Goal: Task Accomplishment & Management: Use online tool/utility

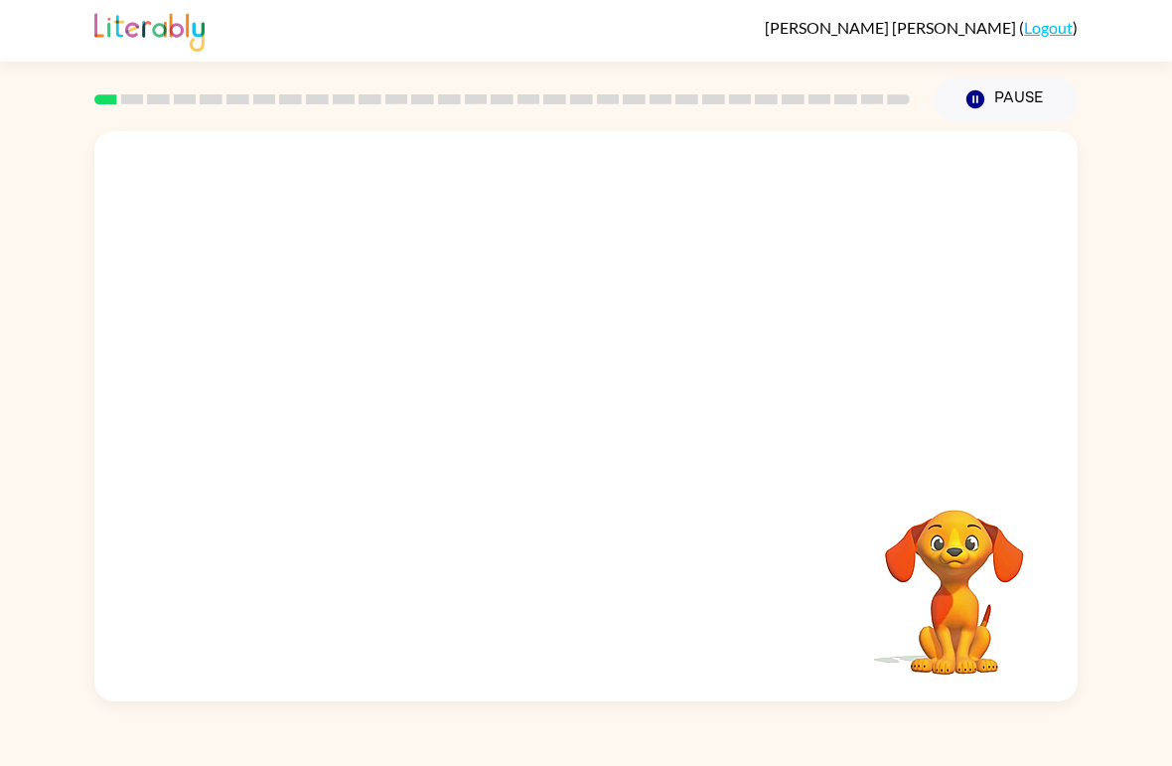
click at [1042, 387] on div at bounding box center [585, 299] width 983 height 337
click at [1041, 387] on div at bounding box center [585, 299] width 983 height 337
click at [991, 379] on div at bounding box center [585, 299] width 983 height 337
click at [990, 401] on div at bounding box center [585, 299] width 983 height 337
click at [1013, 378] on div at bounding box center [585, 299] width 983 height 337
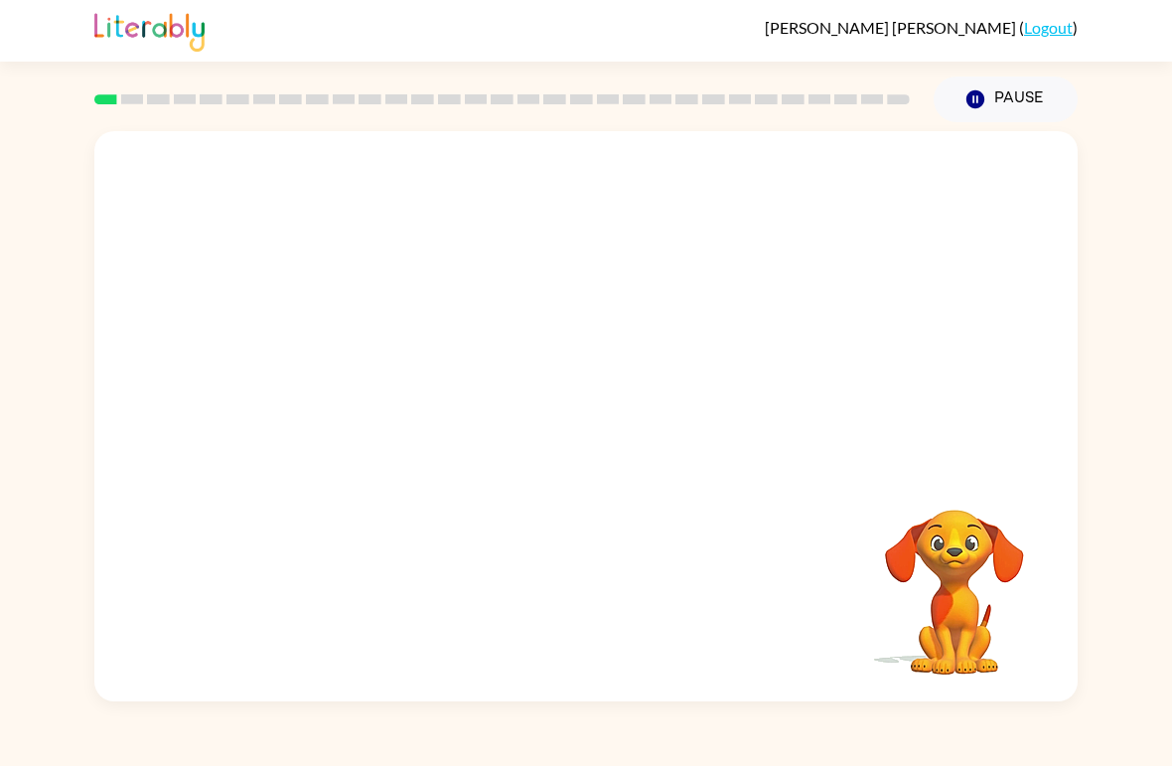
click at [476, 622] on div "Your browser must support playing .mp4 files to use Literably. Please try using…" at bounding box center [585, 416] width 983 height 570
click at [475, 588] on div "Your browser must support playing .mp4 files to use Literably. Please try using…" at bounding box center [585, 416] width 983 height 570
click at [508, 543] on div "Your browser must support playing .mp4 files to use Literably. Please try using…" at bounding box center [585, 416] width 983 height 570
click at [507, 542] on div "Your browser must support playing .mp4 files to use Literably. Please try using…" at bounding box center [585, 416] width 983 height 570
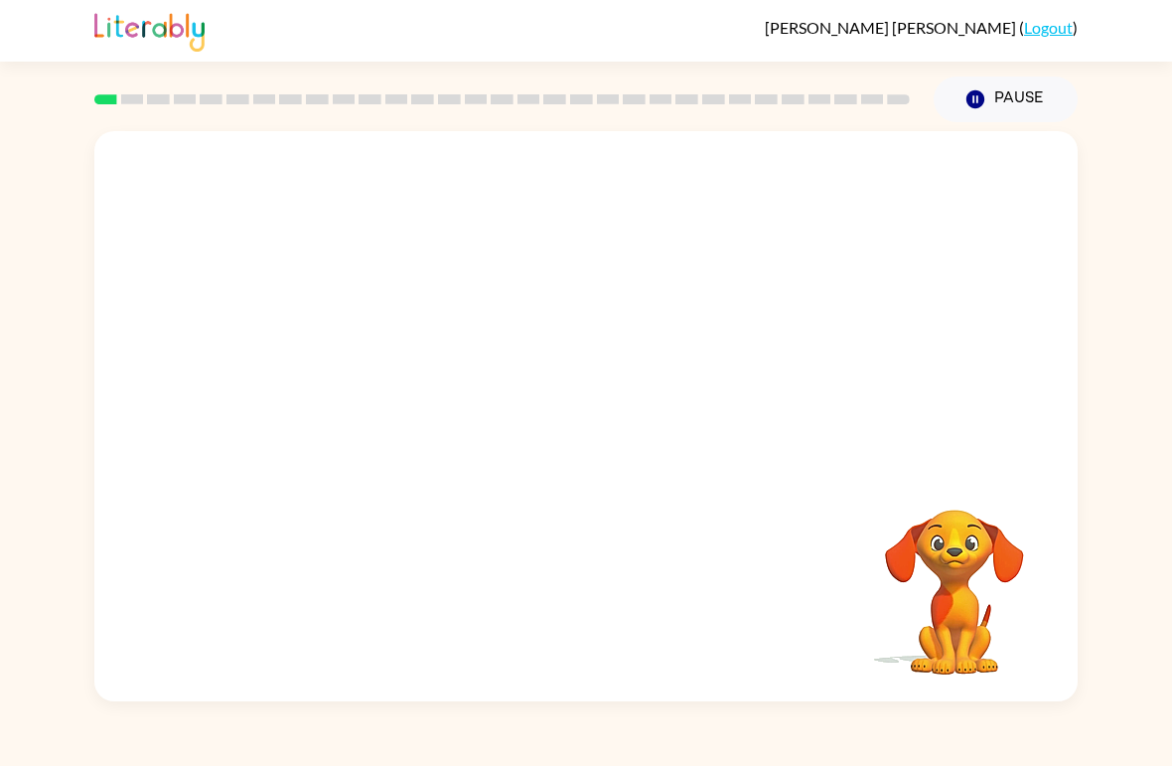
click at [506, 517] on div "Your browser must support playing .mp4 files to use Literably. Please try using…" at bounding box center [585, 416] width 983 height 570
click at [444, 559] on div "Your browser must support playing .mp4 files to use Literably. Please try using…" at bounding box center [585, 416] width 983 height 570
click at [459, 540] on div "Your browser must support playing .mp4 files to use Literably. Please try using…" at bounding box center [585, 416] width 983 height 570
click at [527, 327] on video "Your browser must support playing .mp4 files to use Literably. Please try using…" at bounding box center [585, 299] width 983 height 337
click at [639, 382] on video "Your browser must support playing .mp4 files to use Literably. Please try using…" at bounding box center [585, 299] width 983 height 337
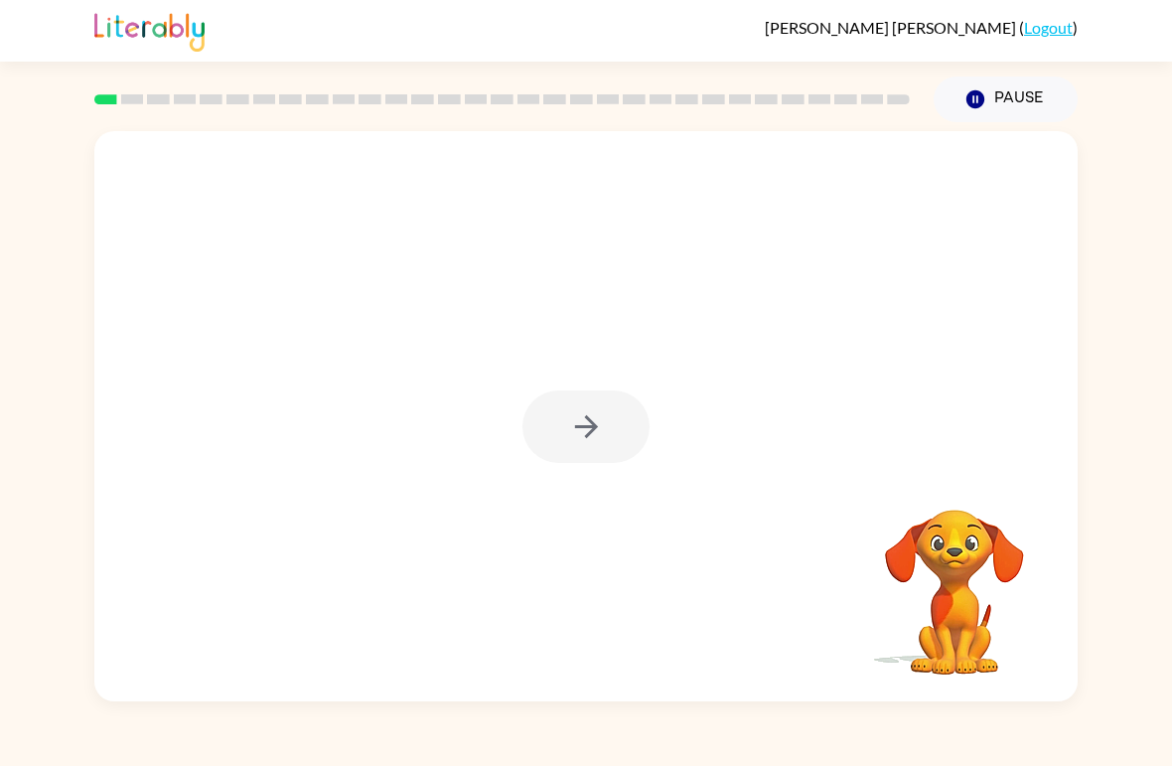
click at [471, 497] on div at bounding box center [585, 416] width 983 height 570
click at [507, 453] on div at bounding box center [585, 416] width 983 height 570
click at [604, 346] on div at bounding box center [585, 416] width 983 height 570
click at [578, 435] on div at bounding box center [585, 426] width 127 height 73
click at [591, 430] on div at bounding box center [585, 426] width 127 height 73
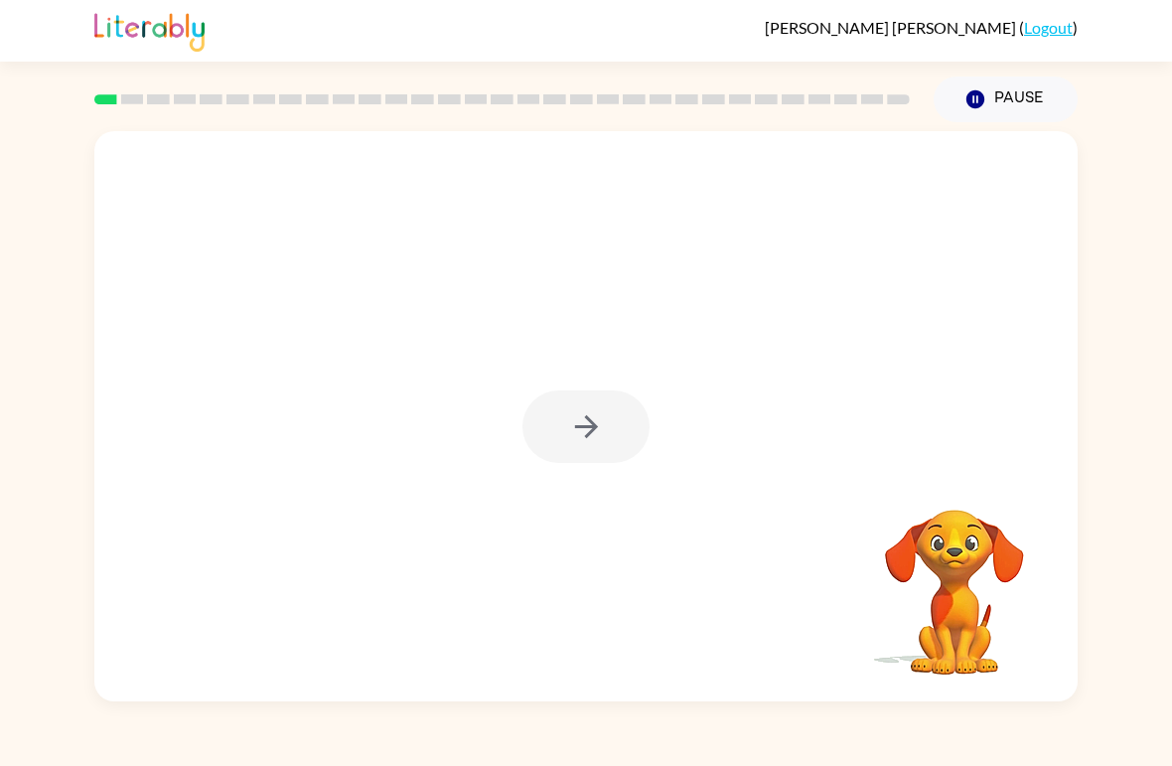
click at [579, 446] on div at bounding box center [585, 426] width 127 height 73
click at [578, 446] on div at bounding box center [585, 426] width 127 height 73
click at [575, 447] on div at bounding box center [585, 426] width 127 height 73
click at [565, 427] on button "button" at bounding box center [585, 426] width 127 height 73
click at [596, 463] on div at bounding box center [585, 299] width 983 height 337
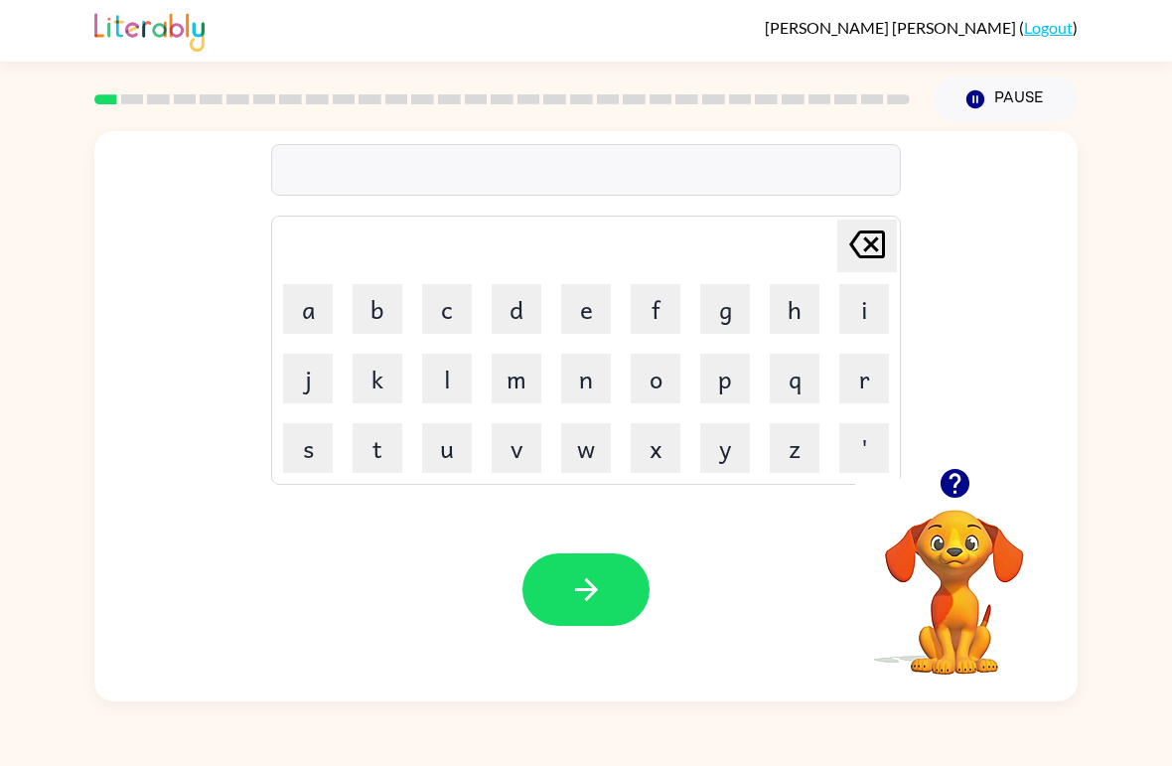
click at [371, 306] on button "b" at bounding box center [378, 309] width 50 height 50
click at [663, 381] on button "o" at bounding box center [656, 379] width 50 height 50
click at [873, 394] on button "r" at bounding box center [864, 379] width 50 height 50
click at [516, 306] on button "d" at bounding box center [517, 309] width 50 height 50
click at [591, 314] on button "e" at bounding box center [586, 309] width 50 height 50
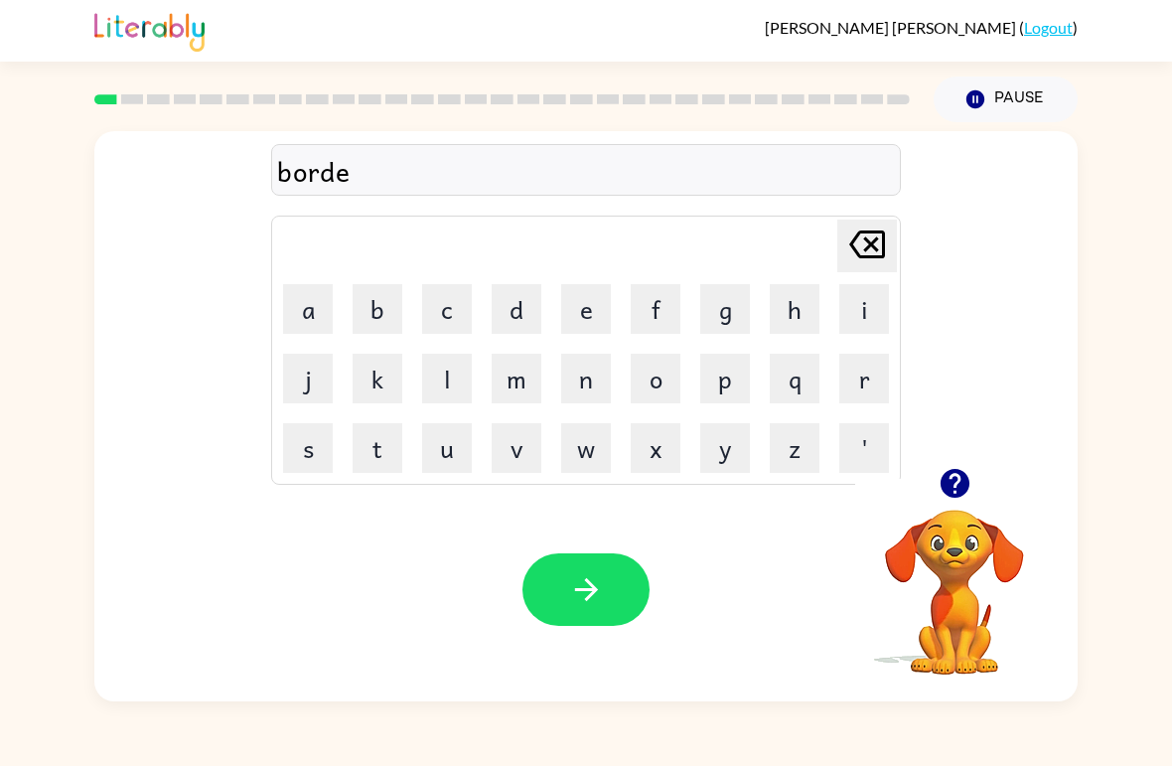
click at [870, 366] on button "r" at bounding box center [864, 379] width 50 height 50
click at [591, 576] on icon "button" at bounding box center [586, 589] width 35 height 35
click at [857, 385] on button "r" at bounding box center [864, 379] width 50 height 50
click at [655, 376] on button "o" at bounding box center [656, 379] width 50 height 50
click at [444, 461] on button "u" at bounding box center [447, 448] width 50 height 50
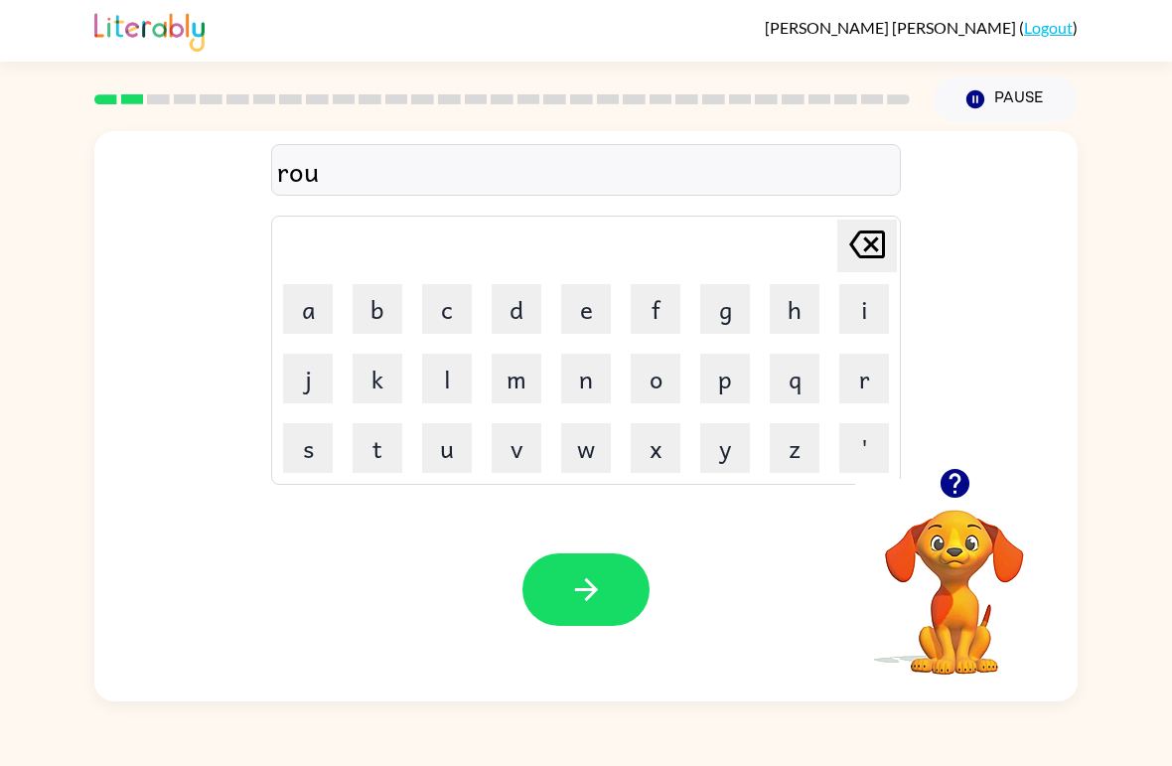
click at [591, 378] on button "n" at bounding box center [586, 379] width 50 height 50
click at [516, 318] on button "d" at bounding box center [517, 309] width 50 height 50
click at [605, 576] on button "button" at bounding box center [585, 589] width 127 height 73
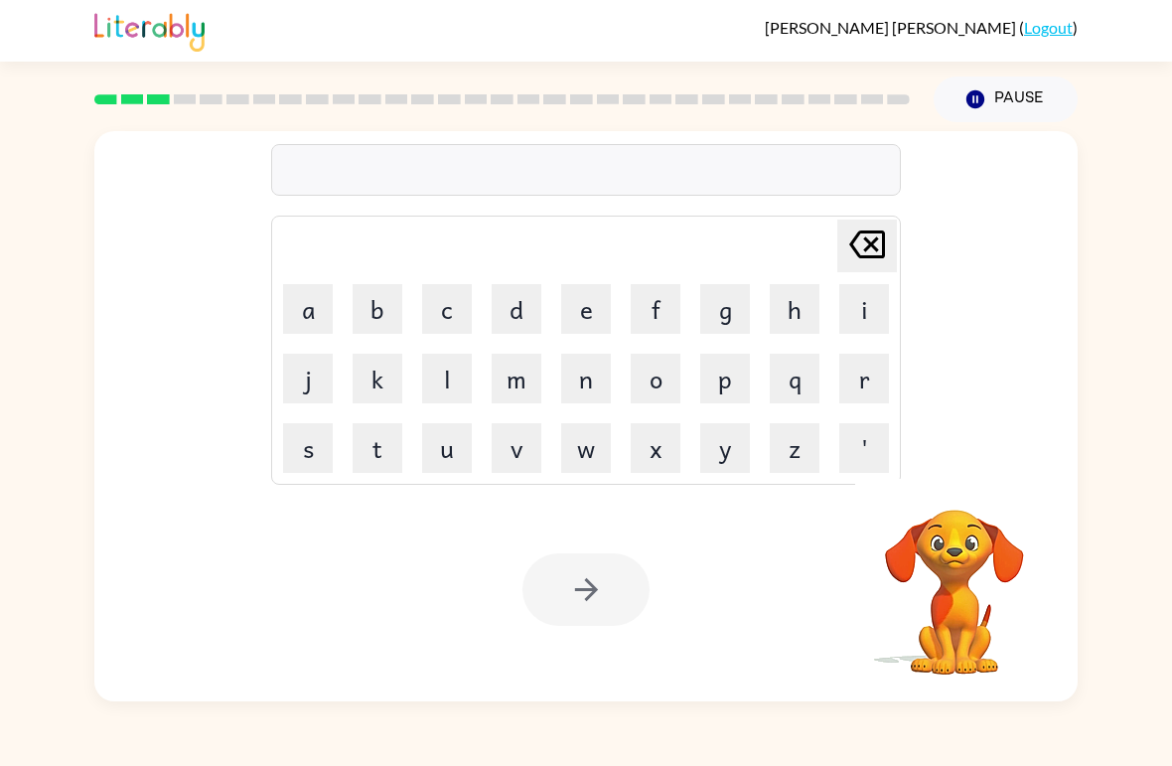
click at [519, 386] on button "m" at bounding box center [517, 379] width 50 height 50
click at [310, 315] on button "a" at bounding box center [308, 309] width 50 height 50
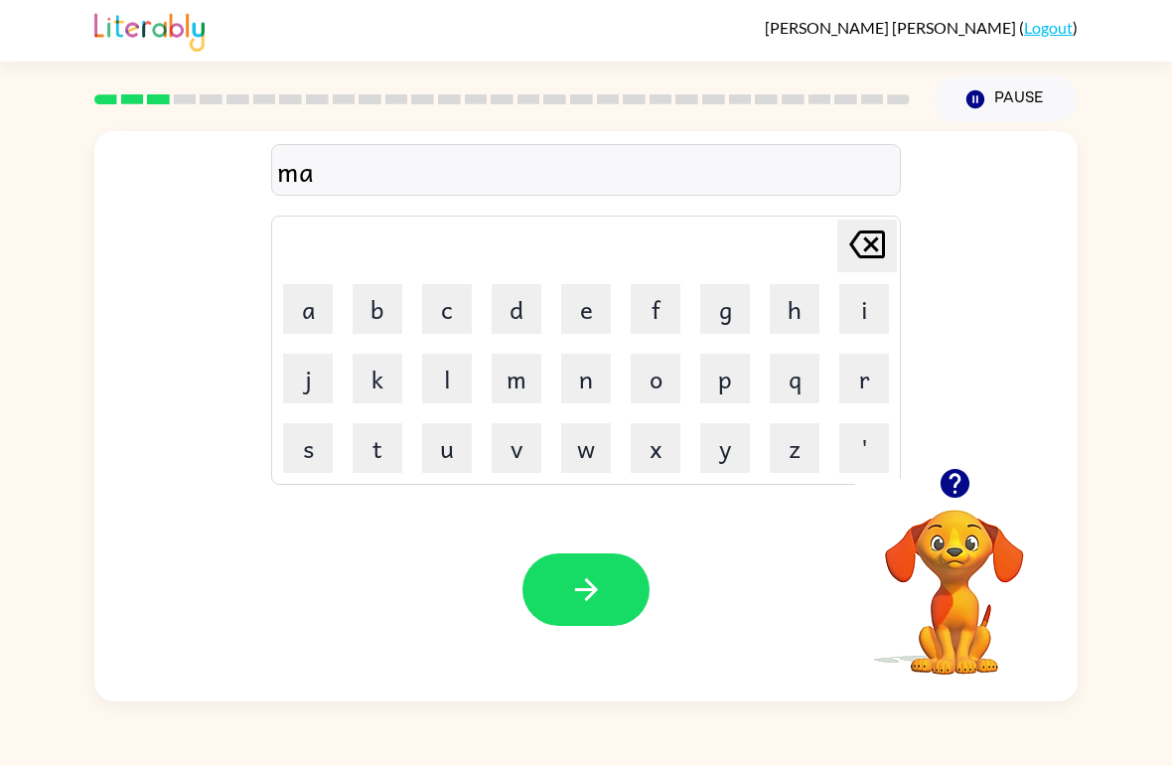
click at [459, 295] on button "c" at bounding box center [447, 309] width 50 height 50
click at [783, 318] on button "h" at bounding box center [795, 309] width 50 height 50
click at [841, 321] on button "i" at bounding box center [864, 309] width 50 height 50
click at [579, 376] on button "n" at bounding box center [586, 379] width 50 height 50
click at [597, 313] on button "e" at bounding box center [586, 309] width 50 height 50
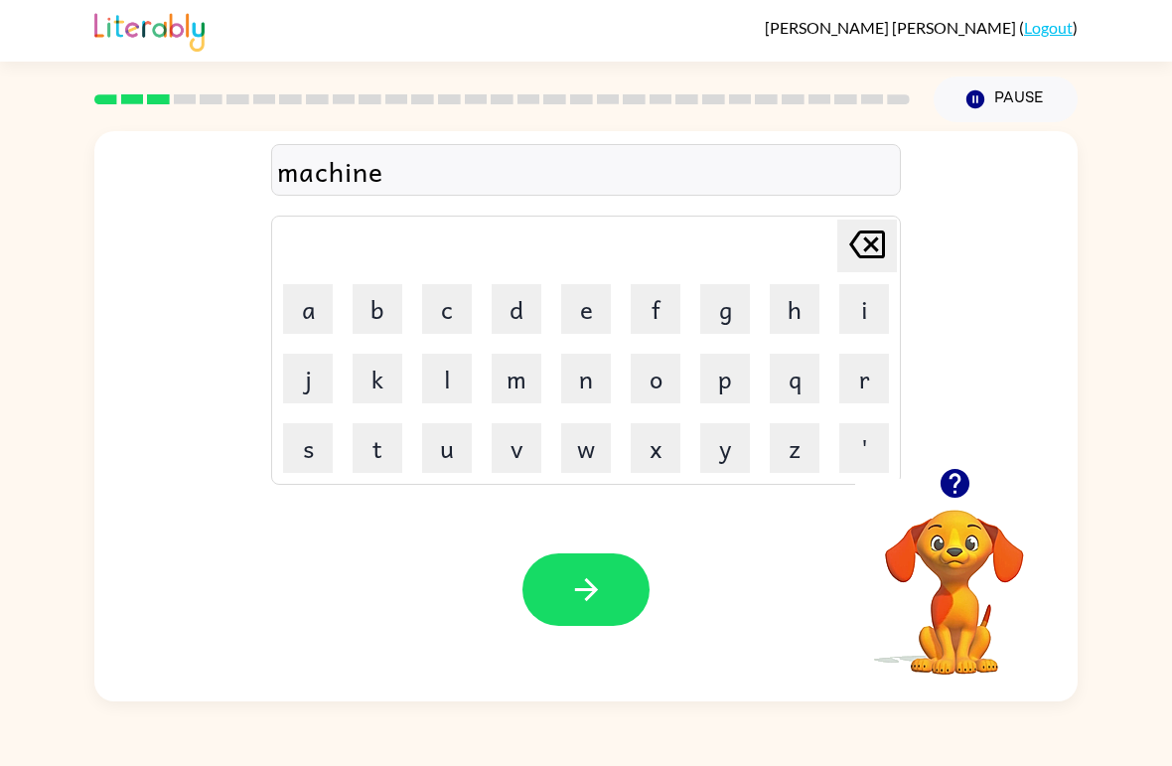
click at [574, 625] on button "button" at bounding box center [585, 589] width 127 height 73
click at [366, 457] on button "t" at bounding box center [378, 448] width 50 height 50
click at [867, 386] on button "r" at bounding box center [864, 379] width 50 height 50
click at [301, 307] on button "a" at bounding box center [308, 309] width 50 height 50
click at [856, 309] on button "i" at bounding box center [864, 309] width 50 height 50
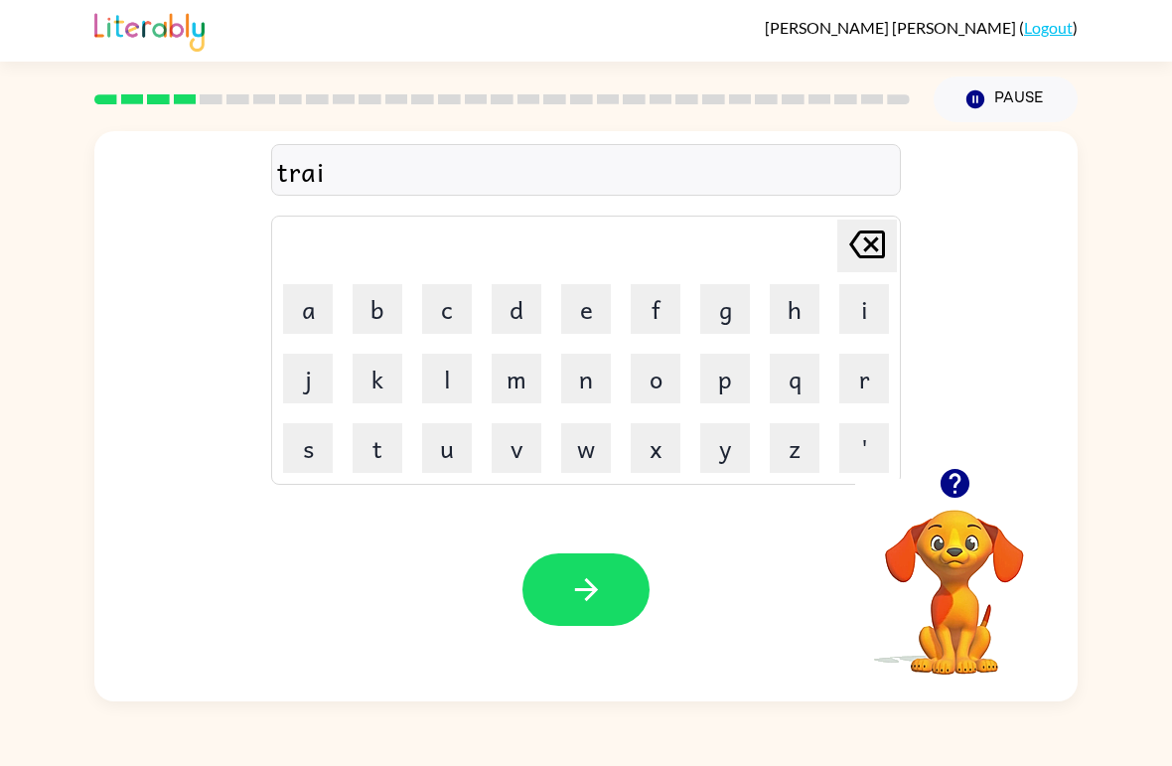
click at [592, 378] on button "n" at bounding box center [586, 379] width 50 height 50
click at [602, 605] on icon "button" at bounding box center [586, 589] width 35 height 35
click at [518, 311] on button "d" at bounding box center [517, 309] width 50 height 50
click at [593, 317] on button "e" at bounding box center [586, 309] width 50 height 50
click at [650, 313] on button "f" at bounding box center [656, 309] width 50 height 50
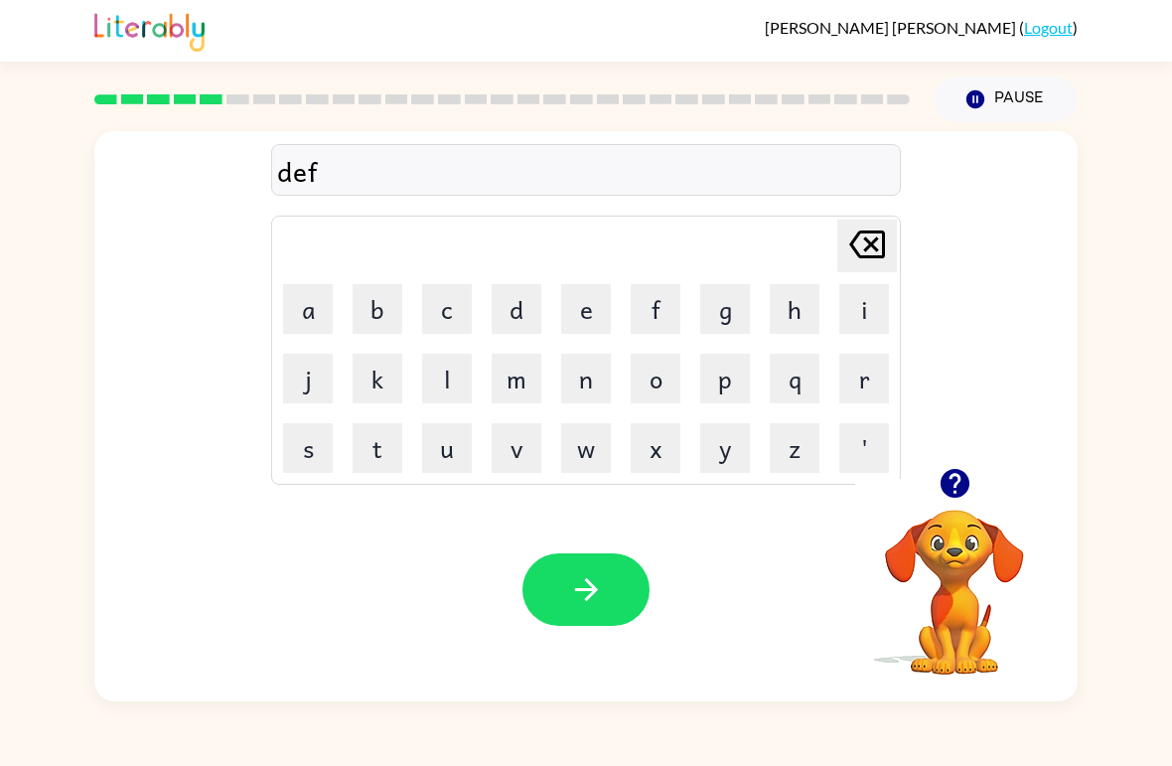
click at [591, 306] on button "e" at bounding box center [586, 309] width 50 height 50
click at [578, 395] on button "n" at bounding box center [586, 379] width 50 height 50
click at [315, 447] on button "s" at bounding box center [308, 448] width 50 height 50
click at [871, 304] on button "i" at bounding box center [864, 309] width 50 height 50
click at [522, 468] on button "v" at bounding box center [517, 448] width 50 height 50
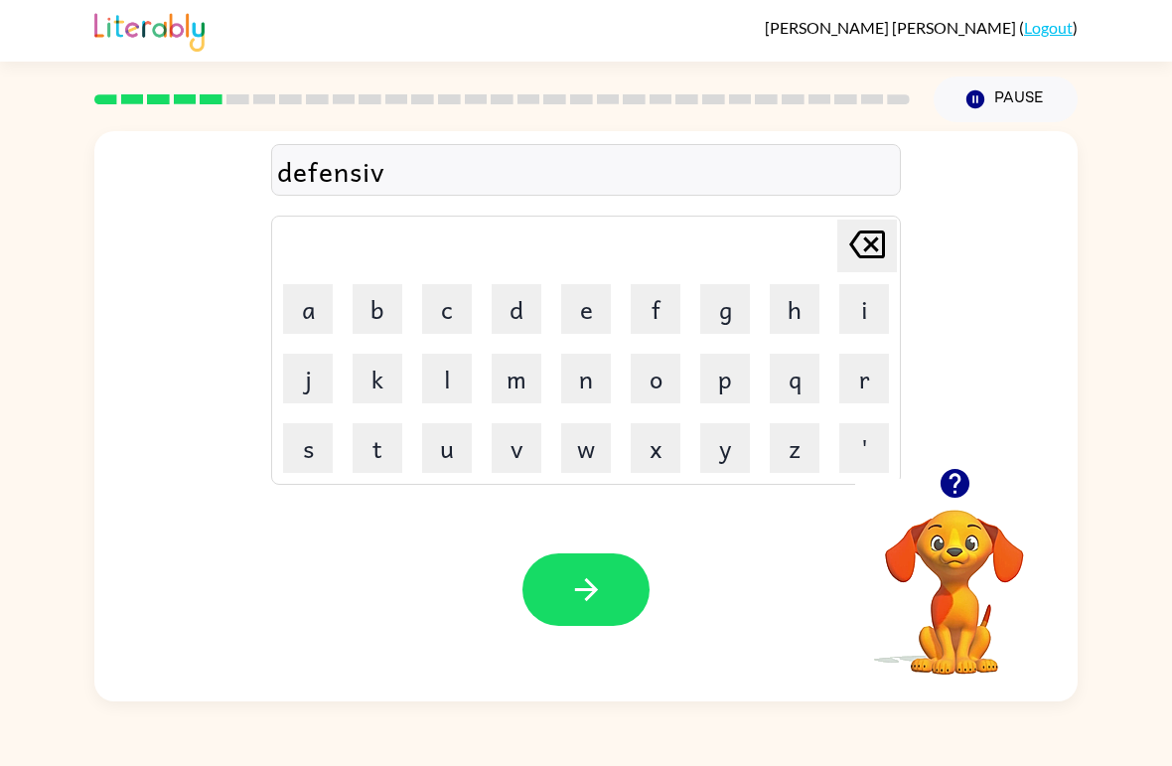
click at [585, 312] on button "e" at bounding box center [586, 309] width 50 height 50
click at [597, 567] on button "button" at bounding box center [585, 589] width 127 height 73
click at [597, 567] on div at bounding box center [585, 589] width 127 height 73
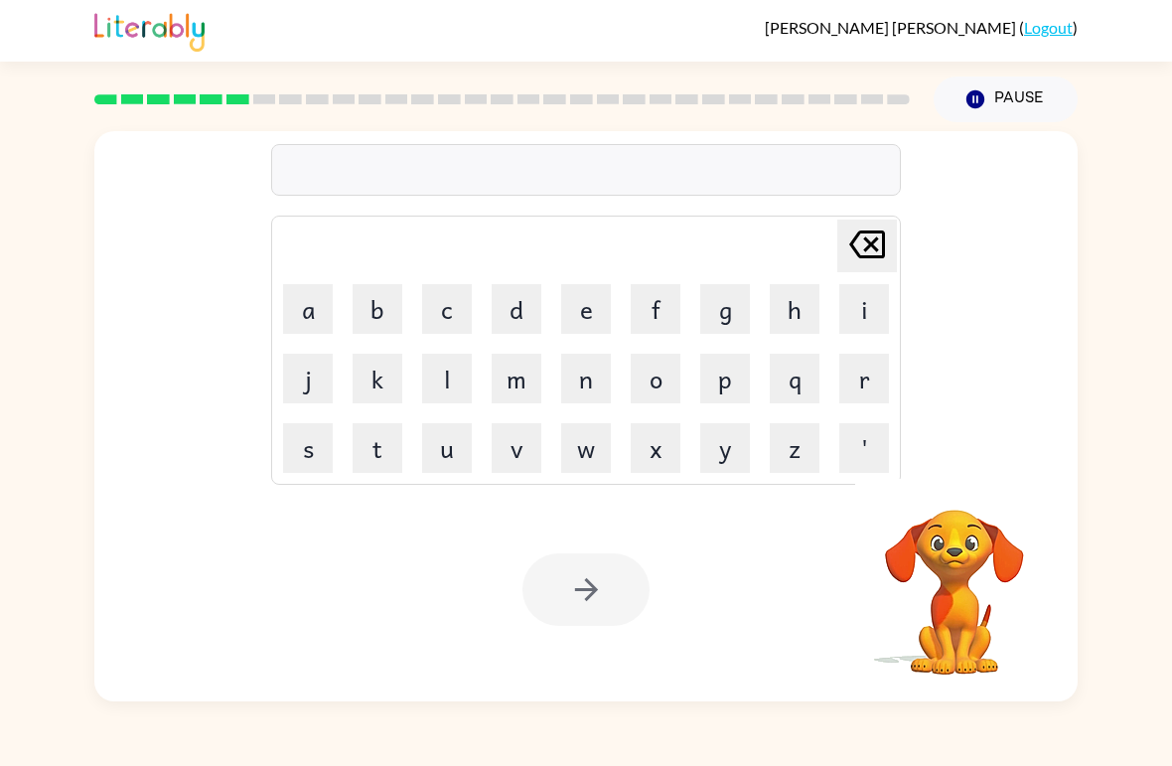
click at [520, 455] on button "v" at bounding box center [517, 448] width 50 height 50
click at [331, 325] on button "a" at bounding box center [308, 309] width 50 height 50
click at [444, 318] on button "c" at bounding box center [447, 309] width 50 height 50
click at [302, 308] on button "a" at bounding box center [308, 309] width 50 height 50
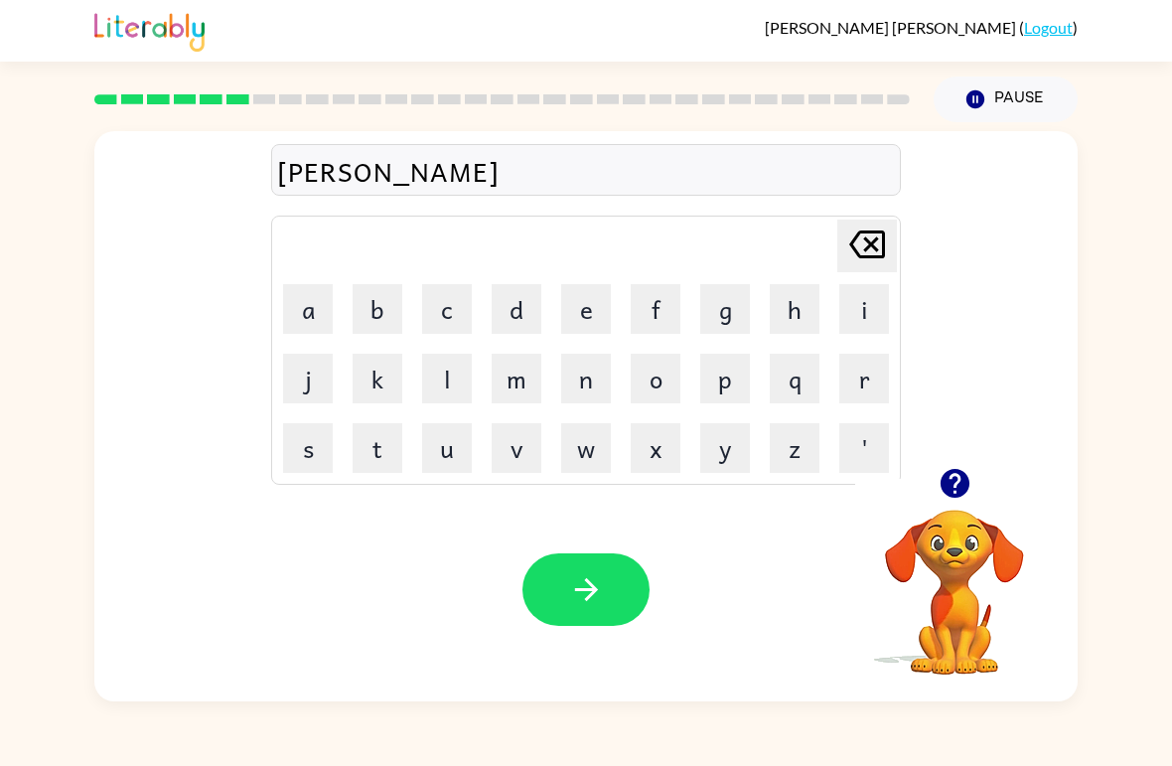
click at [385, 459] on button "t" at bounding box center [378, 448] width 50 height 50
click at [850, 316] on button "i" at bounding box center [864, 309] width 50 height 50
click at [655, 375] on button "o" at bounding box center [656, 379] width 50 height 50
click at [570, 389] on button "n" at bounding box center [586, 379] width 50 height 50
click at [576, 588] on icon "button" at bounding box center [586, 589] width 35 height 35
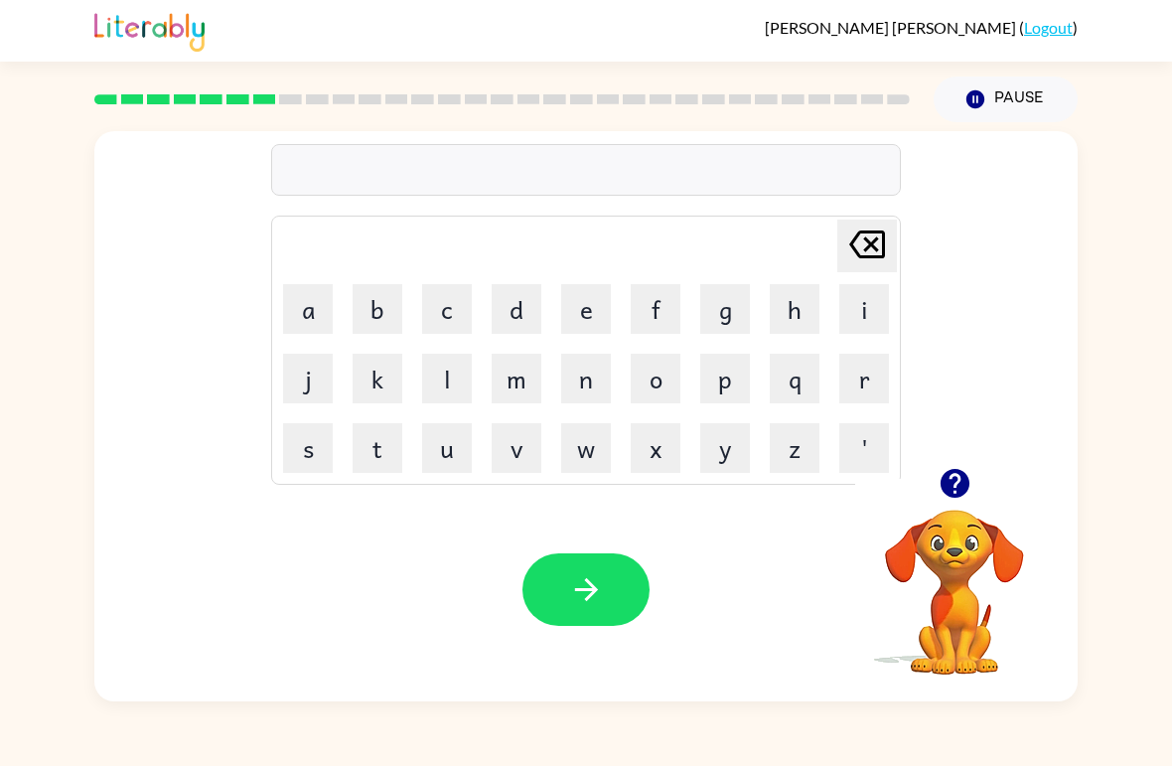
click at [715, 390] on button "p" at bounding box center [725, 379] width 50 height 50
click at [449, 456] on button "u" at bounding box center [447, 448] width 50 height 50
click at [510, 314] on button "d" at bounding box center [517, 309] width 50 height 50
click at [510, 313] on button "d" at bounding box center [517, 309] width 50 height 50
click at [456, 369] on button "l" at bounding box center [447, 379] width 50 height 50
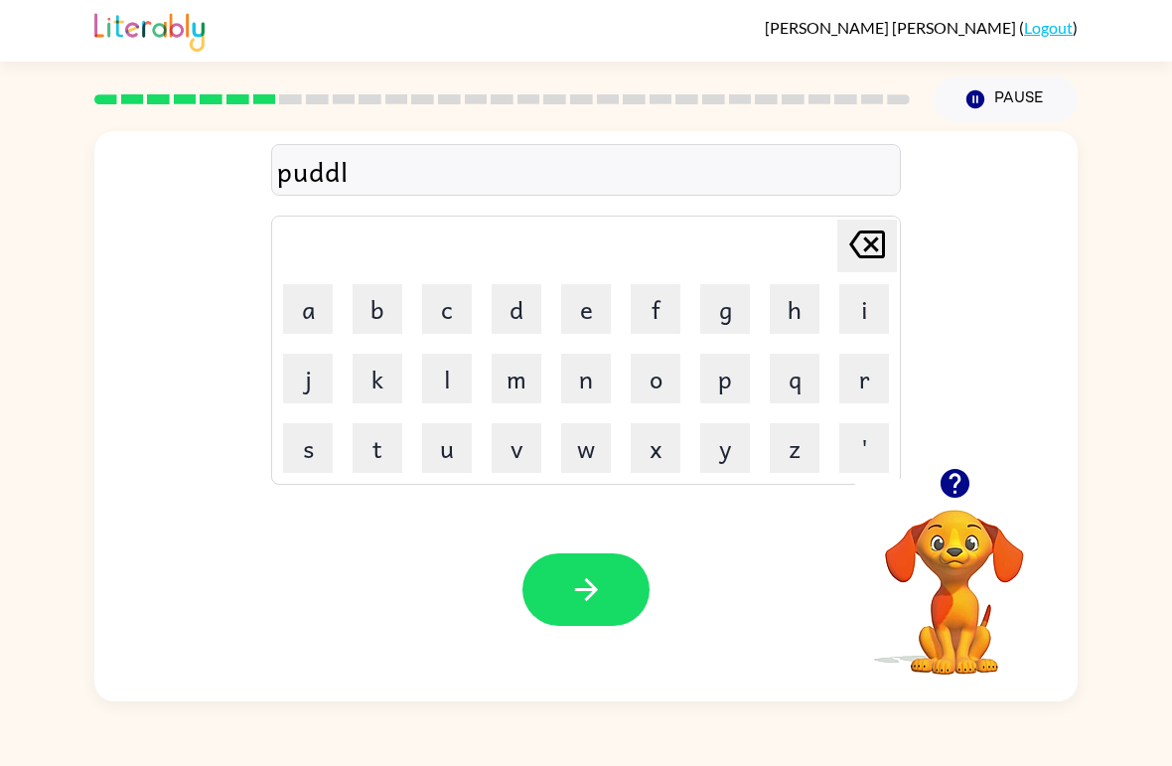
click at [586, 316] on button "e" at bounding box center [586, 309] width 50 height 50
click at [601, 606] on icon "button" at bounding box center [586, 589] width 35 height 35
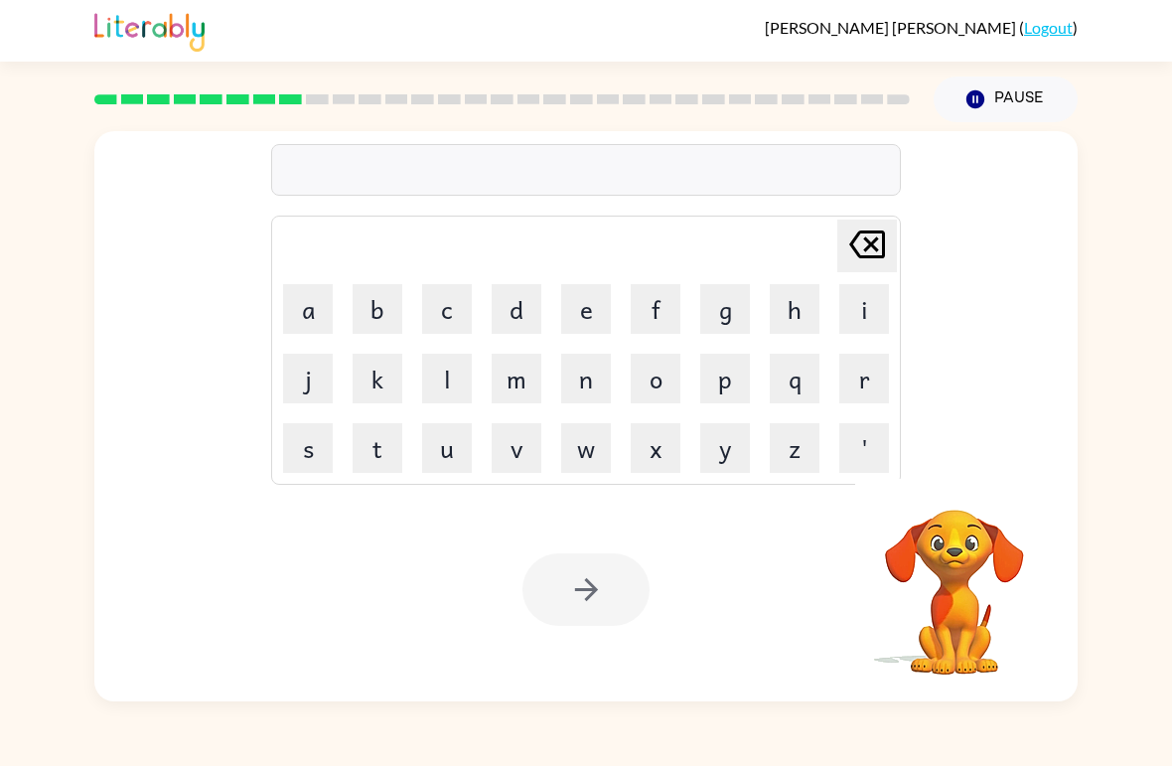
click at [522, 386] on button "m" at bounding box center [517, 379] width 50 height 50
click at [816, 305] on button "h" at bounding box center [795, 309] width 50 height 50
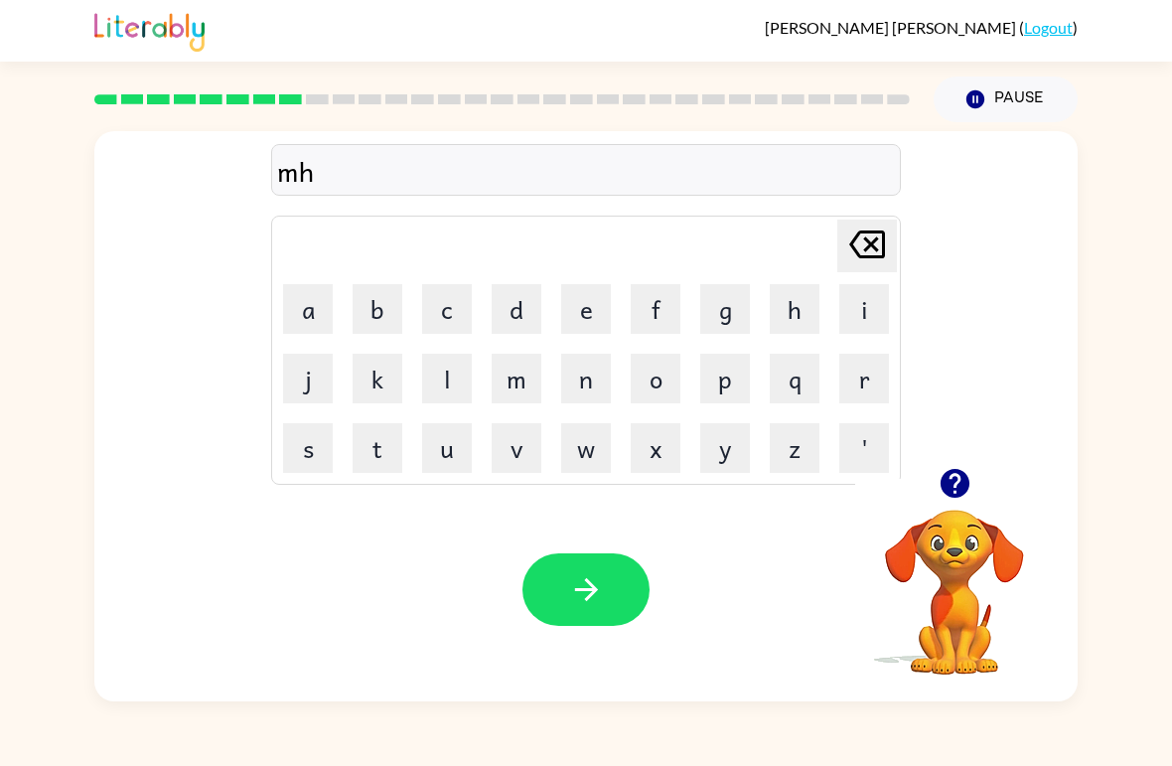
click at [861, 388] on button "r" at bounding box center [864, 379] width 50 height 50
click at [309, 383] on button "j" at bounding box center [308, 379] width 50 height 50
click at [869, 255] on icon "[PERSON_NAME] last character input" at bounding box center [867, 244] width 48 height 48
click at [873, 256] on icon at bounding box center [867, 244] width 36 height 28
click at [863, 256] on icon at bounding box center [867, 244] width 36 height 28
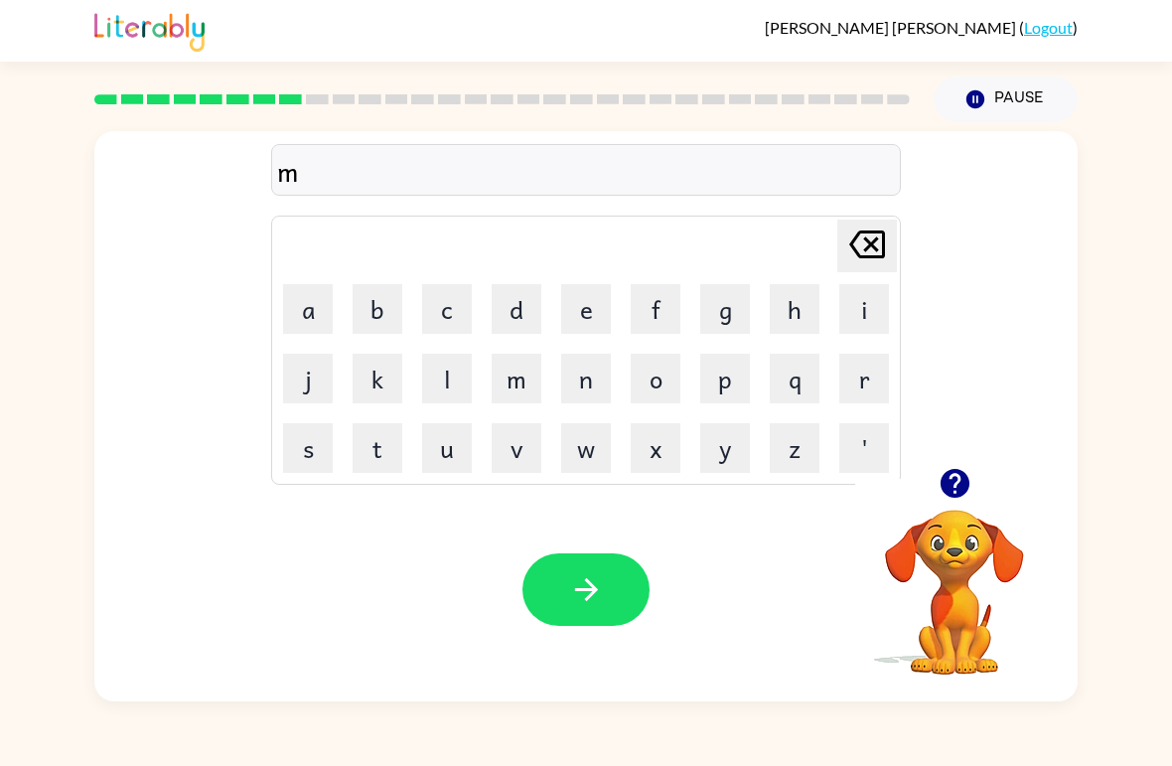
click at [886, 323] on button "i" at bounding box center [864, 309] width 50 height 50
click at [855, 383] on button "r" at bounding box center [864, 379] width 50 height 50
click at [331, 307] on button "a" at bounding box center [308, 309] width 50 height 50
click at [434, 314] on button "c" at bounding box center [447, 309] width 50 height 50
click at [450, 371] on button "l" at bounding box center [447, 379] width 50 height 50
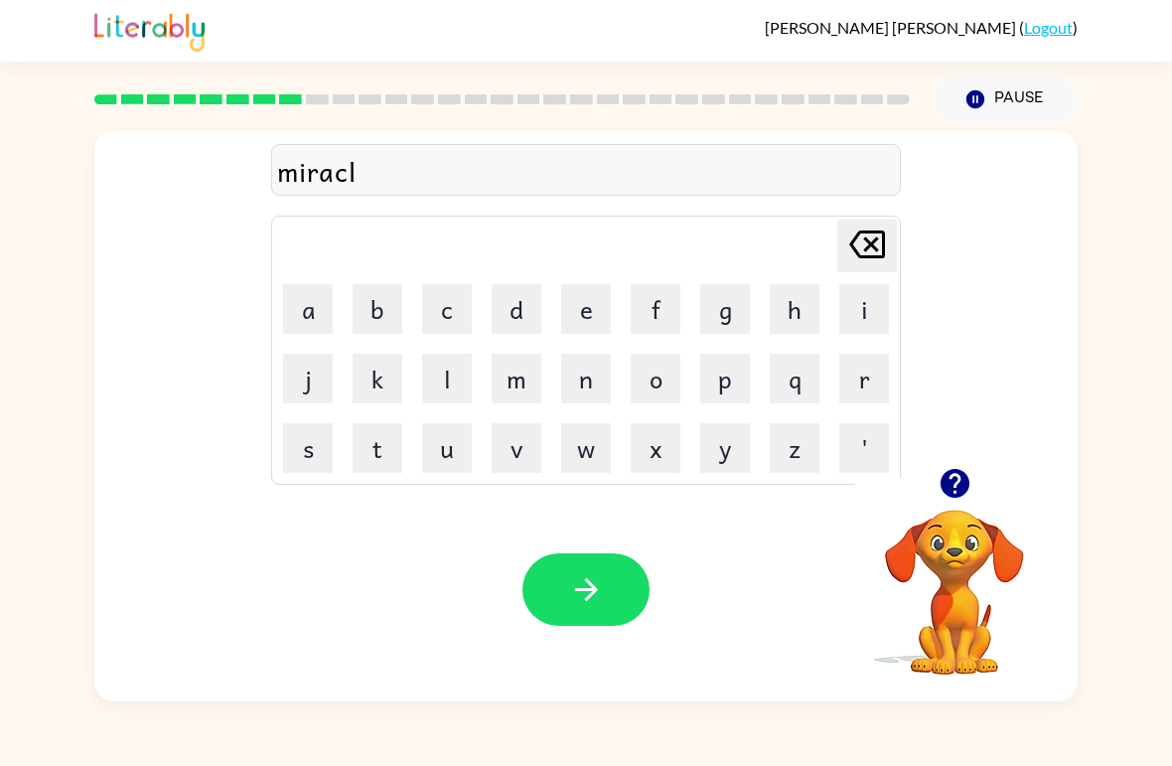
click at [581, 318] on button "e" at bounding box center [586, 309] width 50 height 50
click at [593, 583] on icon "button" at bounding box center [586, 589] width 35 height 35
click at [528, 362] on button "m" at bounding box center [517, 379] width 50 height 50
click at [846, 308] on button "i" at bounding box center [864, 309] width 50 height 50
click at [523, 308] on button "d" at bounding box center [517, 309] width 50 height 50
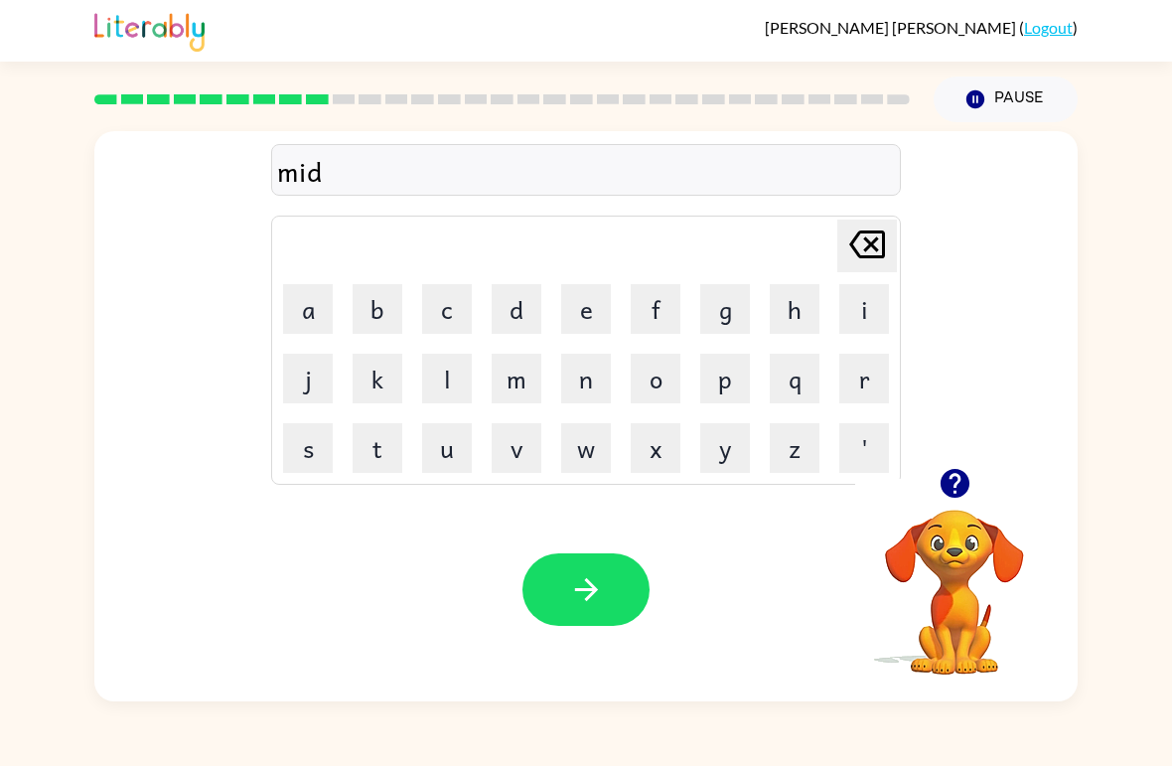
click at [521, 383] on button "m" at bounding box center [517, 379] width 50 height 50
click at [656, 384] on button "o" at bounding box center [656, 379] width 50 height 50
click at [855, 384] on button "r" at bounding box center [864, 379] width 50 height 50
click at [572, 397] on button "n" at bounding box center [586, 379] width 50 height 50
click at [851, 303] on button "i" at bounding box center [864, 309] width 50 height 50
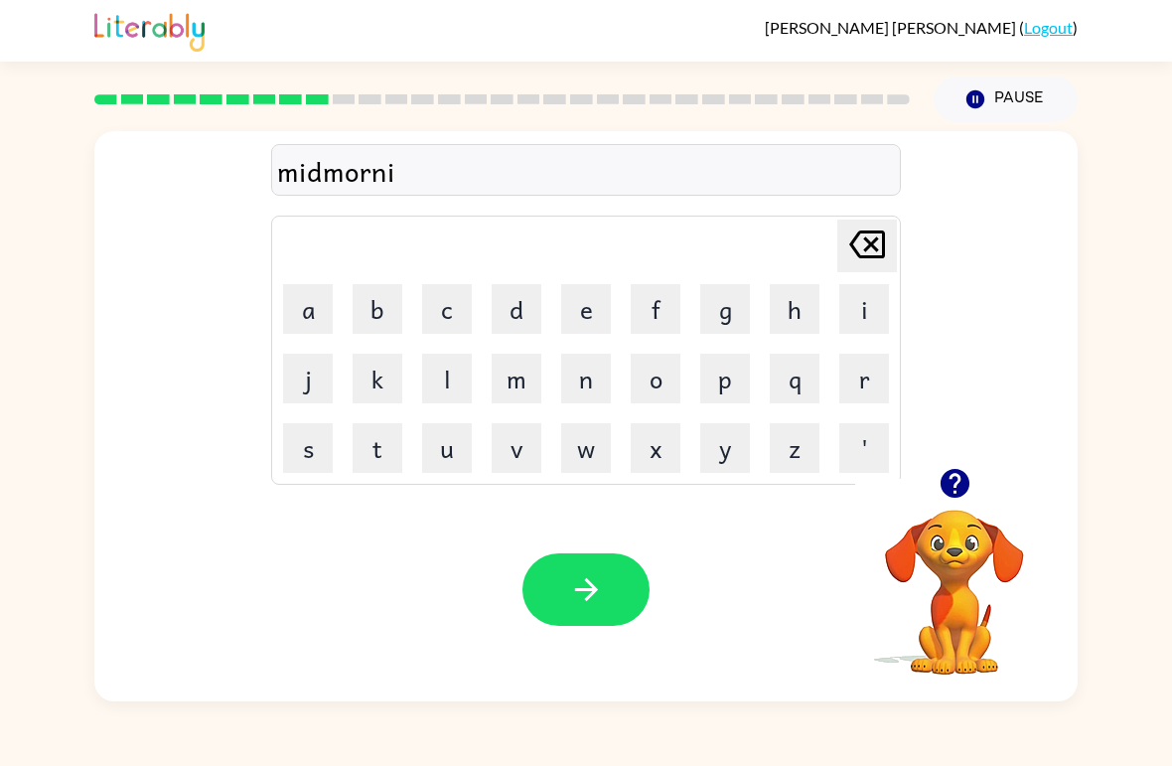
click at [594, 375] on button "n" at bounding box center [586, 379] width 50 height 50
click at [722, 328] on button "g" at bounding box center [725, 309] width 50 height 50
click at [620, 607] on button "button" at bounding box center [585, 589] width 127 height 73
click at [527, 304] on button "d" at bounding box center [517, 309] width 50 height 50
click at [581, 306] on button "e" at bounding box center [586, 309] width 50 height 50
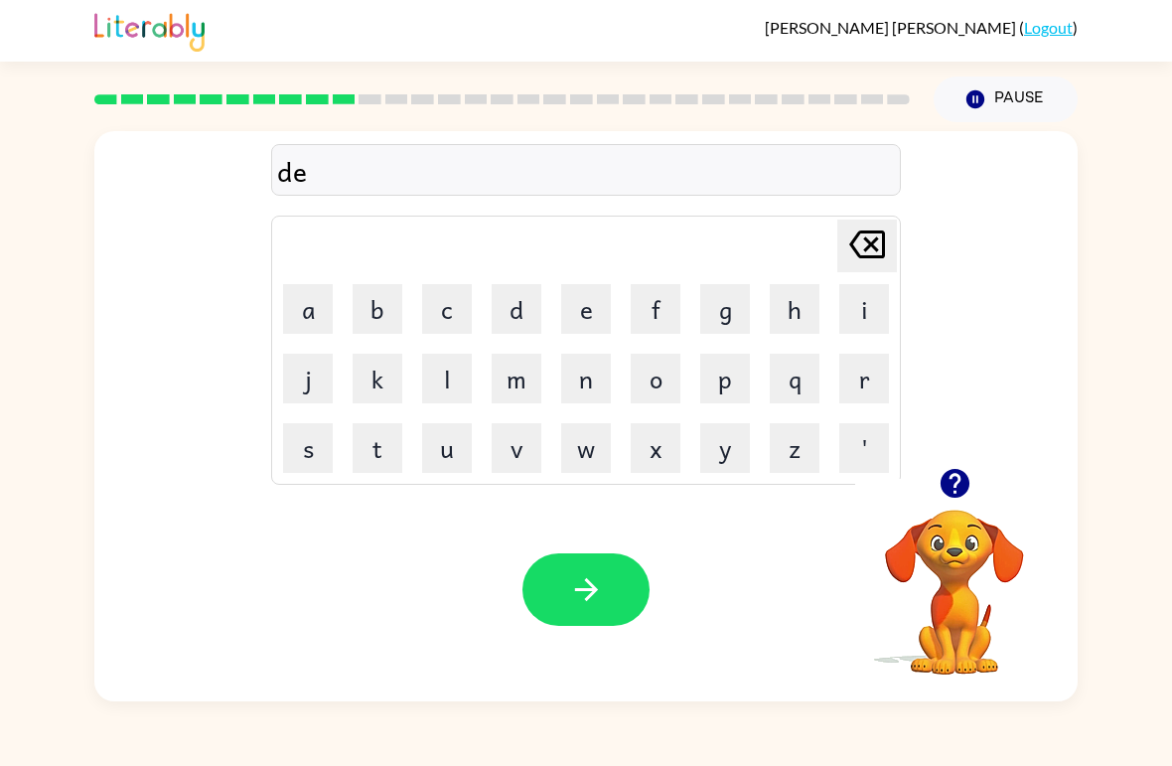
click at [320, 444] on button "s" at bounding box center [308, 448] width 50 height 50
click at [375, 450] on button "t" at bounding box center [378, 448] width 50 height 50
click at [843, 378] on button "r" at bounding box center [864, 379] width 50 height 50
click at [578, 293] on button "e" at bounding box center [586, 309] width 50 height 50
click at [299, 452] on button "s" at bounding box center [308, 448] width 50 height 50
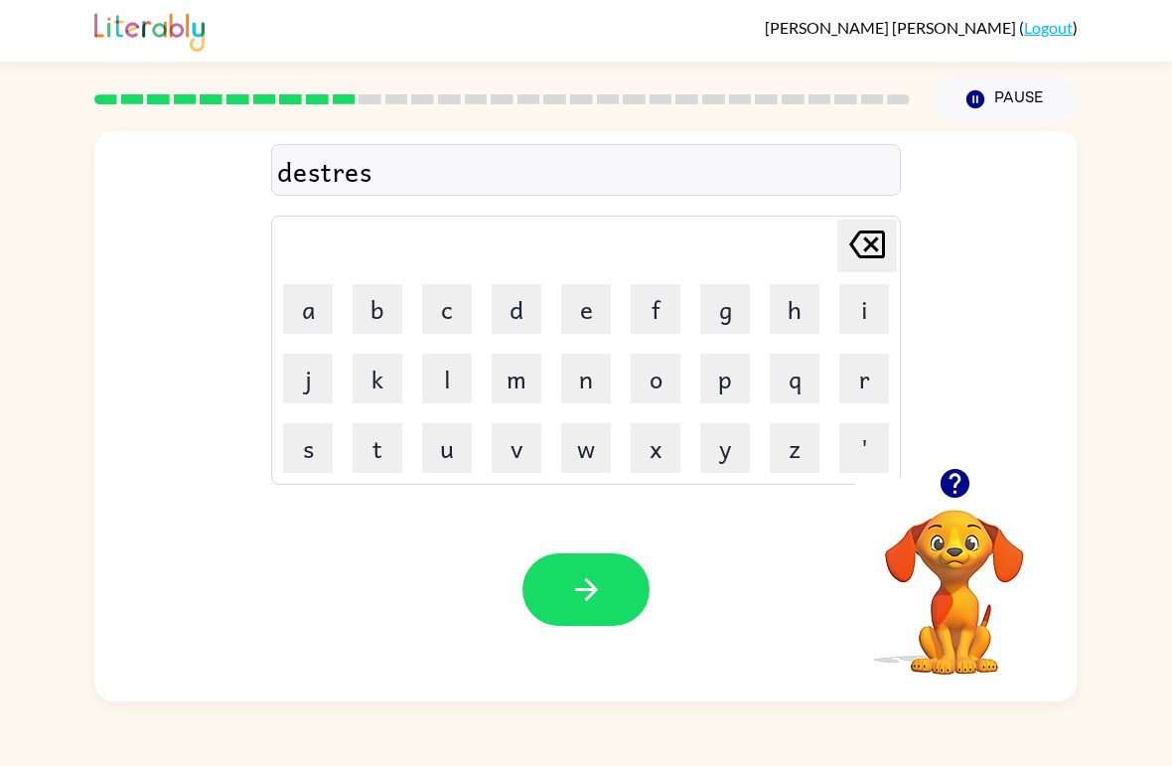
click at [299, 452] on button "s" at bounding box center [308, 448] width 50 height 50
click at [500, 296] on button "d" at bounding box center [517, 309] width 50 height 50
click at [861, 247] on icon "[PERSON_NAME] last character input" at bounding box center [867, 244] width 48 height 48
click at [581, 305] on button "e" at bounding box center [586, 309] width 50 height 50
click at [515, 309] on button "d" at bounding box center [517, 309] width 50 height 50
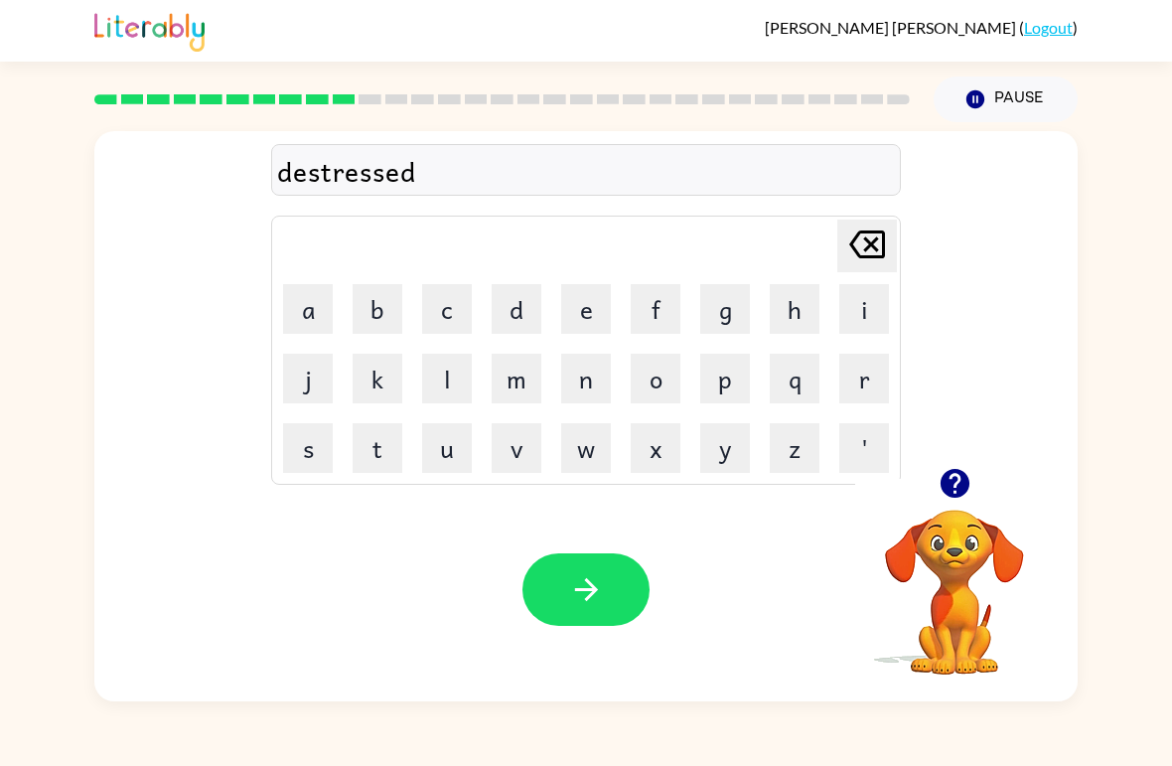
click at [579, 565] on button "button" at bounding box center [585, 589] width 127 height 73
click at [864, 367] on button "r" at bounding box center [864, 379] width 50 height 50
click at [654, 379] on button "o" at bounding box center [656, 379] width 50 height 50
click at [309, 317] on button "a" at bounding box center [308, 309] width 50 height 50
click at [513, 309] on button "d" at bounding box center [517, 309] width 50 height 50
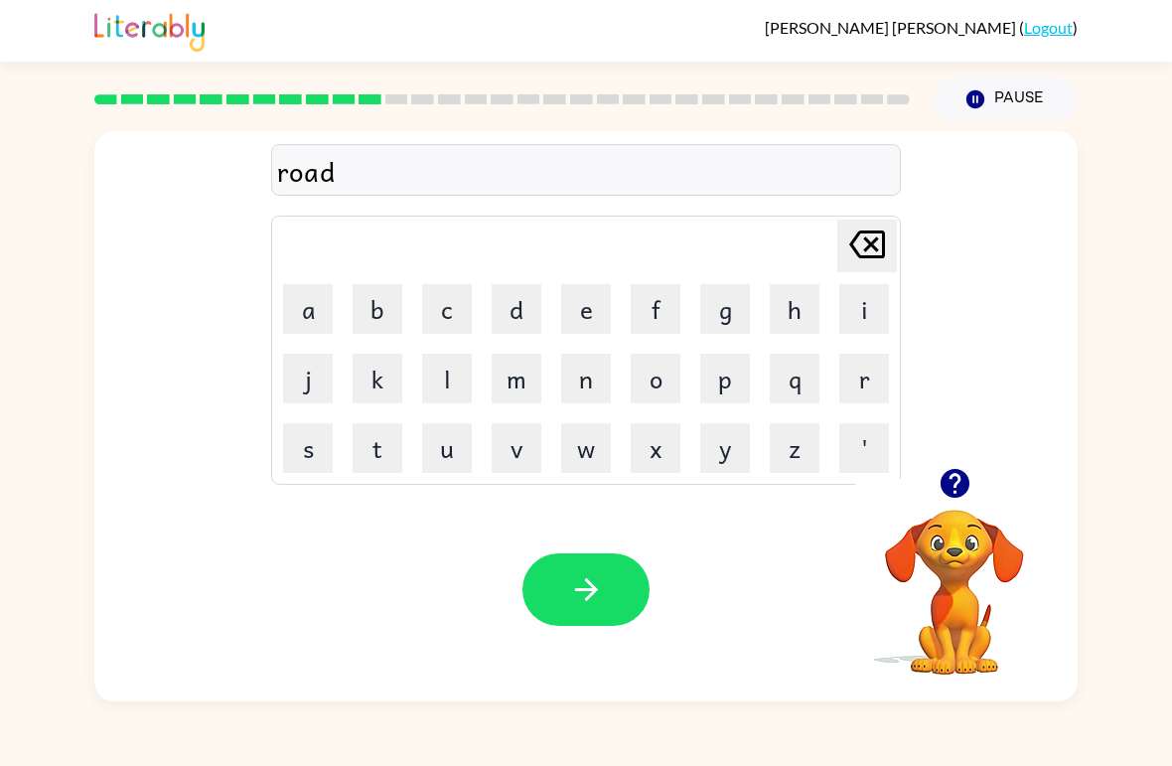
click at [576, 604] on icon "button" at bounding box center [586, 589] width 35 height 35
click at [450, 456] on button "u" at bounding box center [447, 448] width 50 height 50
click at [725, 385] on button "p" at bounding box center [725, 379] width 50 height 50
click at [722, 308] on button "g" at bounding box center [725, 309] width 50 height 50
click at [855, 374] on button "r" at bounding box center [864, 379] width 50 height 50
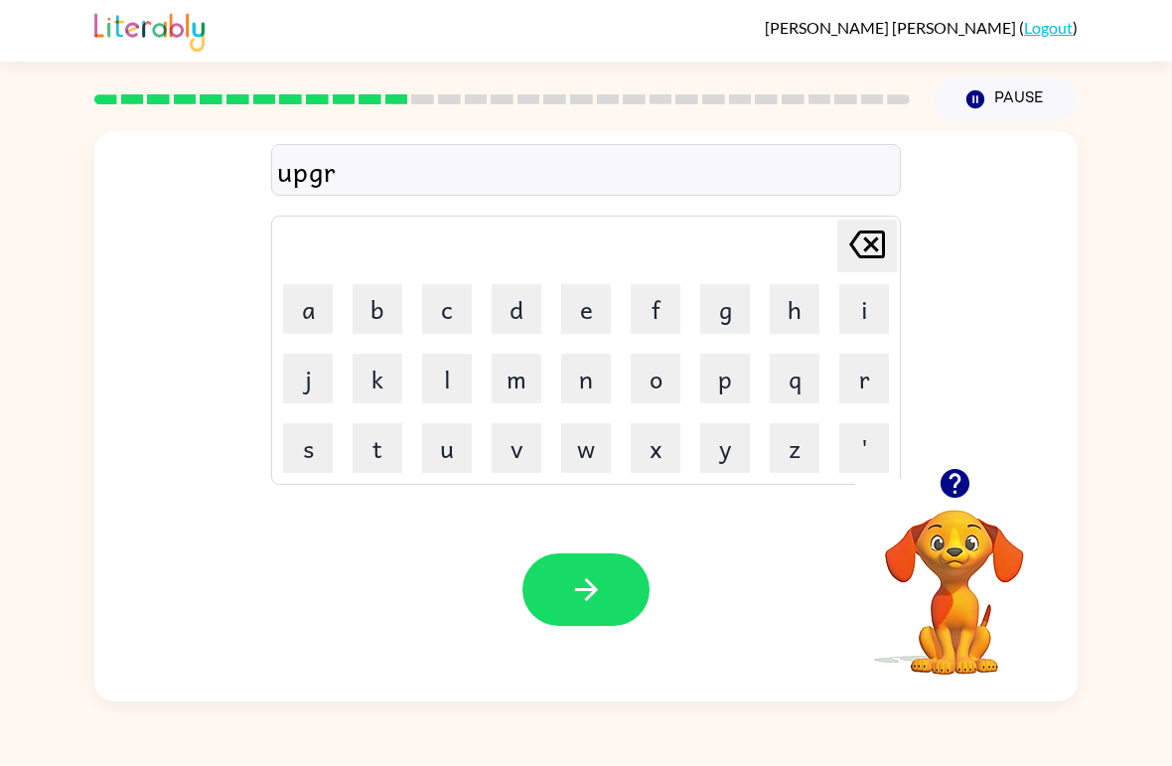
click at [299, 306] on button "a" at bounding box center [308, 309] width 50 height 50
click at [513, 298] on button "d" at bounding box center [517, 309] width 50 height 50
click at [585, 300] on button "e" at bounding box center [586, 309] width 50 height 50
click at [609, 571] on button "button" at bounding box center [585, 589] width 127 height 73
click at [523, 378] on button "m" at bounding box center [517, 379] width 50 height 50
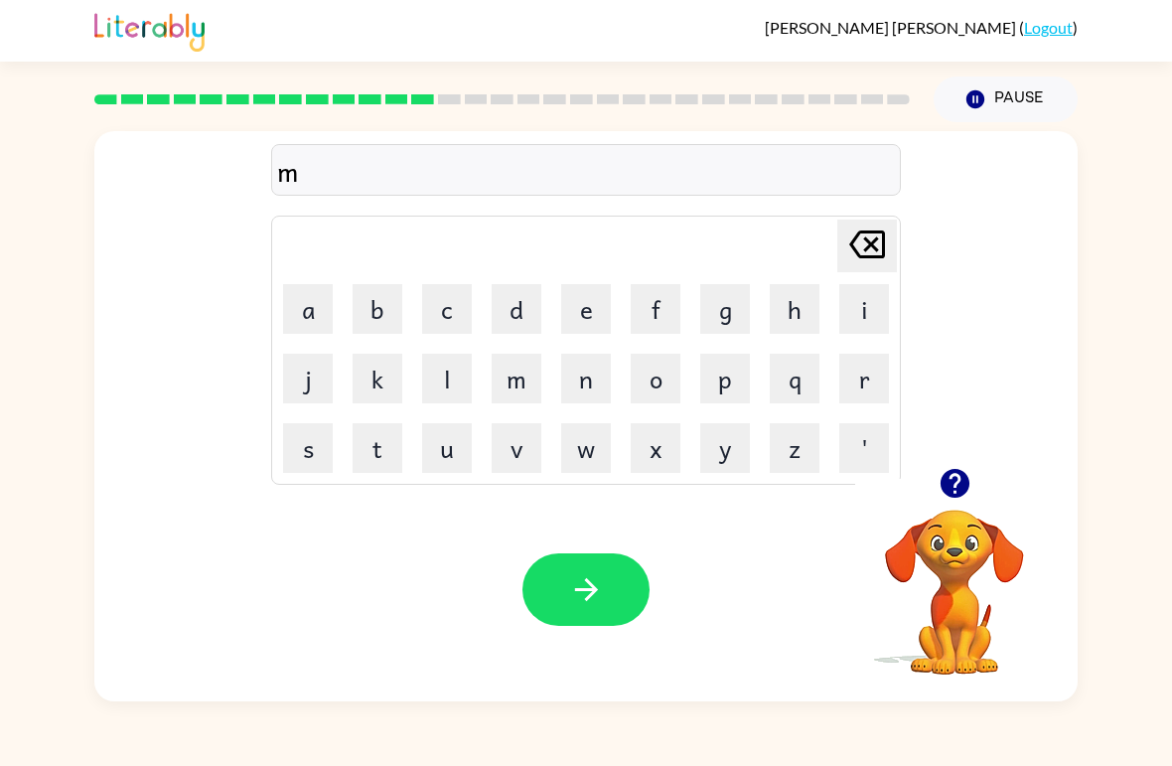
click at [296, 303] on button "a" at bounding box center [308, 309] width 50 height 50
click at [508, 304] on button "d" at bounding box center [517, 309] width 50 height 50
click at [588, 378] on button "n" at bounding box center [586, 379] width 50 height 50
click at [589, 315] on button "e" at bounding box center [586, 309] width 50 height 50
click at [314, 452] on button "s" at bounding box center [308, 448] width 50 height 50
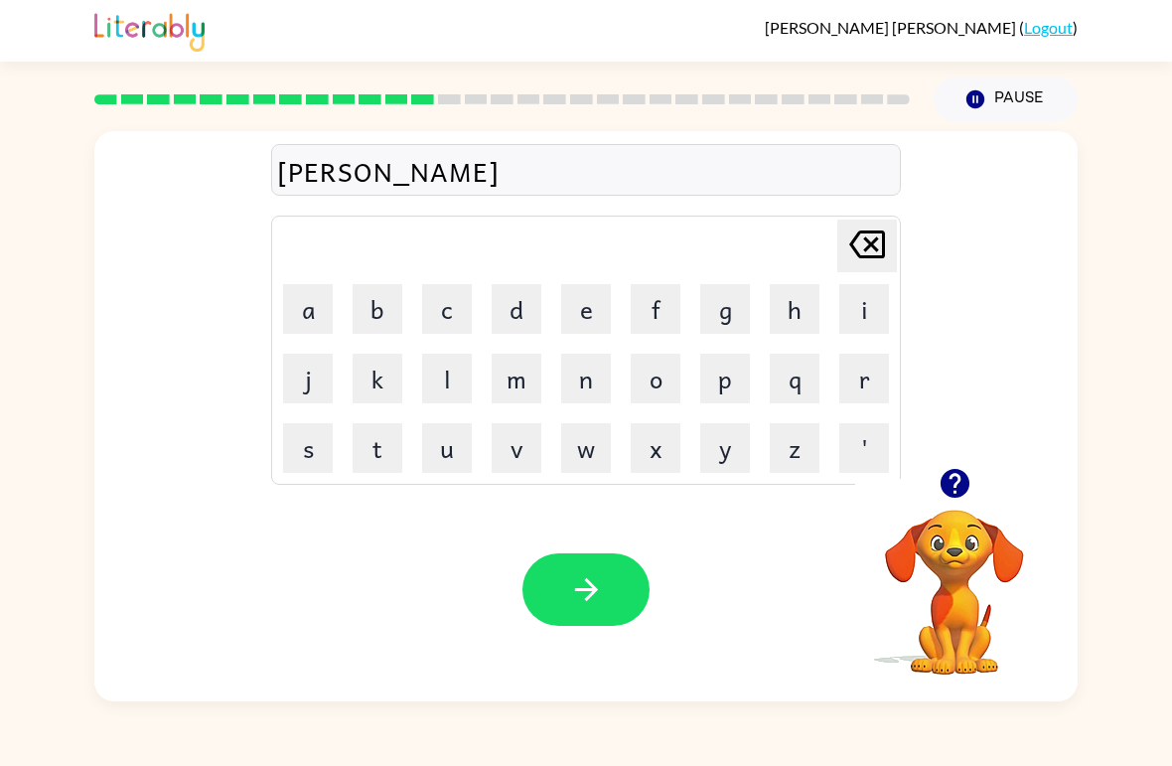
click at [314, 451] on button "s" at bounding box center [308, 448] width 50 height 50
click at [613, 594] on button "button" at bounding box center [585, 589] width 127 height 73
click at [391, 298] on button "b" at bounding box center [378, 309] width 50 height 50
click at [654, 384] on button "o" at bounding box center [656, 379] width 50 height 50
click at [586, 373] on button "n" at bounding box center [586, 379] width 50 height 50
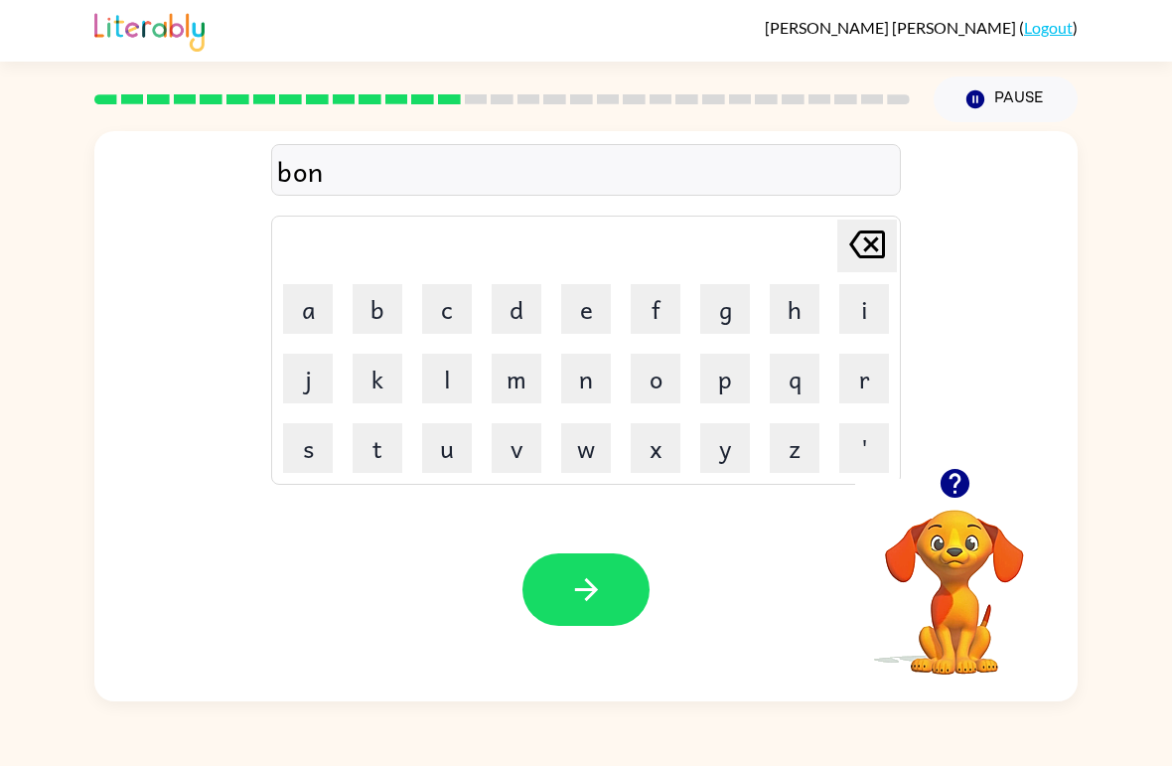
click at [447, 459] on button "u" at bounding box center [447, 448] width 50 height 50
click at [299, 462] on button "s" at bounding box center [308, 448] width 50 height 50
click at [591, 604] on icon "button" at bounding box center [586, 589] width 35 height 35
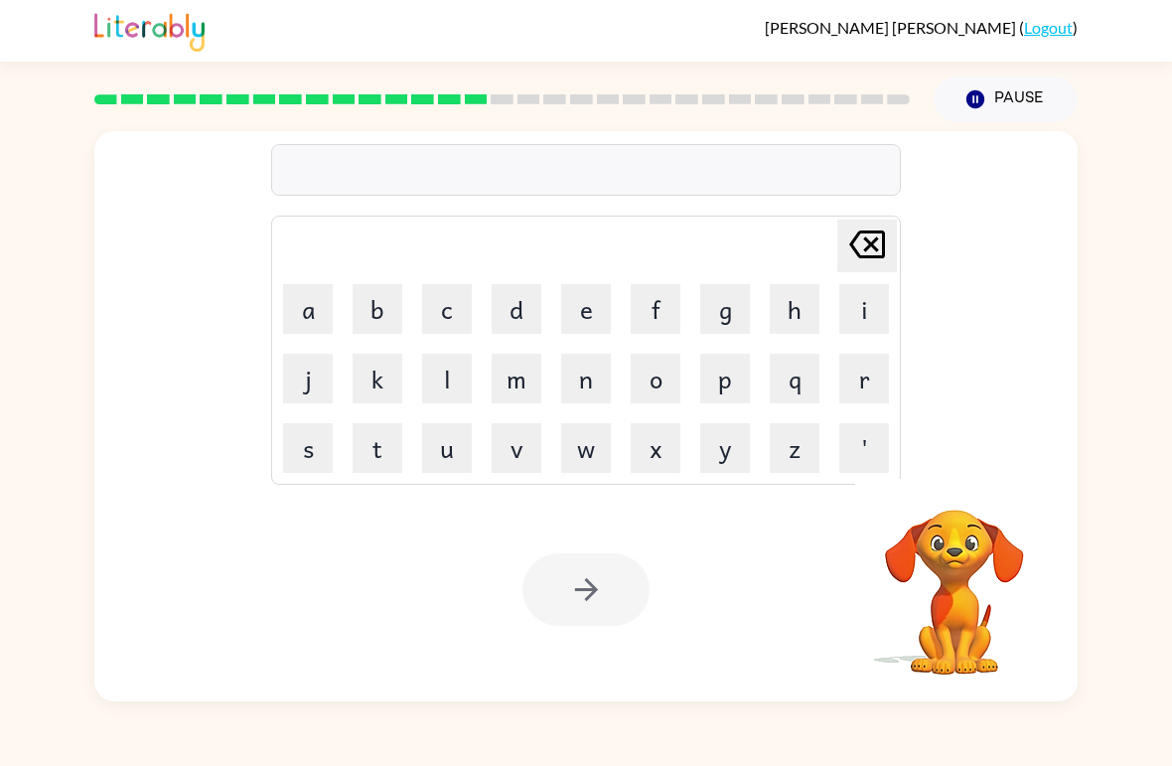
click at [560, 74] on div at bounding box center [501, 100] width 839 height 70
click at [287, 457] on button "s" at bounding box center [308, 448] width 50 height 50
click at [573, 436] on button "w" at bounding box center [586, 448] width 50 height 50
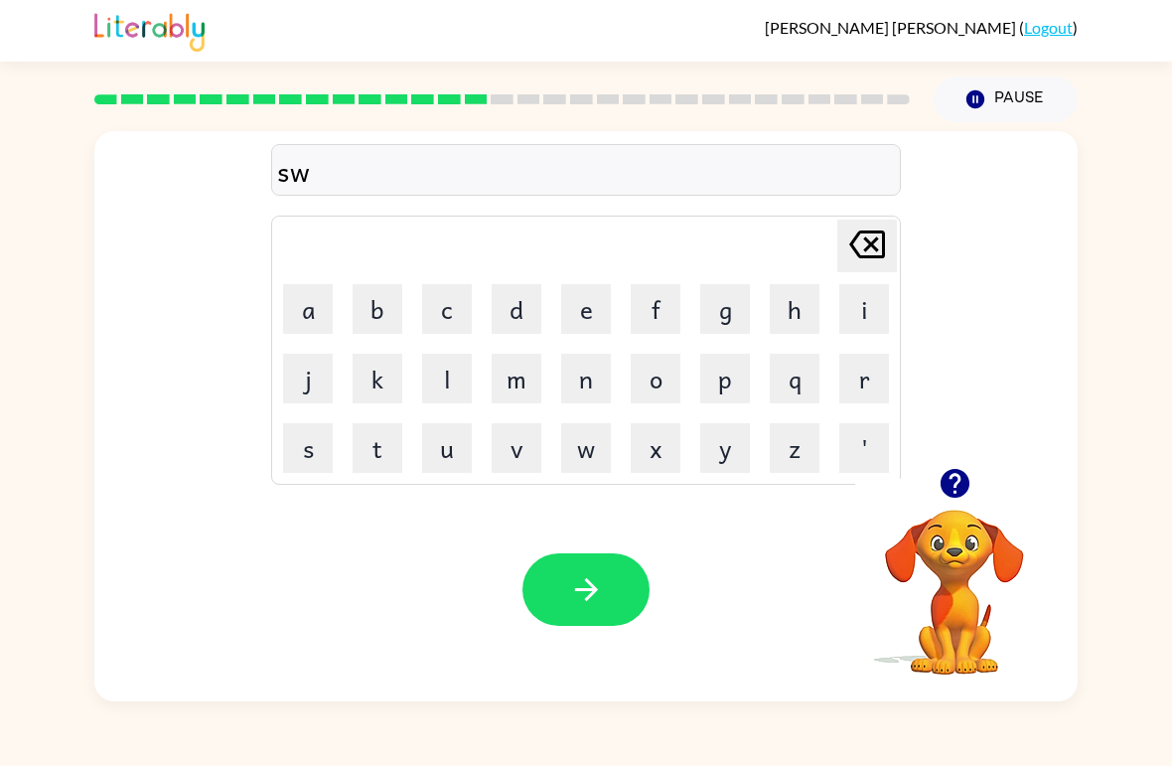
click at [307, 304] on button "a" at bounding box center [308, 309] width 50 height 50
click at [861, 378] on button "r" at bounding box center [864, 379] width 50 height 50
click at [520, 383] on button "m" at bounding box center [517, 379] width 50 height 50
click at [581, 573] on icon "button" at bounding box center [586, 589] width 35 height 35
click at [744, 303] on button "g" at bounding box center [725, 309] width 50 height 50
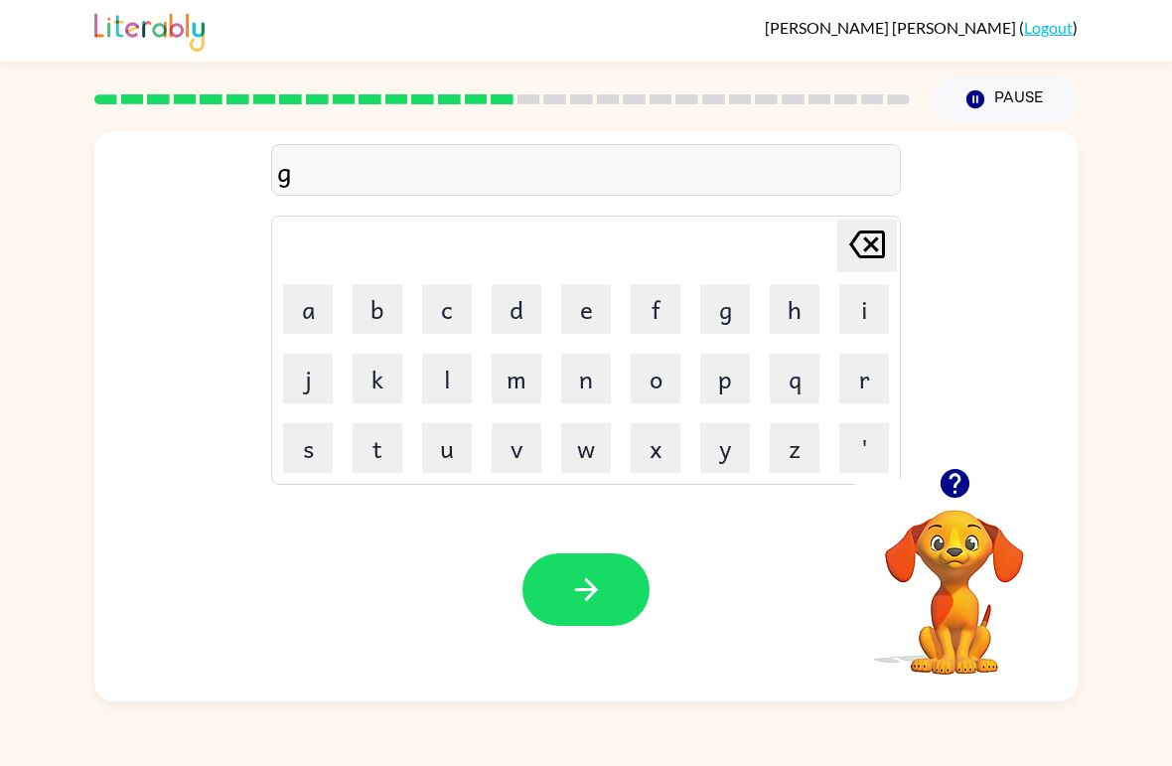
click at [871, 379] on button "r" at bounding box center [864, 379] width 50 height 50
click at [320, 303] on button "a" at bounding box center [308, 309] width 50 height 50
click at [514, 400] on button "m" at bounding box center [517, 379] width 50 height 50
click at [577, 585] on icon "button" at bounding box center [586, 589] width 35 height 35
click at [362, 294] on button "b" at bounding box center [378, 309] width 50 height 50
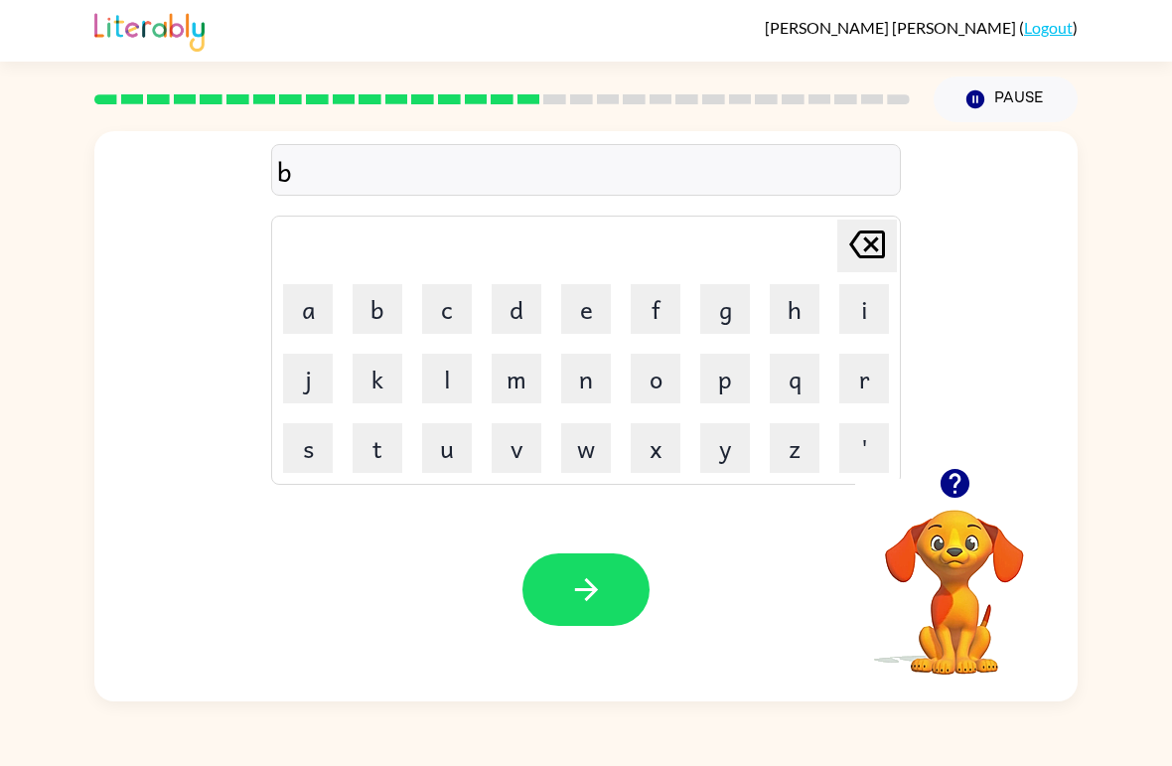
click at [849, 366] on button "r" at bounding box center [864, 379] width 50 height 50
click at [873, 303] on button "i" at bounding box center [864, 309] width 50 height 50
click at [515, 384] on button "m" at bounding box center [517, 379] width 50 height 50
click at [855, 308] on button "i" at bounding box center [864, 309] width 50 height 50
click at [583, 383] on button "n" at bounding box center [586, 379] width 50 height 50
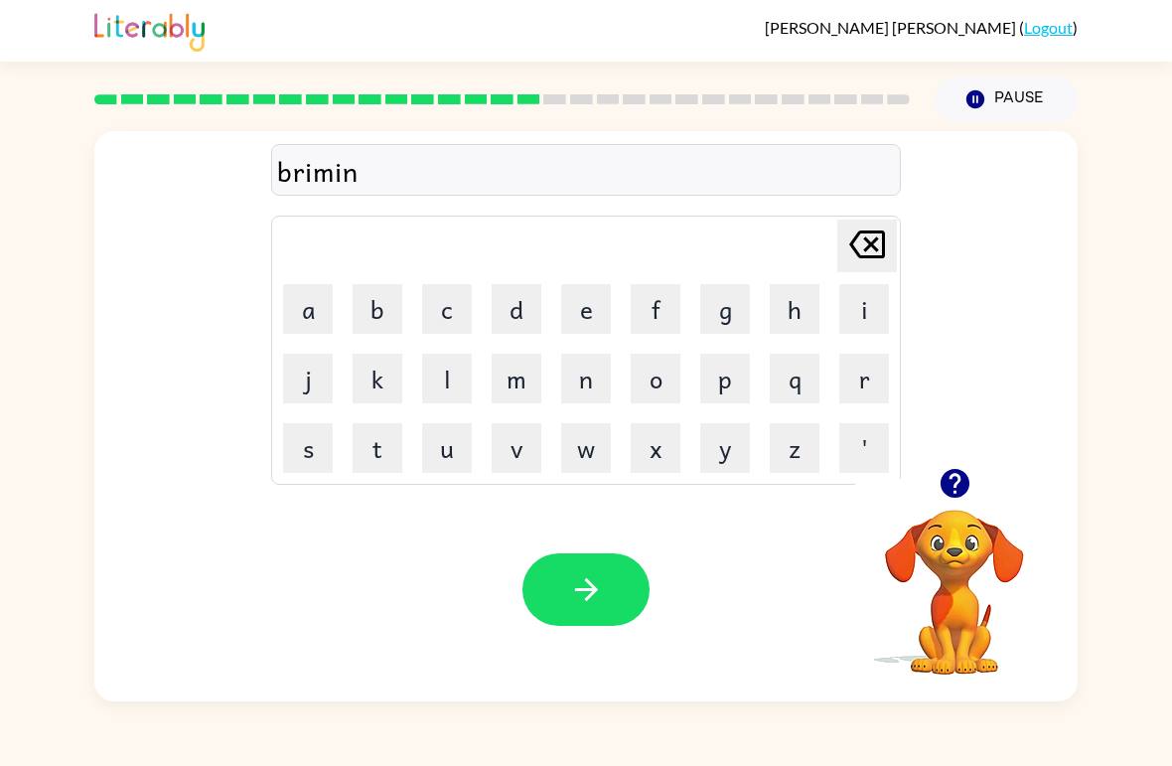
click at [711, 303] on button "g" at bounding box center [725, 309] width 50 height 50
click at [601, 590] on icon "button" at bounding box center [586, 589] width 35 height 35
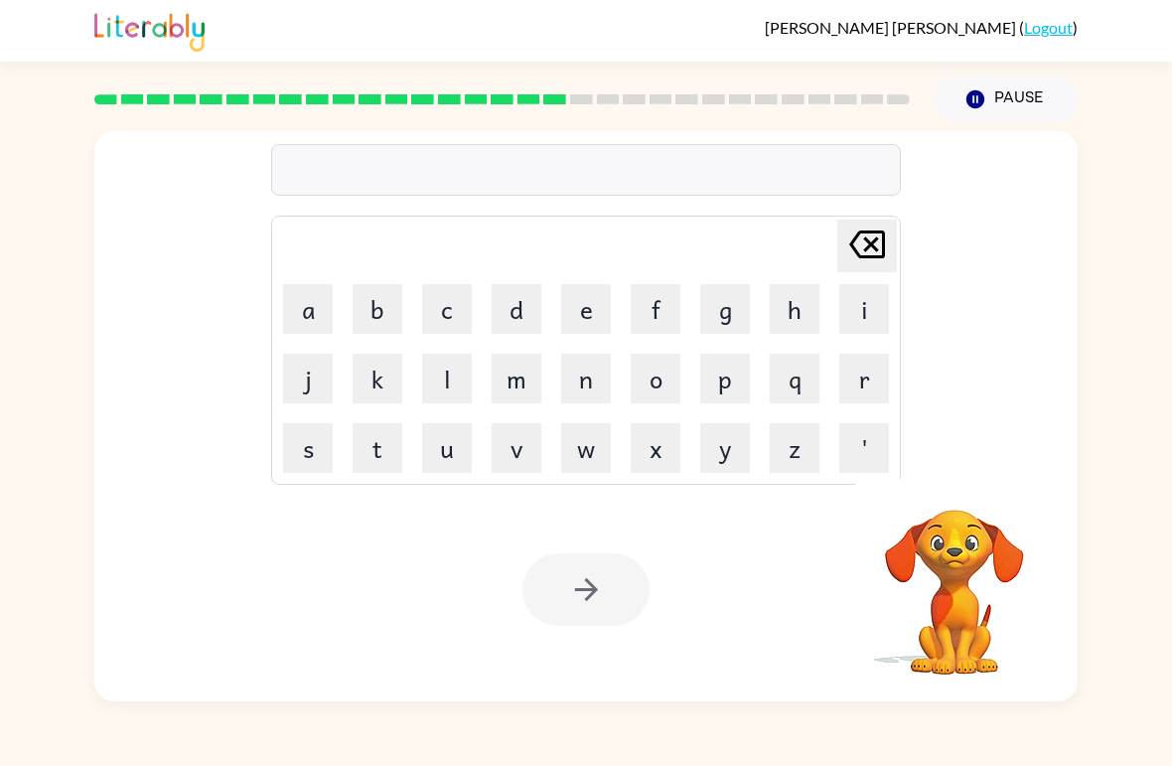
click at [866, 385] on button "r" at bounding box center [864, 379] width 50 height 50
click at [857, 321] on button "i" at bounding box center [864, 309] width 50 height 50
click at [315, 458] on button "s" at bounding box center [308, 448] width 50 height 50
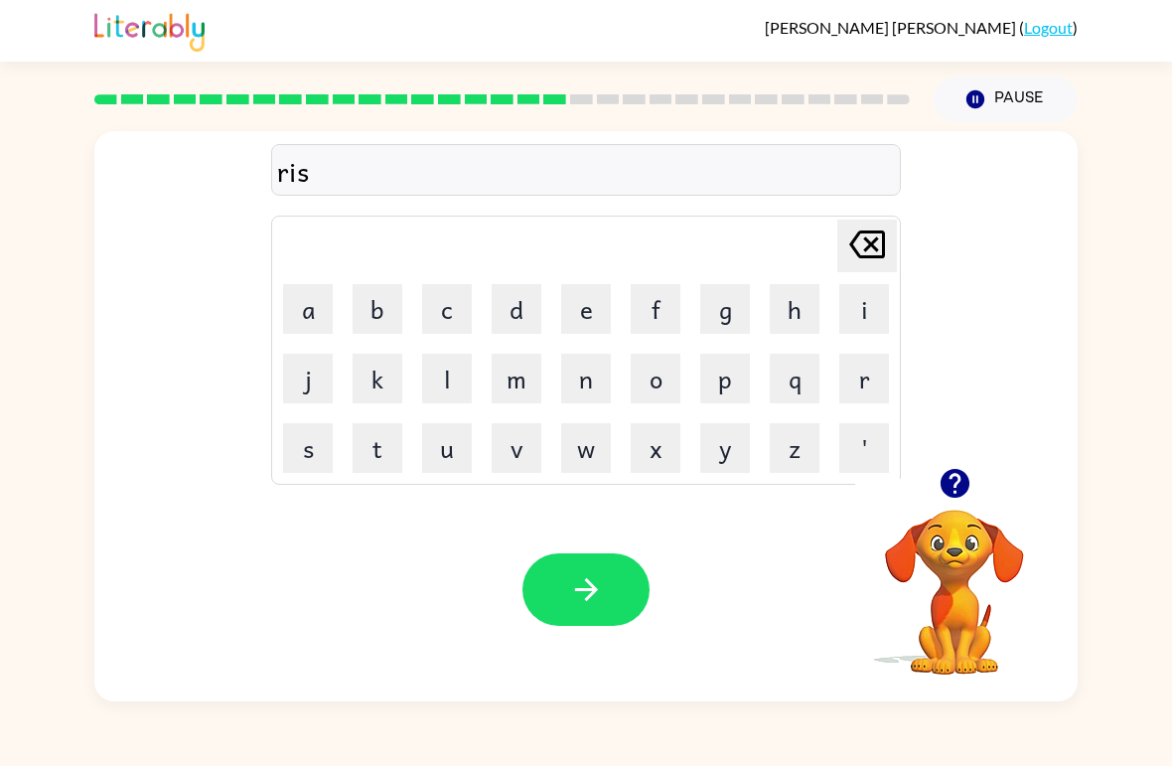
click at [371, 379] on button "k" at bounding box center [378, 379] width 50 height 50
click at [861, 309] on button "i" at bounding box center [864, 309] width 50 height 50
click at [598, 301] on button "e" at bounding box center [586, 309] width 50 height 50
click at [307, 447] on button "s" at bounding box center [308, 448] width 50 height 50
click at [373, 451] on button "t" at bounding box center [378, 448] width 50 height 50
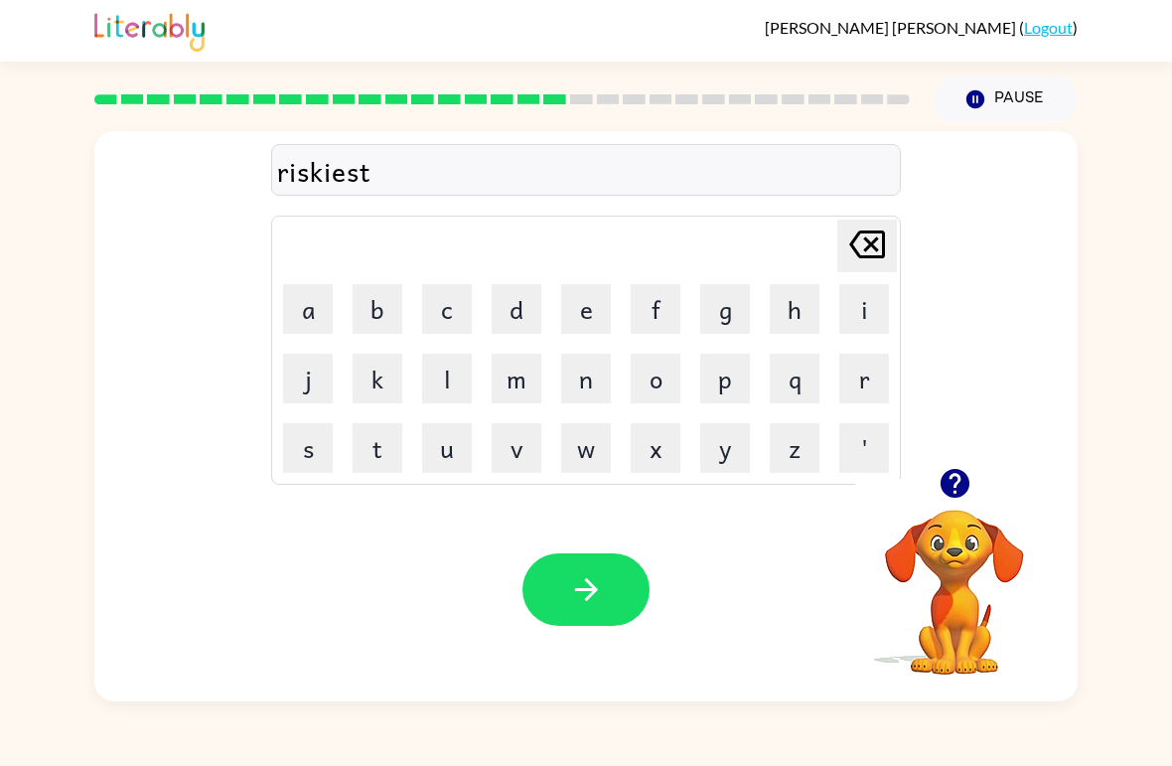
click at [572, 607] on icon "button" at bounding box center [586, 589] width 35 height 35
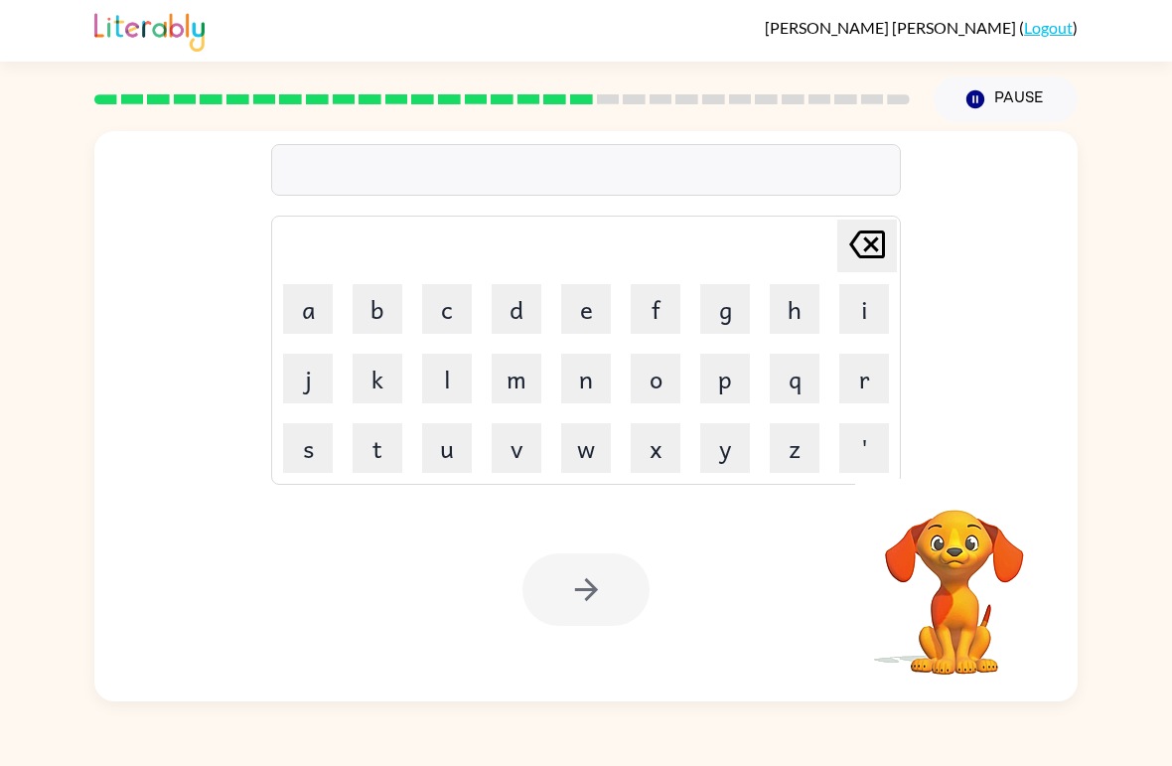
click at [302, 307] on button "a" at bounding box center [308, 309] width 50 height 50
click at [860, 378] on button "r" at bounding box center [864, 379] width 50 height 50
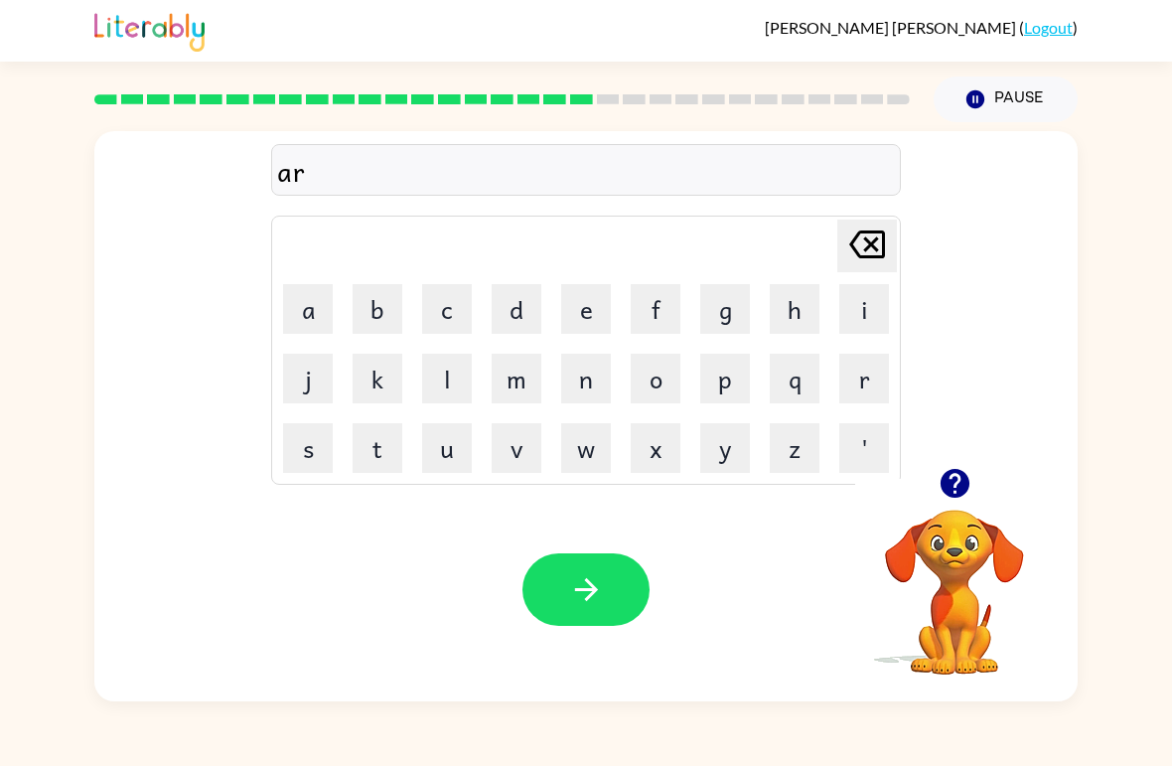
click at [427, 305] on button "c" at bounding box center [447, 309] width 50 height 50
click at [793, 325] on button "h" at bounding box center [795, 309] width 50 height 50
click at [593, 456] on button "w" at bounding box center [586, 448] width 50 height 50
click at [302, 310] on button "a" at bounding box center [308, 309] width 50 height 50
click at [706, 458] on button "y" at bounding box center [725, 448] width 50 height 50
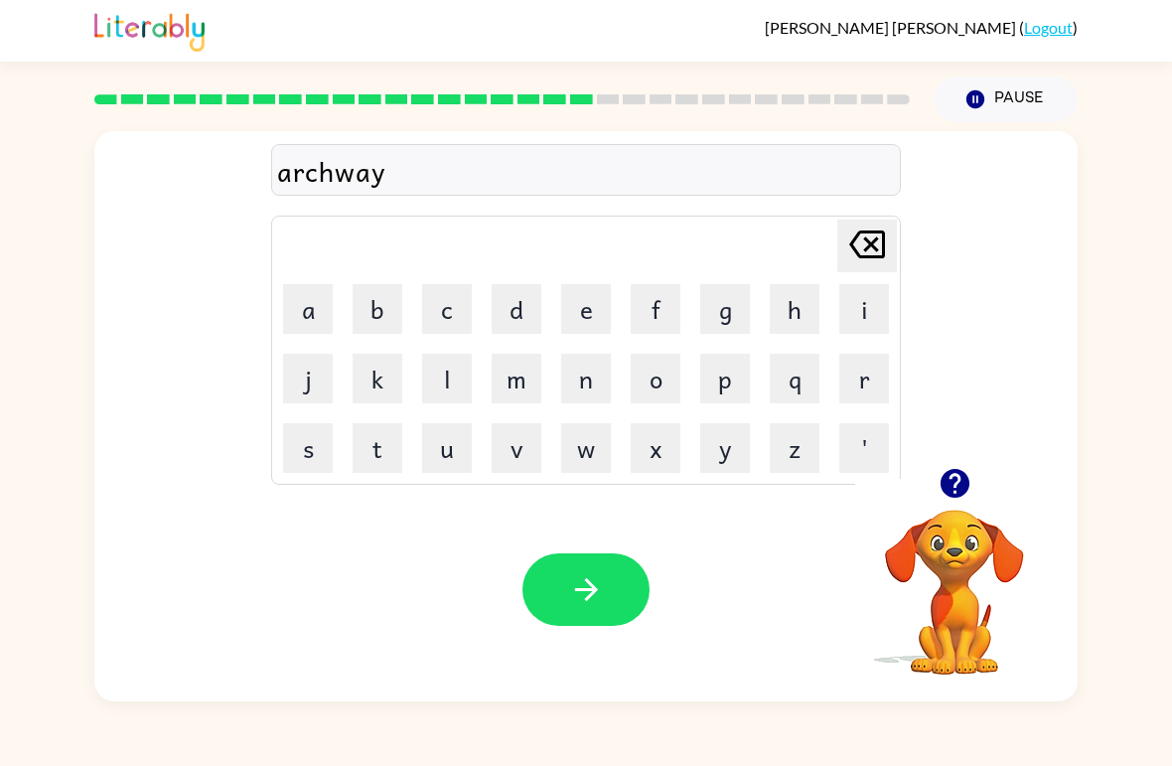
click at [581, 610] on button "button" at bounding box center [585, 589] width 127 height 73
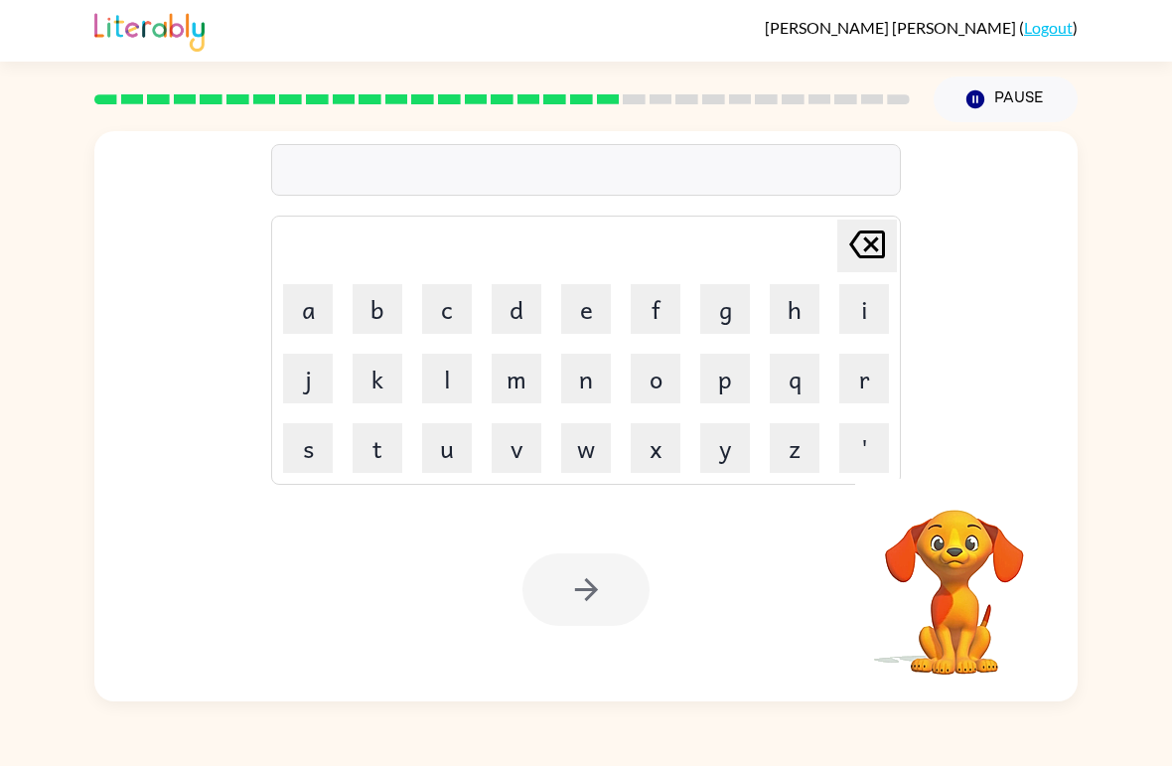
click at [991, 509] on video "Your browser must support playing .mp4 files to use Literably. Please try using…" at bounding box center [954, 578] width 199 height 199
click at [990, 545] on video "Your browser must support playing .mp4 files to use Literably. Please try using…" at bounding box center [954, 578] width 199 height 199
click at [928, 575] on video "Your browser must support playing .mp4 files to use Literably. Please try using…" at bounding box center [954, 578] width 199 height 199
click at [973, 560] on video "Your browser must support playing .mp4 files to use Literably. Please try using…" at bounding box center [954, 578] width 199 height 199
click at [977, 554] on video "Your browser must support playing .mp4 files to use Literably. Please try using…" at bounding box center [954, 578] width 199 height 199
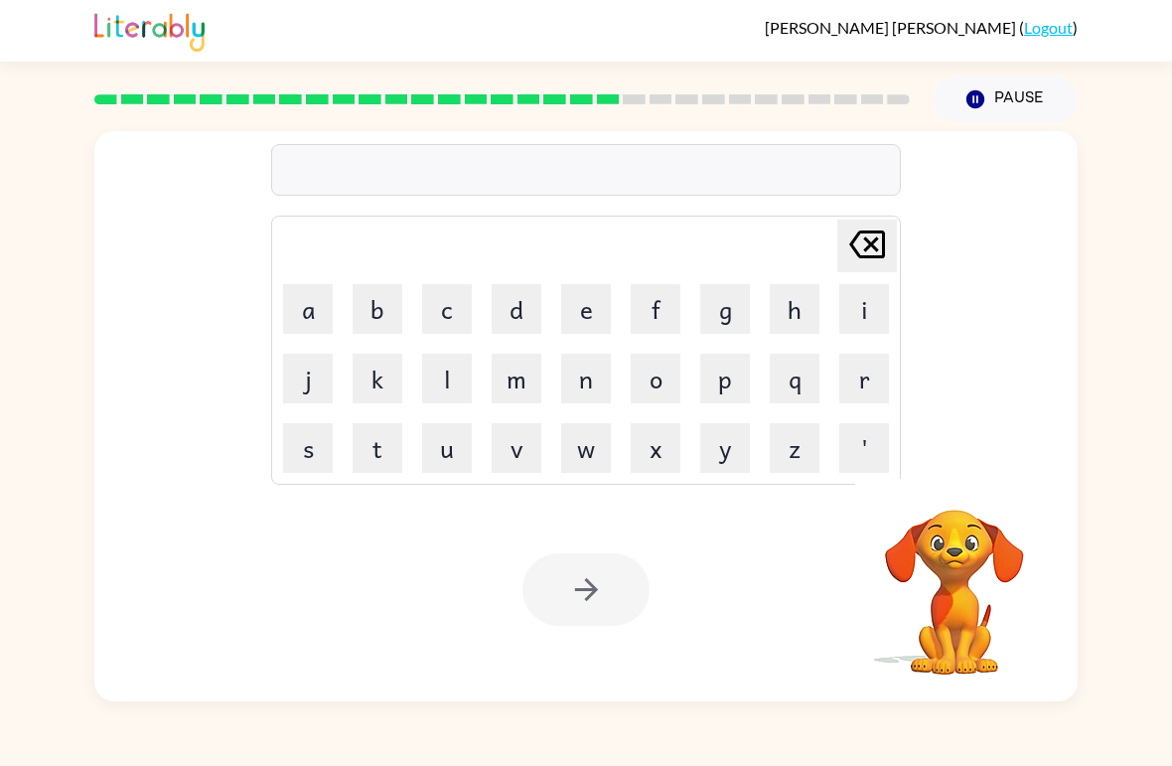
click at [976, 554] on video "Your browser must support playing .mp4 files to use Literably. Please try using…" at bounding box center [954, 578] width 199 height 199
click at [953, 570] on video "Your browser must support playing .mp4 files to use Literably. Please try using…" at bounding box center [954, 578] width 199 height 199
click at [953, 566] on video "Your browser must support playing .mp4 files to use Literably. Please try using…" at bounding box center [954, 578] width 199 height 199
click at [950, 604] on video "Your browser must support playing .mp4 files to use Literably. Please try using…" at bounding box center [954, 578] width 199 height 199
click at [732, 312] on button "g" at bounding box center [725, 309] width 50 height 50
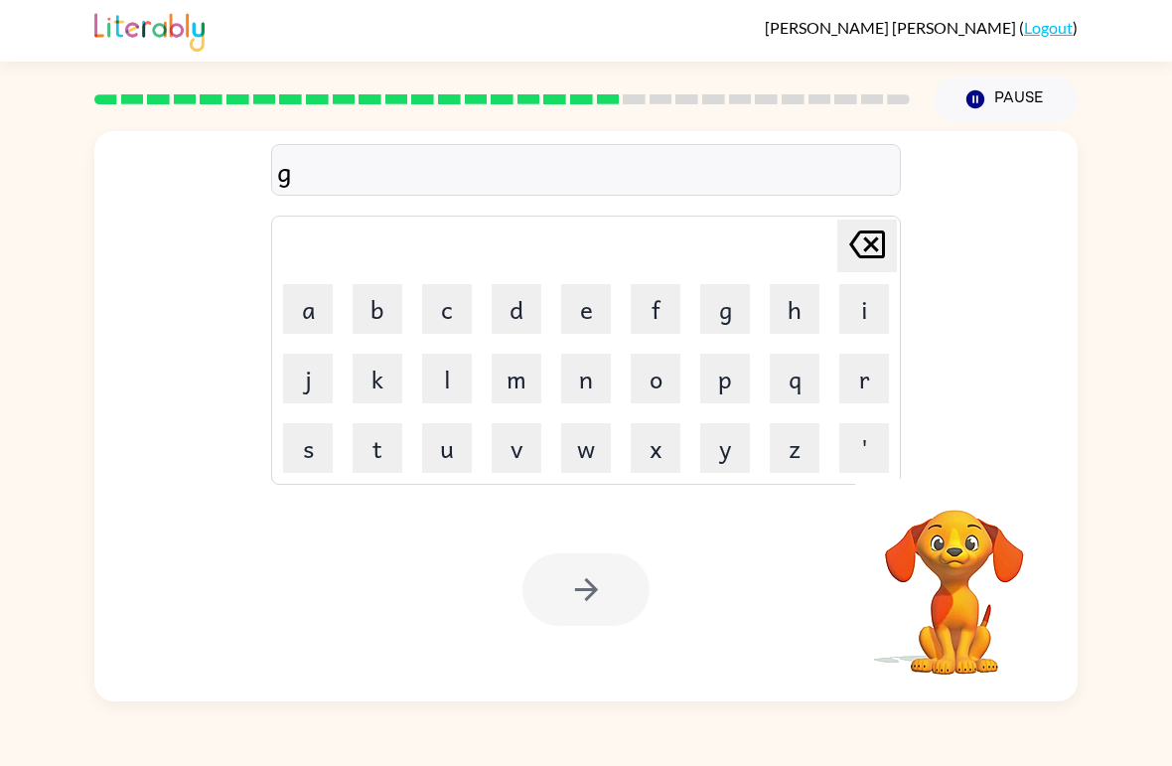
click at [868, 384] on button "r" at bounding box center [864, 379] width 50 height 50
click at [294, 317] on button "a" at bounding box center [308, 309] width 50 height 50
click at [775, 314] on button "h" at bounding box center [795, 309] width 50 height 50
click at [318, 307] on button "a" at bounding box center [308, 309] width 50 height 50
click at [527, 381] on button "m" at bounding box center [517, 379] width 50 height 50
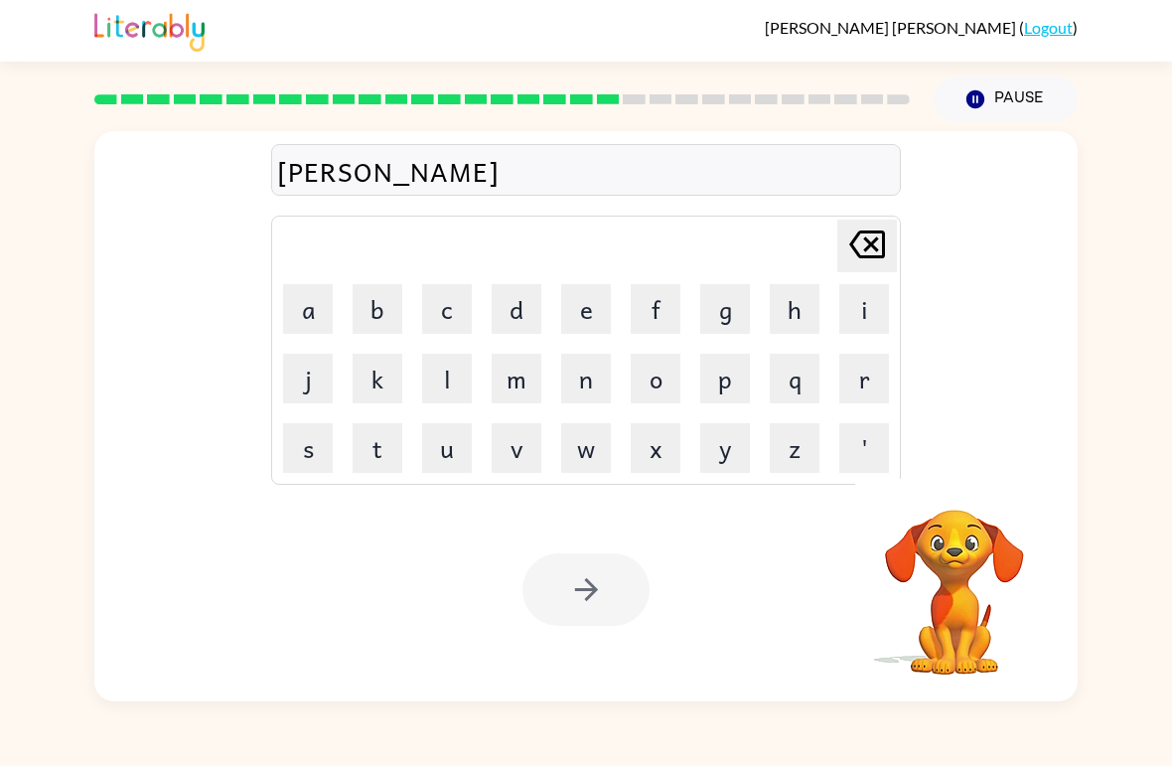
click at [571, 580] on div at bounding box center [585, 589] width 127 height 73
click at [594, 591] on div at bounding box center [585, 589] width 127 height 73
click at [592, 600] on div at bounding box center [585, 589] width 127 height 73
click at [886, 243] on icon "[PERSON_NAME] last character input" at bounding box center [867, 244] width 48 height 48
click at [878, 251] on icon at bounding box center [867, 244] width 36 height 28
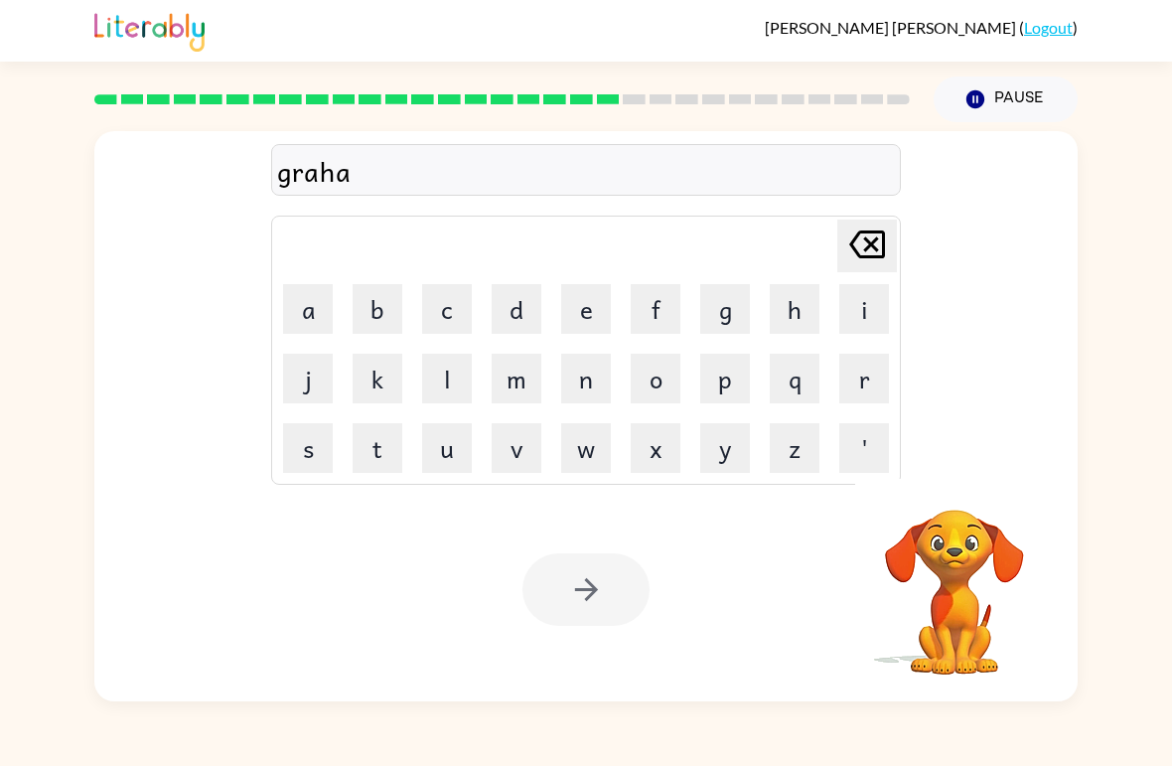
click at [878, 250] on icon at bounding box center [867, 244] width 36 height 28
click at [879, 263] on icon "[PERSON_NAME] last character input" at bounding box center [867, 244] width 48 height 48
click at [879, 262] on icon "[PERSON_NAME] last character input" at bounding box center [867, 244] width 48 height 48
click at [874, 255] on icon "[PERSON_NAME] last character input" at bounding box center [867, 244] width 48 height 48
click at [966, 551] on video "Your browser must support playing .mp4 files to use Literably. Please try using…" at bounding box center [954, 578] width 199 height 199
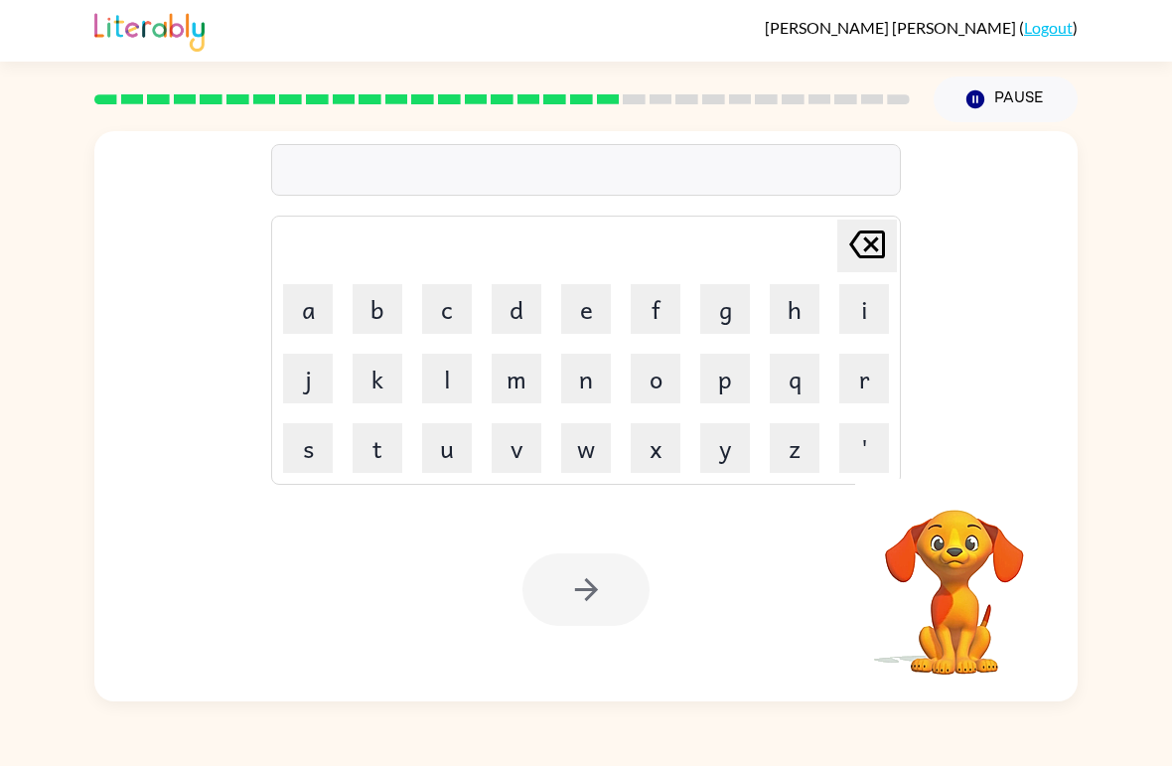
click at [982, 580] on video "Your browser must support playing .mp4 files to use Literably. Please try using…" at bounding box center [954, 578] width 199 height 199
click at [978, 483] on video "Your browser must support playing .mp4 files to use Literably. Please try using…" at bounding box center [954, 578] width 199 height 199
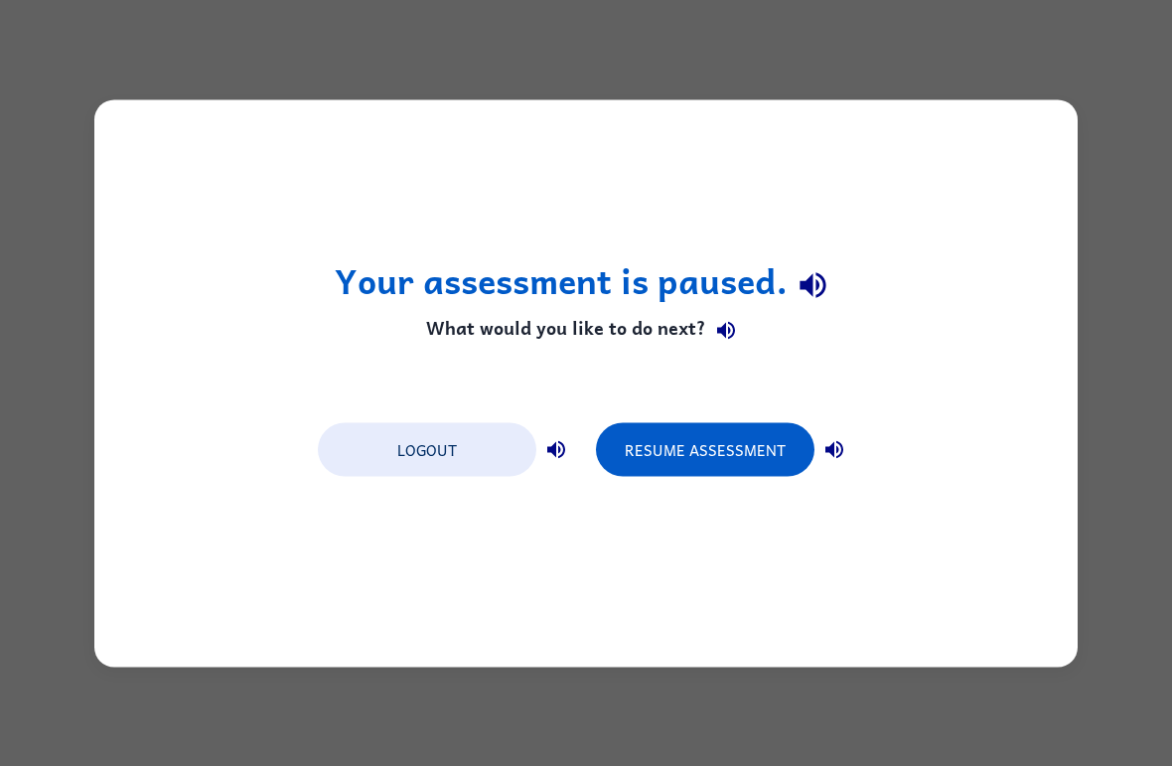
click at [691, 427] on button "Resume Assessment" at bounding box center [705, 449] width 219 height 54
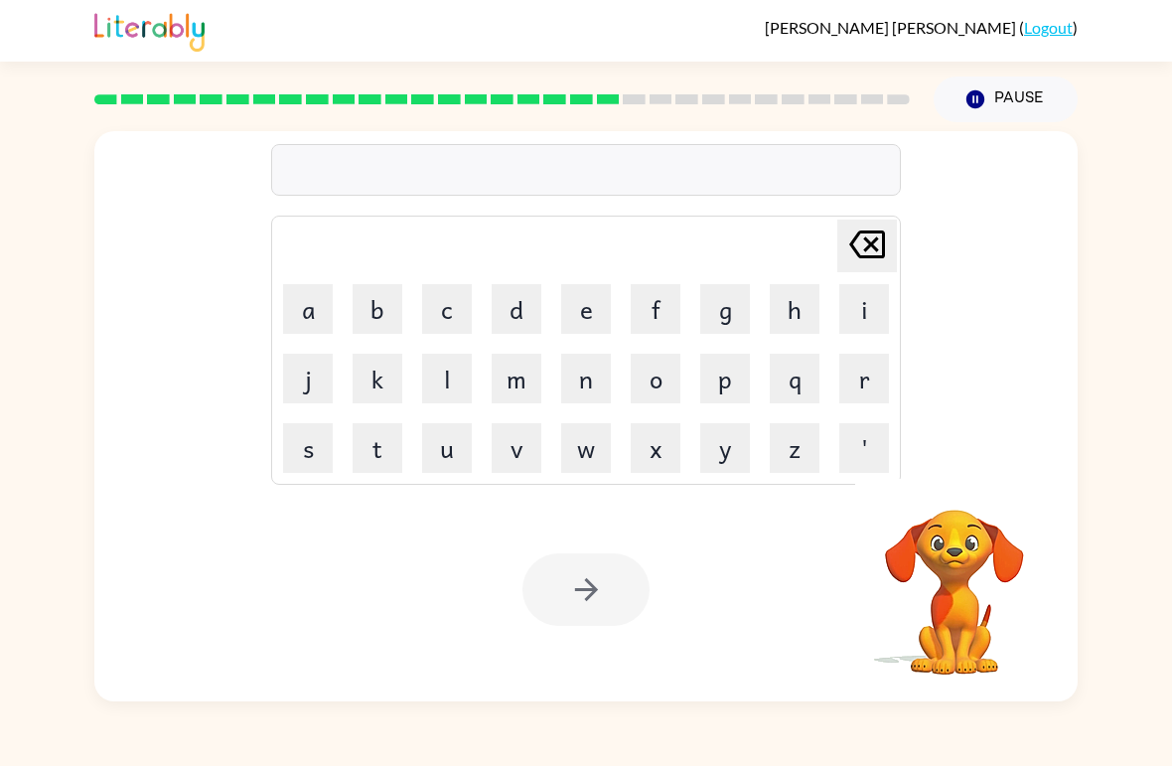
click at [934, 599] on video "Your browser must support playing .mp4 files to use Literably. Please try using…" at bounding box center [954, 578] width 199 height 199
click at [932, 612] on video "Your browser must support playing .mp4 files to use Literably. Please try using…" at bounding box center [954, 578] width 199 height 199
click at [929, 657] on video "Your browser must support playing .mp4 files to use Literably. Please try using…" at bounding box center [954, 578] width 199 height 199
click at [1021, 104] on button "Pause Pause" at bounding box center [1006, 99] width 144 height 46
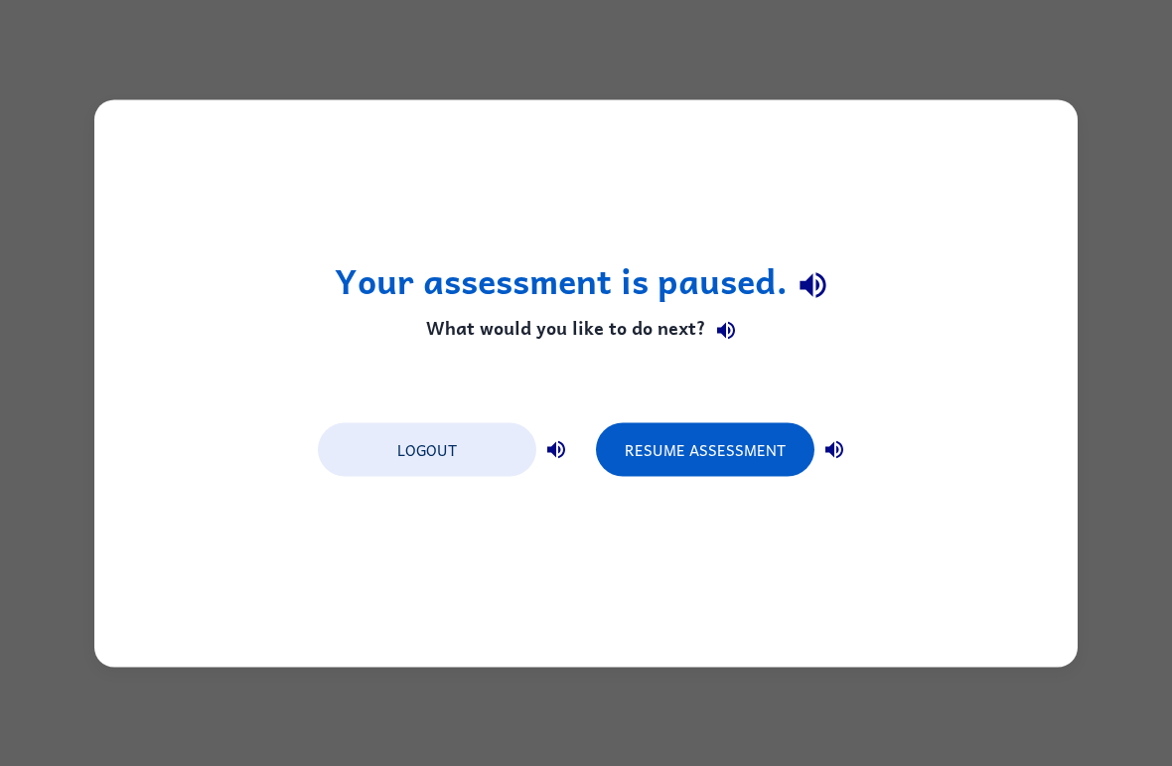
click at [758, 455] on button "Resume Assessment" at bounding box center [705, 449] width 219 height 54
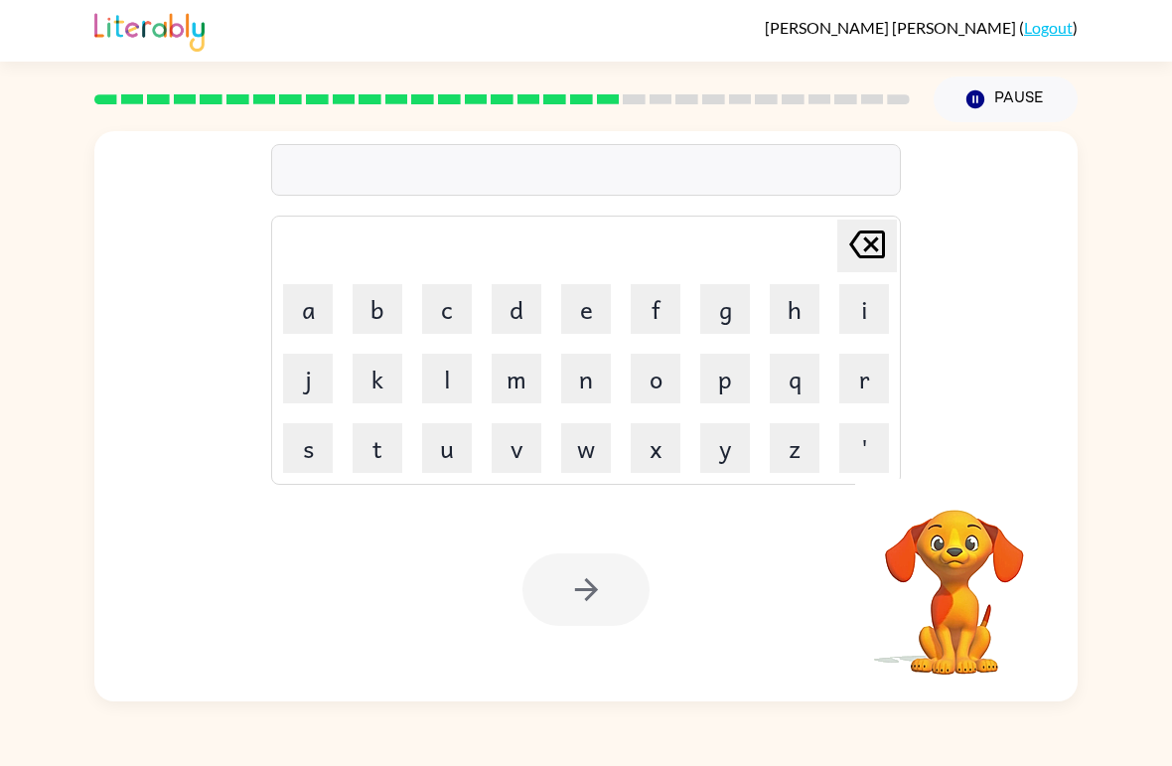
click at [951, 518] on video "Your browser must support playing .mp4 files to use Literably. Please try using…" at bounding box center [954, 578] width 199 height 199
click at [950, 517] on video "Your browser must support playing .mp4 files to use Literably. Please try using…" at bounding box center [954, 578] width 199 height 199
click at [1006, 512] on video "Your browser must support playing .mp4 files to use Literably. Please try using…" at bounding box center [954, 578] width 199 height 199
click at [966, 535] on video "Your browser must support playing .mp4 files to use Literably. Please try using…" at bounding box center [954, 578] width 199 height 199
click at [1009, 84] on button "Pause Pause" at bounding box center [1006, 99] width 144 height 46
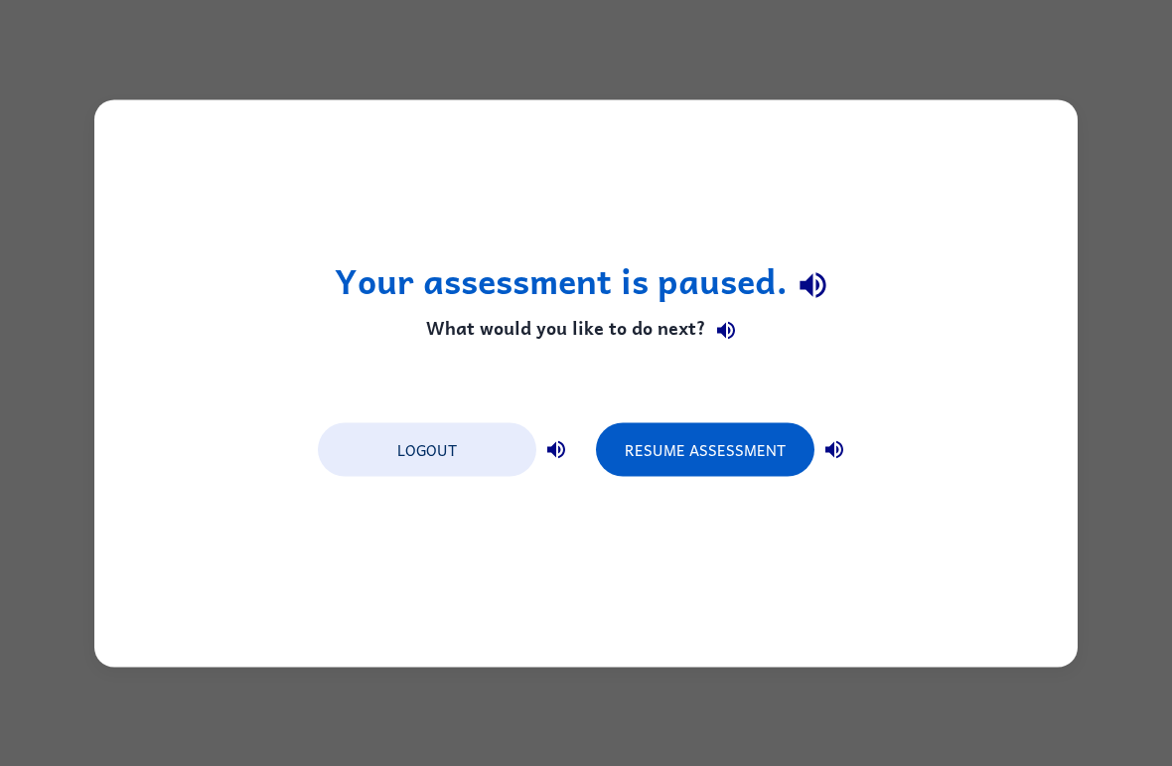
click at [840, 441] on icon "button" at bounding box center [834, 449] width 24 height 24
click at [807, 282] on icon "button" at bounding box center [813, 286] width 26 height 26
click at [720, 323] on icon "button" at bounding box center [726, 331] width 24 height 24
click at [724, 331] on icon "button" at bounding box center [726, 331] width 18 height 18
click at [723, 330] on icon "button" at bounding box center [726, 331] width 18 height 18
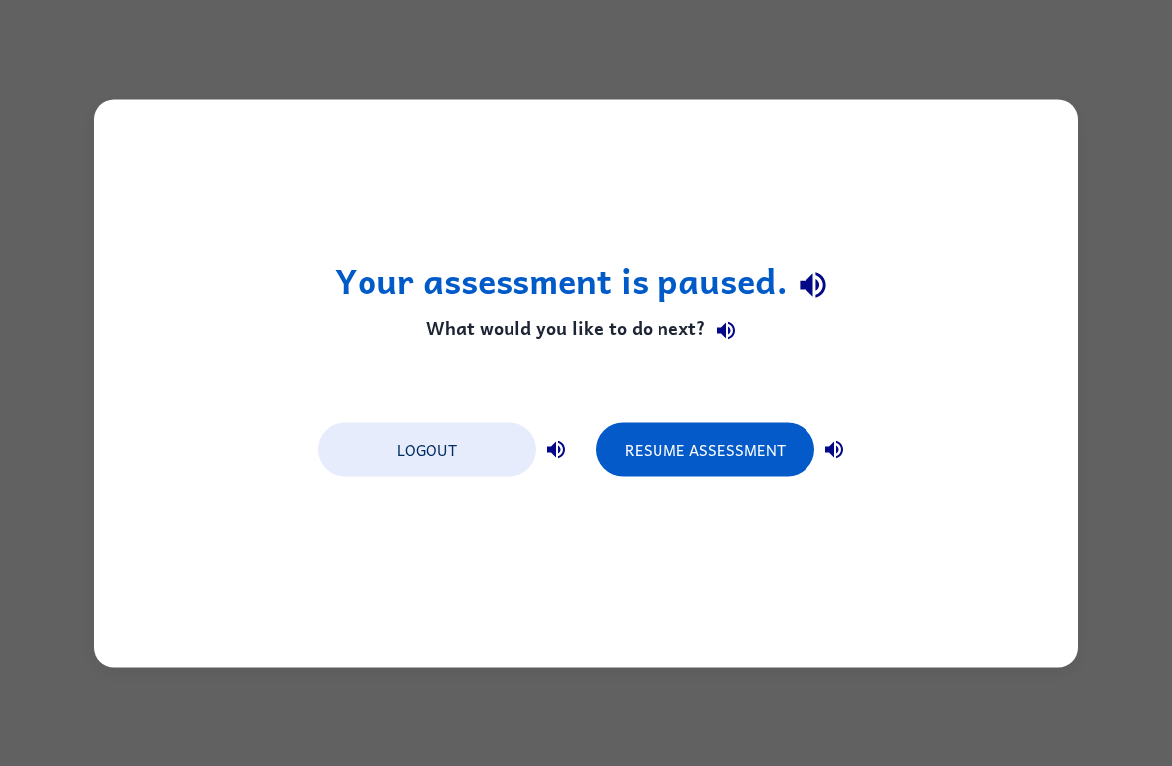
click at [723, 327] on icon "button" at bounding box center [726, 331] width 18 height 18
click at [686, 449] on button "Resume Assessment" at bounding box center [705, 449] width 219 height 54
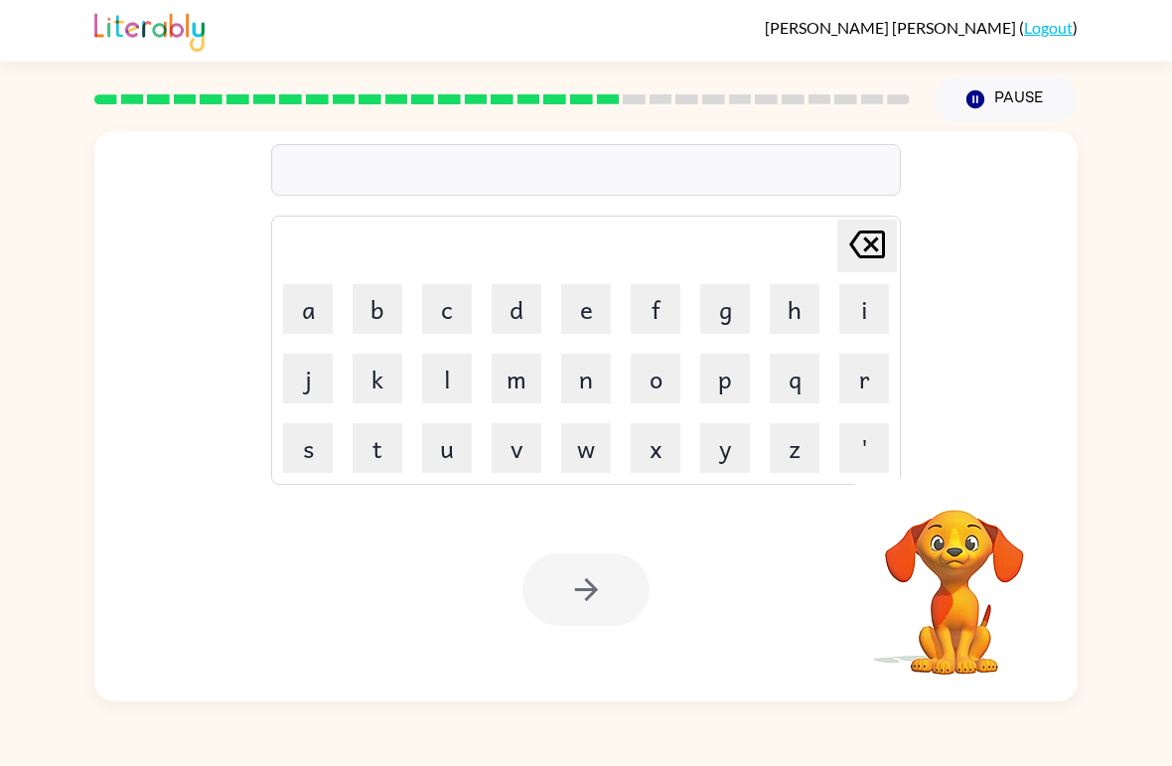
click at [963, 569] on video "Your browser must support playing .mp4 files to use Literably. Please try using…" at bounding box center [954, 578] width 199 height 199
click at [951, 557] on video "Your browser must support playing .mp4 files to use Literably. Please try using…" at bounding box center [954, 578] width 199 height 199
click at [950, 557] on video "Your browser must support playing .mp4 files to use Literably. Please try using…" at bounding box center [954, 578] width 199 height 199
click at [654, 304] on button "f" at bounding box center [656, 309] width 50 height 50
click at [660, 395] on button "o" at bounding box center [656, 379] width 50 height 50
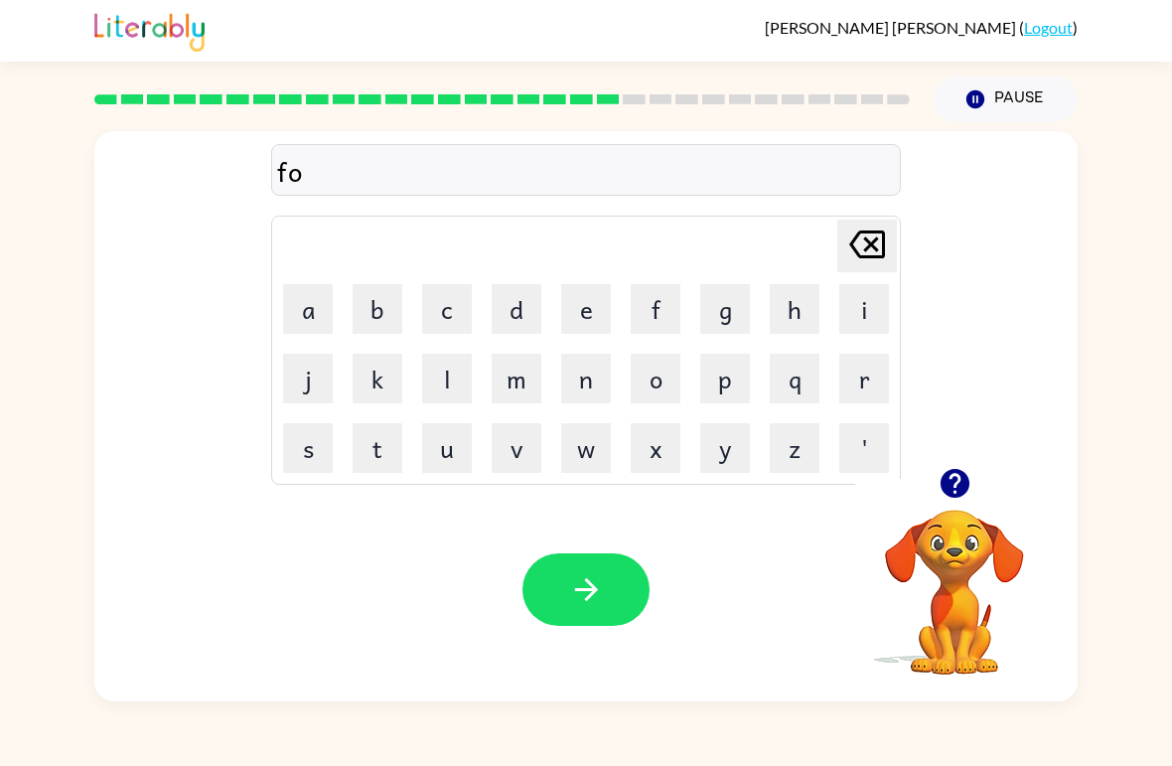
click at [445, 369] on button "l" at bounding box center [447, 379] width 50 height 50
click at [445, 368] on button "l" at bounding box center [447, 379] width 50 height 50
click at [653, 373] on button "o" at bounding box center [656, 379] width 50 height 50
click at [589, 446] on button "w" at bounding box center [586, 448] width 50 height 50
click at [587, 591] on icon "button" at bounding box center [585, 589] width 23 height 23
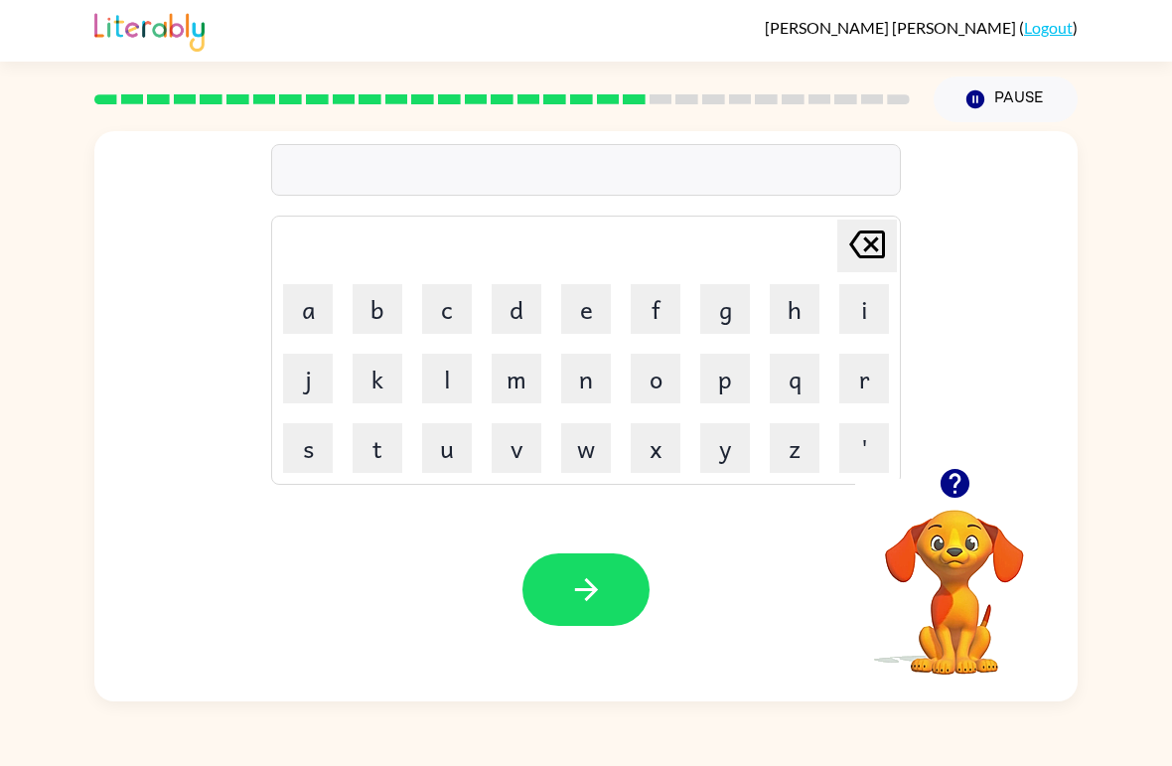
click at [466, 309] on button "c" at bounding box center [447, 309] width 50 height 50
click at [576, 304] on button "e" at bounding box center [586, 309] width 50 height 50
click at [584, 385] on button "n" at bounding box center [586, 379] width 50 height 50
click at [385, 449] on button "t" at bounding box center [378, 448] width 50 height 50
click at [585, 296] on button "e" at bounding box center [586, 309] width 50 height 50
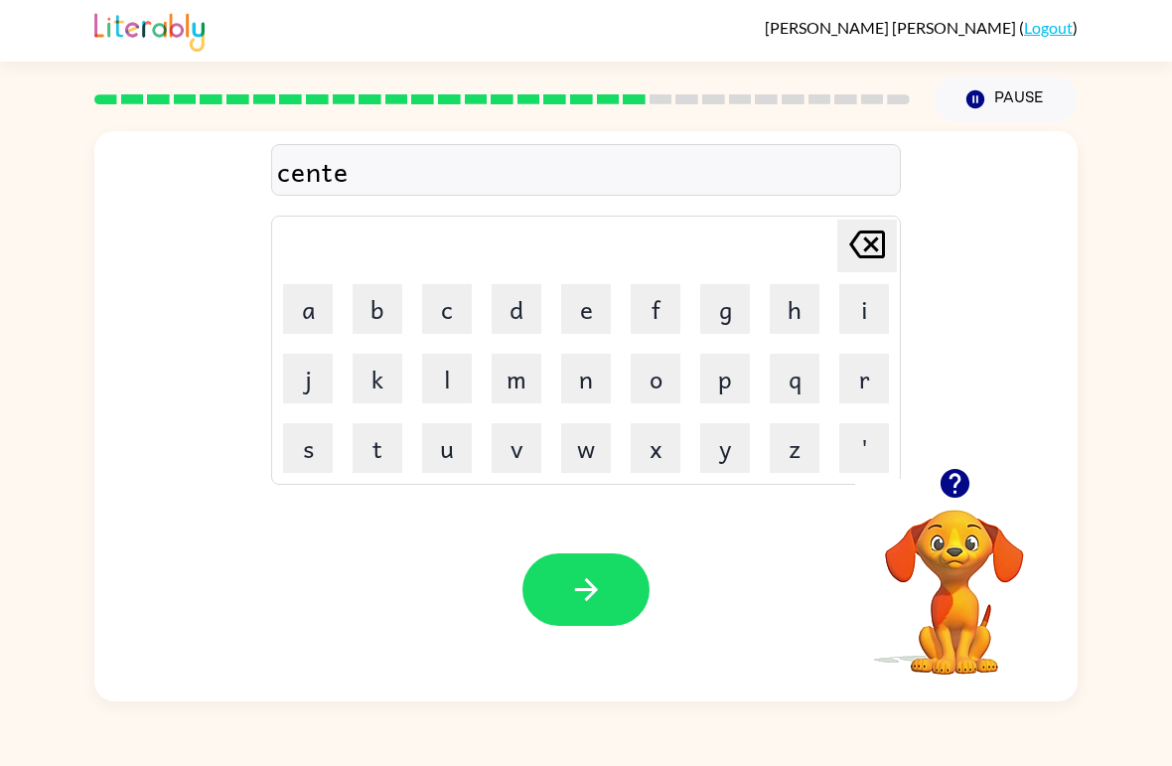
click at [739, 374] on button "p" at bounding box center [725, 379] width 50 height 50
click at [874, 302] on button "i" at bounding box center [864, 309] width 50 height 50
click at [585, 299] on button "e" at bounding box center [586, 309] width 50 height 50
click at [515, 316] on button "d" at bounding box center [517, 309] width 50 height 50
click at [577, 288] on button "e" at bounding box center [586, 309] width 50 height 50
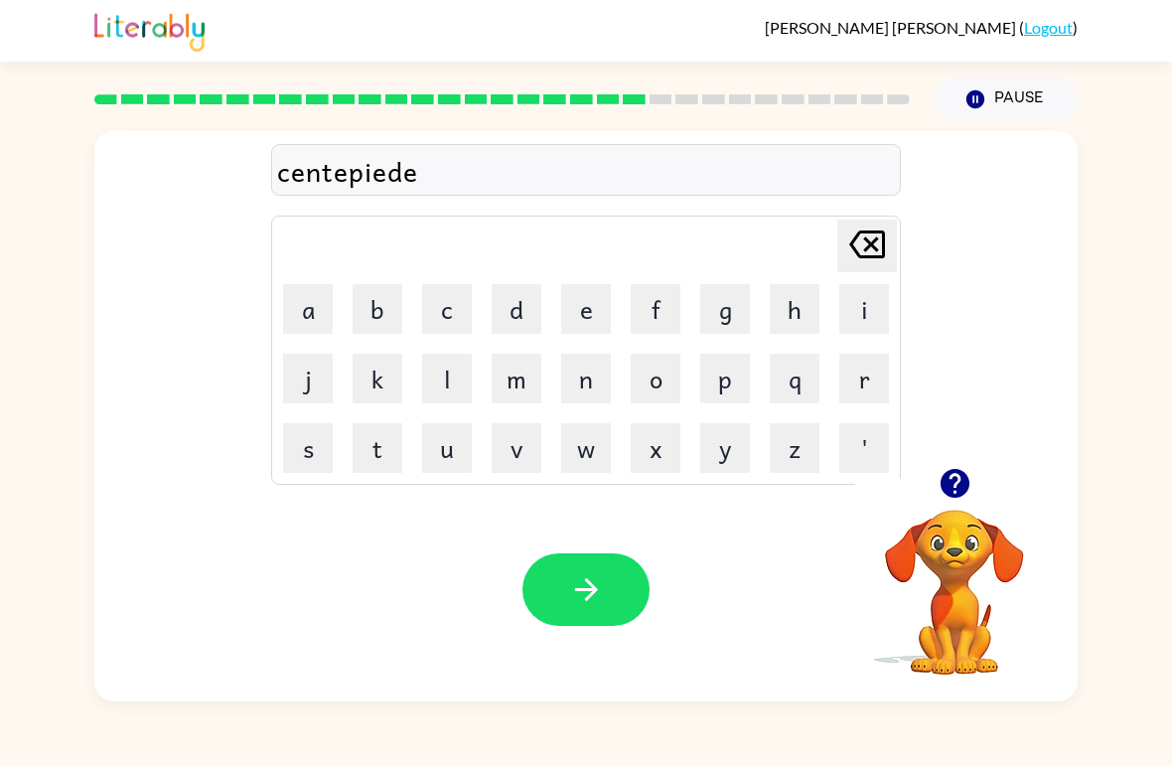
click at [861, 257] on icon at bounding box center [867, 244] width 36 height 28
click at [623, 585] on button "button" at bounding box center [585, 589] width 127 height 73
click at [329, 459] on button "s" at bounding box center [308, 448] width 50 height 50
click at [454, 443] on button "u" at bounding box center [447, 448] width 50 height 50
click at [319, 439] on button "s" at bounding box center [308, 448] width 50 height 50
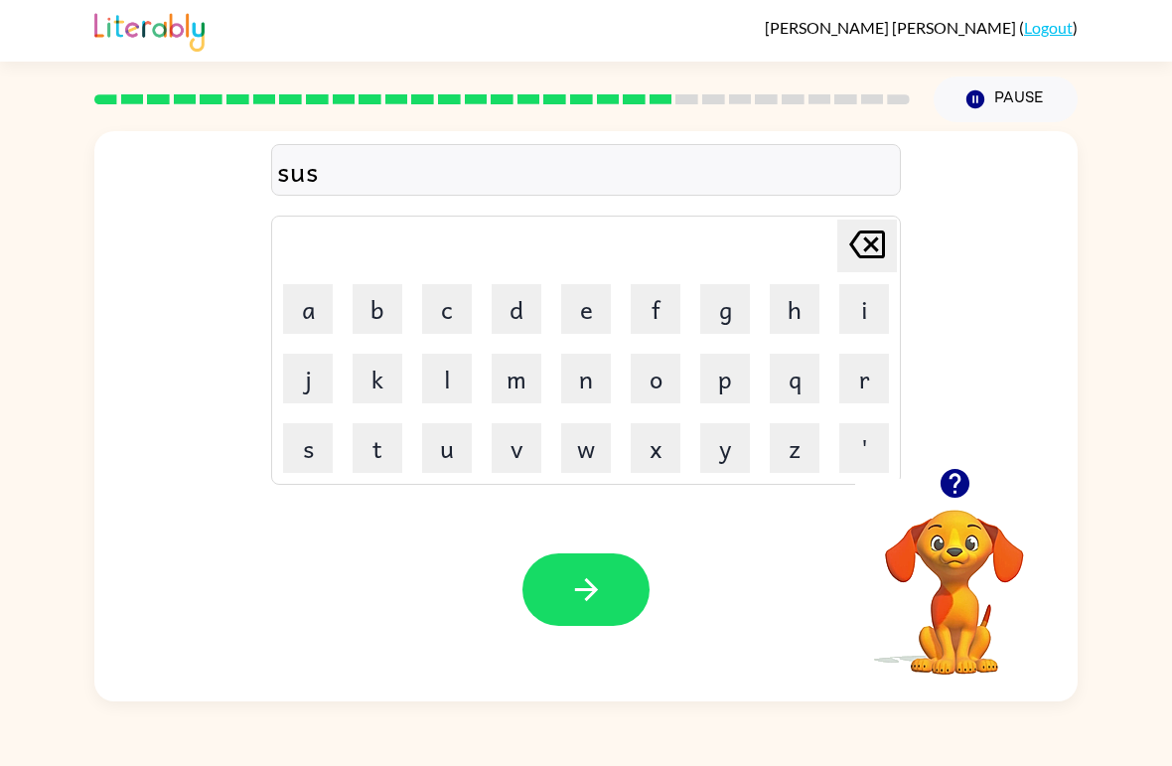
click at [374, 453] on button "t" at bounding box center [378, 448] width 50 height 50
click at [315, 299] on button "a" at bounding box center [308, 309] width 50 height 50
click at [841, 306] on button "i" at bounding box center [864, 309] width 50 height 50
click at [584, 377] on button "n" at bounding box center [586, 379] width 50 height 50
click at [574, 559] on button "button" at bounding box center [585, 589] width 127 height 73
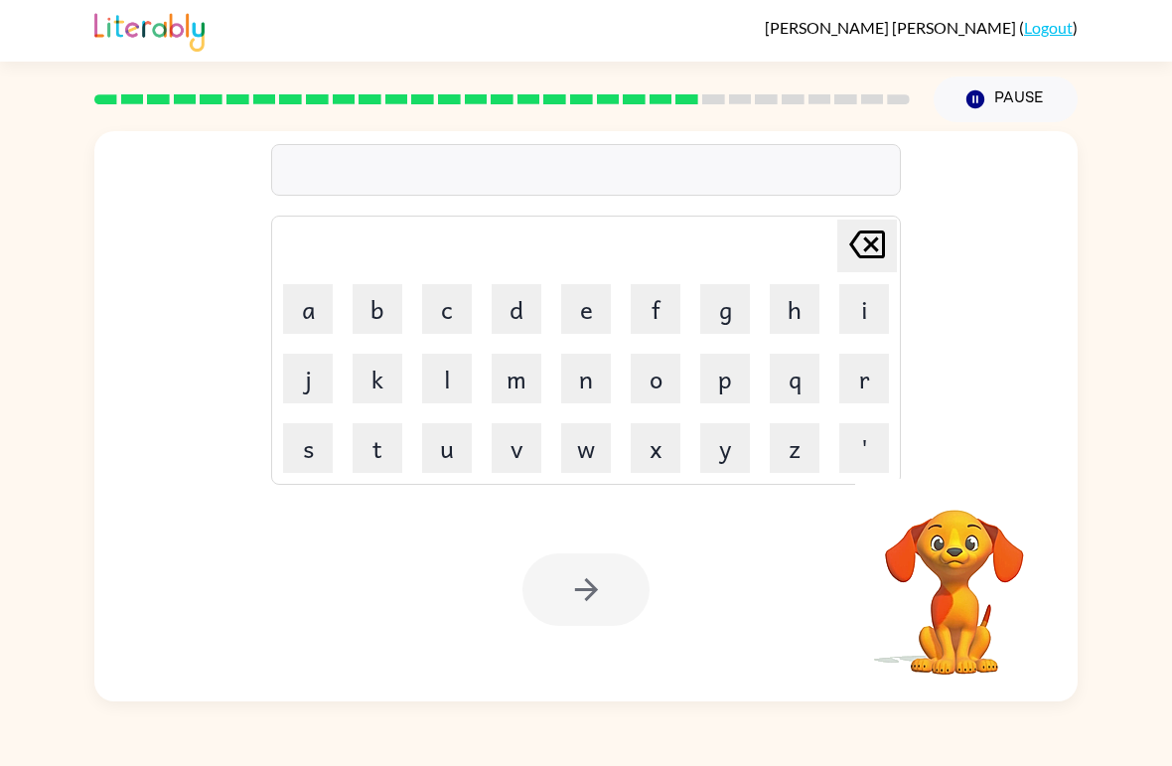
click at [662, 306] on button "f" at bounding box center [656, 309] width 50 height 50
click at [655, 372] on button "o" at bounding box center [656, 379] width 50 height 50
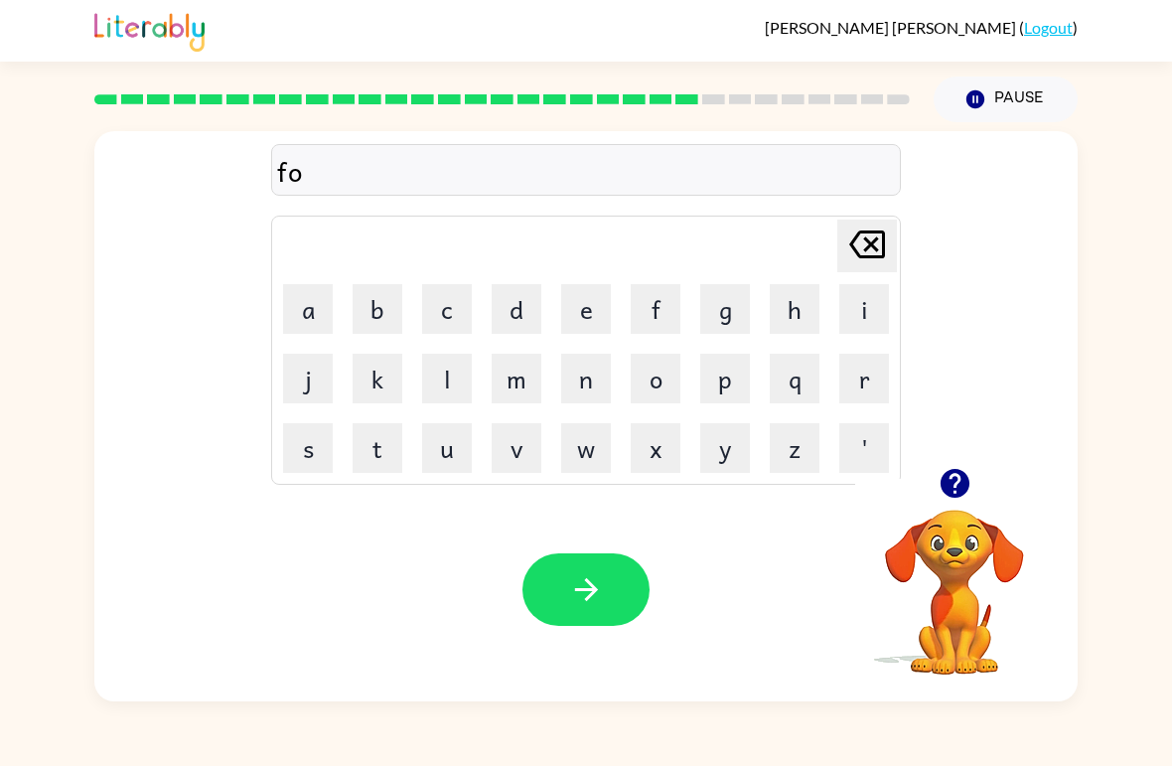
click at [851, 369] on button "r" at bounding box center [864, 379] width 50 height 50
click at [593, 453] on button "w" at bounding box center [586, 448] width 50 height 50
click at [318, 306] on button "a" at bounding box center [308, 309] width 50 height 50
click at [855, 383] on button "r" at bounding box center [864, 379] width 50 height 50
click at [520, 305] on button "d" at bounding box center [517, 309] width 50 height 50
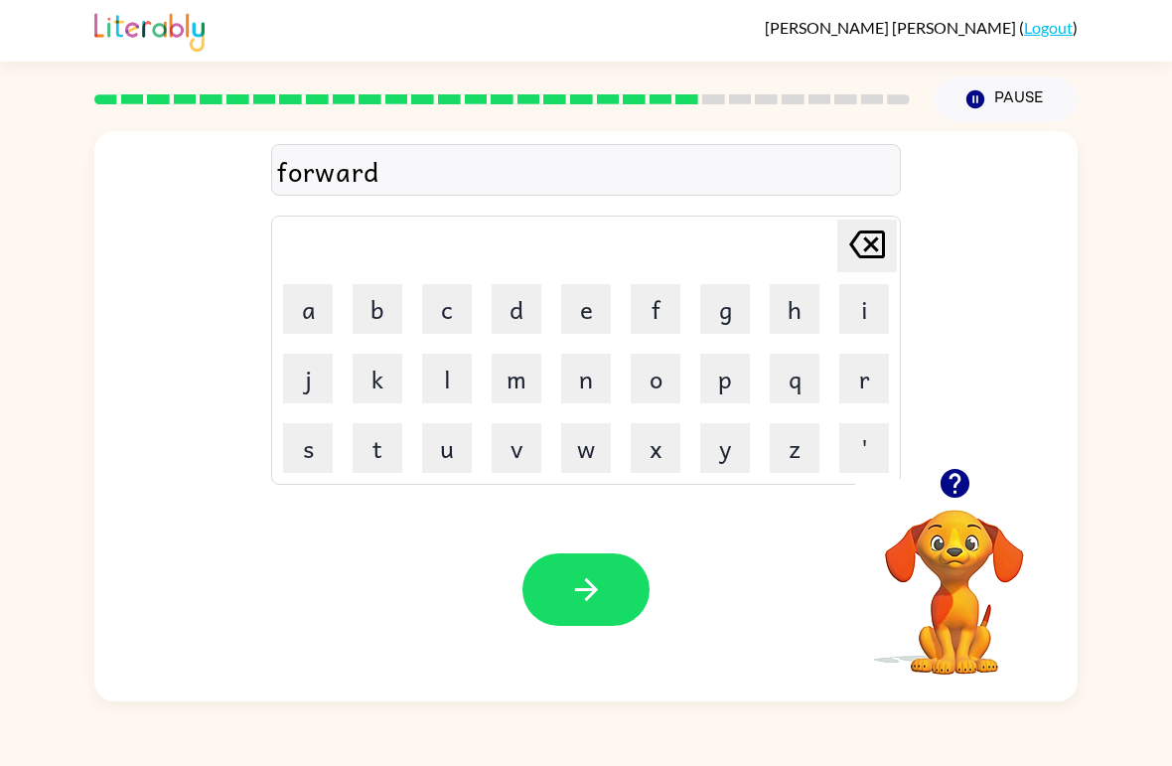
click at [594, 599] on icon "button" at bounding box center [586, 589] width 35 height 35
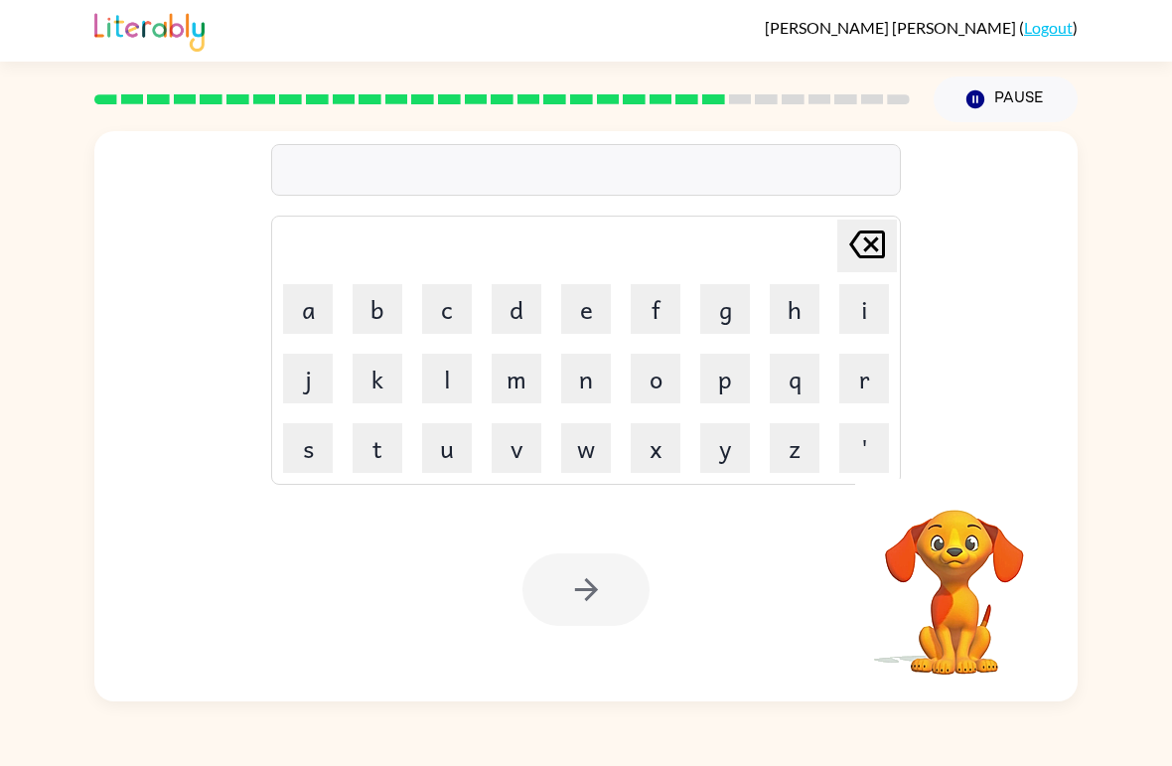
click at [860, 390] on button "r" at bounding box center [864, 379] width 50 height 50
click at [459, 372] on button "l" at bounding box center [447, 379] width 50 height 50
click at [311, 304] on button "a" at bounding box center [308, 309] width 50 height 50
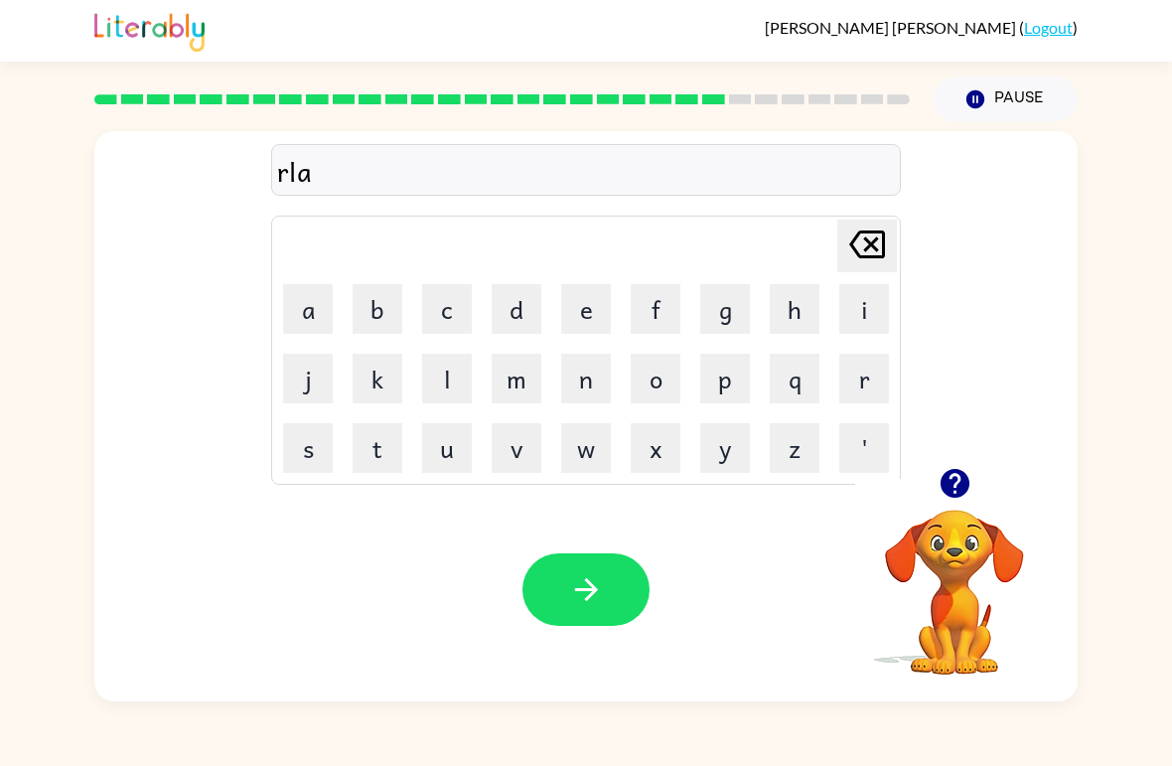
click at [874, 252] on icon "[PERSON_NAME] last character input" at bounding box center [867, 244] width 48 height 48
click at [882, 250] on icon at bounding box center [867, 244] width 36 height 28
click at [571, 332] on button "e" at bounding box center [586, 309] width 50 height 50
click at [448, 382] on button "l" at bounding box center [447, 379] width 50 height 50
click at [309, 307] on button "a" at bounding box center [308, 309] width 50 height 50
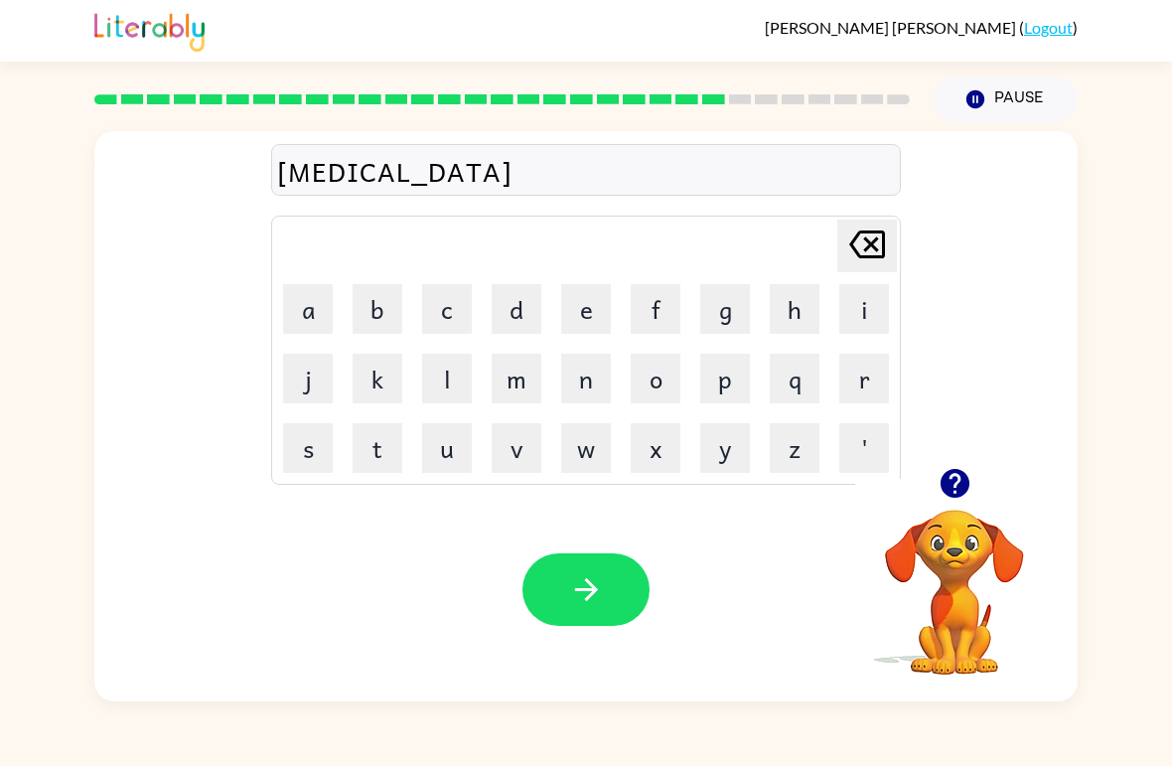
click at [364, 447] on button "t" at bounding box center [378, 448] width 50 height 50
click at [589, 308] on button "e" at bounding box center [586, 309] width 50 height 50
click at [519, 318] on button "d" at bounding box center [517, 309] width 50 height 50
click at [627, 624] on button "button" at bounding box center [585, 589] width 127 height 73
click at [730, 306] on button "g" at bounding box center [725, 309] width 50 height 50
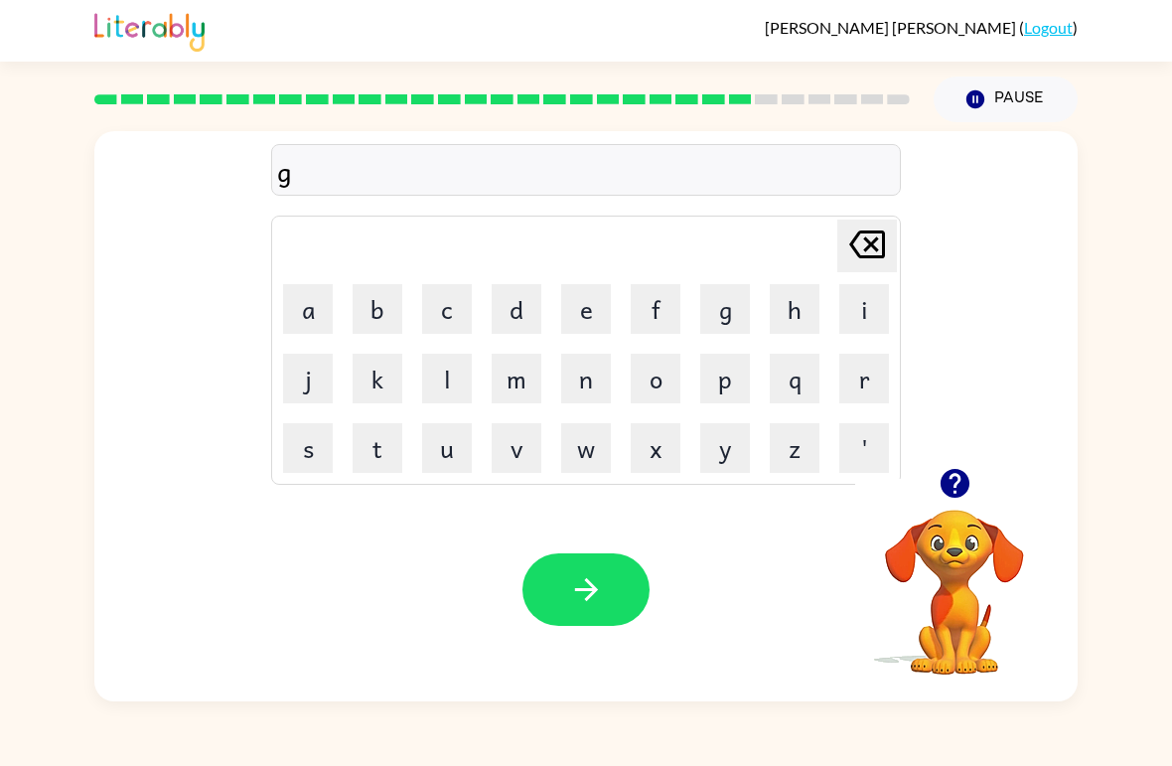
click at [647, 369] on button "o" at bounding box center [656, 379] width 50 height 50
click at [374, 303] on button "b" at bounding box center [378, 309] width 50 height 50
click at [430, 383] on button "l" at bounding box center [447, 379] width 50 height 50
click at [817, 307] on button "h" at bounding box center [795, 309] width 50 height 50
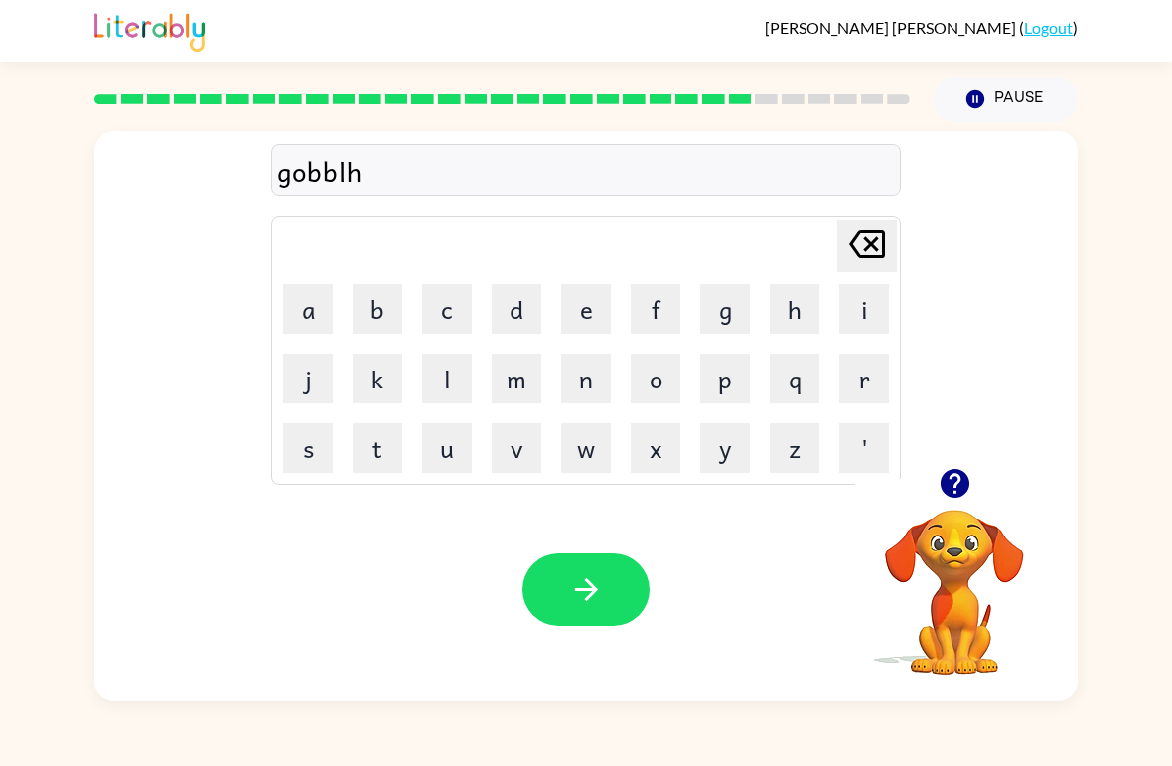
click at [878, 247] on icon "[PERSON_NAME] last character input" at bounding box center [867, 244] width 48 height 48
click at [866, 310] on button "i" at bounding box center [864, 309] width 50 height 50
click at [591, 366] on button "n" at bounding box center [586, 379] width 50 height 50
click at [630, 591] on button "button" at bounding box center [585, 589] width 127 height 73
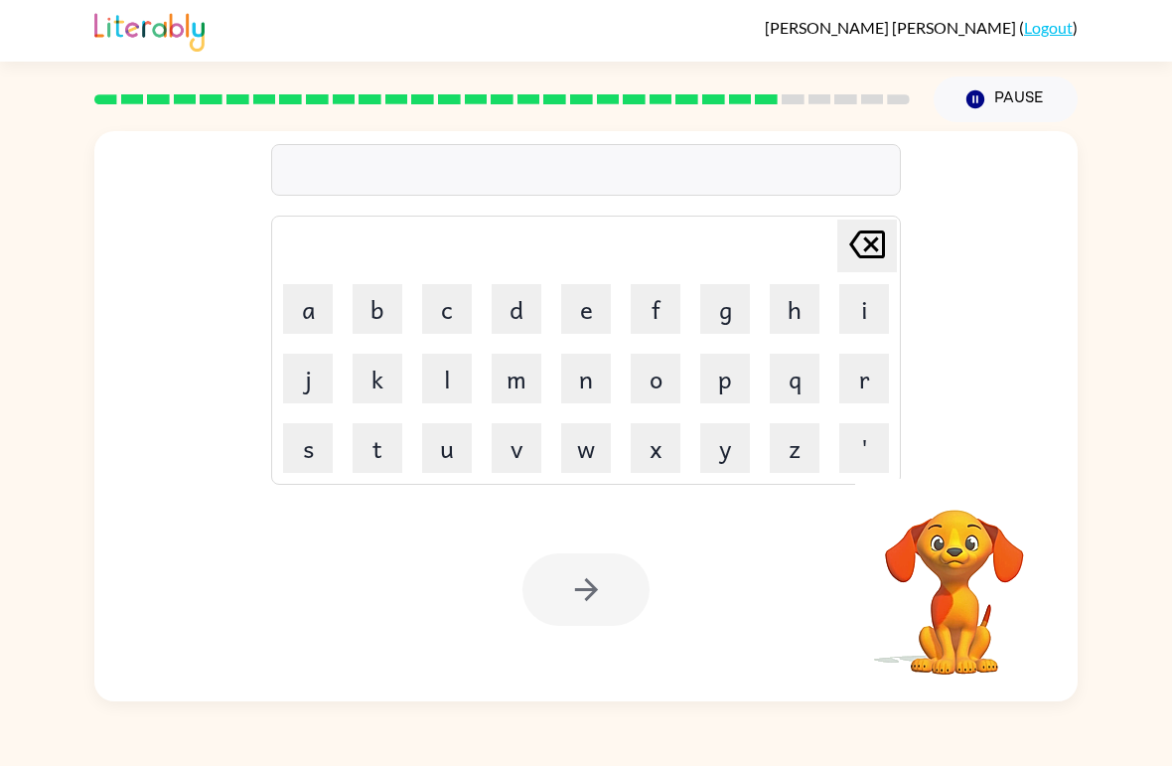
click at [465, 367] on button "l" at bounding box center [447, 379] width 50 height 50
click at [460, 434] on button "u" at bounding box center [447, 448] width 50 height 50
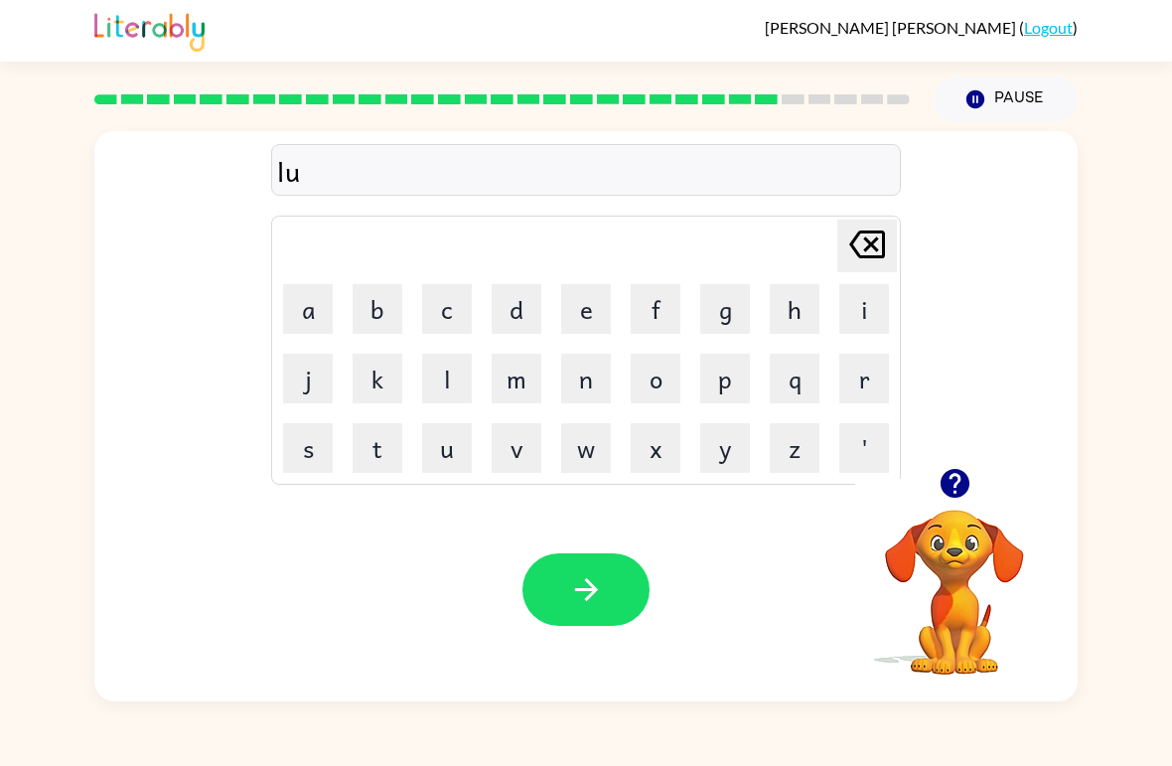
click at [535, 378] on button "m" at bounding box center [517, 379] width 50 height 50
click at [390, 316] on button "b" at bounding box center [378, 309] width 50 height 50
click at [583, 321] on button "e" at bounding box center [586, 309] width 50 height 50
click at [849, 388] on button "r" at bounding box center [864, 379] width 50 height 50
click at [308, 380] on button "j" at bounding box center [308, 379] width 50 height 50
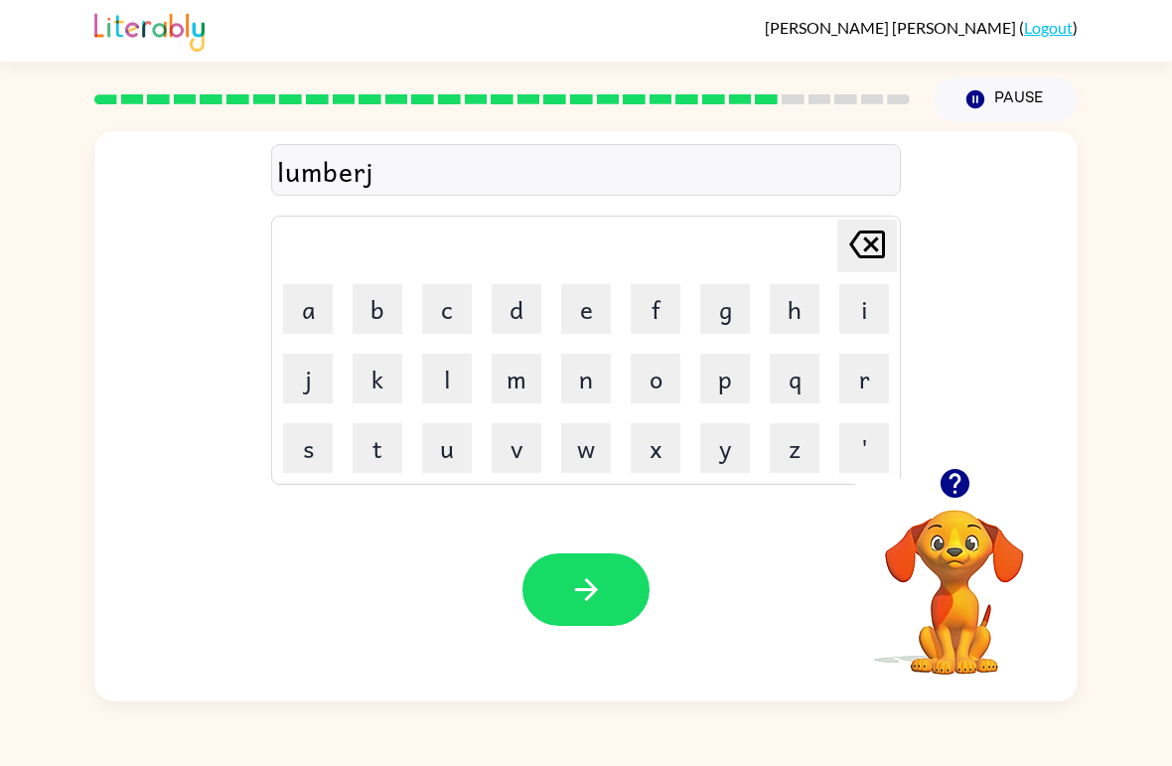
click at [311, 303] on button "a" at bounding box center [308, 309] width 50 height 50
click at [455, 318] on button "c" at bounding box center [447, 309] width 50 height 50
click at [379, 390] on button "k" at bounding box center [378, 379] width 50 height 50
click at [594, 625] on button "button" at bounding box center [585, 589] width 127 height 73
click at [950, 491] on icon "button" at bounding box center [954, 483] width 29 height 29
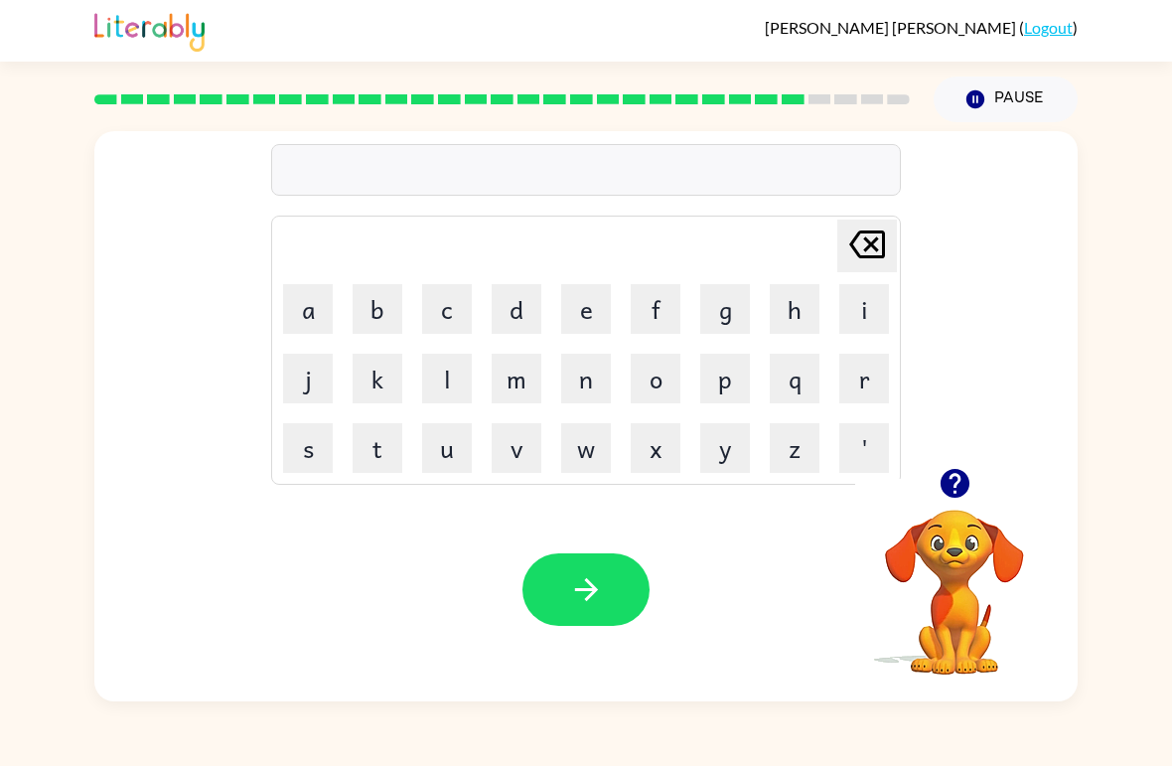
click at [736, 376] on button "p" at bounding box center [725, 379] width 50 height 50
click at [594, 311] on button "e" at bounding box center [586, 309] width 50 height 50
click at [306, 308] on button "a" at bounding box center [308, 309] width 50 height 50
click at [861, 366] on button "r" at bounding box center [864, 379] width 50 height 50
click at [323, 444] on button "s" at bounding box center [308, 448] width 50 height 50
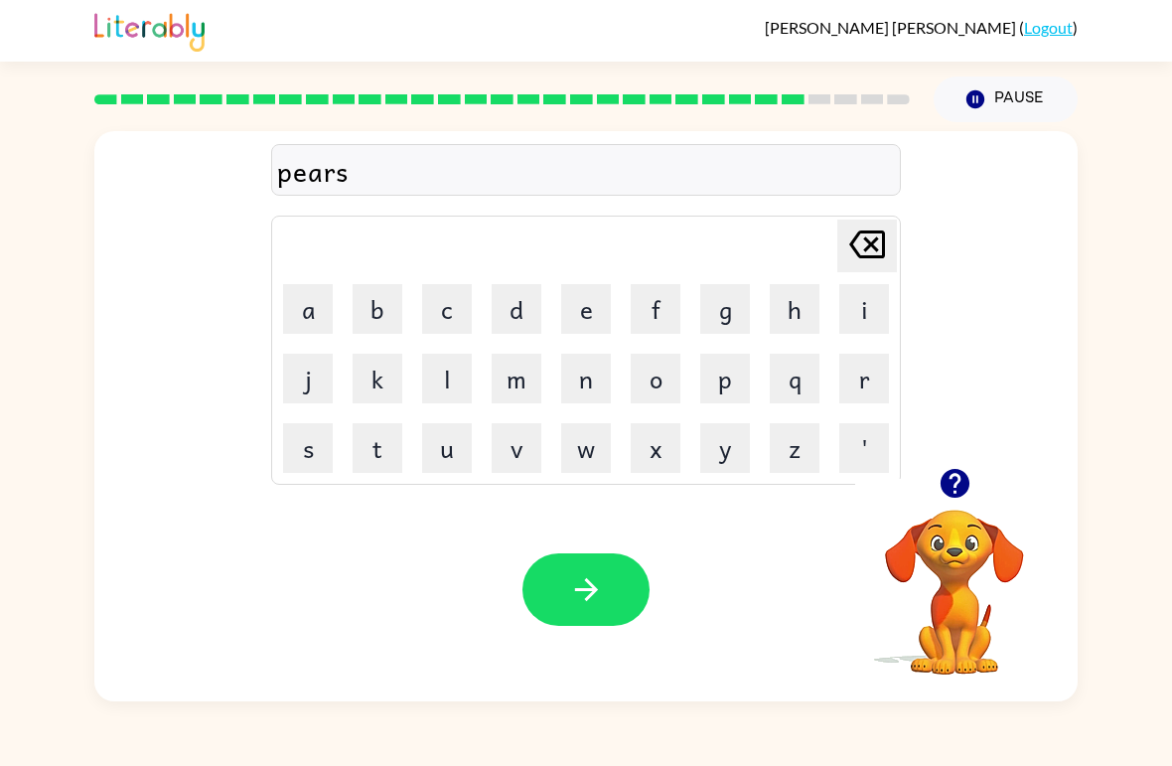
click at [617, 609] on button "button" at bounding box center [585, 589] width 127 height 73
click at [958, 480] on icon "button" at bounding box center [955, 483] width 35 height 35
click at [401, 452] on button "t" at bounding box center [378, 448] width 50 height 50
click at [788, 325] on button "h" at bounding box center [795, 309] width 50 height 50
click at [593, 295] on button "e" at bounding box center [586, 309] width 50 height 50
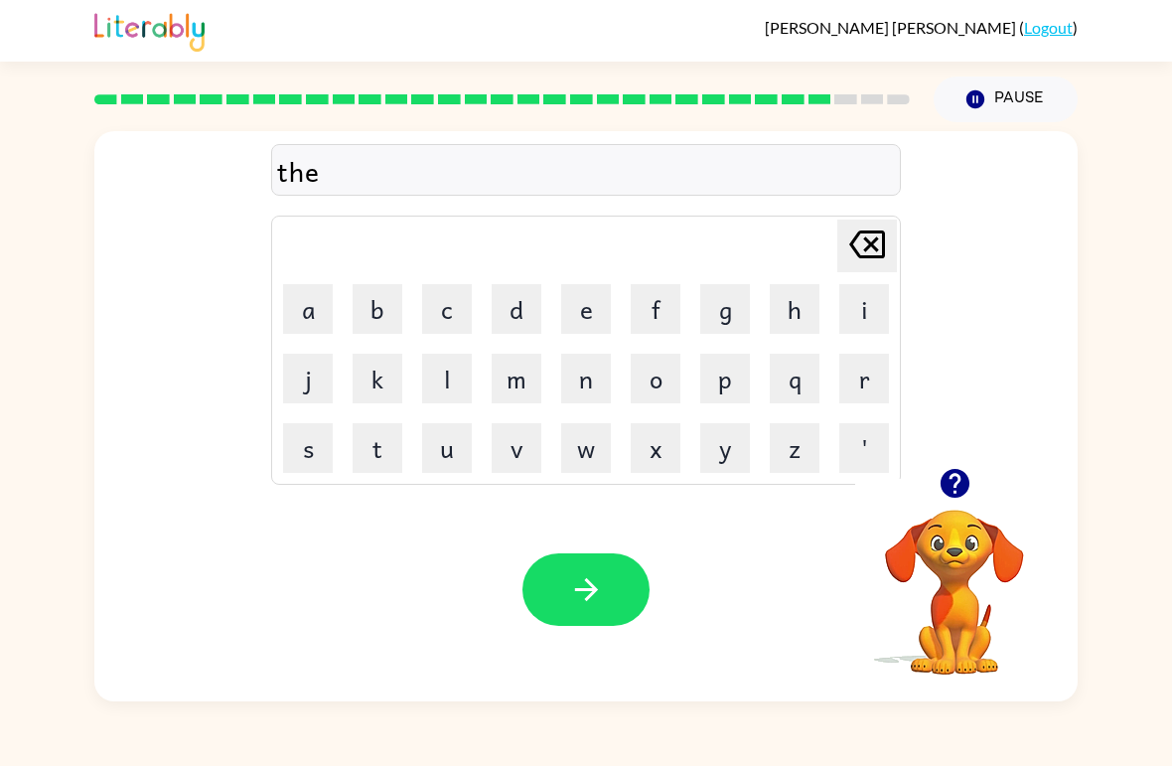
click at [514, 379] on button "m" at bounding box center [517, 379] width 50 height 50
click at [574, 320] on button "e" at bounding box center [586, 309] width 50 height 50
click at [613, 598] on button "button" at bounding box center [585, 589] width 127 height 73
click at [944, 478] on icon "button" at bounding box center [954, 483] width 29 height 29
click at [308, 453] on button "s" at bounding box center [308, 448] width 50 height 50
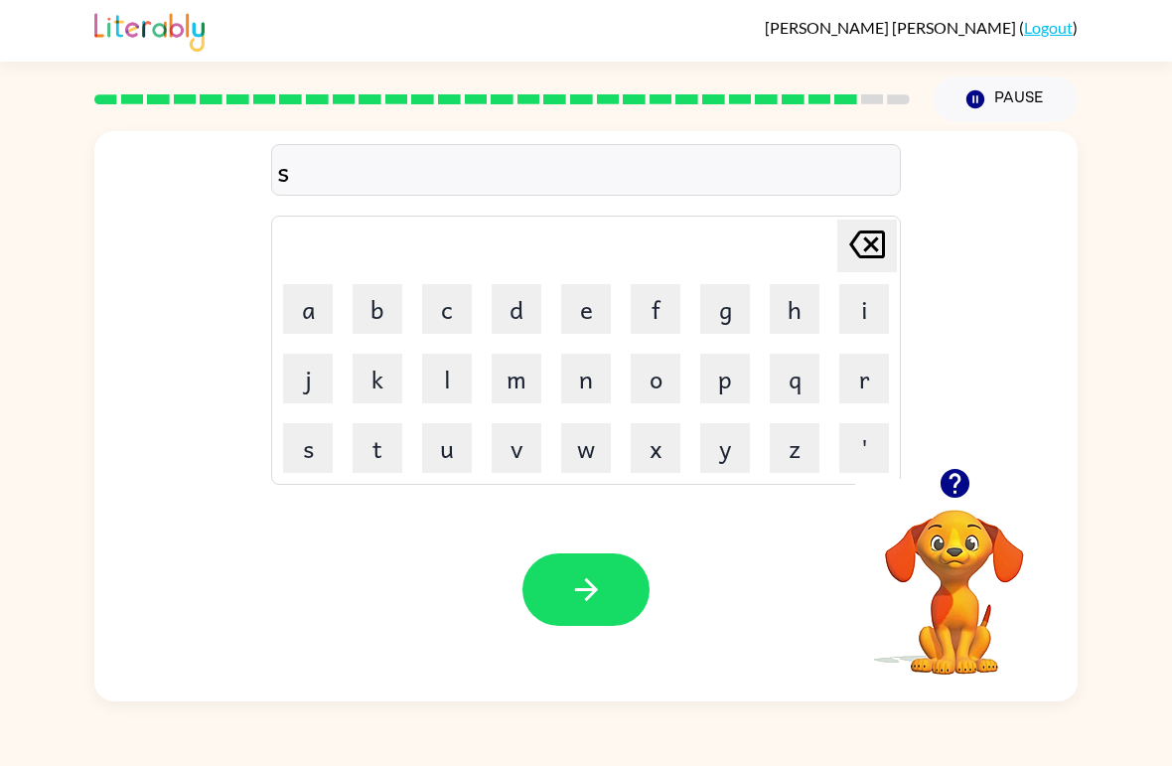
click at [667, 379] on button "o" at bounding box center [656, 379] width 50 height 50
click at [373, 313] on button "b" at bounding box center [378, 309] width 50 height 50
click at [589, 301] on button "e" at bounding box center [586, 309] width 50 height 50
click at [855, 383] on button "r" at bounding box center [864, 379] width 50 height 50
click at [593, 455] on button "w" at bounding box center [586, 448] width 50 height 50
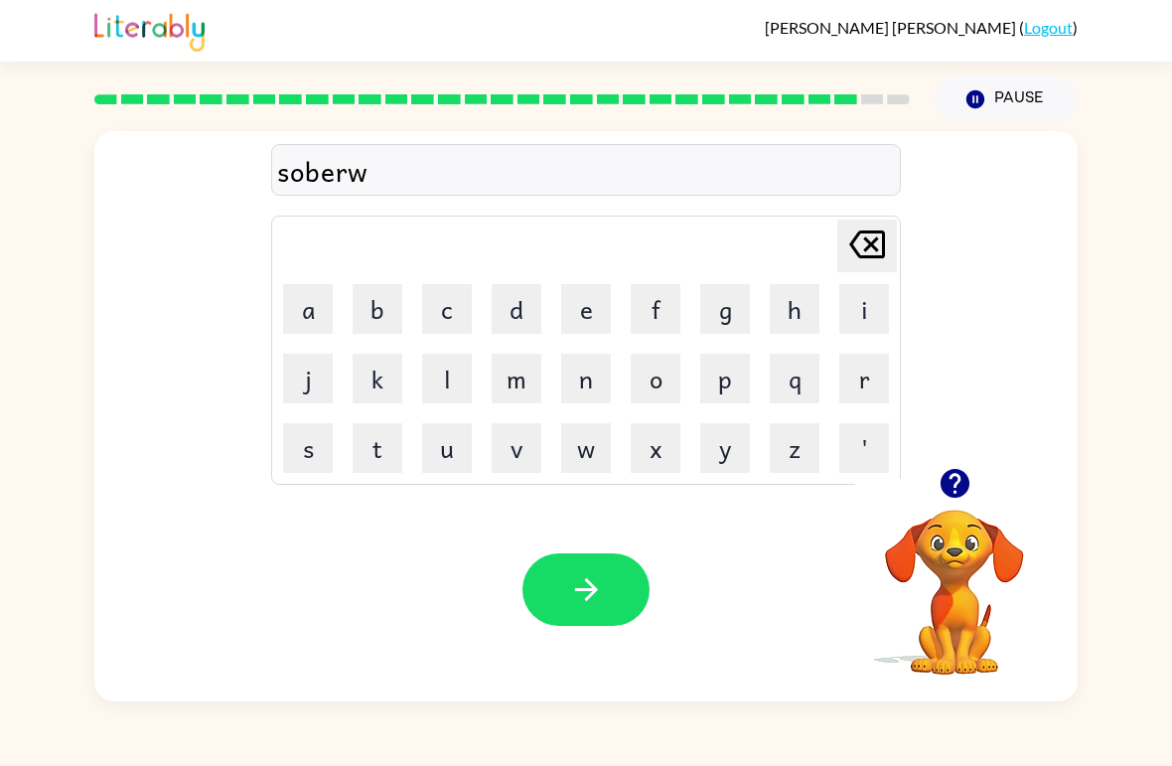
click at [304, 311] on button "a" at bounding box center [308, 309] width 50 height 50
click at [855, 388] on button "r" at bounding box center [864, 379] width 50 height 50
click at [580, 300] on button "e" at bounding box center [586, 309] width 50 height 50
click at [591, 599] on icon "button" at bounding box center [586, 589] width 35 height 35
click at [962, 476] on icon "button" at bounding box center [954, 483] width 29 height 29
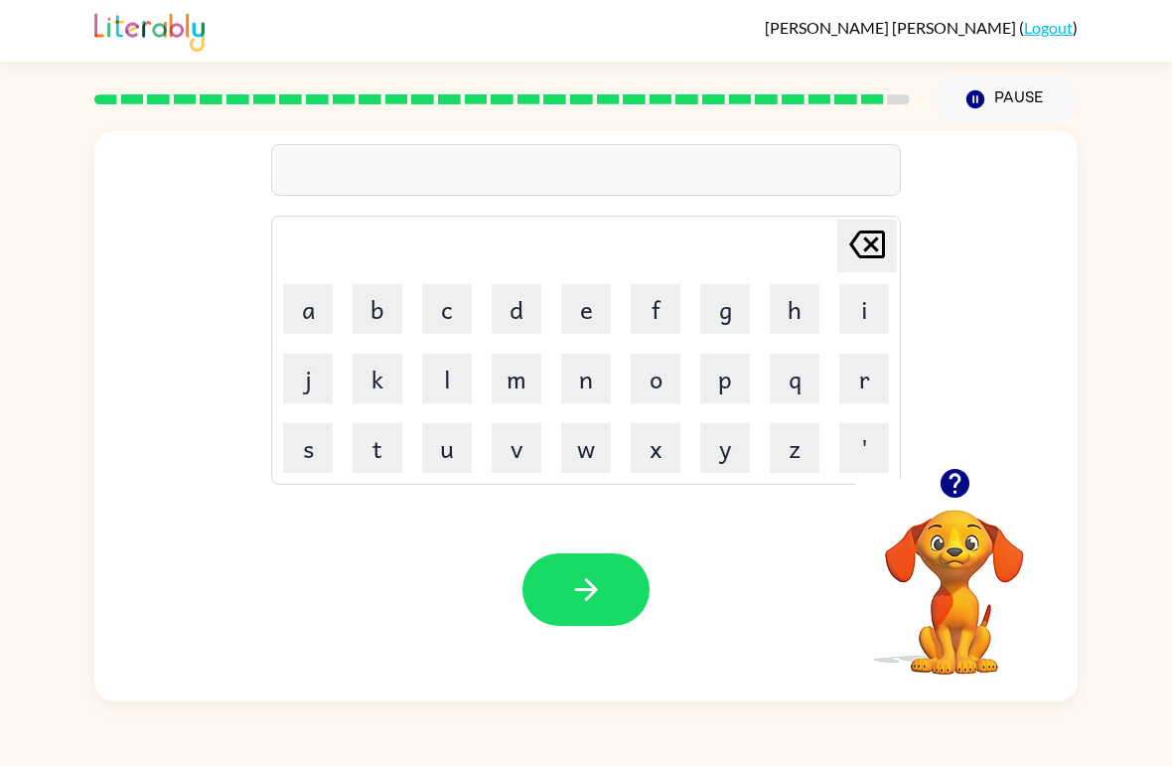
click at [947, 488] on icon "button" at bounding box center [954, 483] width 29 height 29
click at [600, 309] on button "e" at bounding box center [586, 309] width 50 height 50
click at [519, 381] on button "m" at bounding box center [517, 379] width 50 height 50
click at [667, 386] on button "o" at bounding box center [656, 379] width 50 height 50
click at [442, 315] on button "c" at bounding box center [447, 309] width 50 height 50
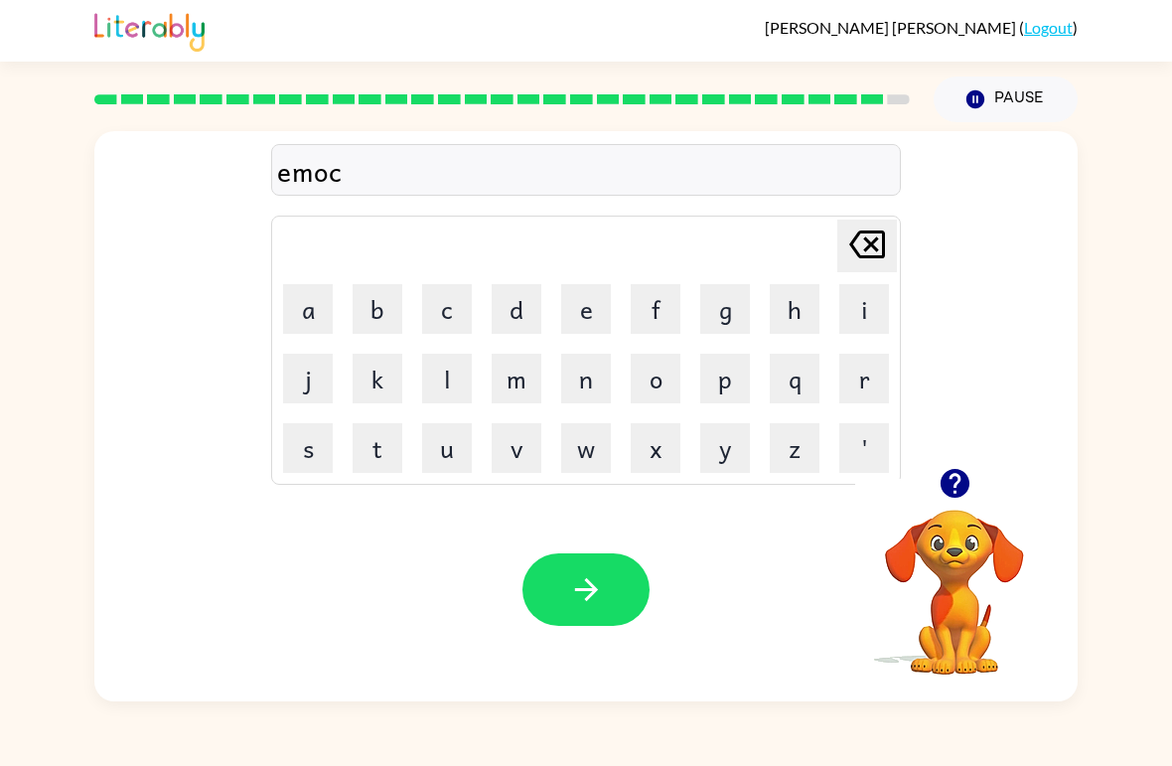
click at [860, 397] on button "r" at bounding box center [864, 379] width 50 height 50
click at [301, 311] on button "a" at bounding box center [308, 309] width 50 height 50
click at [533, 315] on button "d" at bounding box center [517, 309] width 50 height 50
click at [583, 300] on button "e" at bounding box center [586, 309] width 50 height 50
click at [575, 600] on icon "button" at bounding box center [586, 589] width 35 height 35
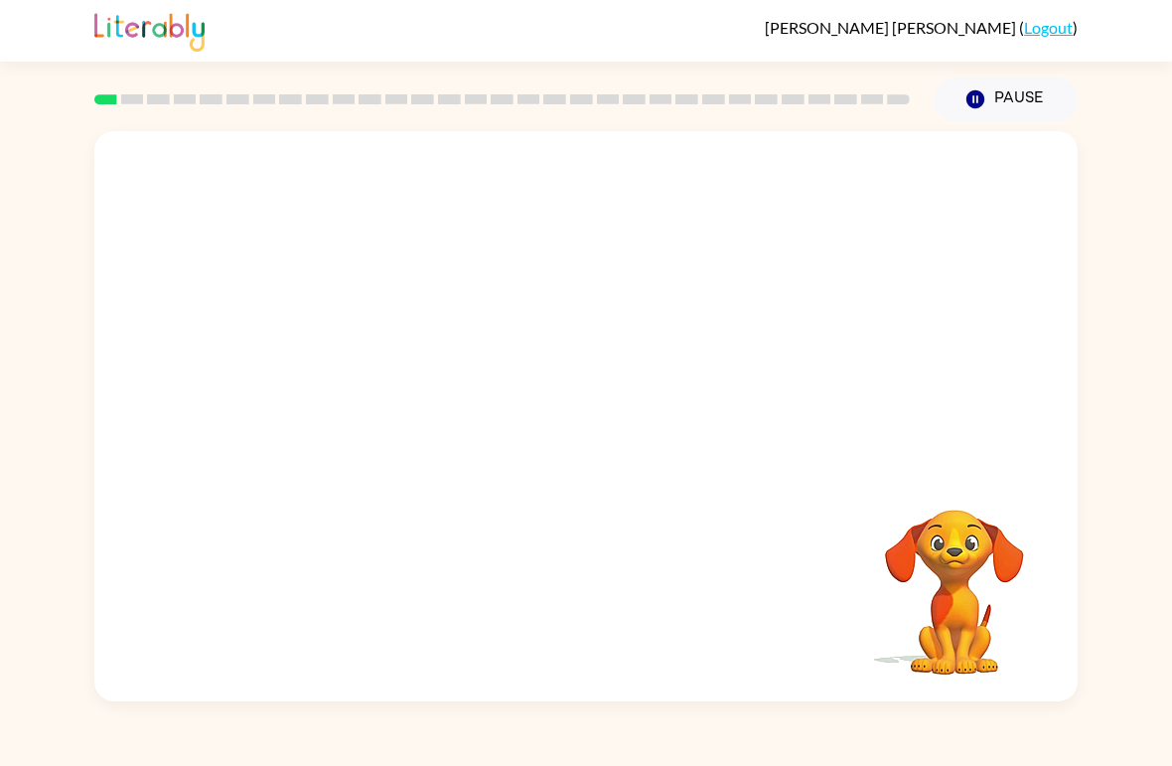
click at [896, 123] on div at bounding box center [501, 100] width 839 height 70
click at [343, 383] on video "Your browser must support playing .mp4 files to use Literably. Please try using…" at bounding box center [585, 299] width 983 height 337
click at [342, 382] on video "Your browser must support playing .mp4 files to use Literably. Please try using…" at bounding box center [585, 299] width 983 height 337
click at [363, 380] on video "Your browser must support playing .mp4 files to use Literably. Please try using…" at bounding box center [585, 299] width 983 height 337
click at [371, 373] on video "Your browser must support playing .mp4 files to use Literably. Please try using…" at bounding box center [585, 299] width 983 height 337
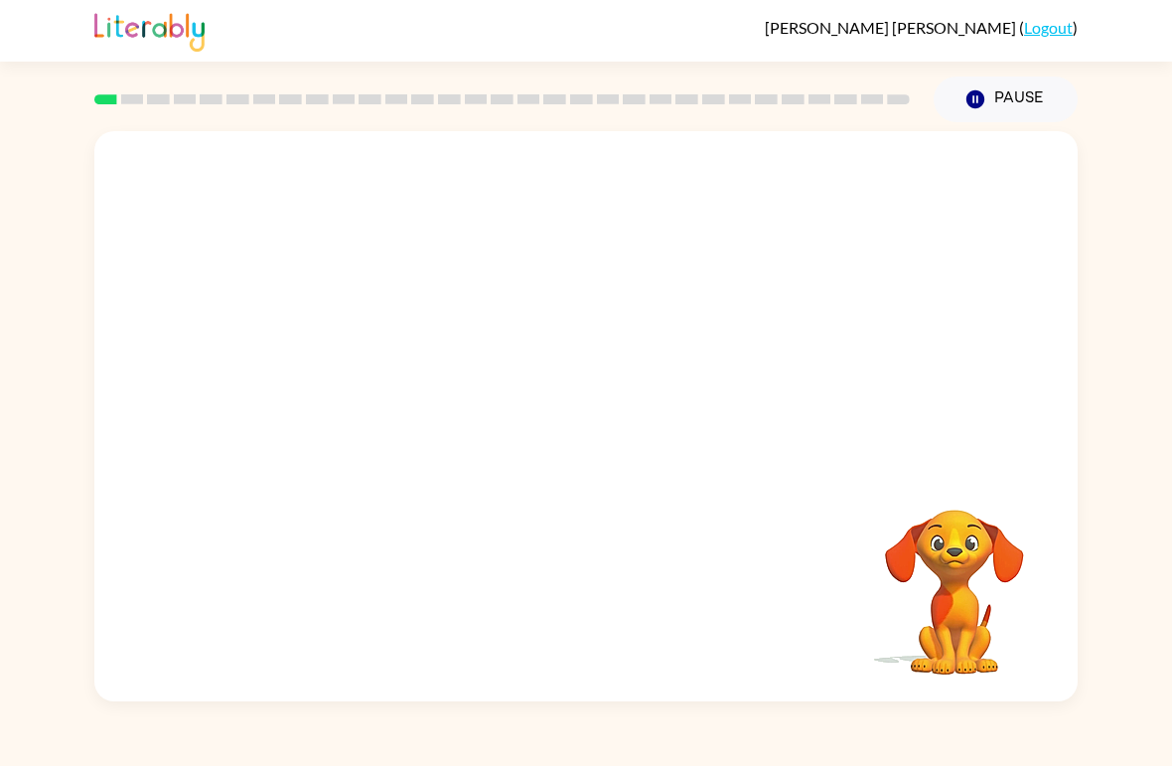
click at [367, 375] on video "Your browser must support playing .mp4 files to use Literably. Please try using…" at bounding box center [585, 299] width 983 height 337
click at [354, 373] on video "Your browser must support playing .mp4 files to use Literably. Please try using…" at bounding box center [585, 299] width 983 height 337
click at [292, 271] on video "Your browser must support playing .mp4 files to use Literably. Please try using…" at bounding box center [585, 299] width 983 height 337
click at [485, 437] on video "Your browser must support playing .mp4 files to use Literably. Please try using…" at bounding box center [585, 299] width 983 height 337
click at [323, 377] on video "Your browser must support playing .mp4 files to use Literably. Please try using…" at bounding box center [585, 299] width 983 height 337
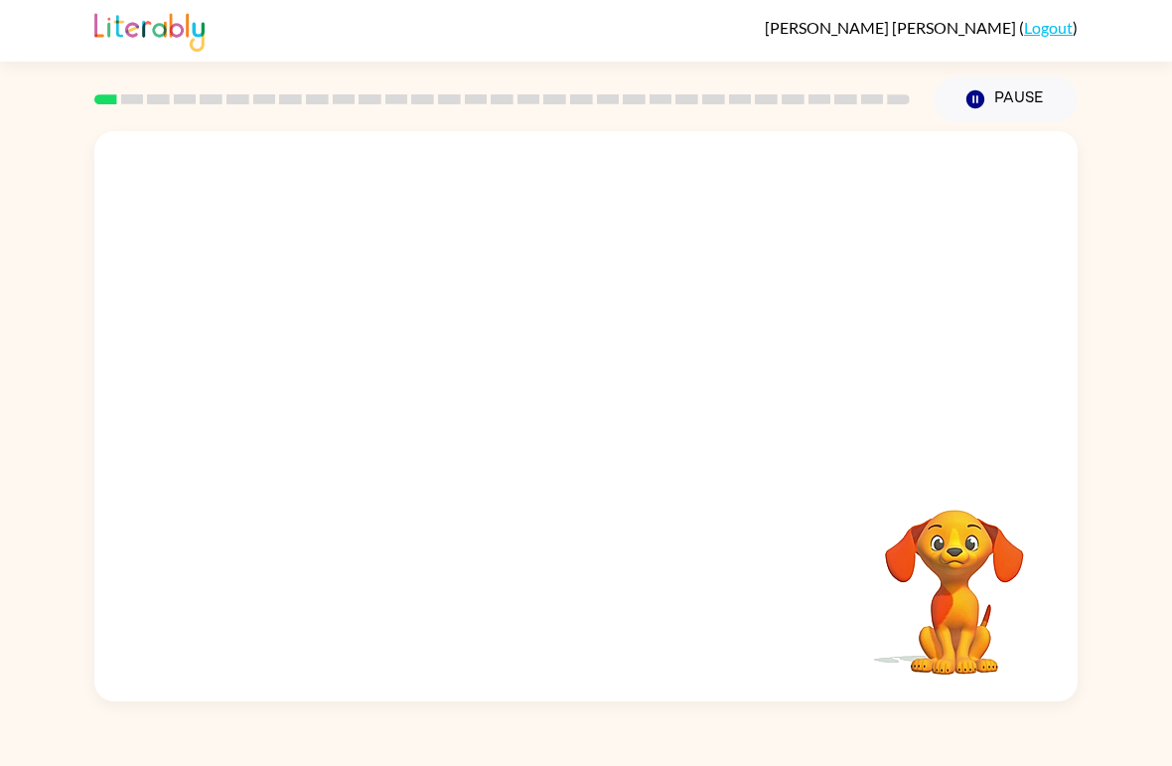
click at [385, 417] on video "Your browser must support playing .mp4 files to use Literably. Please try using…" at bounding box center [585, 299] width 983 height 337
click at [427, 472] on div "Your browser must support playing .mp4 files to use Literably. Please try using…" at bounding box center [585, 416] width 983 height 570
click at [904, 605] on video "Your browser must support playing .mp4 files to use Literably. Please try using…" at bounding box center [954, 578] width 199 height 199
click at [942, 567] on video "Your browser must support playing .mp4 files to use Literably. Please try using…" at bounding box center [954, 578] width 199 height 199
click at [922, 558] on video "Your browser must support playing .mp4 files to use Literably. Please try using…" at bounding box center [954, 578] width 199 height 199
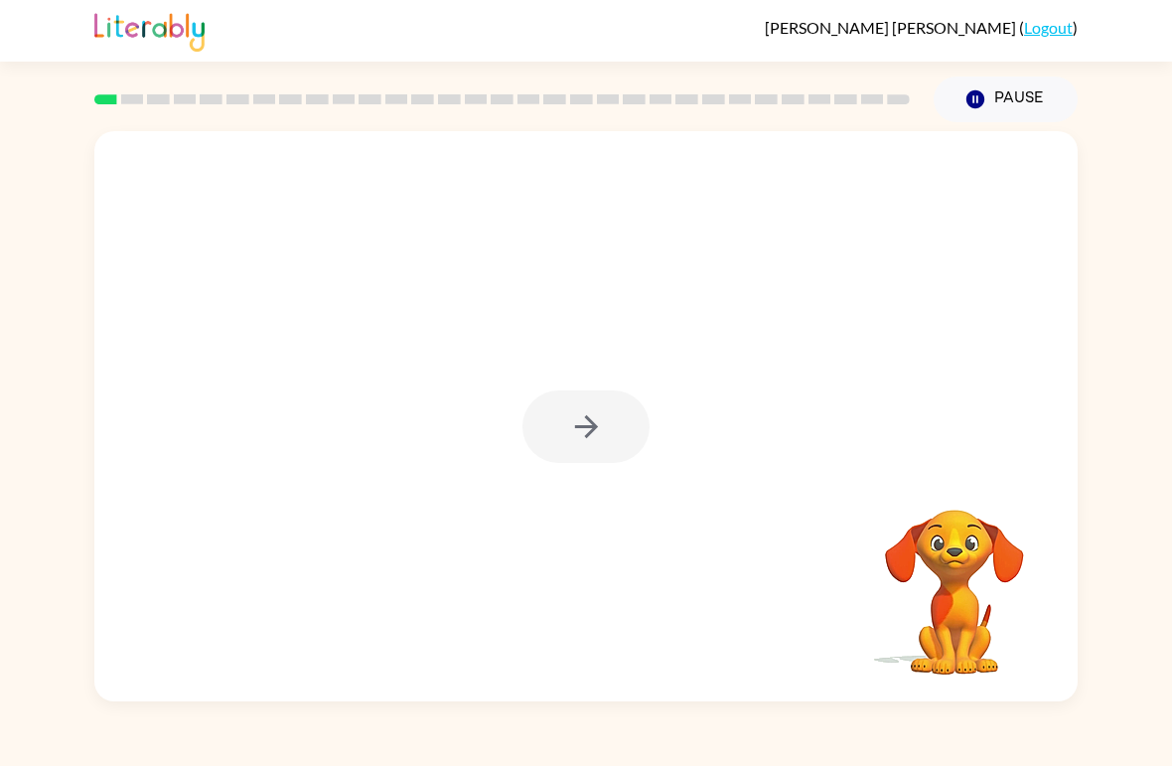
click at [564, 424] on div at bounding box center [585, 426] width 127 height 73
click at [597, 444] on div at bounding box center [585, 426] width 127 height 73
click at [610, 453] on div at bounding box center [585, 426] width 127 height 73
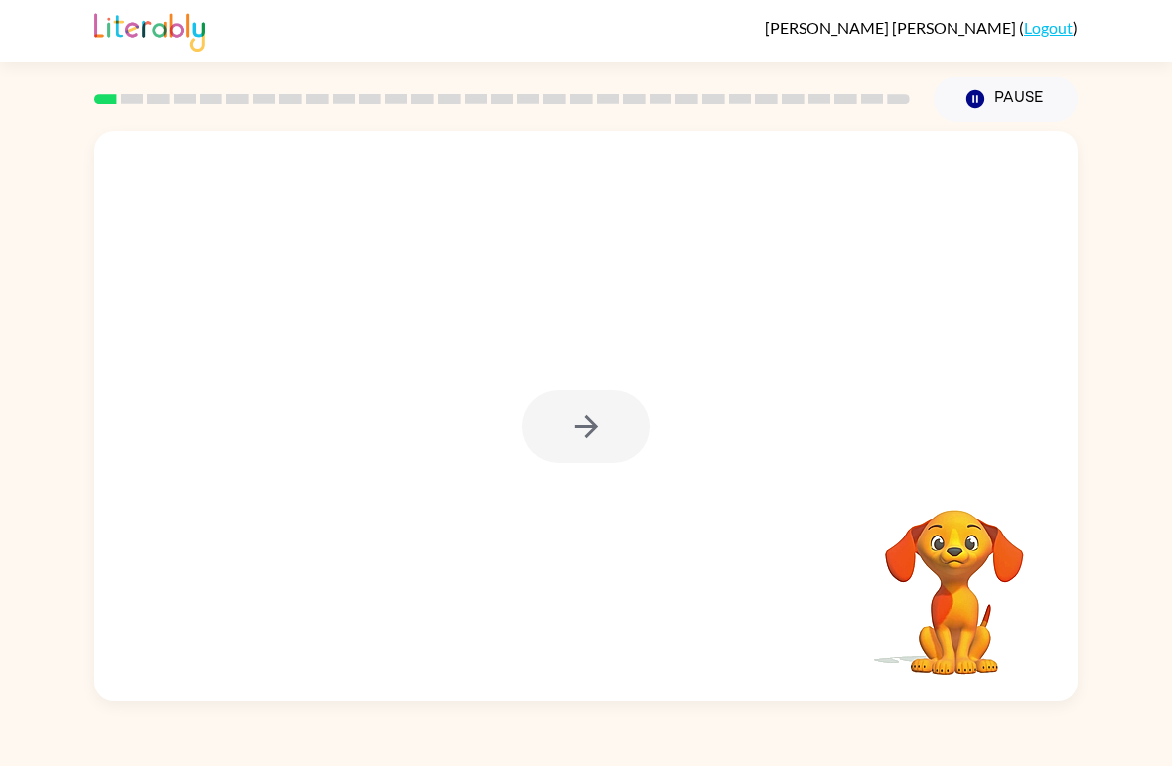
click at [610, 452] on div at bounding box center [585, 426] width 127 height 73
click at [596, 430] on div at bounding box center [585, 426] width 127 height 73
click at [581, 430] on div at bounding box center [585, 426] width 127 height 73
click at [569, 437] on icon "button" at bounding box center [586, 426] width 35 height 35
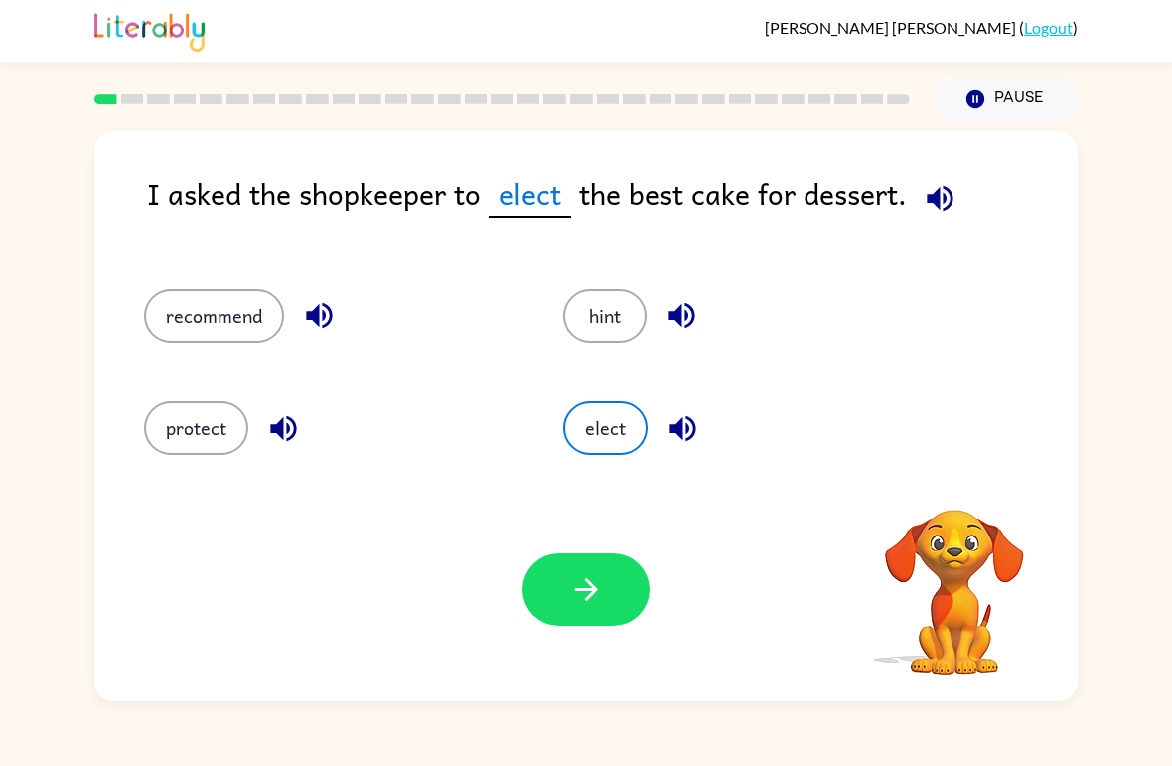
click at [194, 299] on button "recommend" at bounding box center [214, 316] width 140 height 54
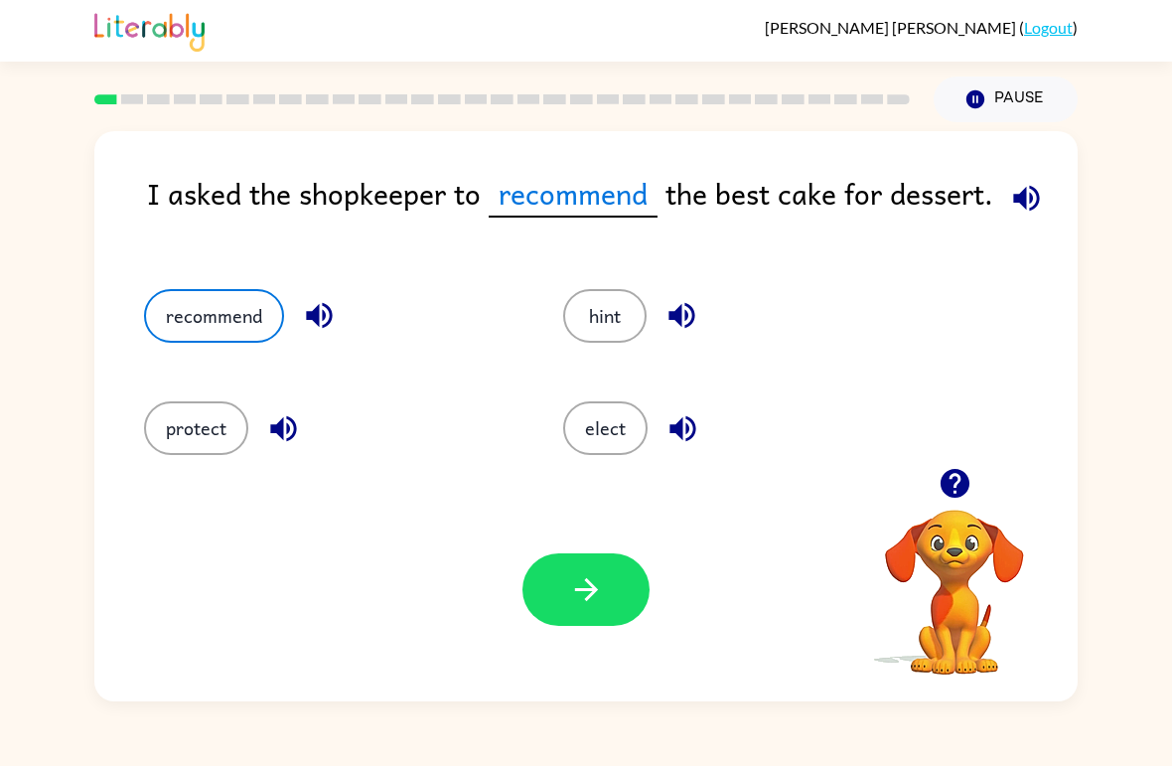
click at [597, 595] on icon "button" at bounding box center [586, 589] width 35 height 35
click at [961, 605] on video "Your browser must support playing .mp4 files to use Literably. Please try using…" at bounding box center [954, 578] width 199 height 199
click at [944, 586] on video "Your browser must support playing .mp4 files to use Literably. Please try using…" at bounding box center [954, 578] width 199 height 199
click at [967, 617] on video "Your browser must support playing .mp4 files to use Literably. Please try using…" at bounding box center [954, 578] width 199 height 199
click at [954, 620] on video "Your browser must support playing .mp4 files to use Literably. Please try using…" at bounding box center [954, 578] width 199 height 199
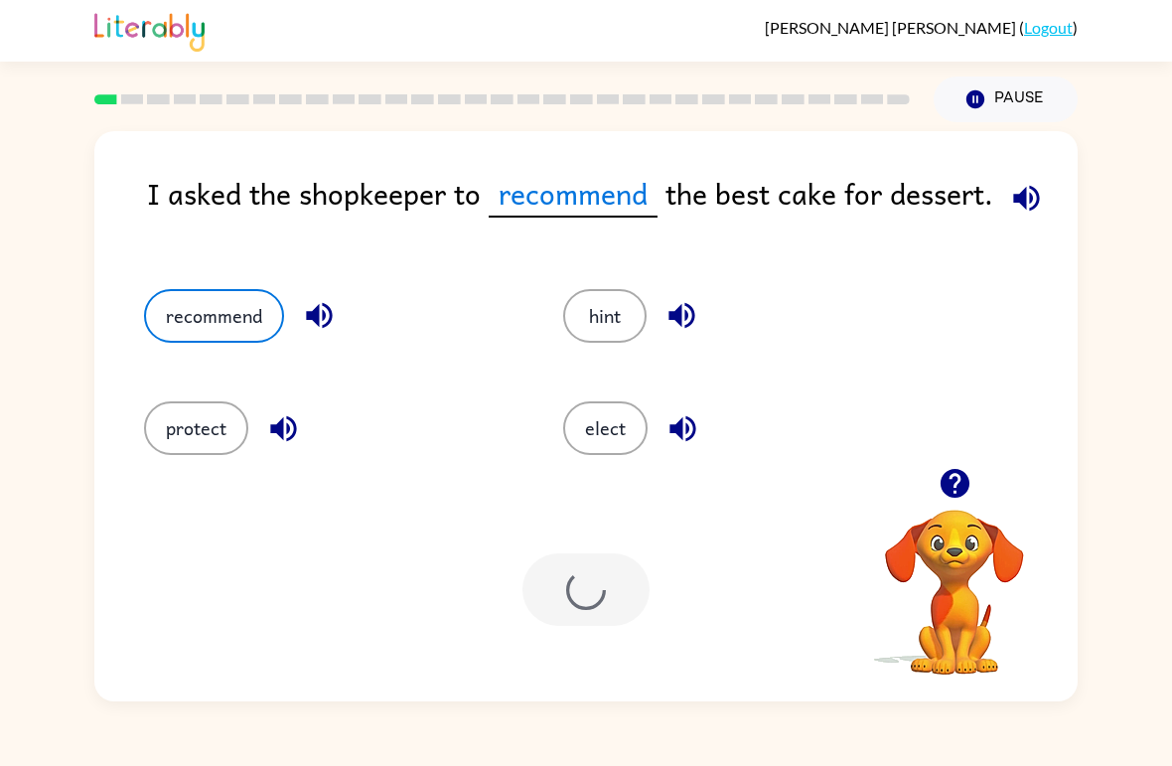
click at [970, 616] on video "Your browser must support playing .mp4 files to use Literably. Please try using…" at bounding box center [954, 578] width 199 height 199
click at [976, 624] on video "Your browser must support playing .mp4 files to use Literably. Please try using…" at bounding box center [954, 578] width 199 height 199
click at [968, 670] on video "Your browser must support playing .mp4 files to use Literably. Please try using…" at bounding box center [954, 578] width 199 height 199
click at [609, 599] on div at bounding box center [585, 589] width 127 height 73
click at [608, 598] on div at bounding box center [585, 589] width 127 height 73
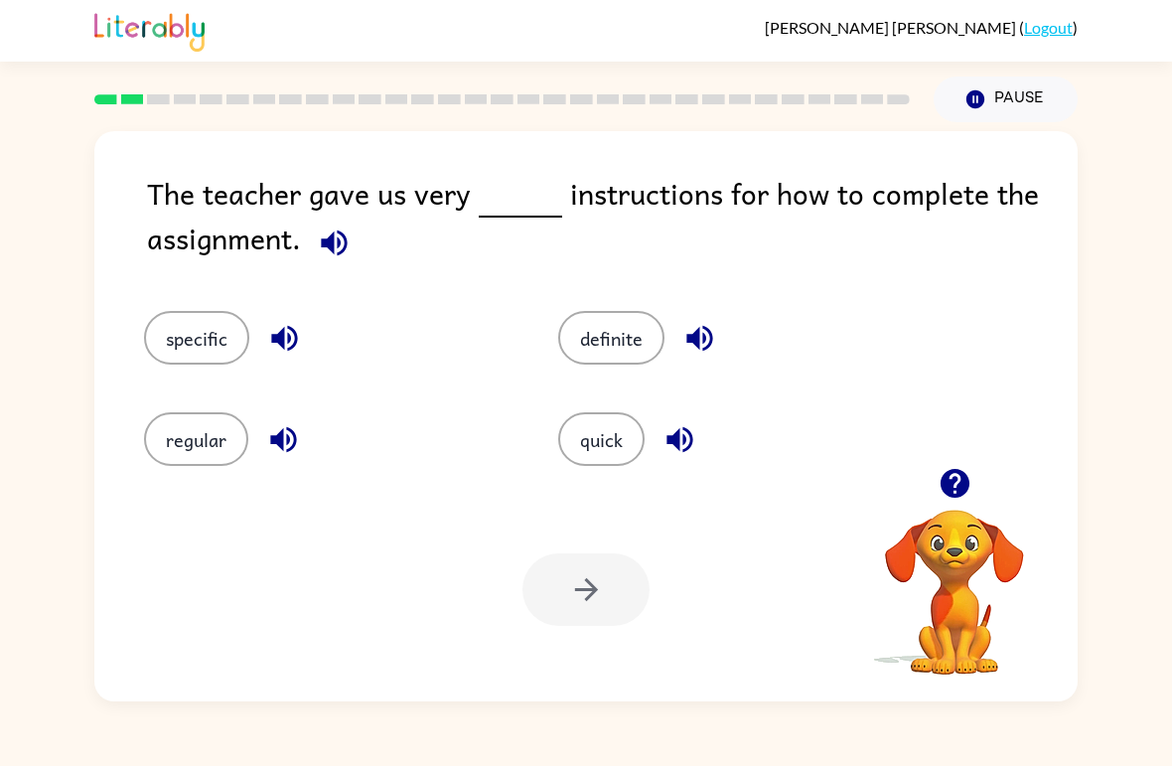
click at [191, 331] on button "specific" at bounding box center [196, 338] width 105 height 54
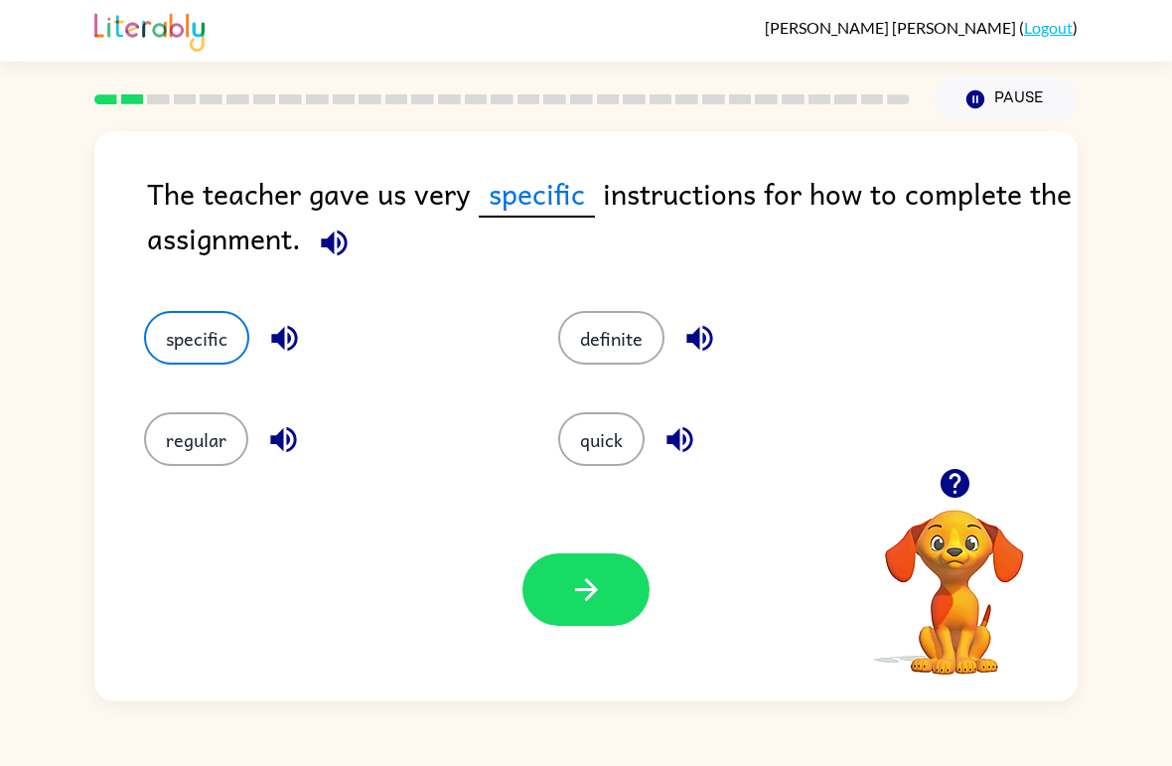
click at [592, 594] on icon "button" at bounding box center [585, 589] width 23 height 23
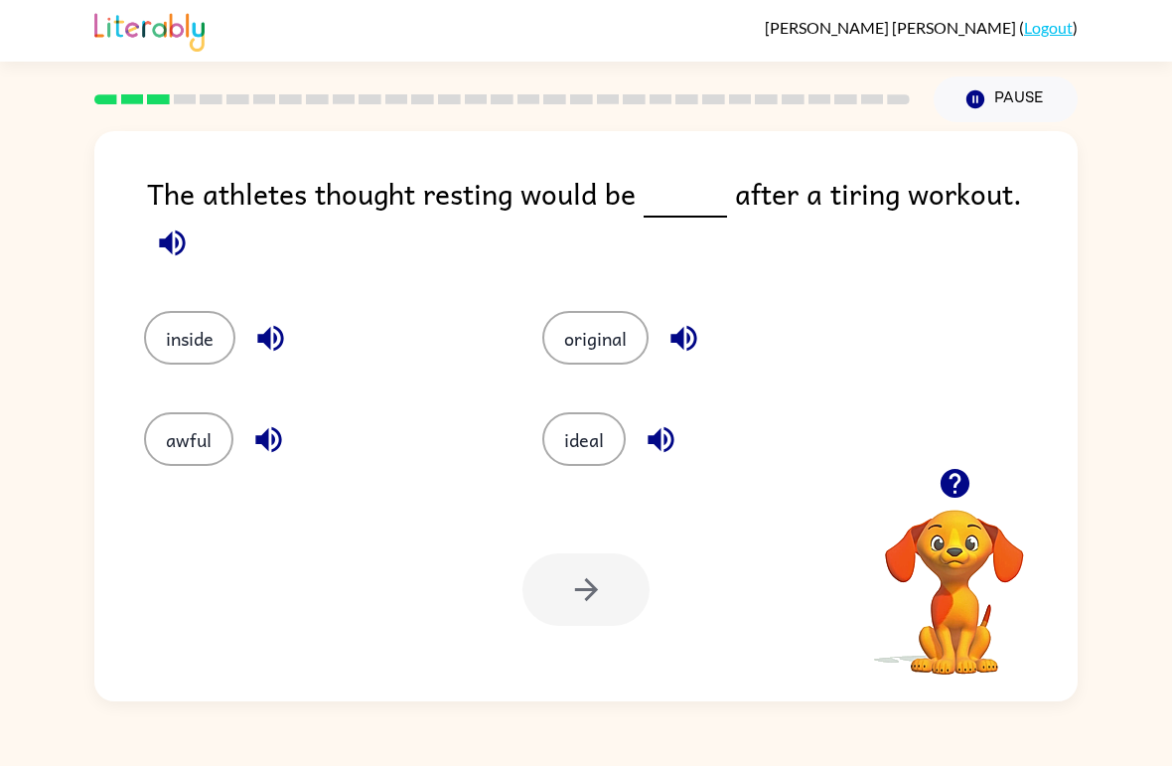
click at [214, 436] on button "awful" at bounding box center [188, 439] width 89 height 54
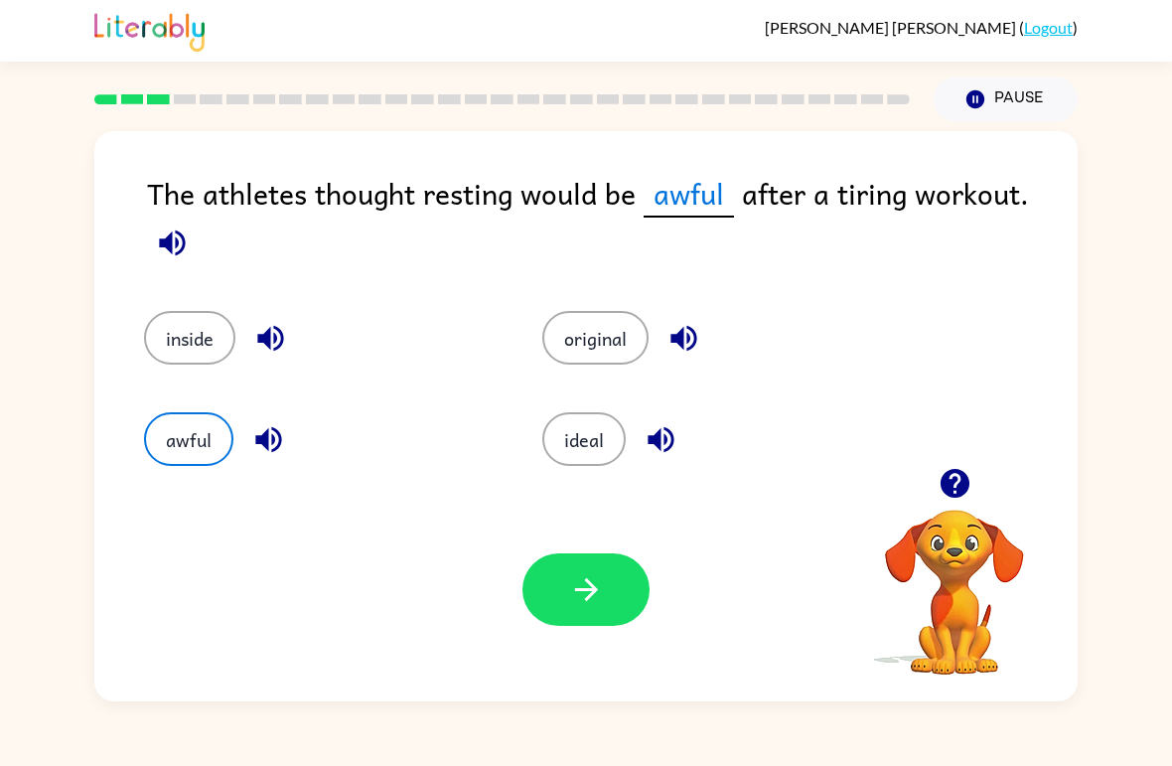
click at [609, 587] on button "button" at bounding box center [585, 589] width 127 height 73
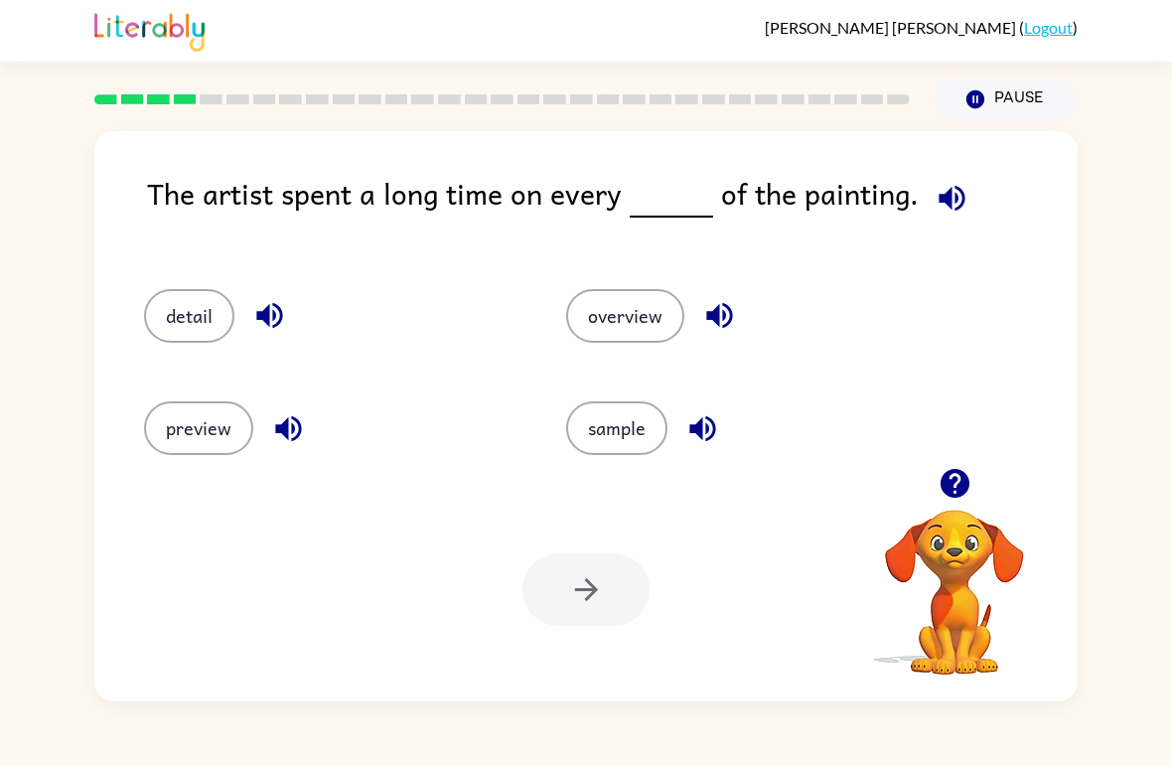
click at [192, 274] on div "detail" at bounding box center [317, 307] width 422 height 112
click at [179, 323] on button "detail" at bounding box center [189, 316] width 90 height 54
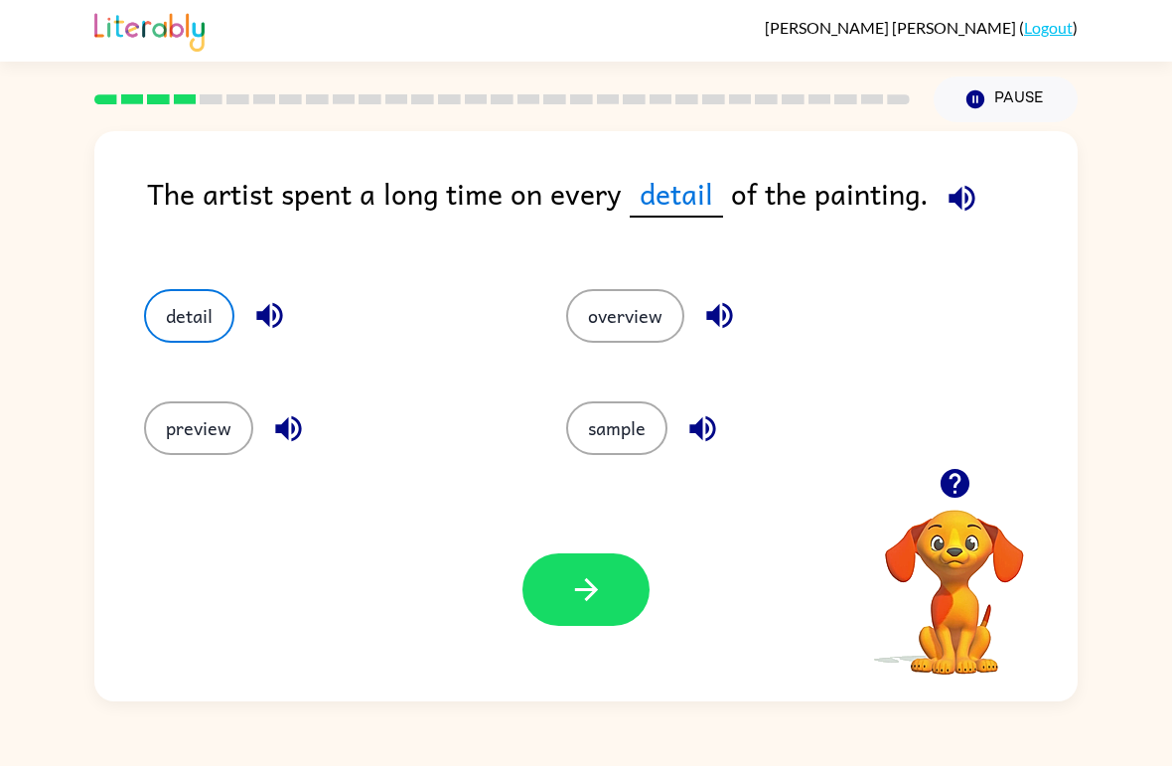
click at [571, 615] on button "button" at bounding box center [585, 589] width 127 height 73
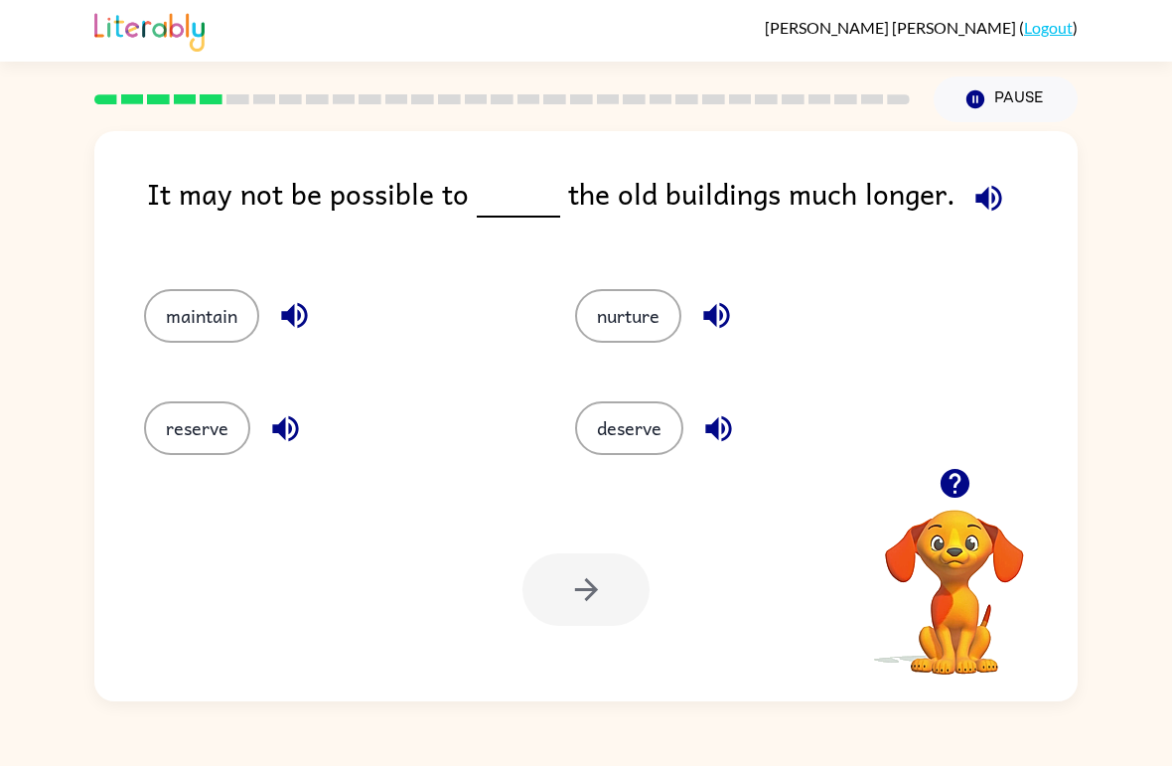
click at [177, 306] on button "maintain" at bounding box center [201, 316] width 115 height 54
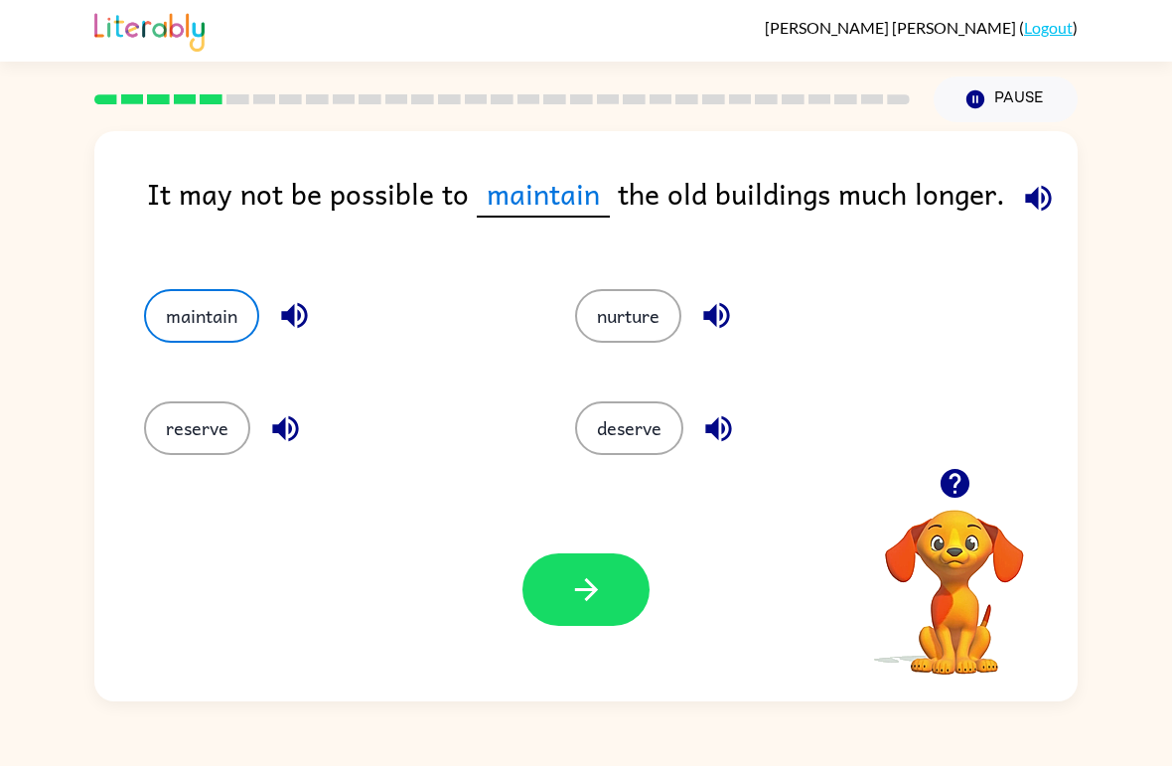
click at [598, 626] on button "button" at bounding box center [585, 589] width 127 height 73
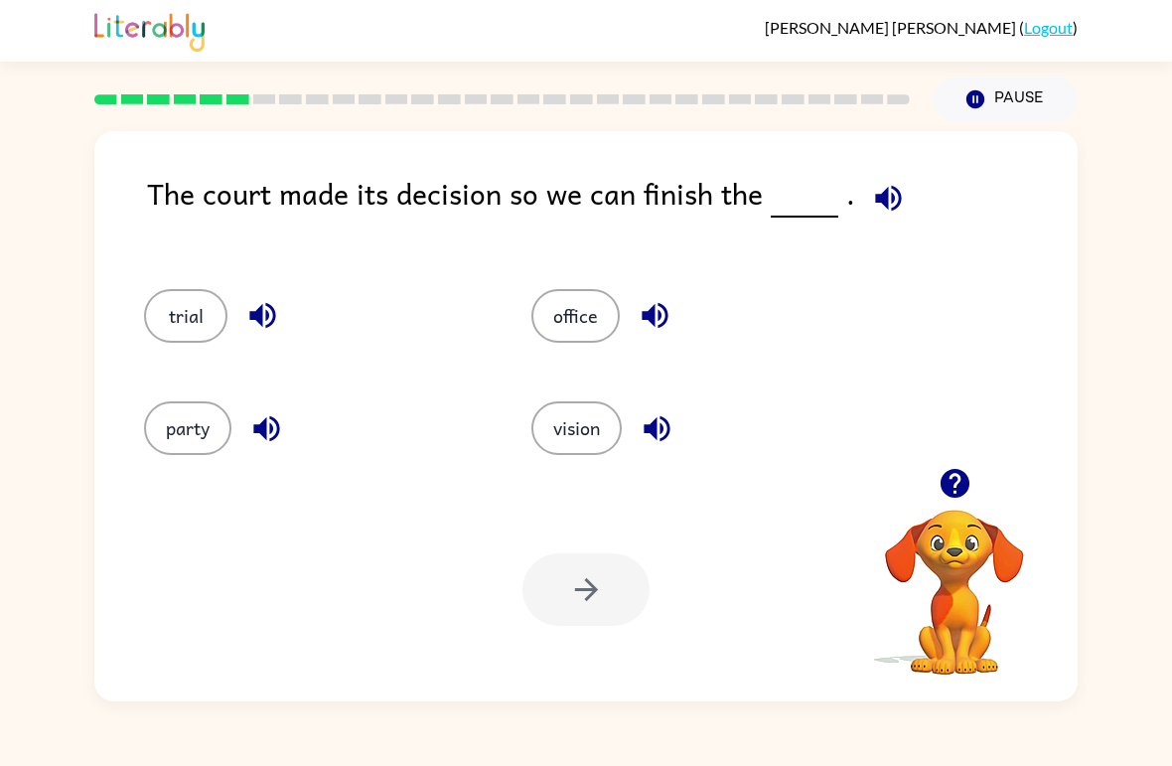
click at [169, 304] on button "trial" at bounding box center [185, 316] width 83 height 54
click at [580, 601] on icon "button" at bounding box center [586, 589] width 35 height 35
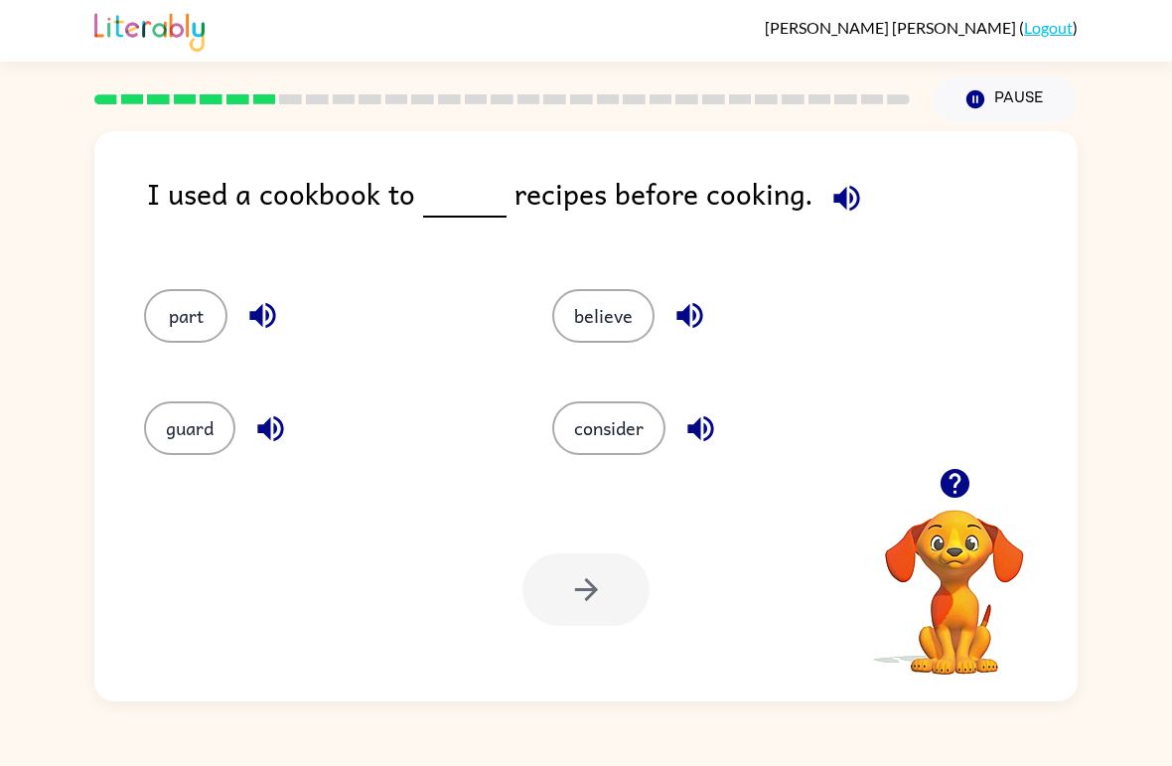
click at [614, 432] on button "consider" at bounding box center [608, 428] width 113 height 54
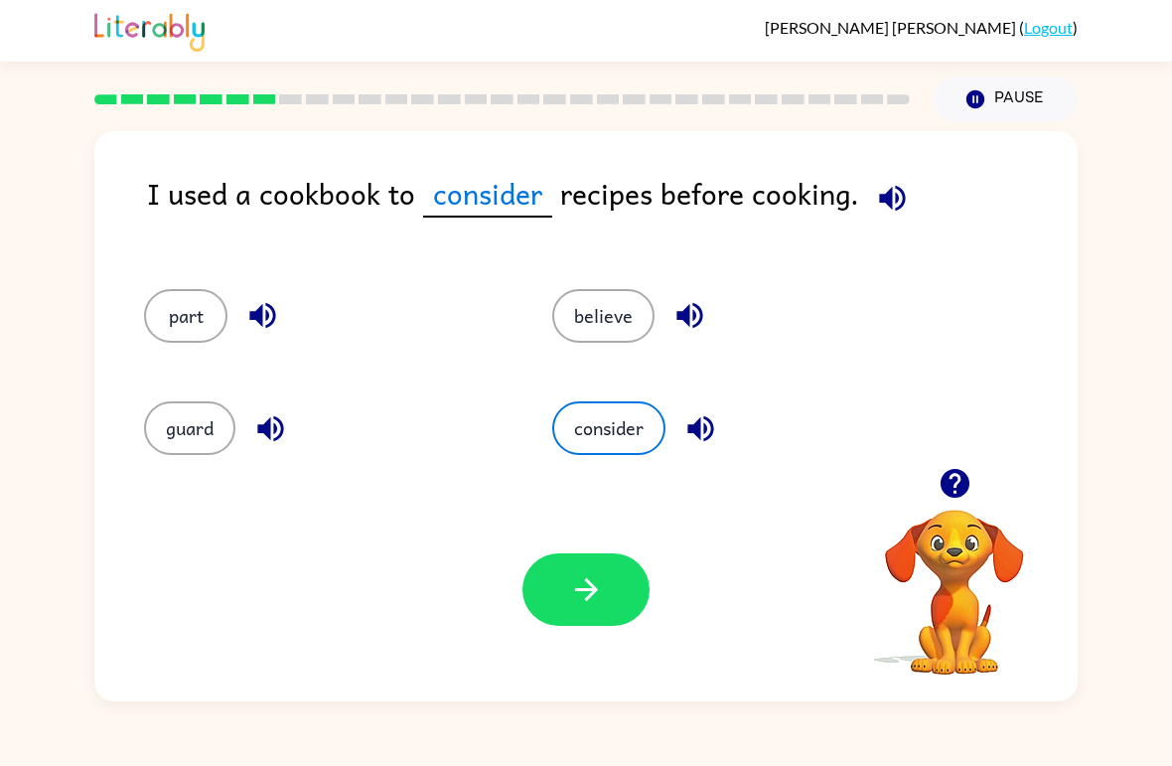
click at [570, 605] on icon "button" at bounding box center [586, 589] width 35 height 35
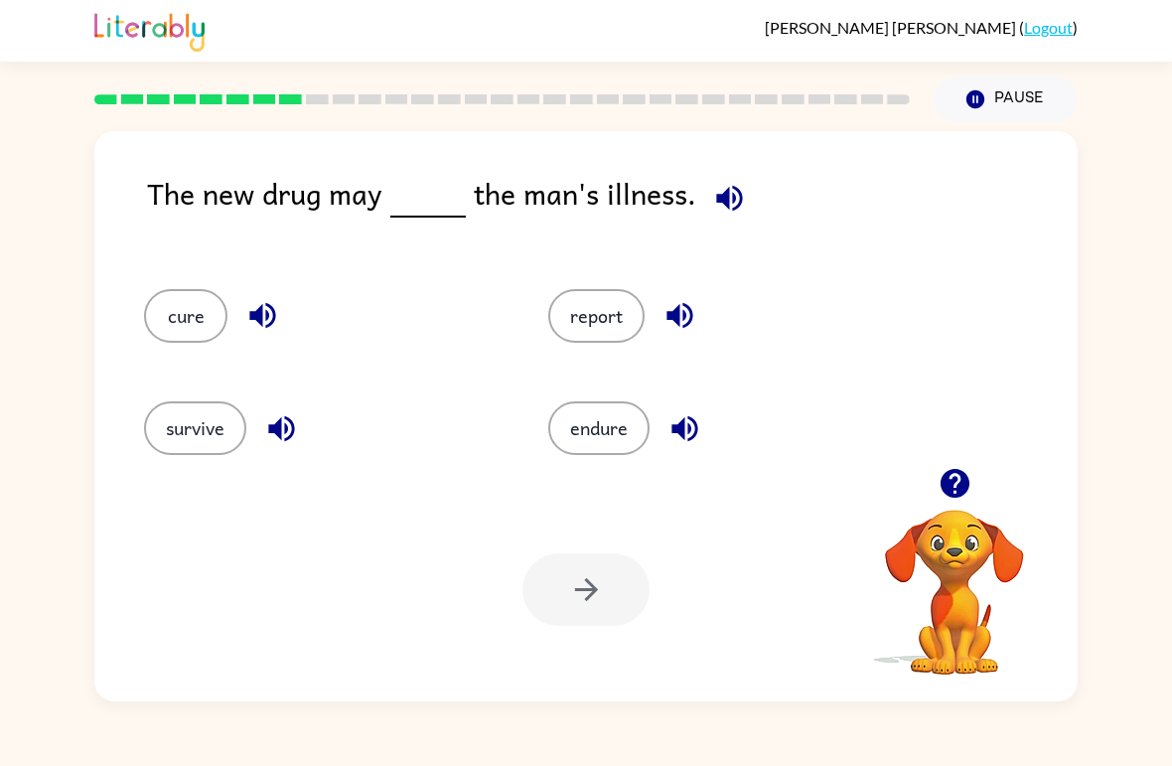
click at [175, 304] on button "cure" at bounding box center [185, 316] width 83 height 54
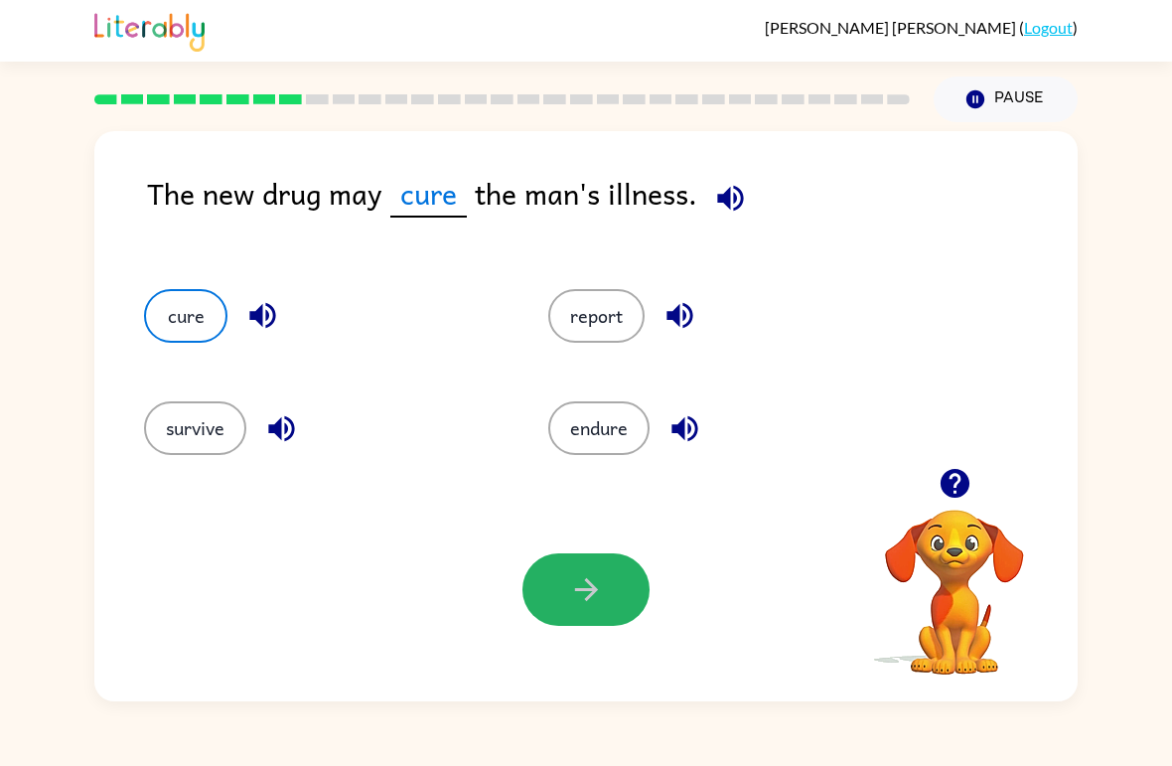
click at [576, 596] on icon "button" at bounding box center [586, 589] width 35 height 35
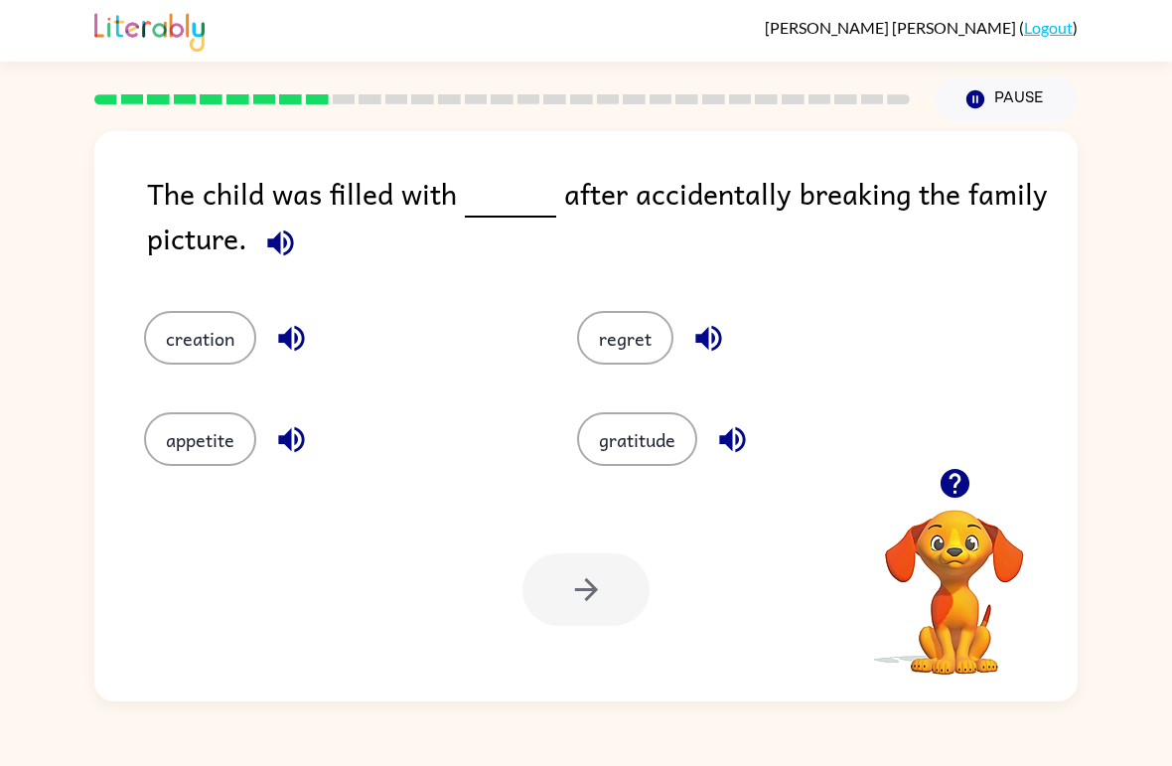
click at [626, 344] on button "regret" at bounding box center [625, 338] width 96 height 54
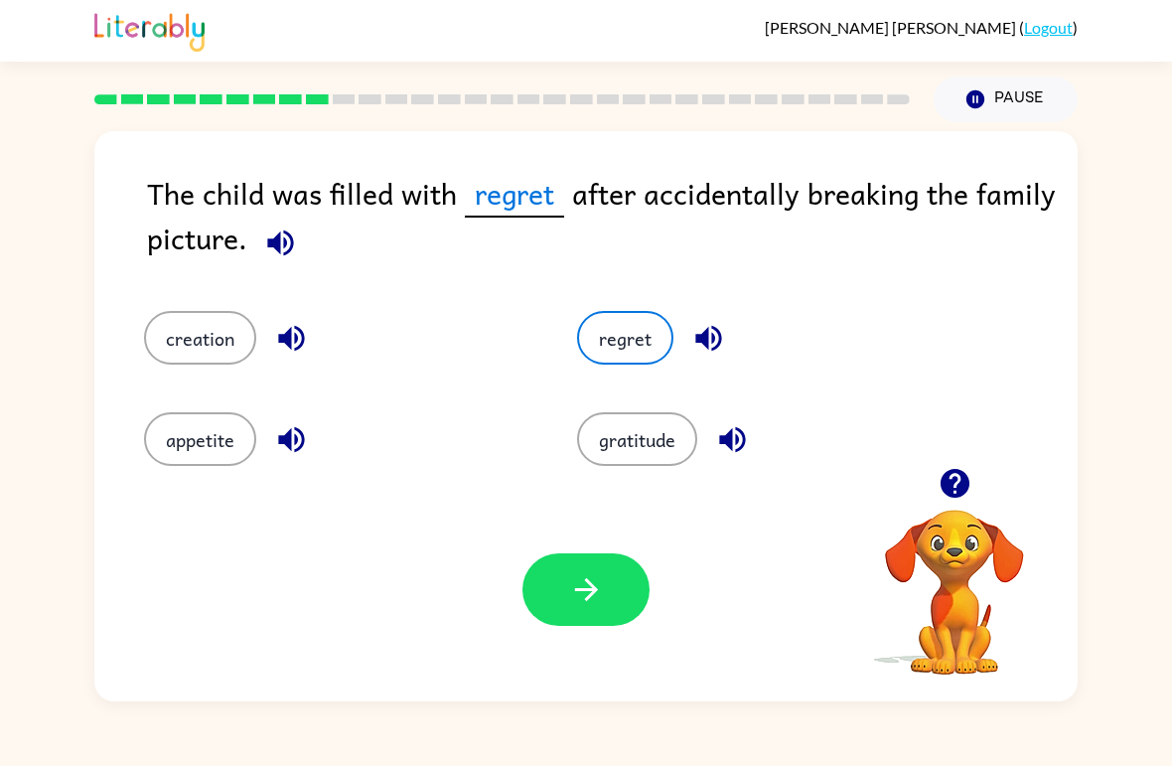
click at [593, 574] on icon "button" at bounding box center [586, 589] width 35 height 35
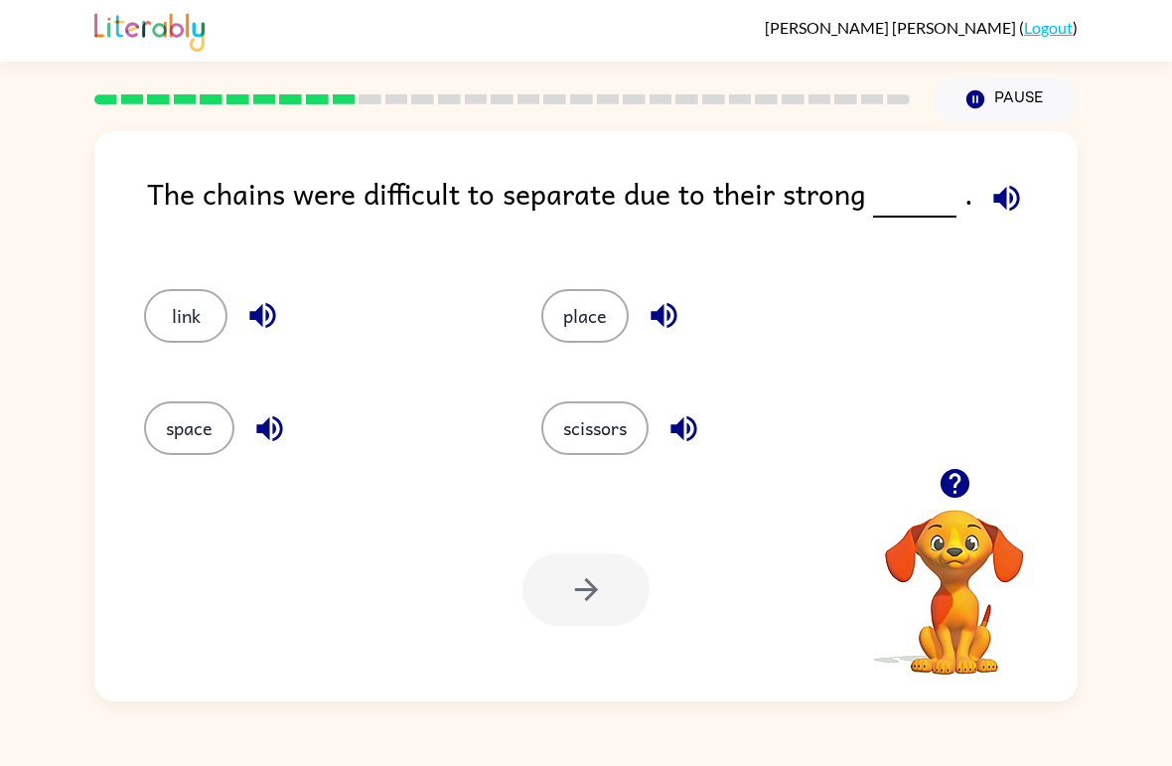
click at [182, 302] on button "link" at bounding box center [185, 316] width 83 height 54
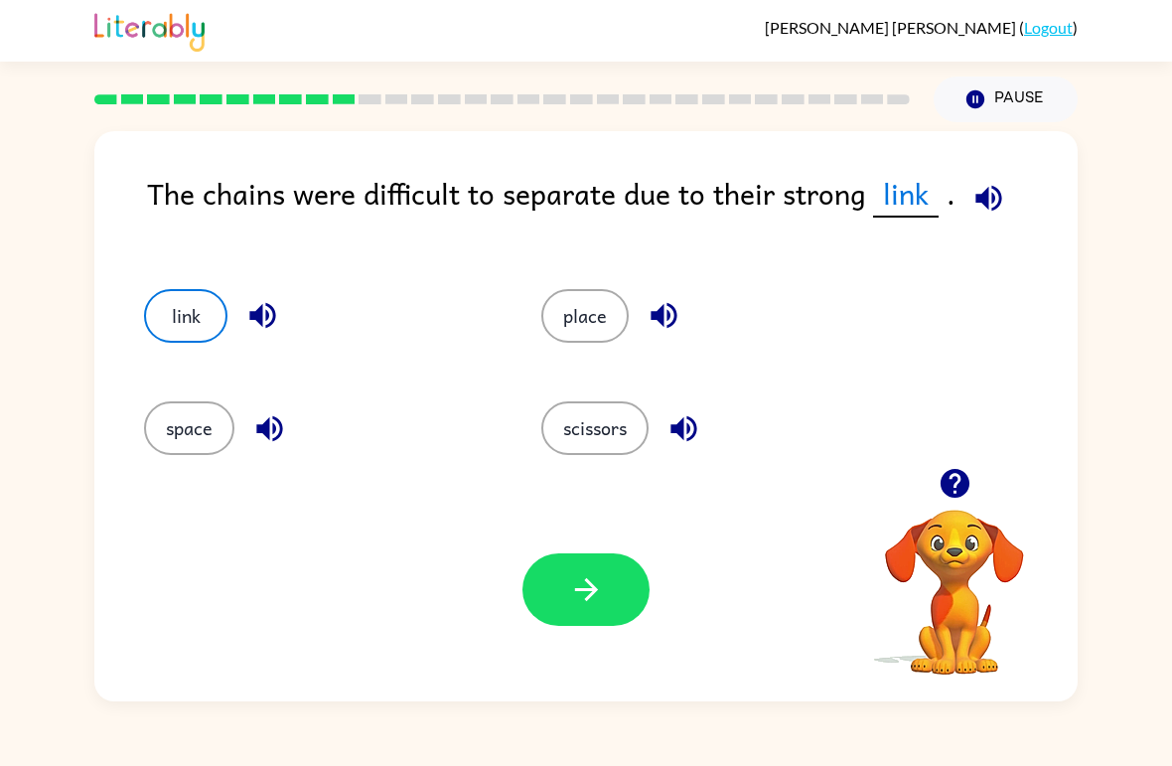
click at [571, 580] on icon "button" at bounding box center [586, 589] width 35 height 35
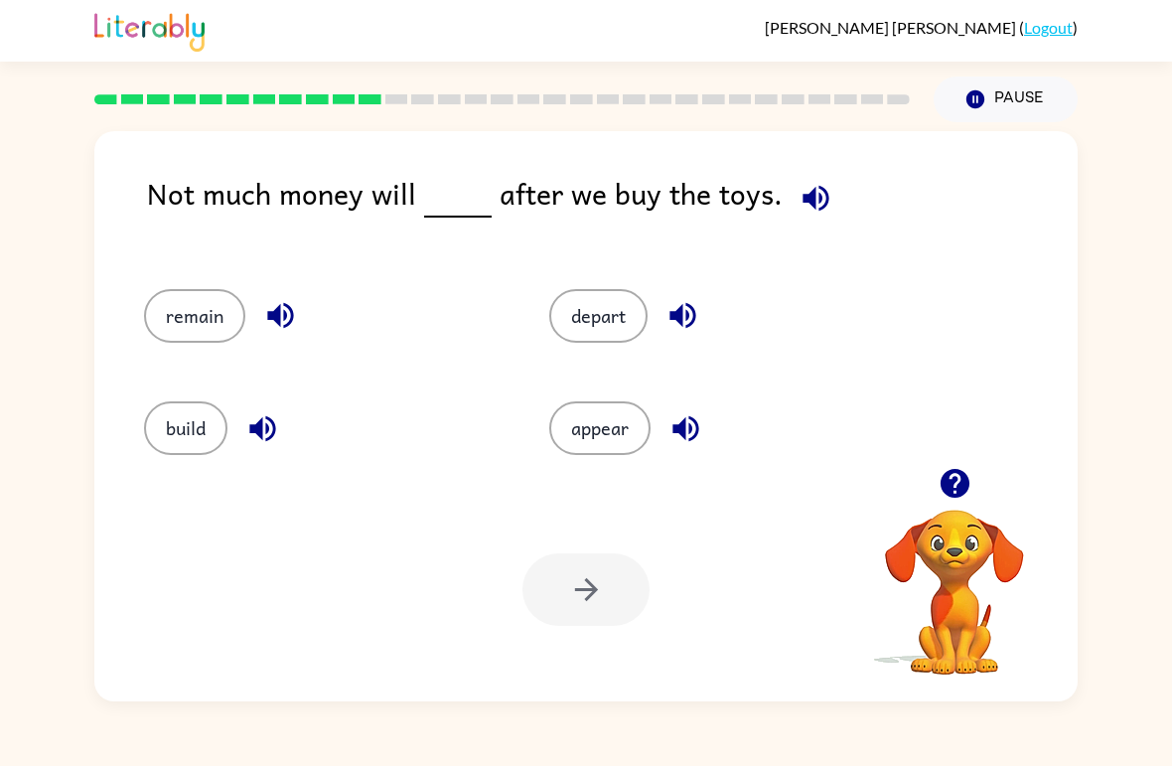
click at [197, 292] on button "remain" at bounding box center [194, 316] width 101 height 54
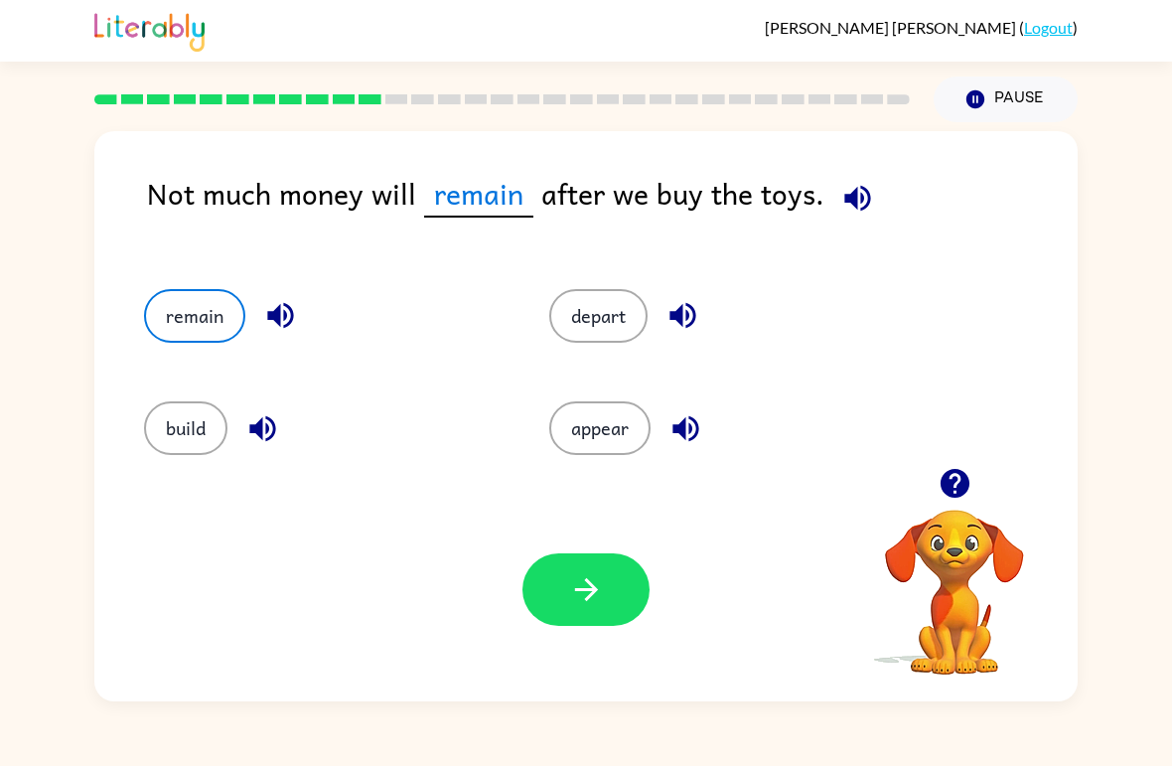
click at [620, 565] on button "button" at bounding box center [585, 589] width 127 height 73
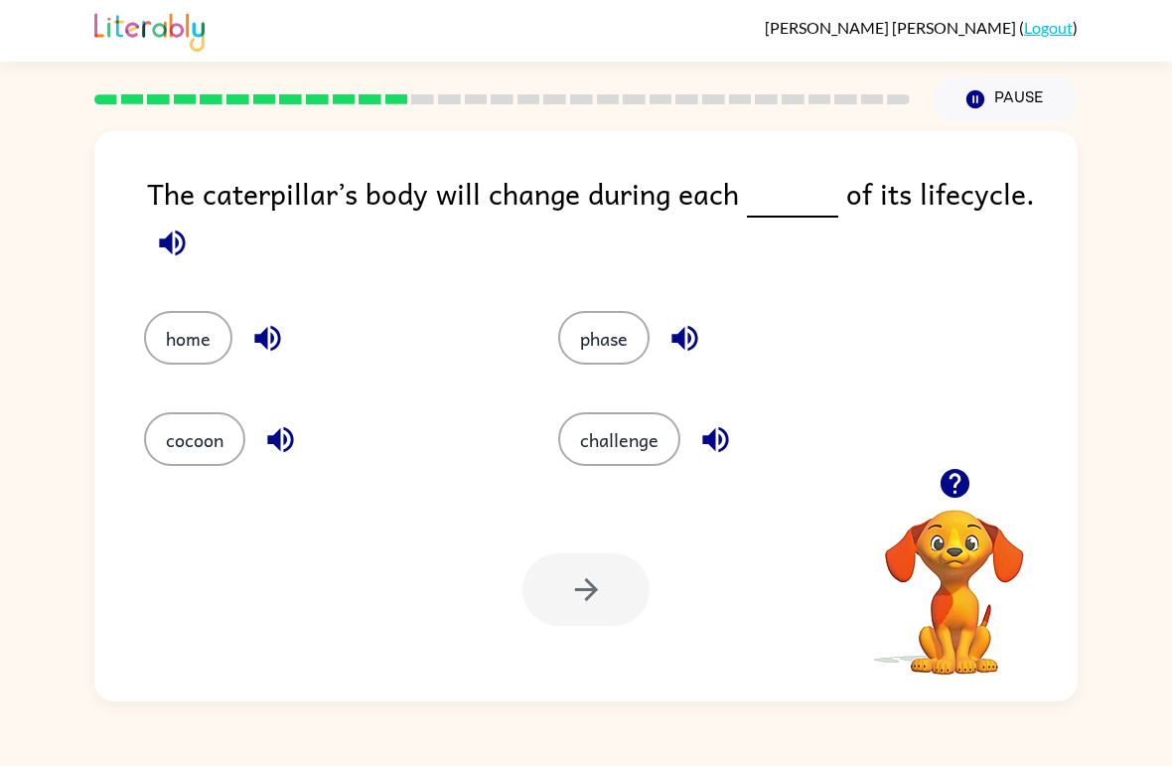
click at [598, 348] on button "phase" at bounding box center [603, 338] width 91 height 54
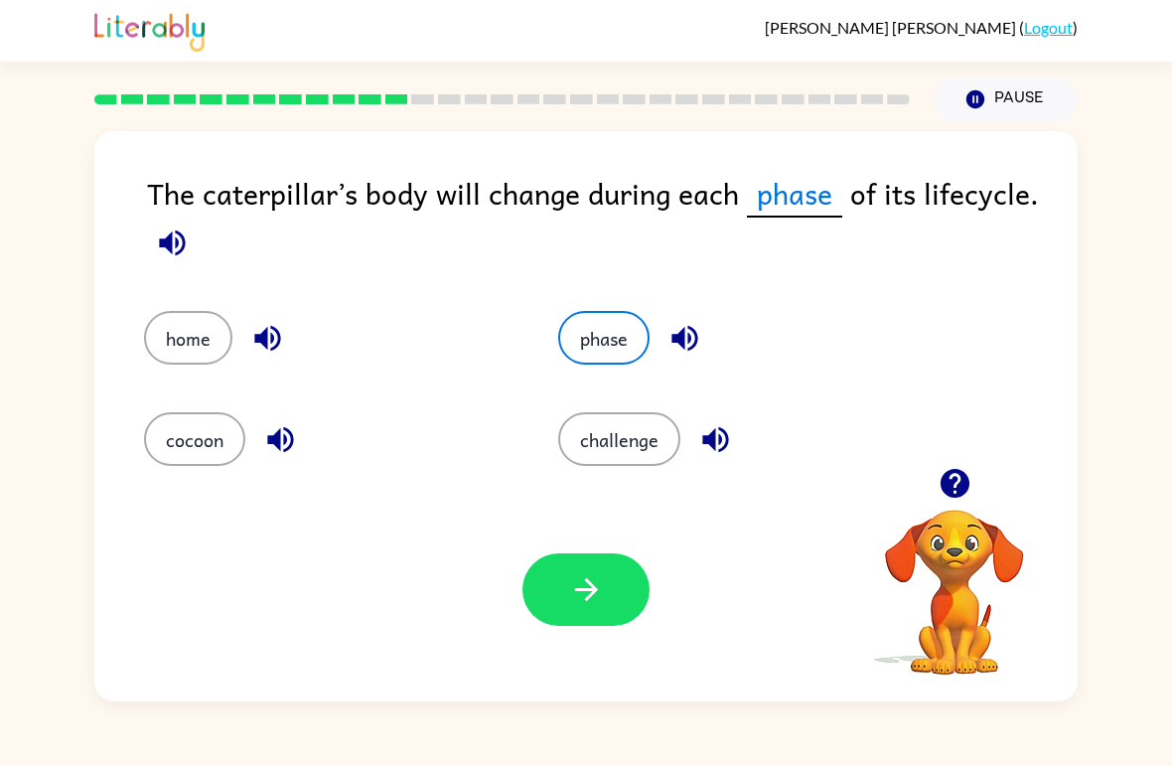
click at [575, 580] on icon "button" at bounding box center [586, 589] width 35 height 35
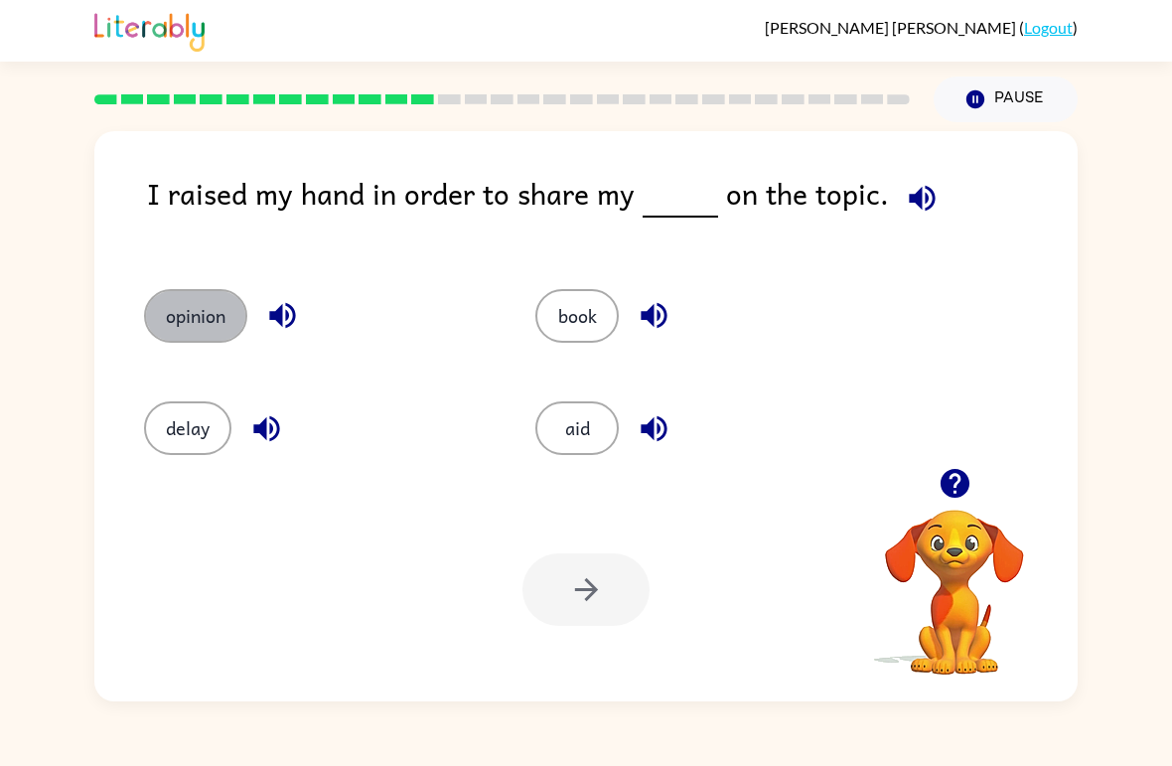
click at [227, 324] on button "opinion" at bounding box center [195, 316] width 103 height 54
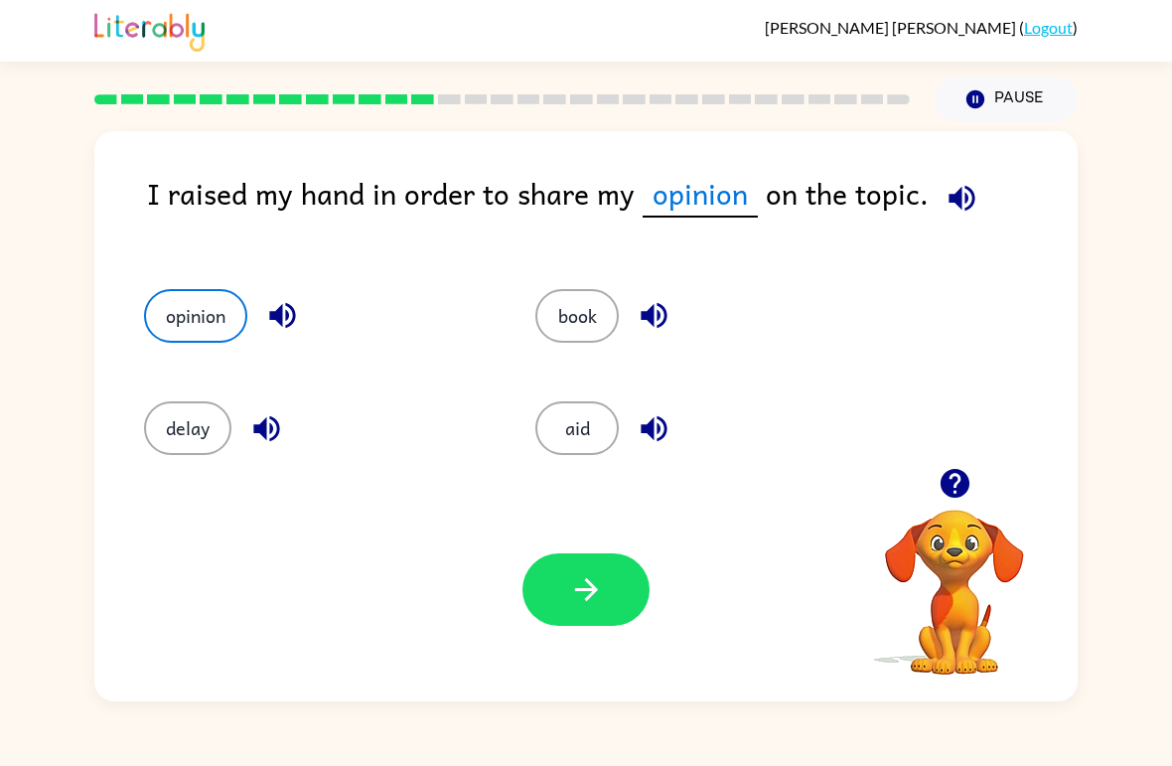
click at [623, 586] on button "button" at bounding box center [585, 589] width 127 height 73
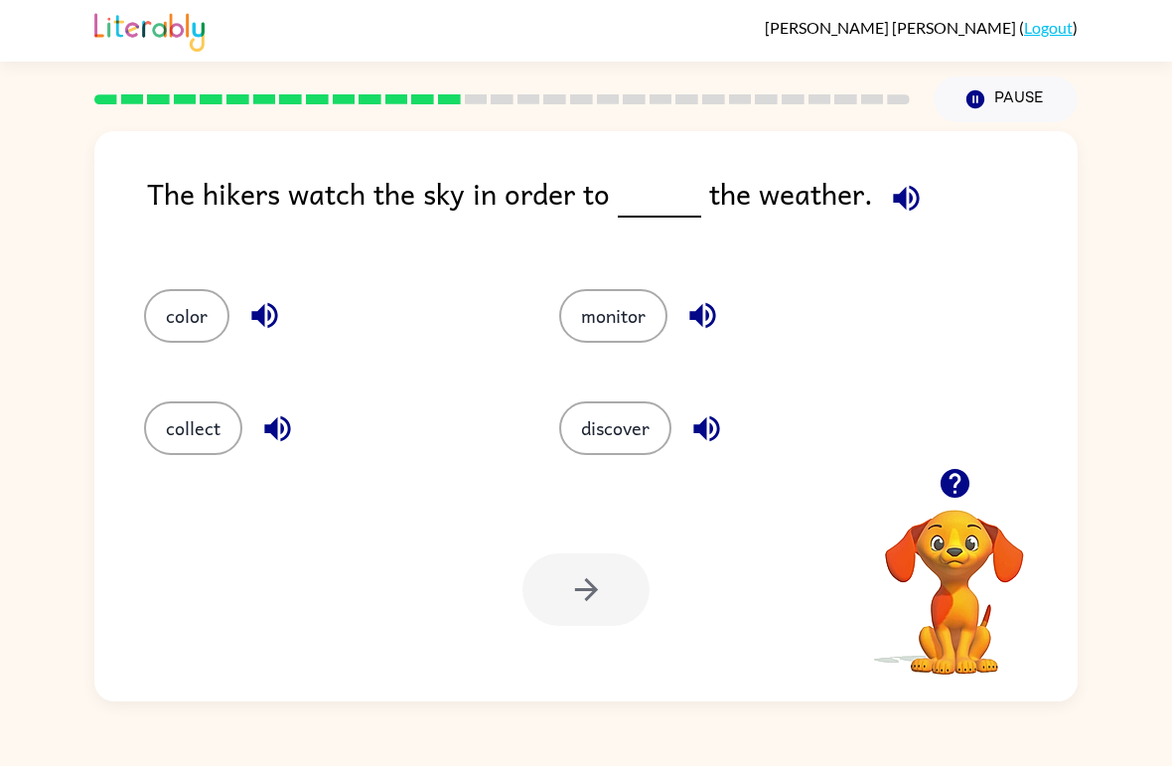
click at [624, 327] on button "monitor" at bounding box center [613, 316] width 108 height 54
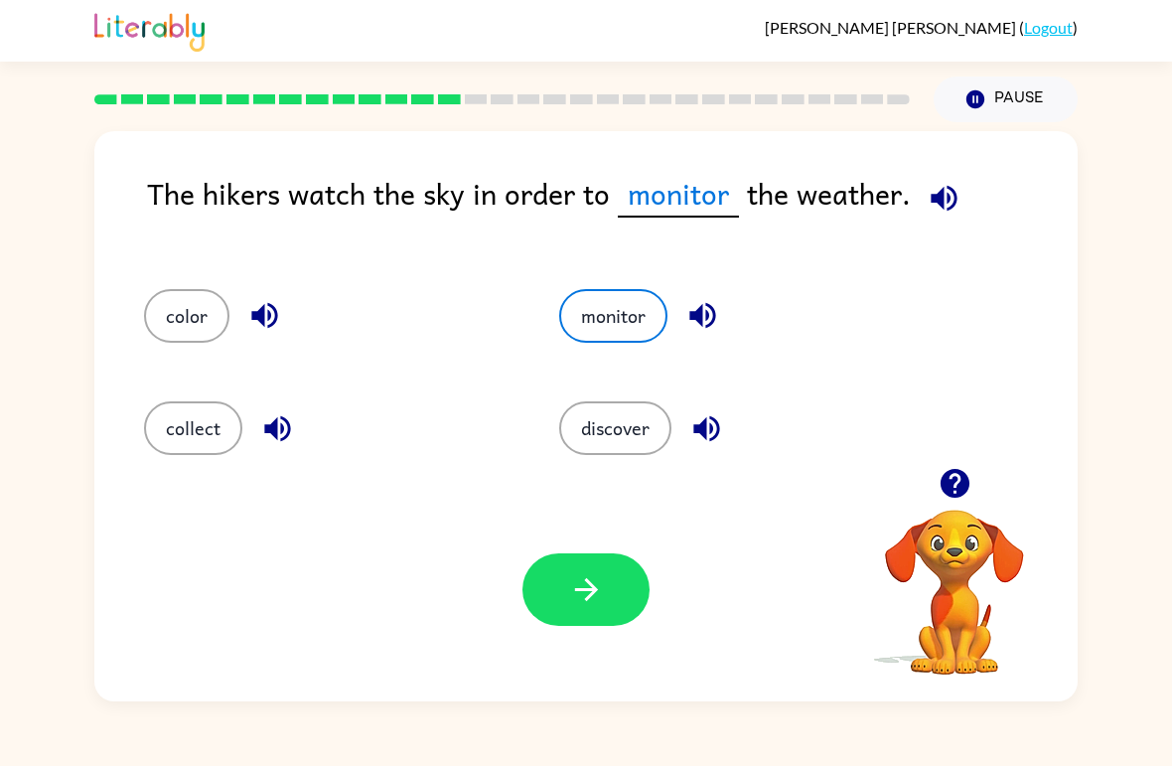
click at [566, 599] on button "button" at bounding box center [585, 589] width 127 height 73
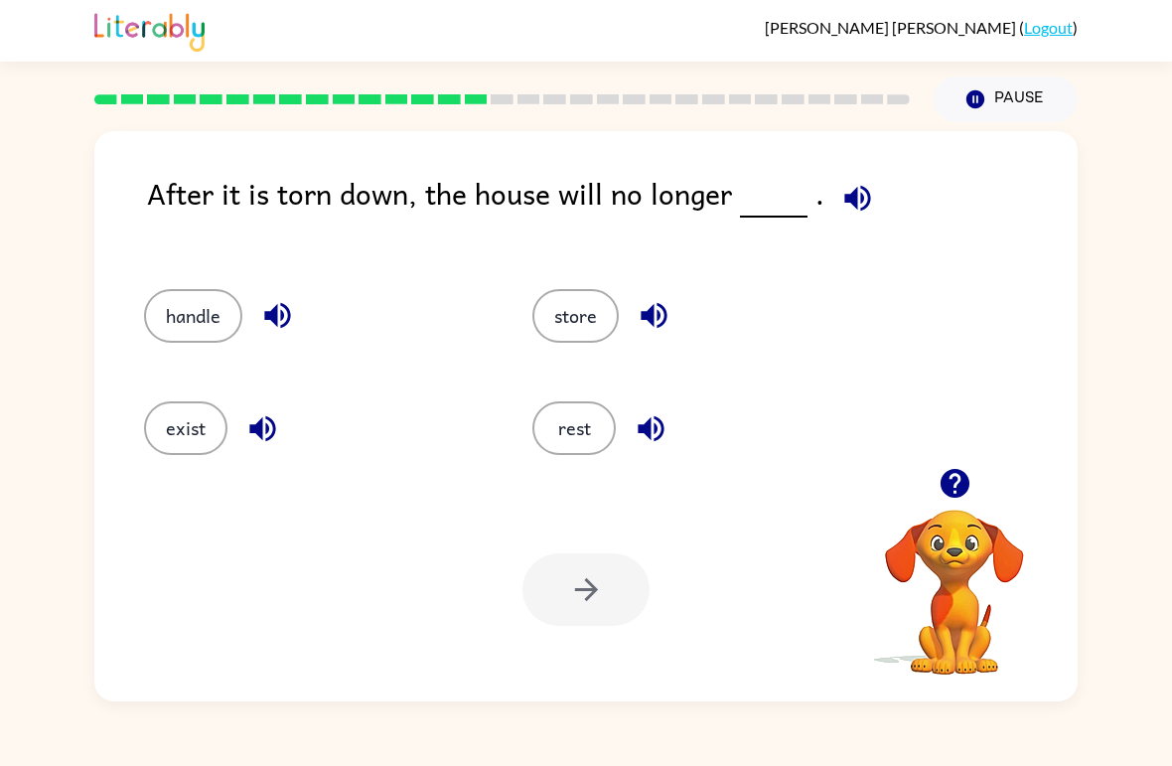
click at [182, 414] on button "exist" at bounding box center [185, 428] width 83 height 54
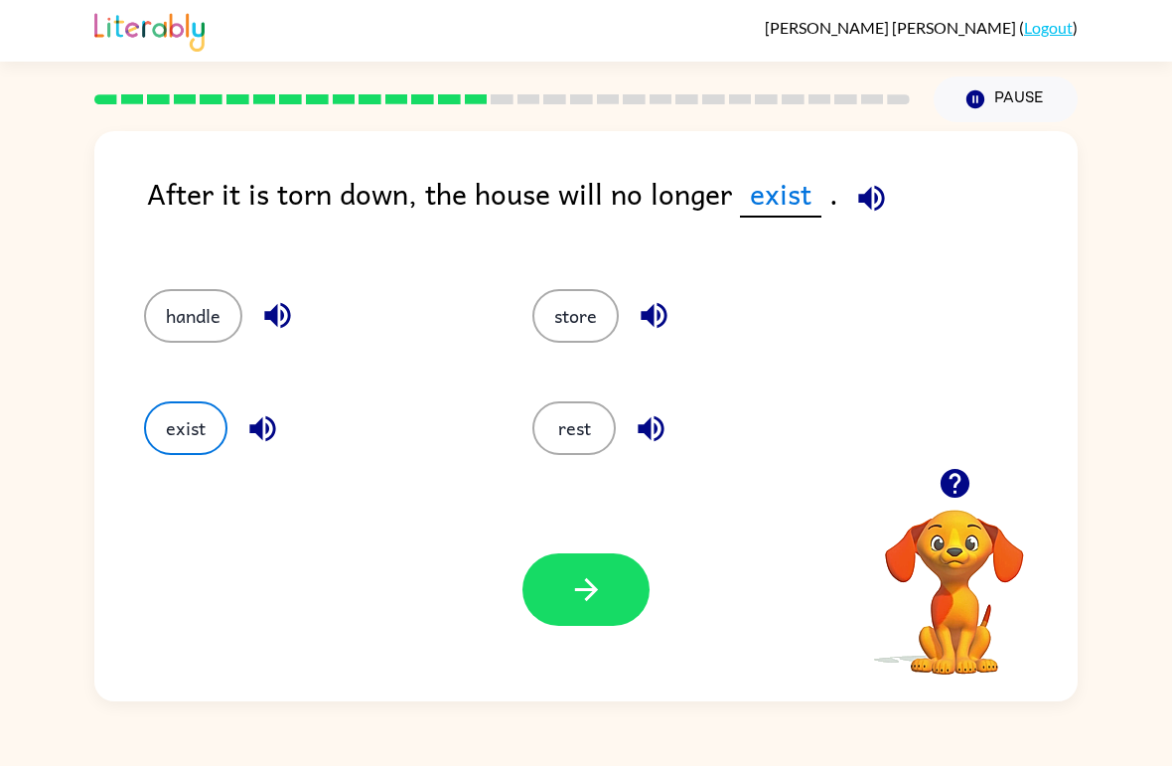
click at [183, 425] on button "exist" at bounding box center [185, 428] width 83 height 54
click at [544, 636] on div "Your browser must support playing .mp4 files to use Literably. Please try using…" at bounding box center [585, 589] width 983 height 223
click at [581, 573] on icon "button" at bounding box center [586, 589] width 35 height 35
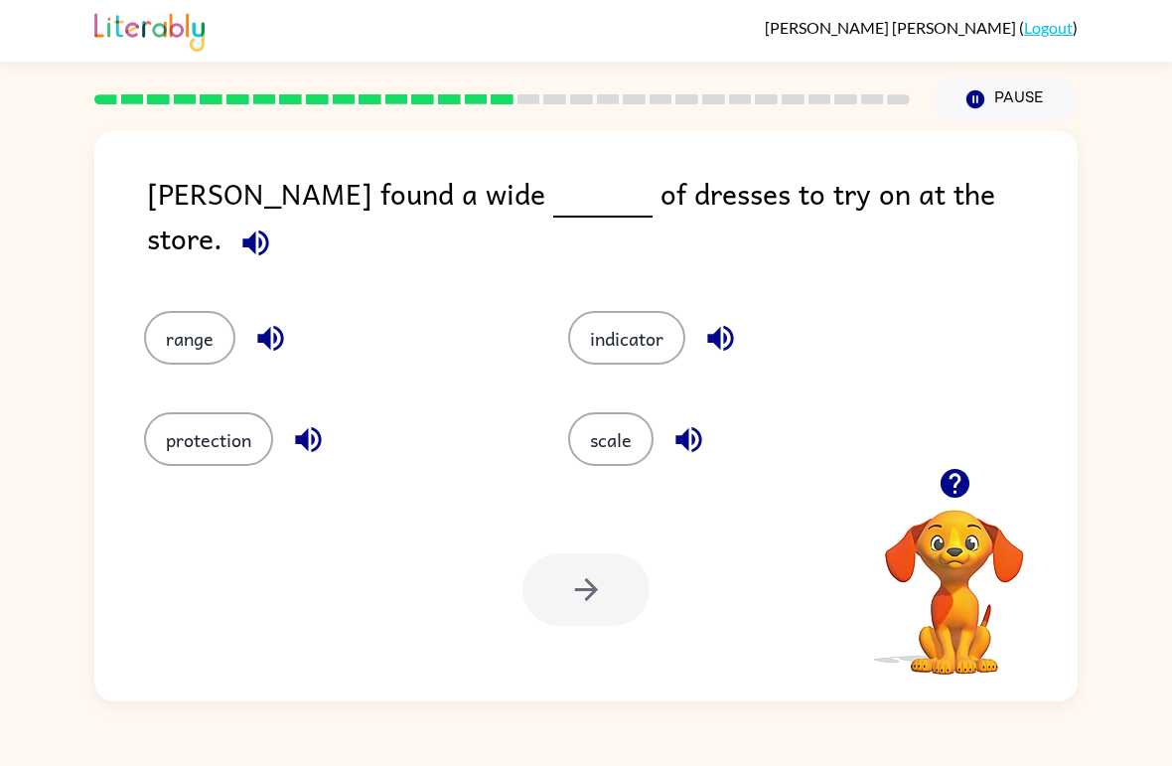
click at [178, 285] on div "range" at bounding box center [318, 323] width 424 height 101
click at [172, 311] on button "range" at bounding box center [189, 338] width 91 height 54
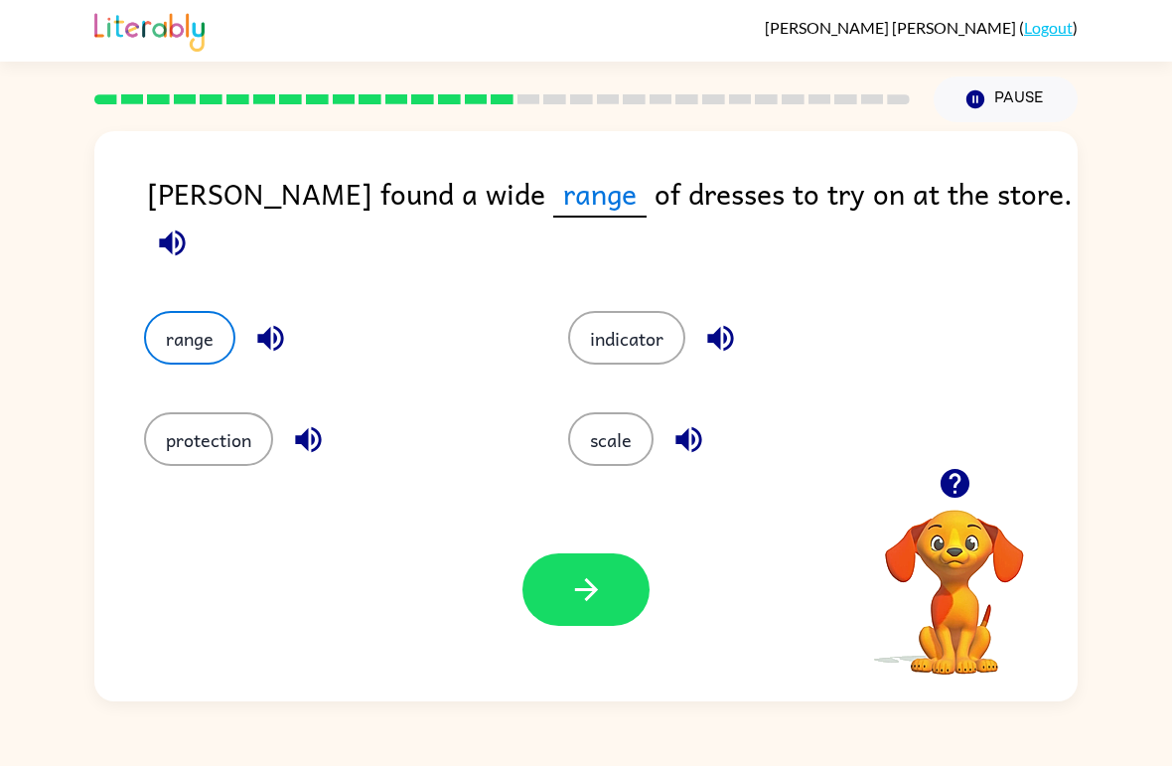
click at [596, 643] on div "Your browser must support playing .mp4 files to use Literably. Please try using…" at bounding box center [585, 589] width 983 height 223
click at [606, 645] on div "Your browser must support playing .mp4 files to use Literably. Please try using…" at bounding box center [585, 589] width 983 height 223
click at [605, 645] on div "Your browser must support playing .mp4 files to use Literably. Please try using…" at bounding box center [585, 589] width 983 height 223
click at [618, 624] on button "button" at bounding box center [585, 589] width 127 height 73
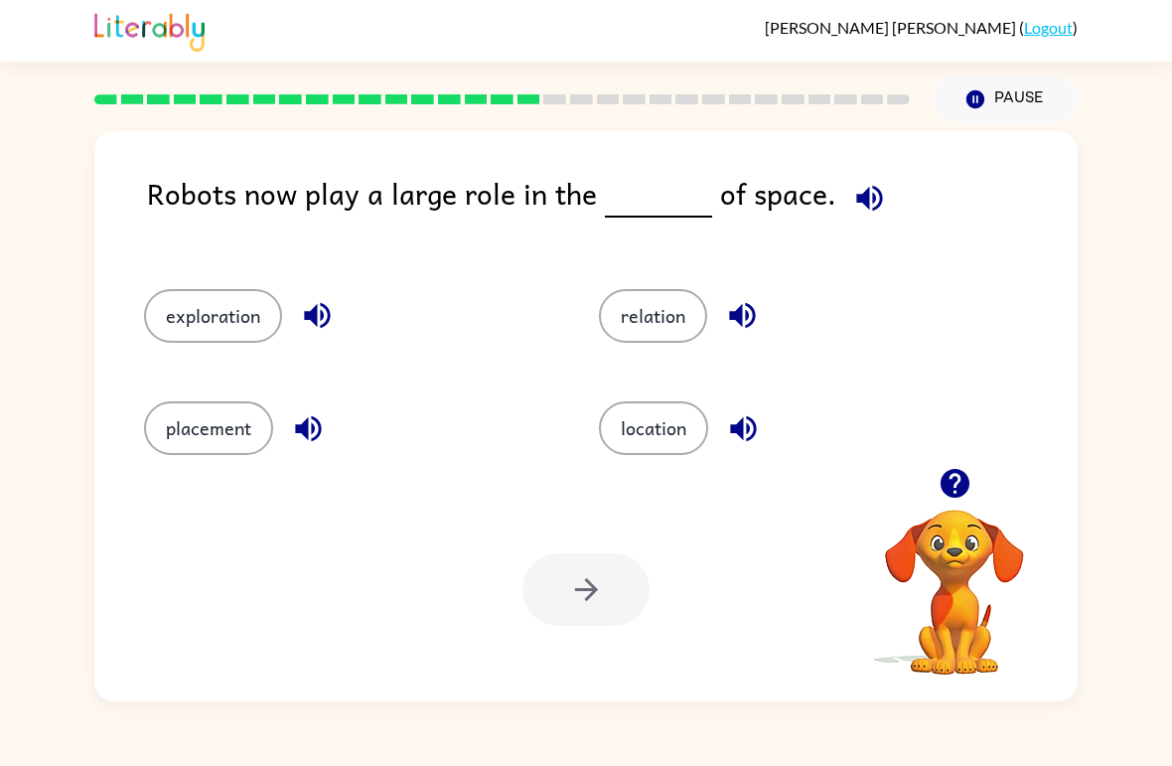
click at [182, 291] on button "exploration" at bounding box center [213, 316] width 138 height 54
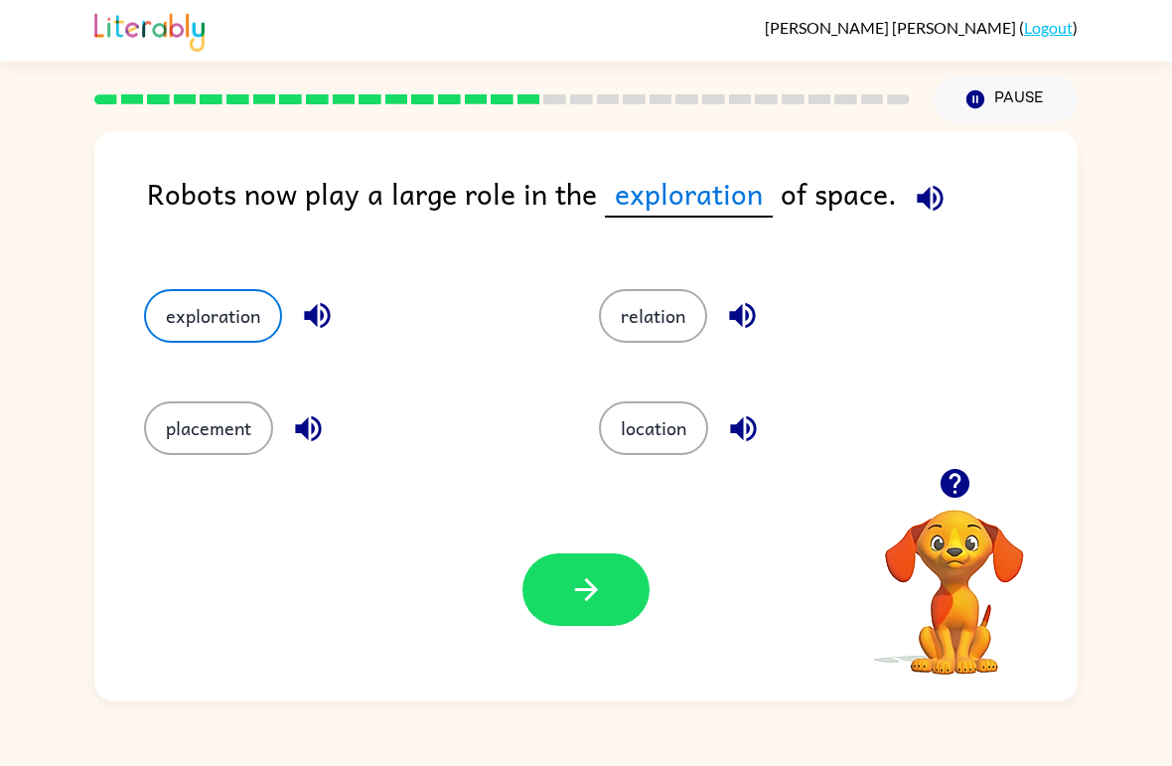
click at [597, 616] on button "button" at bounding box center [585, 589] width 127 height 73
click at [597, 615] on div at bounding box center [585, 589] width 127 height 73
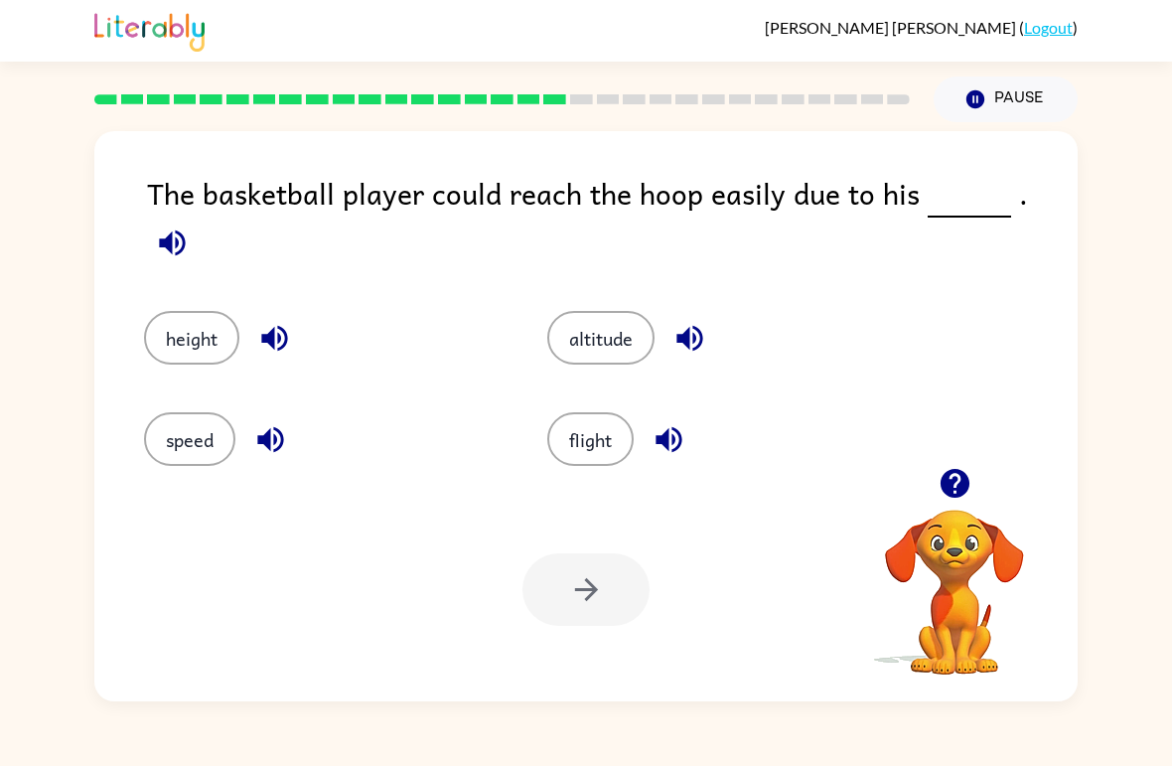
click at [153, 311] on button "height" at bounding box center [191, 338] width 95 height 54
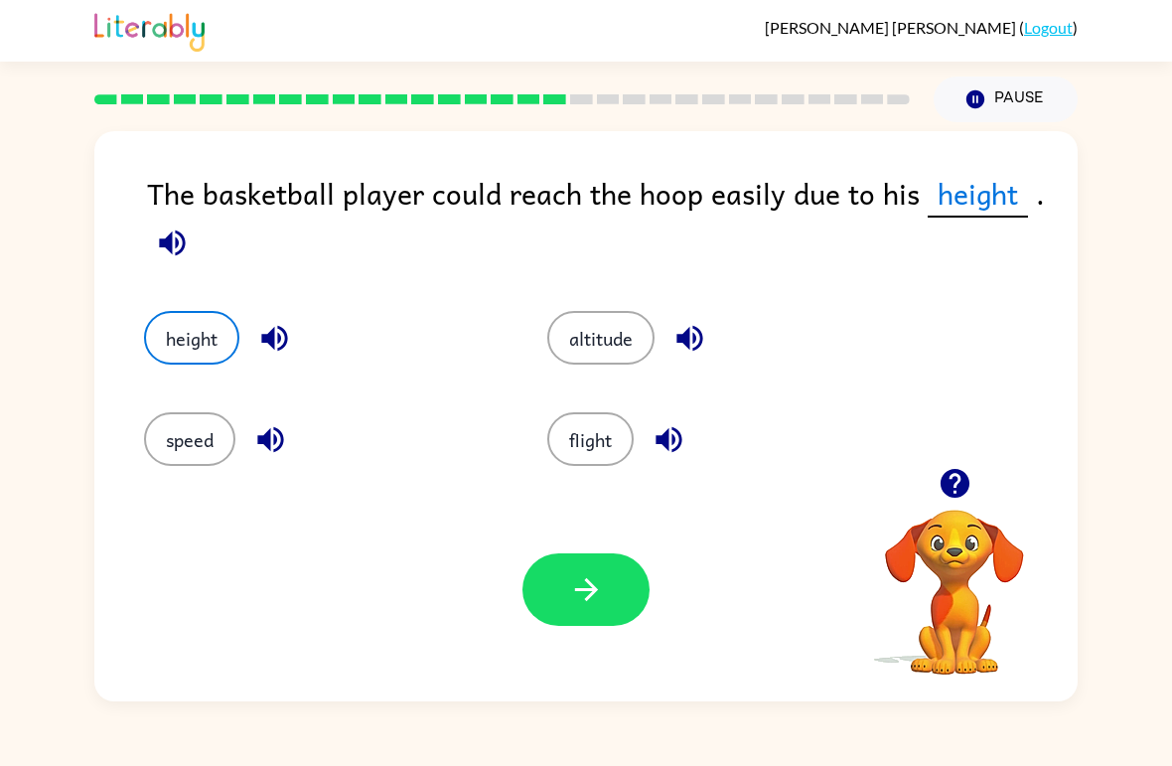
click at [619, 562] on button "button" at bounding box center [585, 589] width 127 height 73
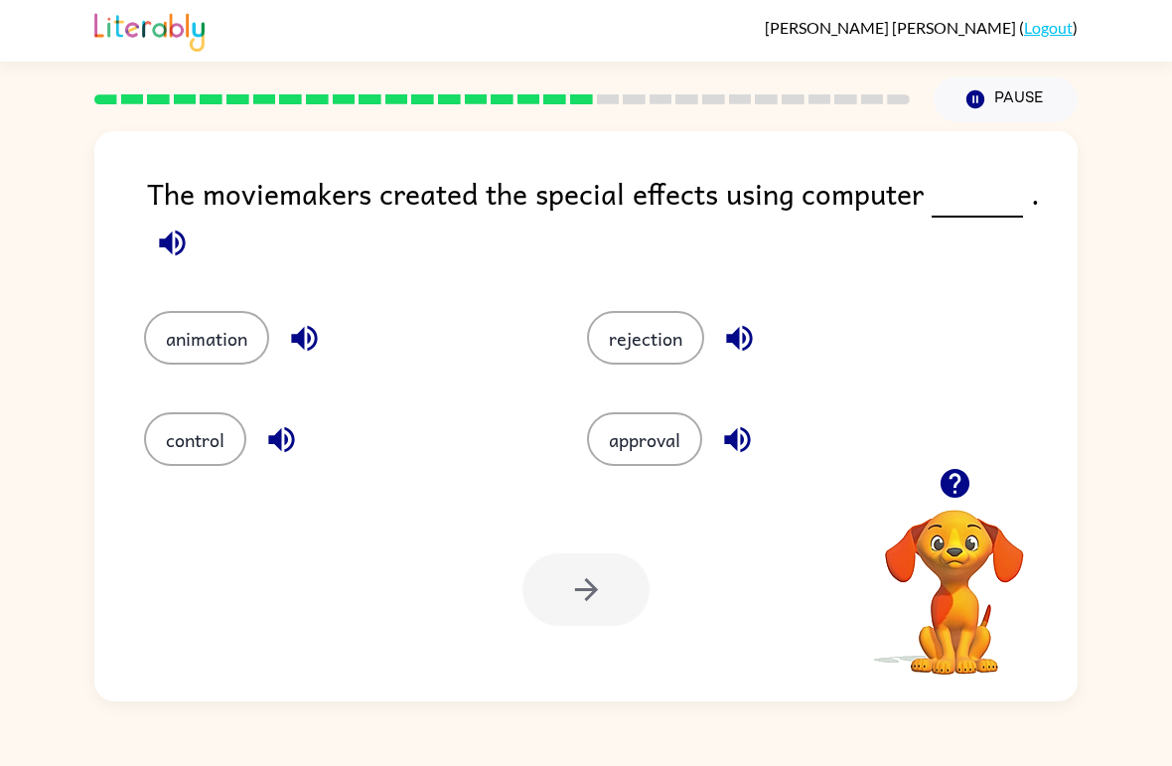
click at [184, 332] on button "animation" at bounding box center [206, 338] width 125 height 54
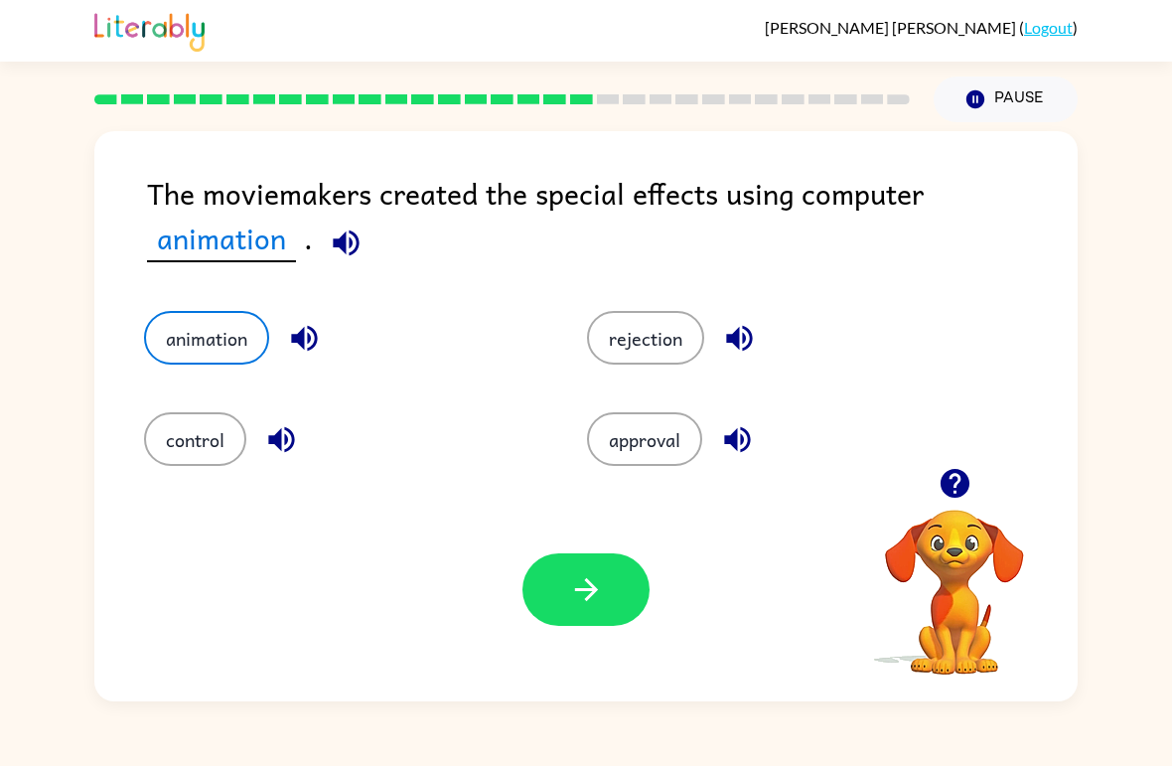
click at [614, 667] on div "Your browser must support playing .mp4 files to use Literably. Please try using…" at bounding box center [585, 589] width 983 height 223
click at [555, 601] on button "button" at bounding box center [585, 589] width 127 height 73
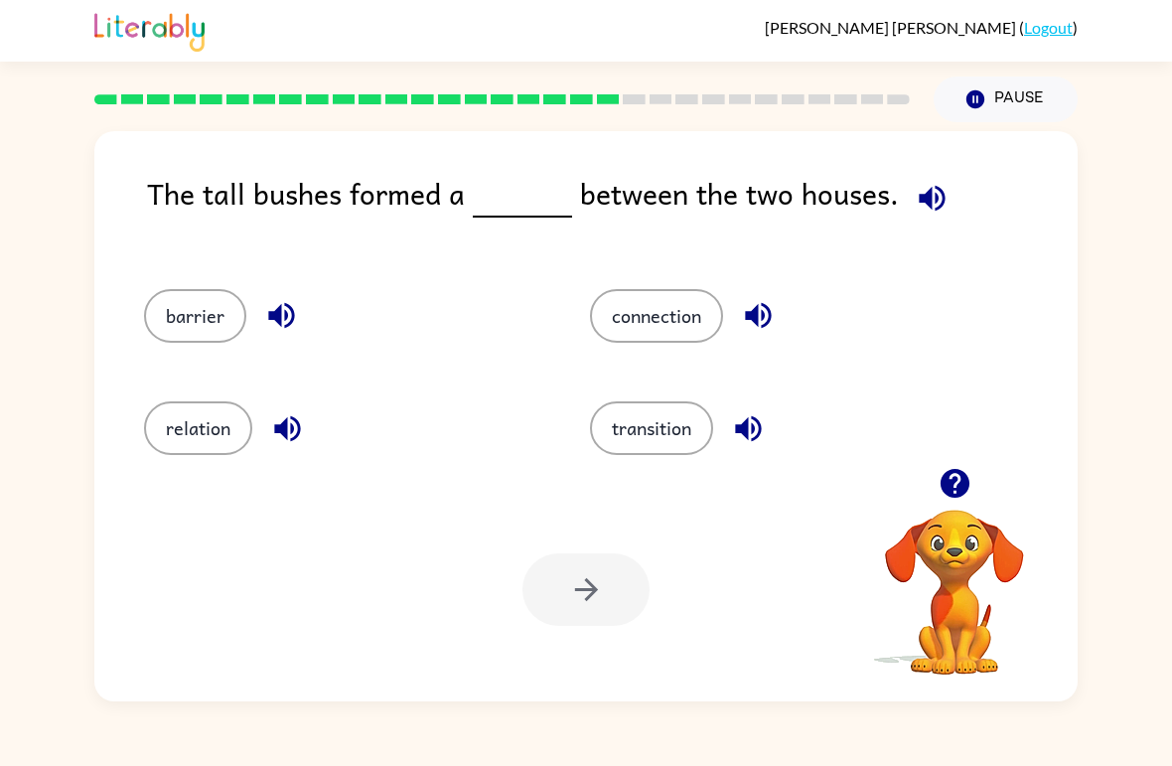
click at [178, 319] on button "barrier" at bounding box center [195, 316] width 102 height 54
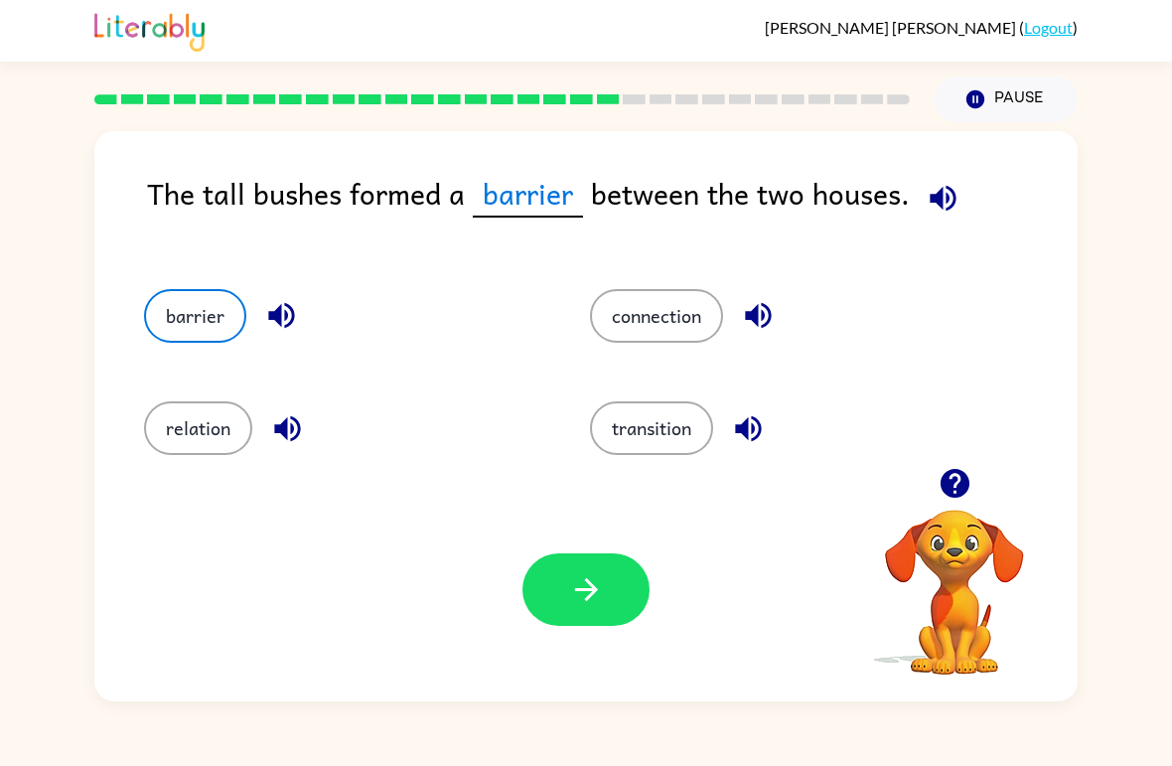
click at [586, 590] on icon "button" at bounding box center [585, 589] width 23 height 23
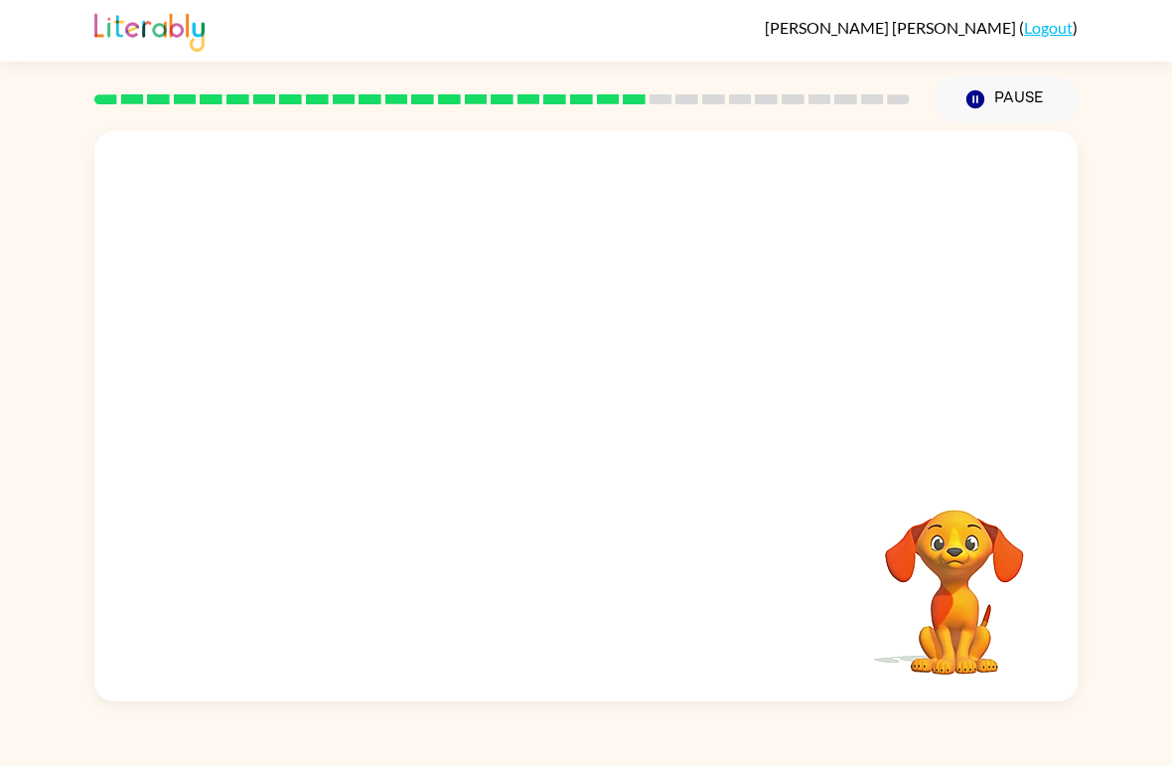
click at [399, 398] on video "Your browser must support playing .mp4 files to use Literably. Please try using…" at bounding box center [585, 299] width 983 height 337
click at [410, 405] on video "Your browser must support playing .mp4 files to use Literably. Please try using…" at bounding box center [585, 299] width 983 height 337
click at [507, 470] on div at bounding box center [585, 416] width 983 height 570
click at [559, 454] on div at bounding box center [585, 426] width 127 height 73
click at [579, 430] on div at bounding box center [585, 426] width 127 height 73
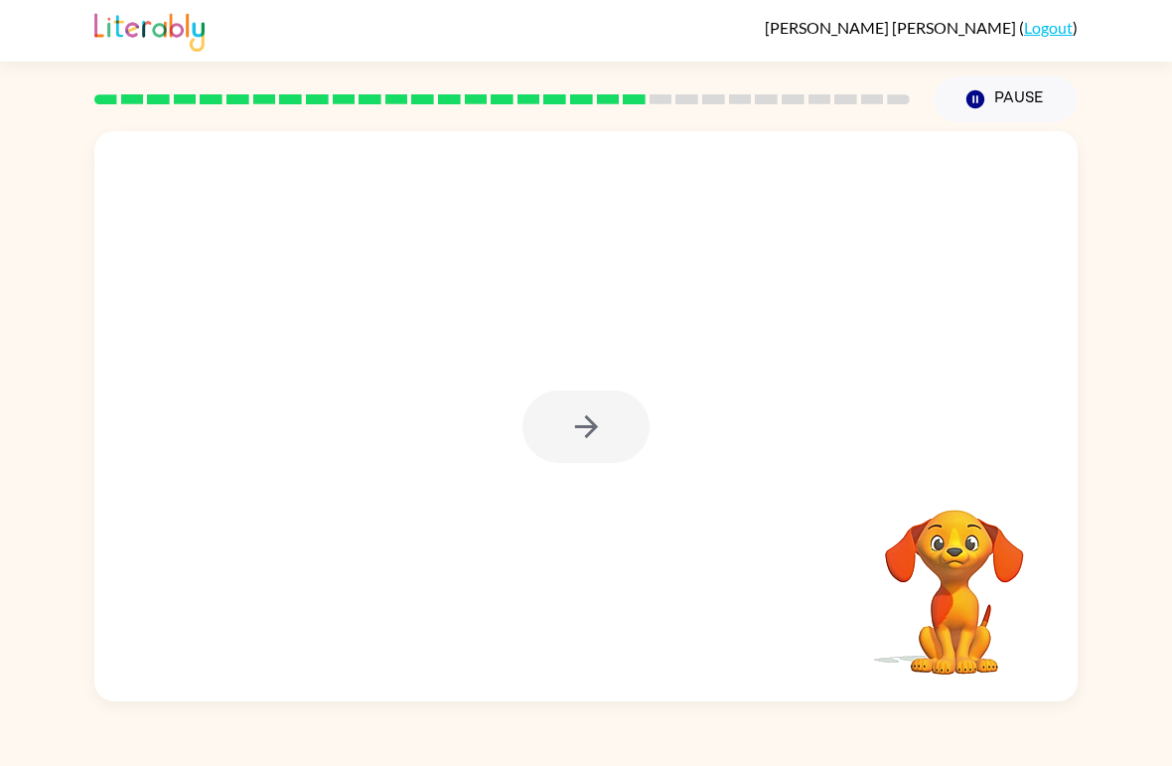
click at [579, 430] on icon "button" at bounding box center [586, 426] width 35 height 35
click at [607, 421] on div at bounding box center [585, 426] width 127 height 73
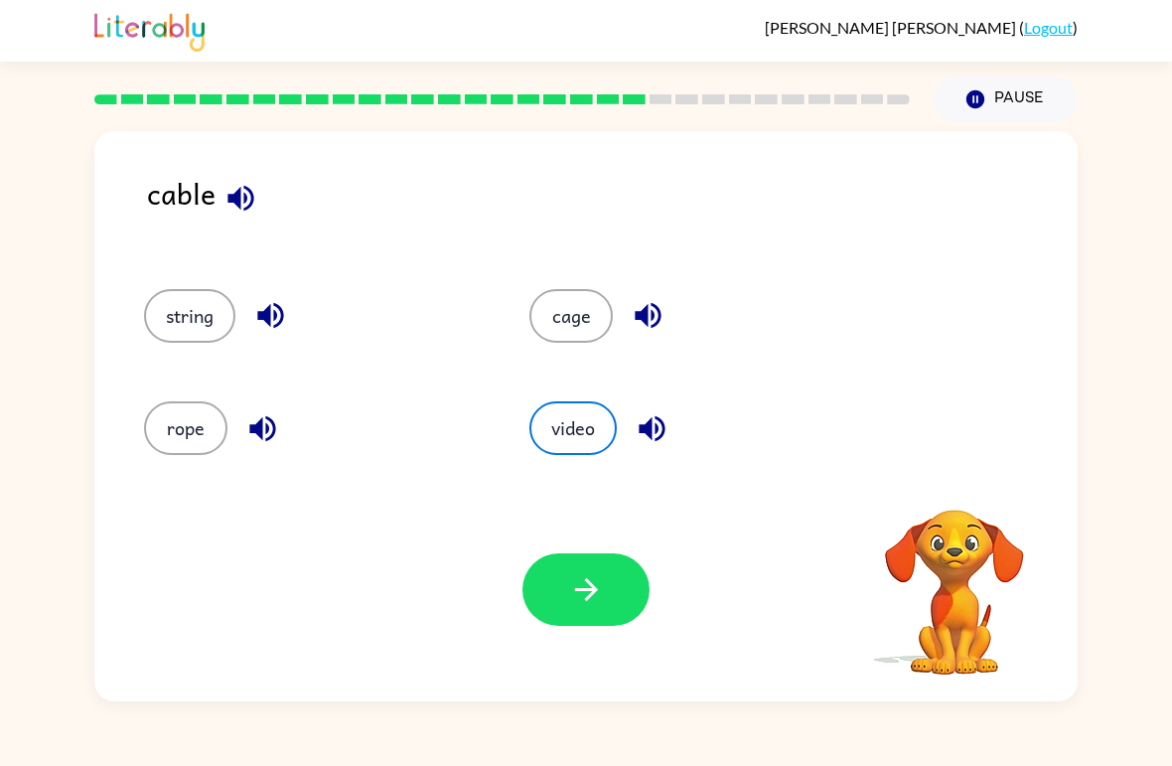
click at [591, 428] on button "video" at bounding box center [572, 428] width 87 height 54
click at [150, 450] on div "rope" at bounding box center [314, 428] width 340 height 54
click at [166, 431] on button "rope" at bounding box center [185, 428] width 83 height 54
click at [613, 598] on button "button" at bounding box center [585, 589] width 127 height 73
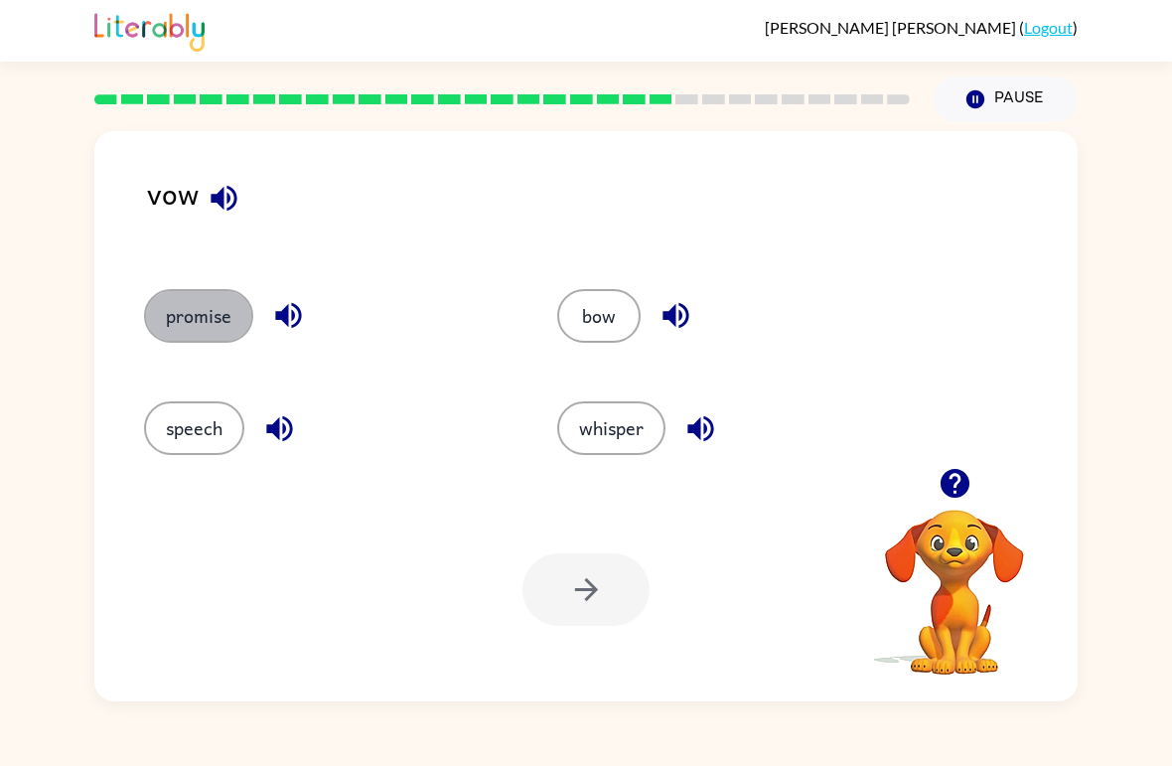
click at [209, 314] on button "promise" at bounding box center [198, 316] width 109 height 54
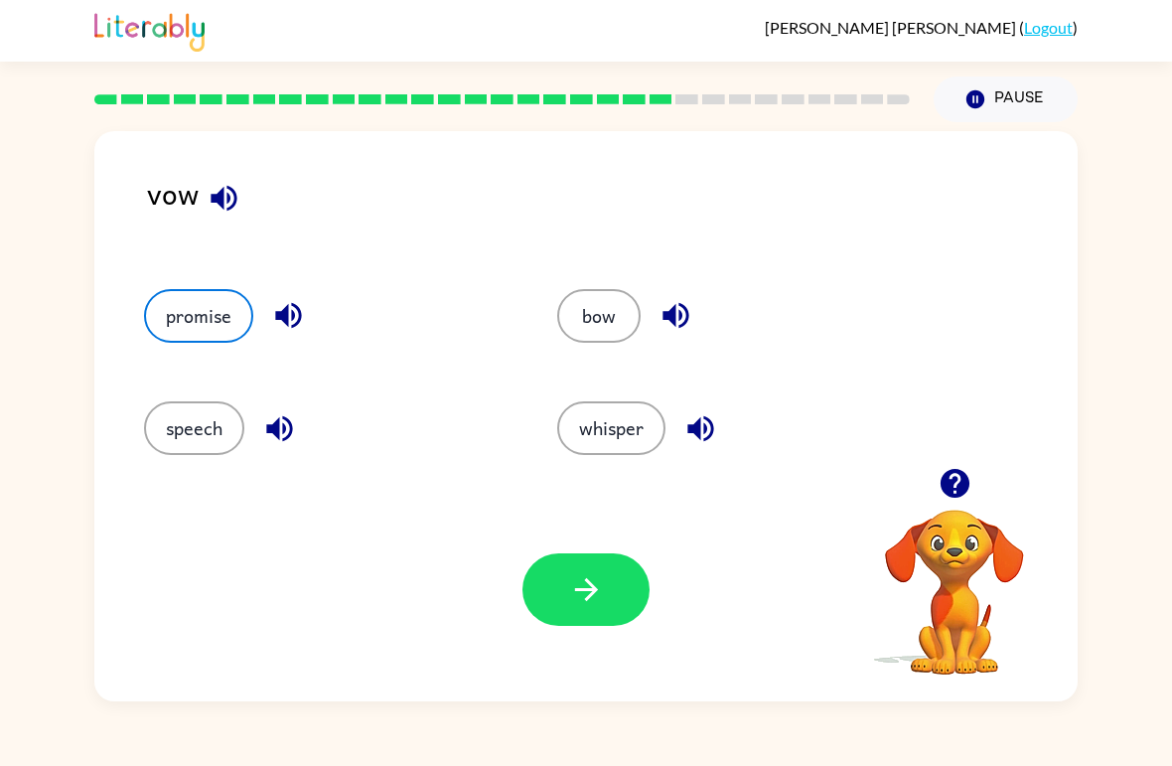
click at [614, 612] on button "button" at bounding box center [585, 589] width 127 height 73
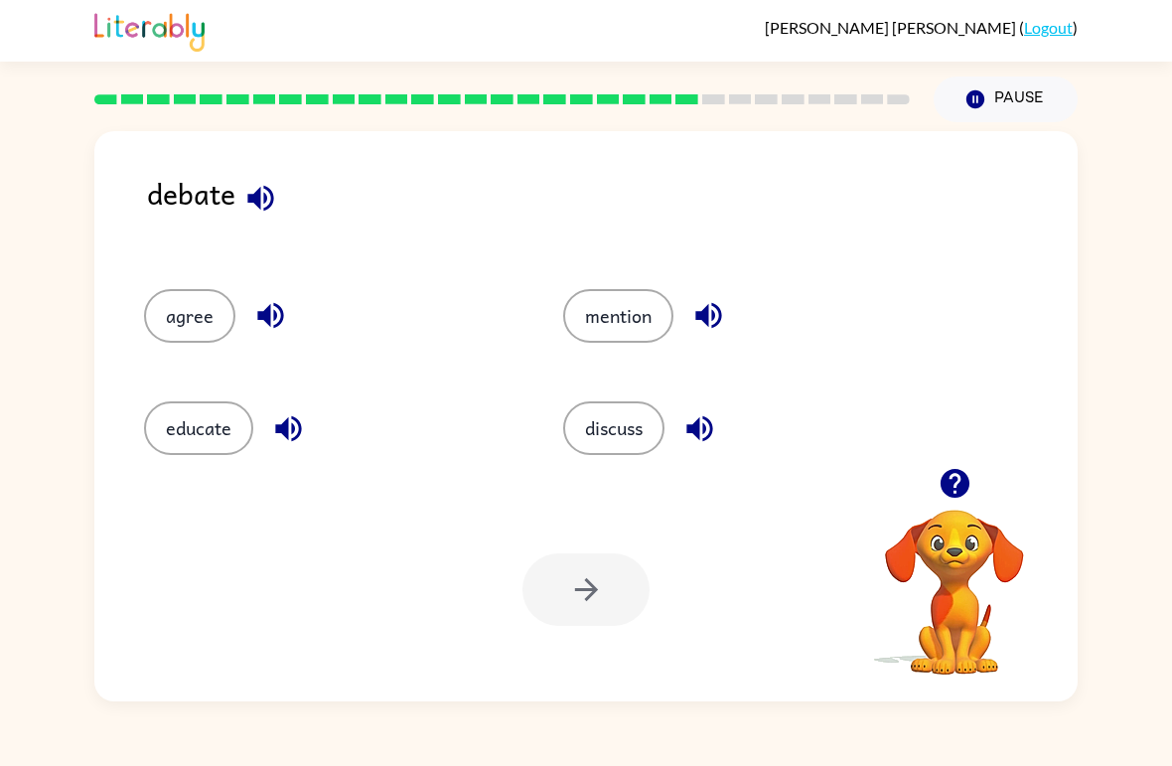
click at [616, 418] on button "discuss" at bounding box center [613, 428] width 101 height 54
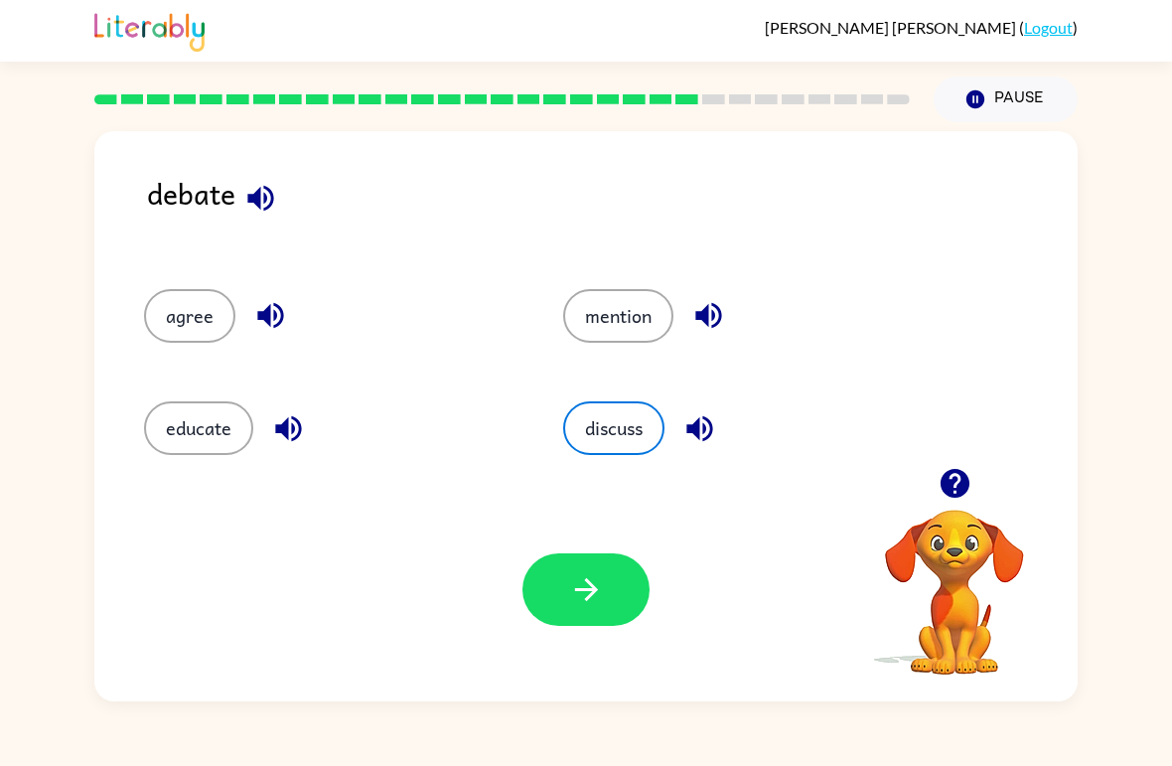
click at [602, 610] on button "button" at bounding box center [585, 589] width 127 height 73
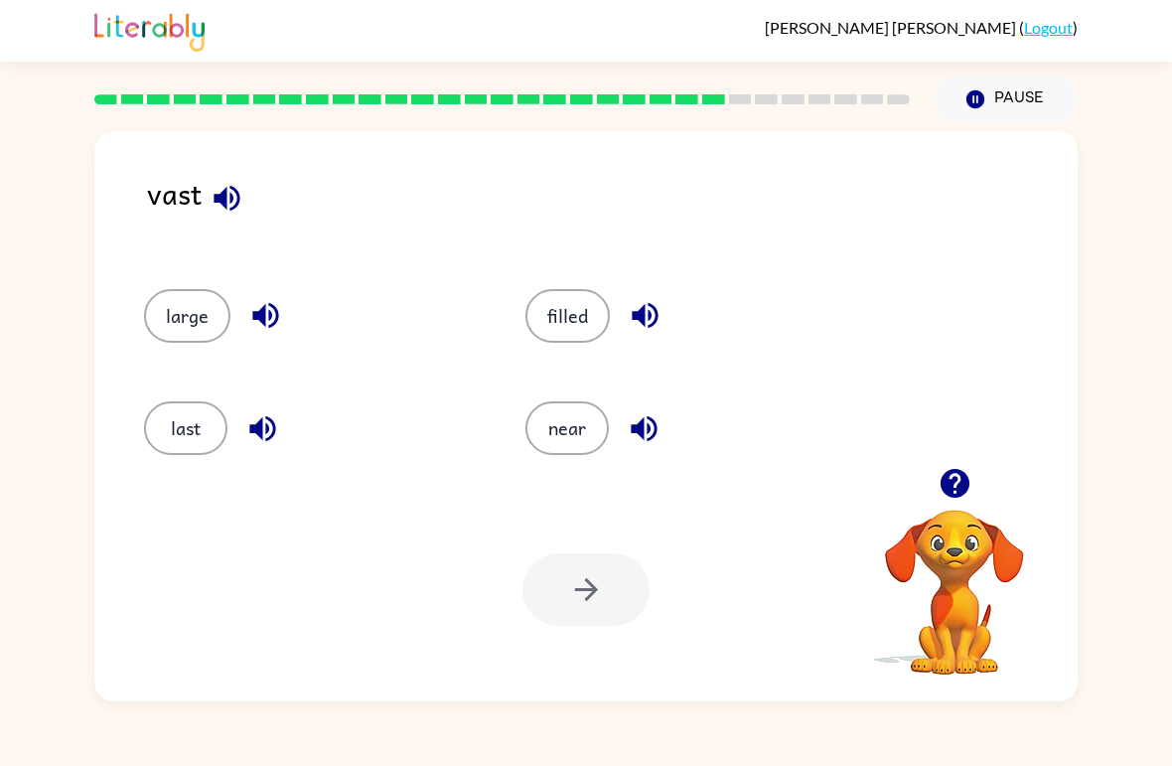
click at [170, 305] on button "large" at bounding box center [187, 316] width 86 height 54
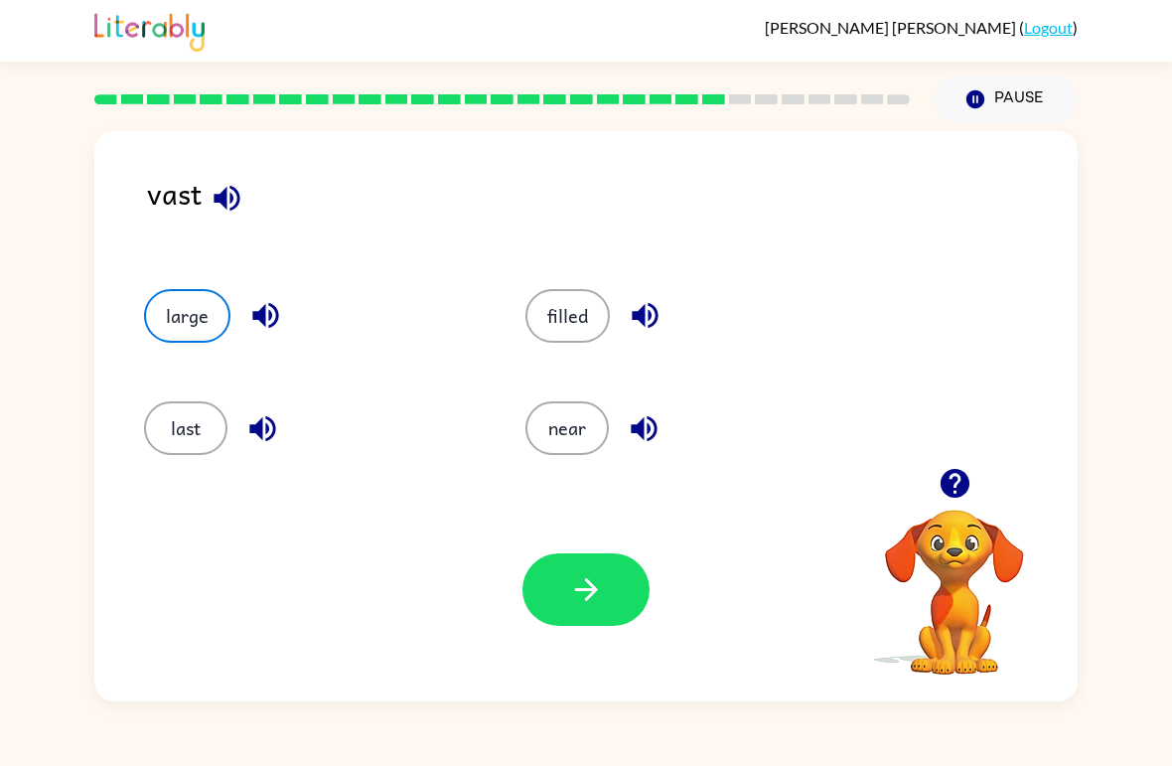
click at [569, 305] on button "filled" at bounding box center [567, 316] width 84 height 54
click at [600, 580] on icon "button" at bounding box center [586, 589] width 35 height 35
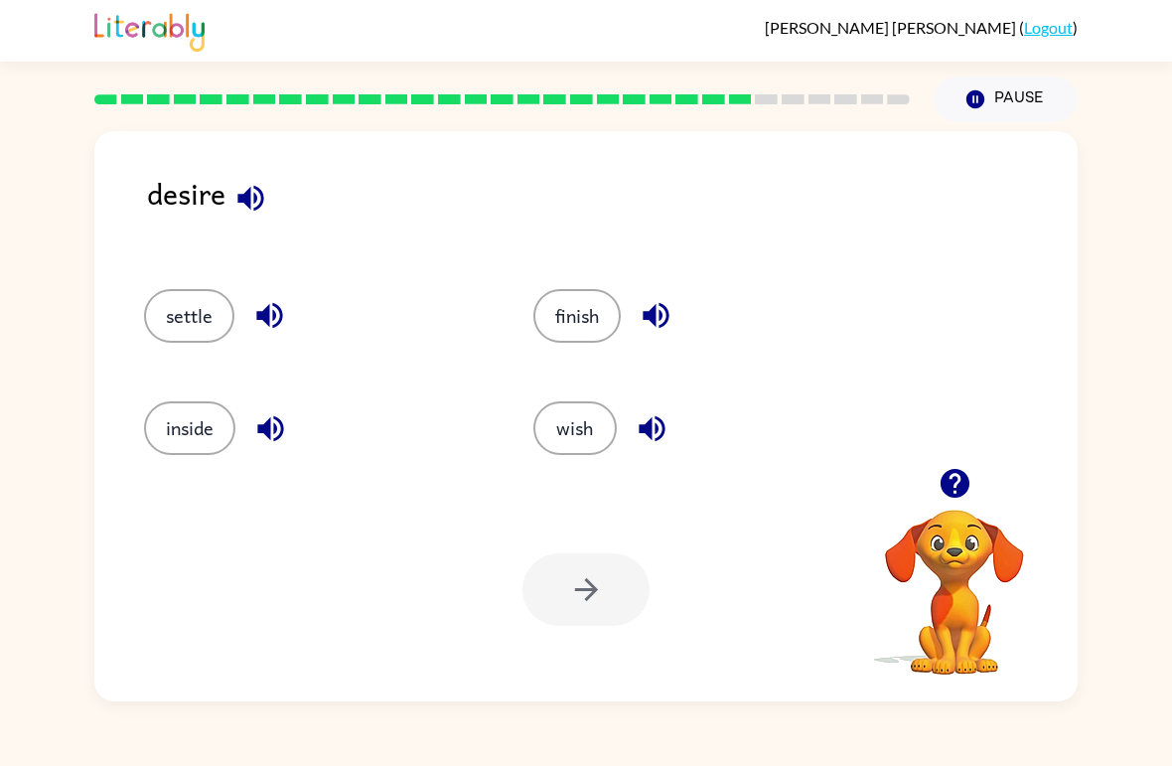
click at [156, 321] on button "settle" at bounding box center [189, 316] width 90 height 54
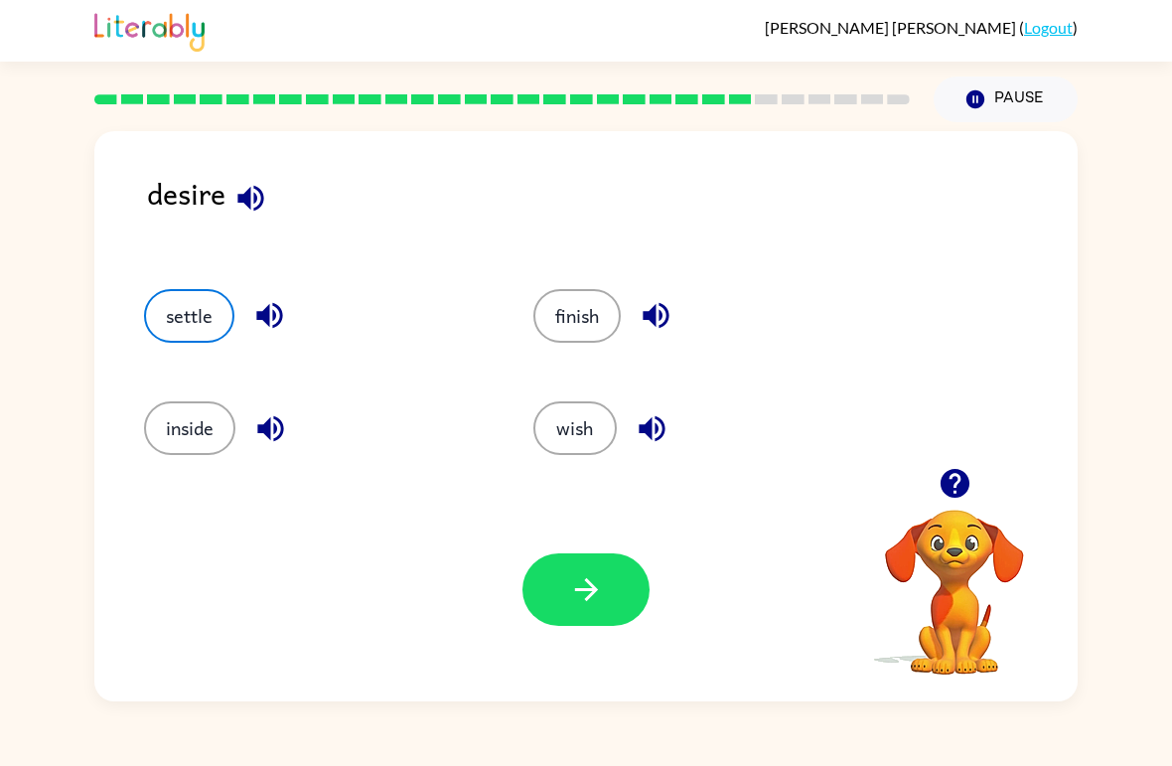
click at [595, 608] on button "button" at bounding box center [585, 589] width 127 height 73
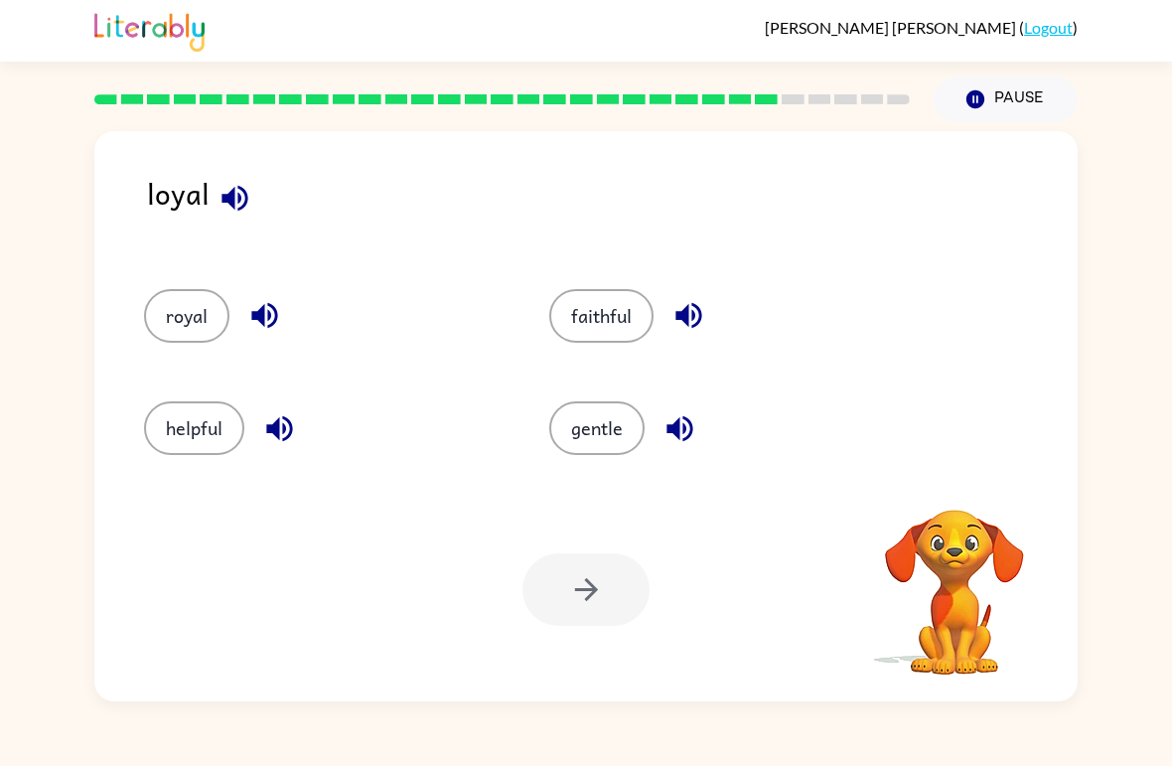
click at [621, 295] on button "faithful" at bounding box center [601, 316] width 104 height 54
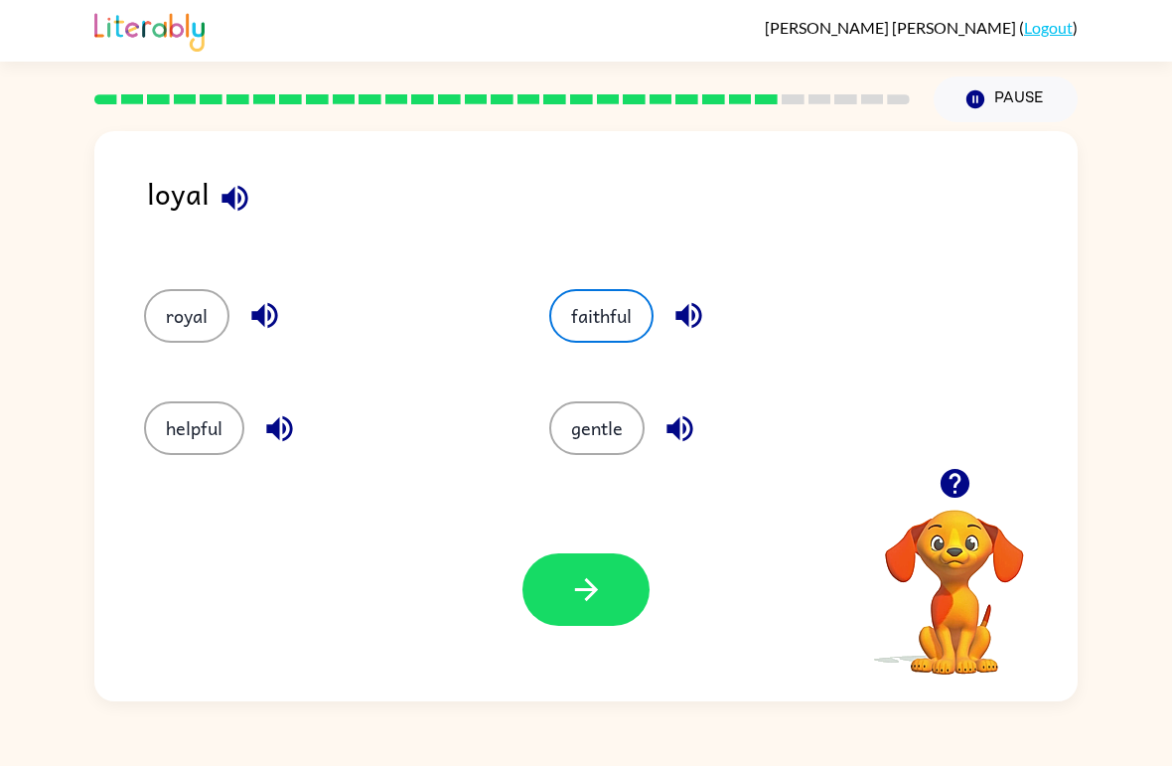
click at [608, 594] on button "button" at bounding box center [585, 589] width 127 height 73
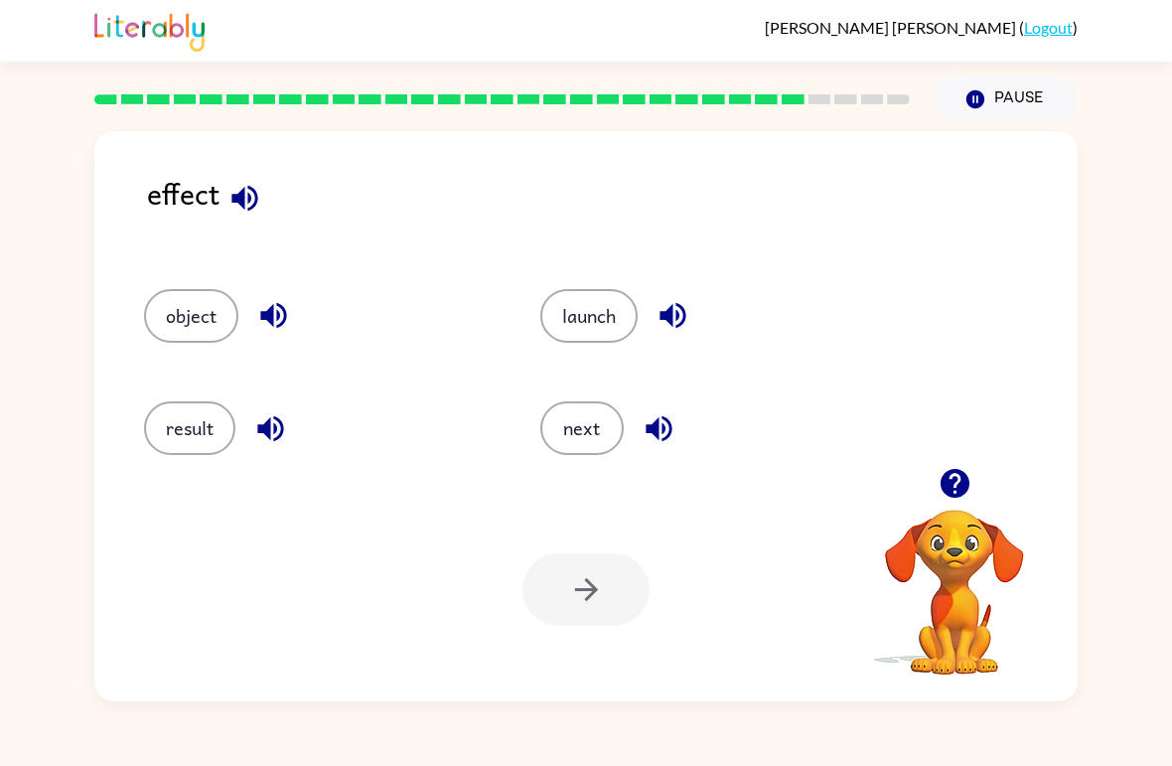
click at [163, 436] on button "result" at bounding box center [189, 428] width 91 height 54
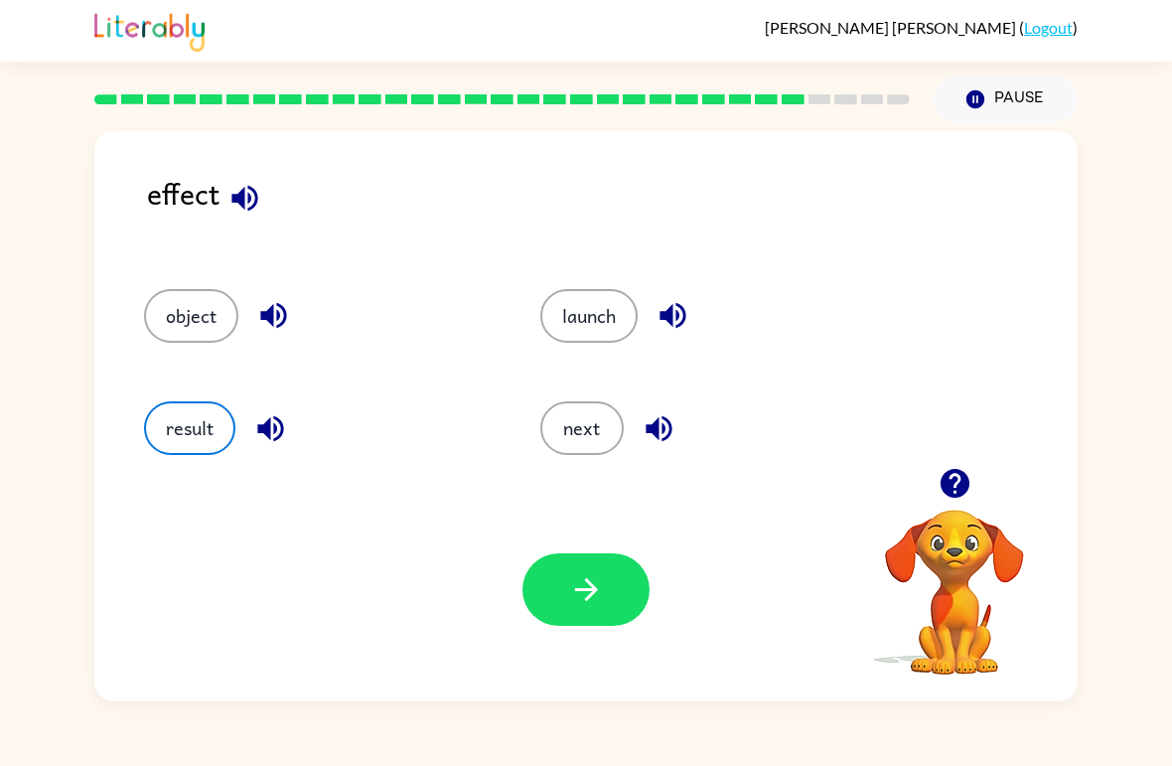
click at [619, 606] on button "button" at bounding box center [585, 589] width 127 height 73
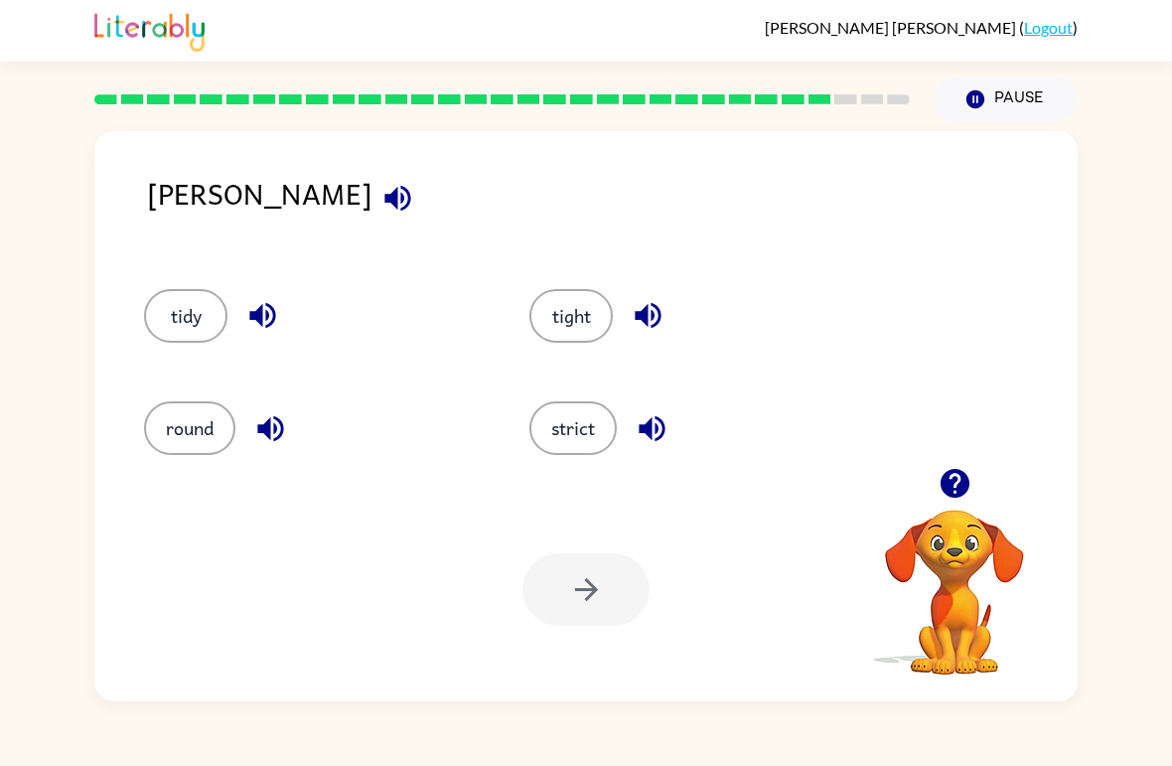
click at [585, 424] on button "strict" at bounding box center [572, 428] width 87 height 54
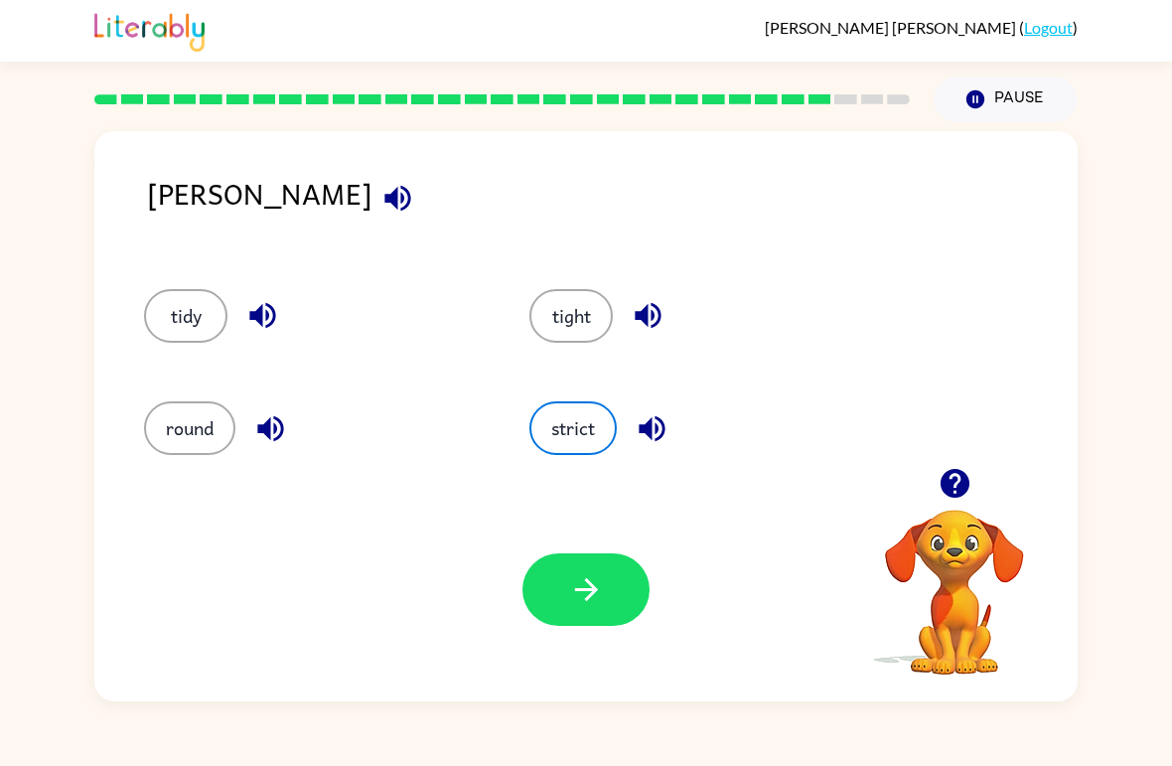
click at [581, 608] on button "button" at bounding box center [585, 589] width 127 height 73
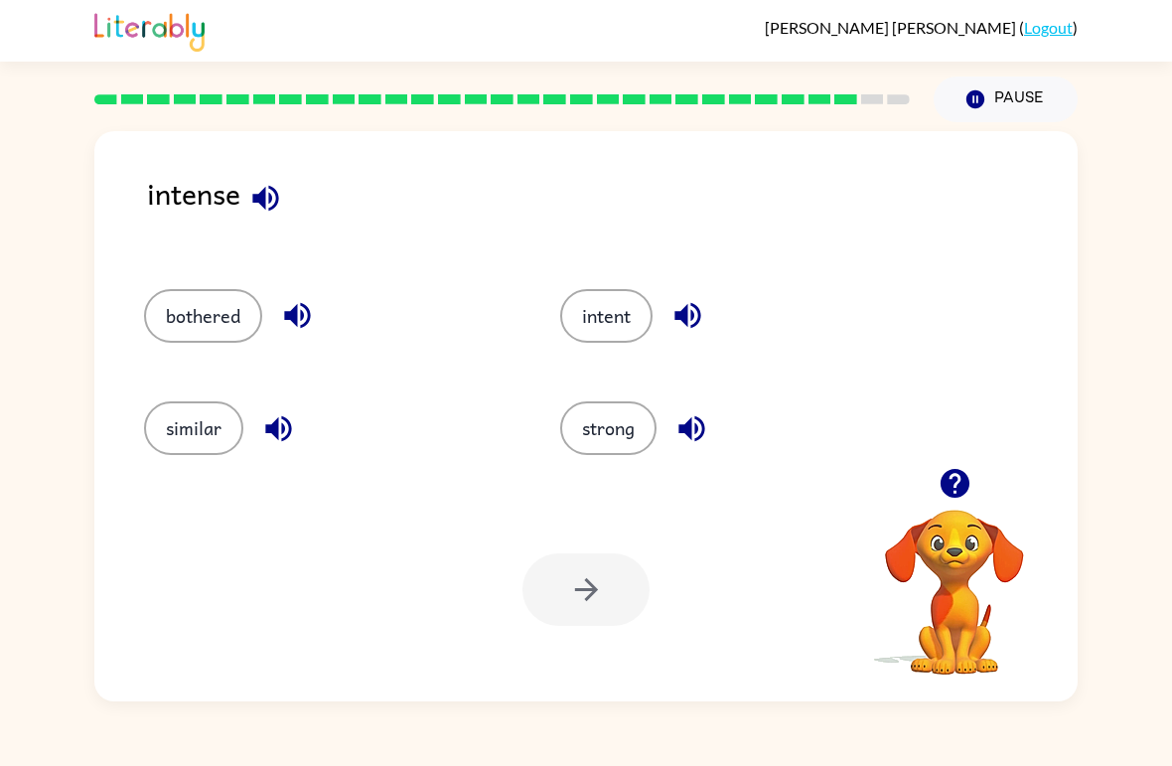
click at [632, 429] on button "strong" at bounding box center [608, 428] width 96 height 54
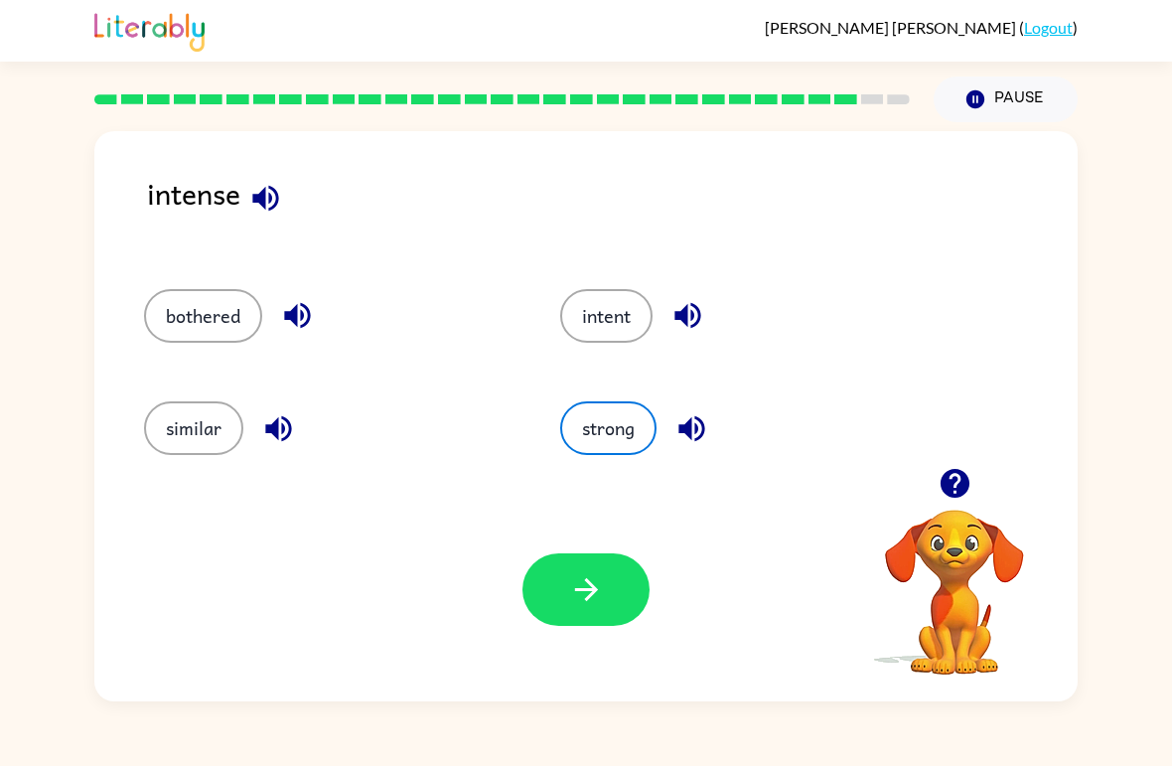
click at [601, 593] on icon "button" at bounding box center [586, 589] width 35 height 35
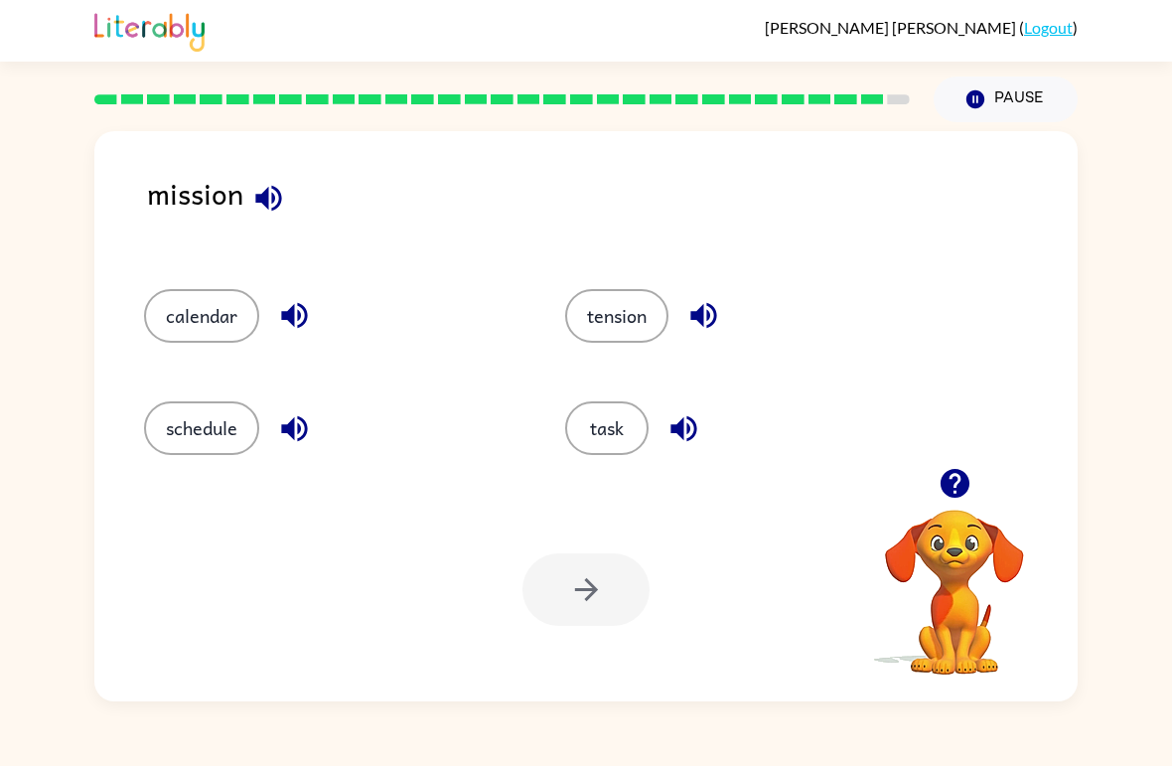
click at [610, 421] on button "task" at bounding box center [606, 428] width 83 height 54
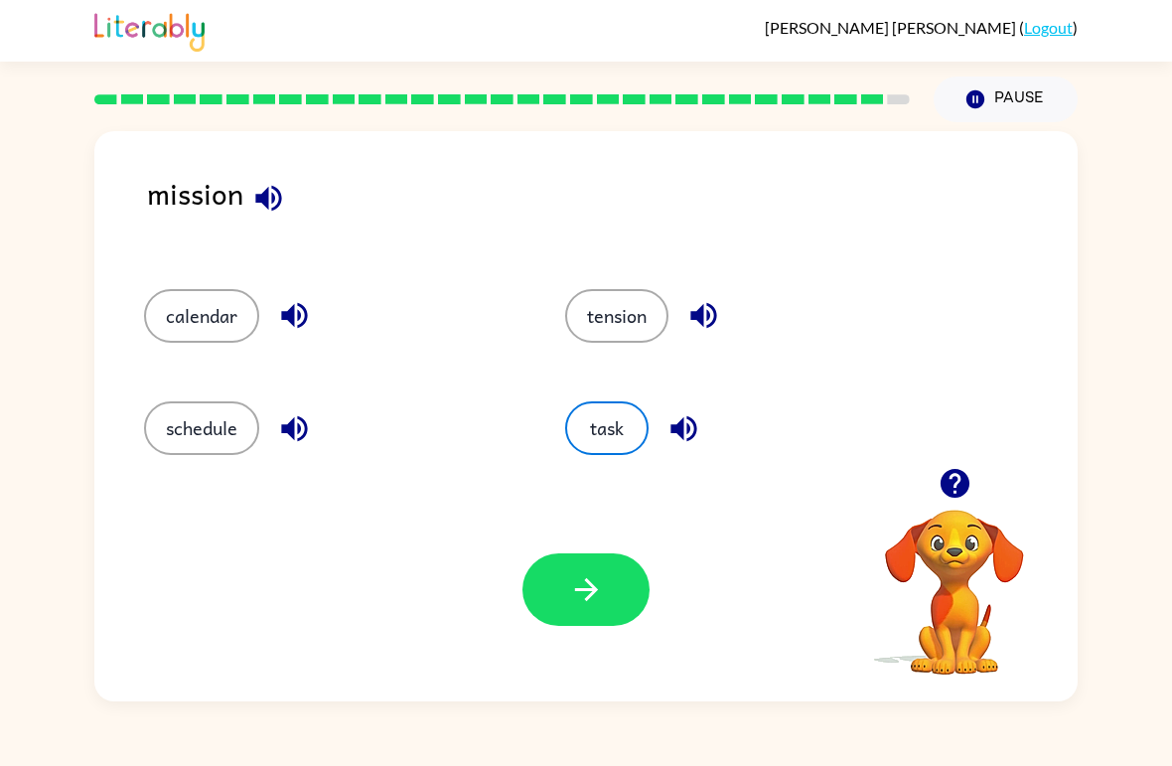
click at [594, 581] on icon "button" at bounding box center [586, 589] width 35 height 35
